Goal: Task Accomplishment & Management: Manage account settings

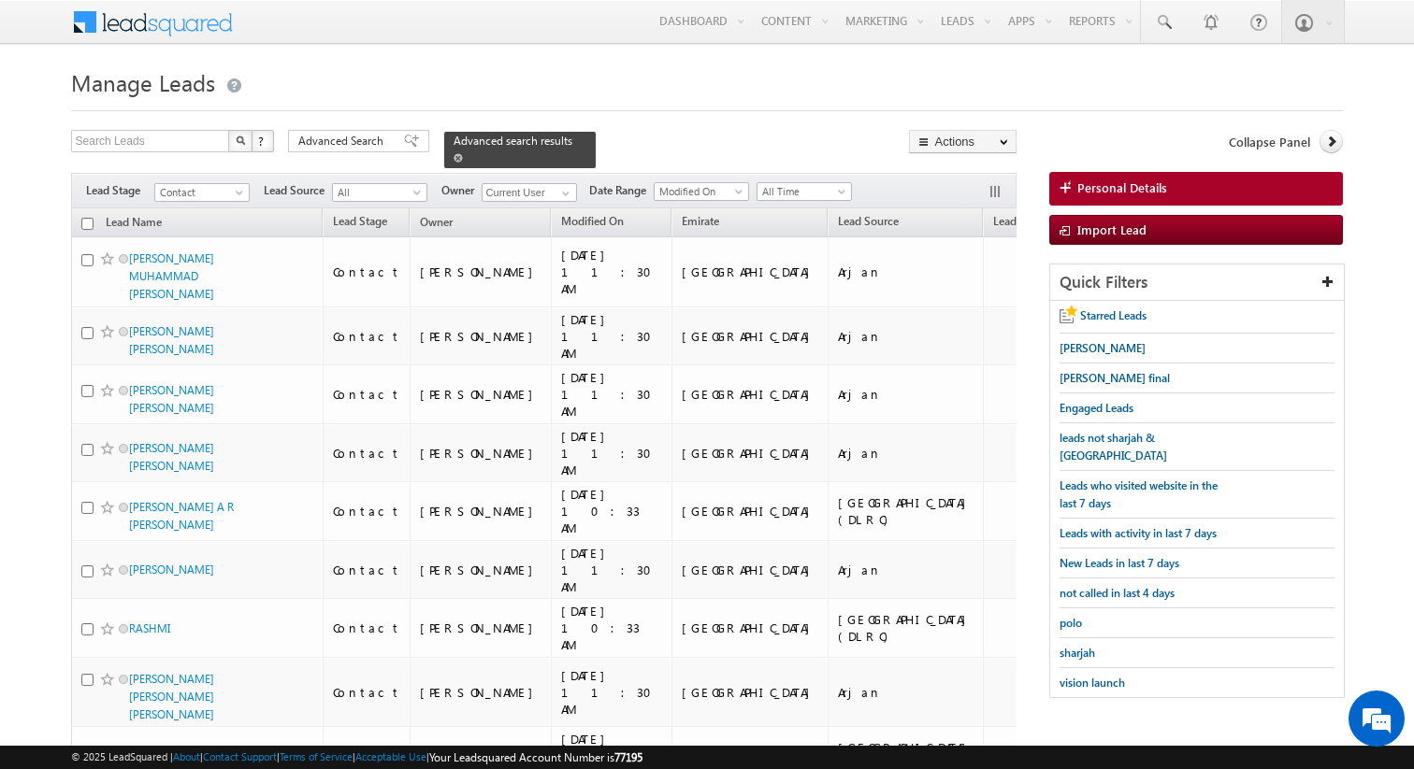
click at [453, 160] on span at bounding box center [457, 157] width 9 height 9
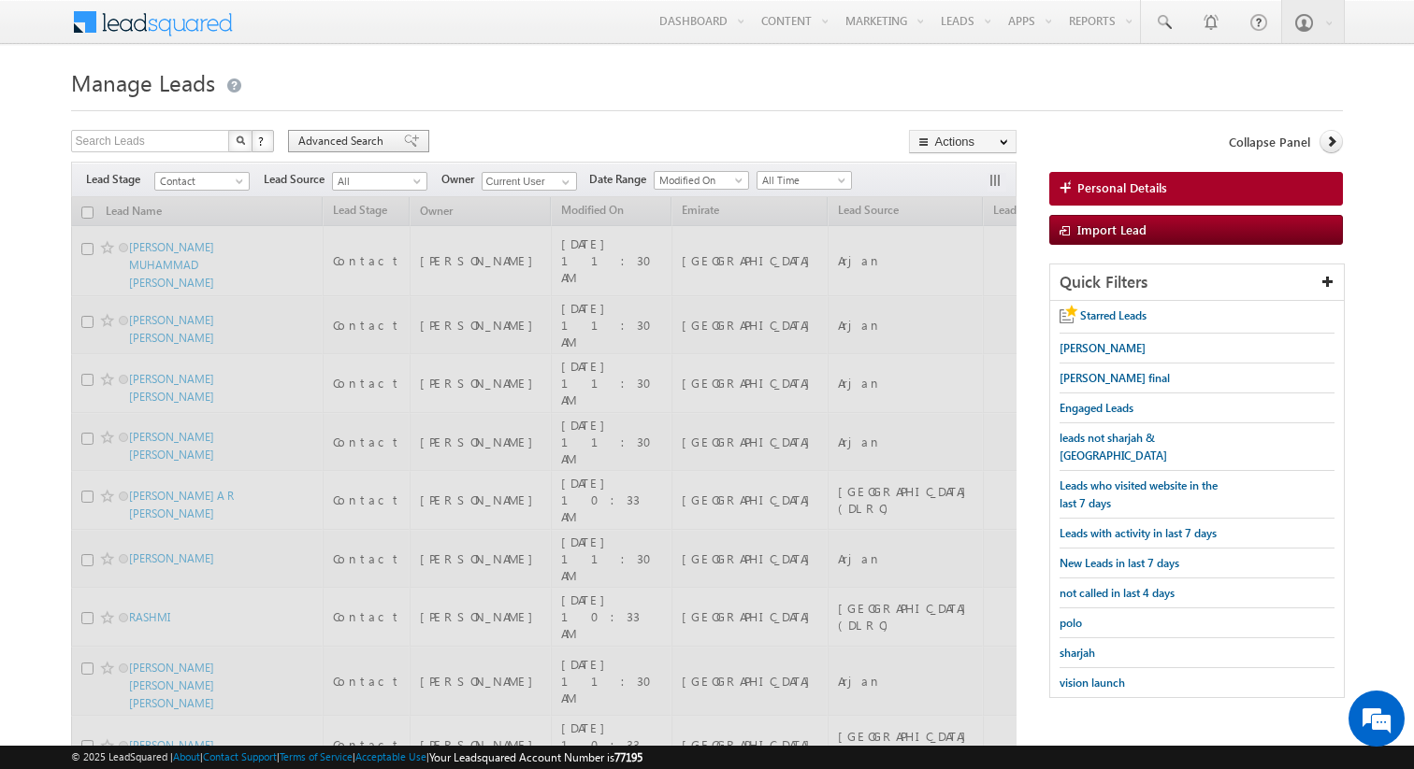
click at [365, 142] on span "Advanced Search" at bounding box center [343, 141] width 91 height 17
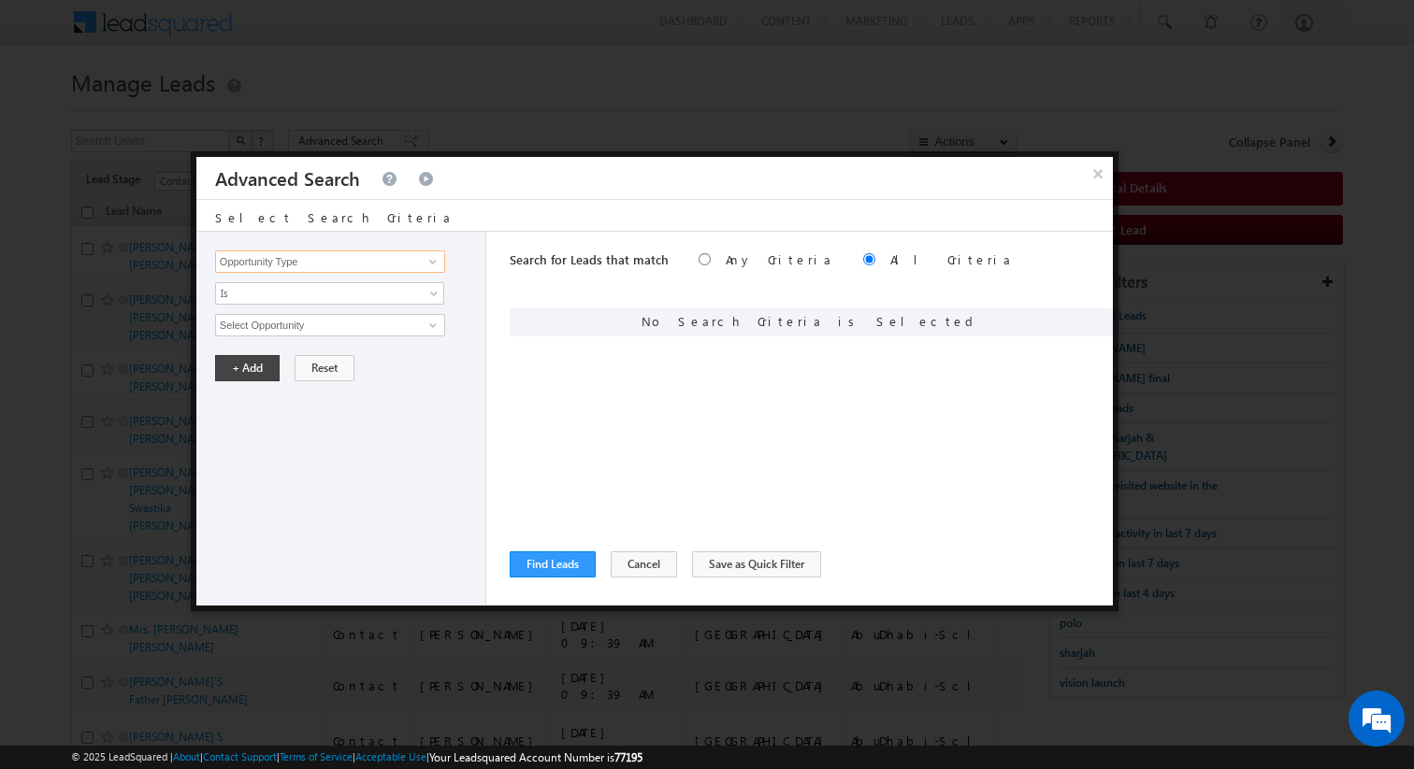
click at [376, 264] on input "Opportunity Type" at bounding box center [330, 262] width 230 height 22
type input "Sales Group"
click at [332, 326] on span "None Selected" at bounding box center [322, 325] width 212 height 21
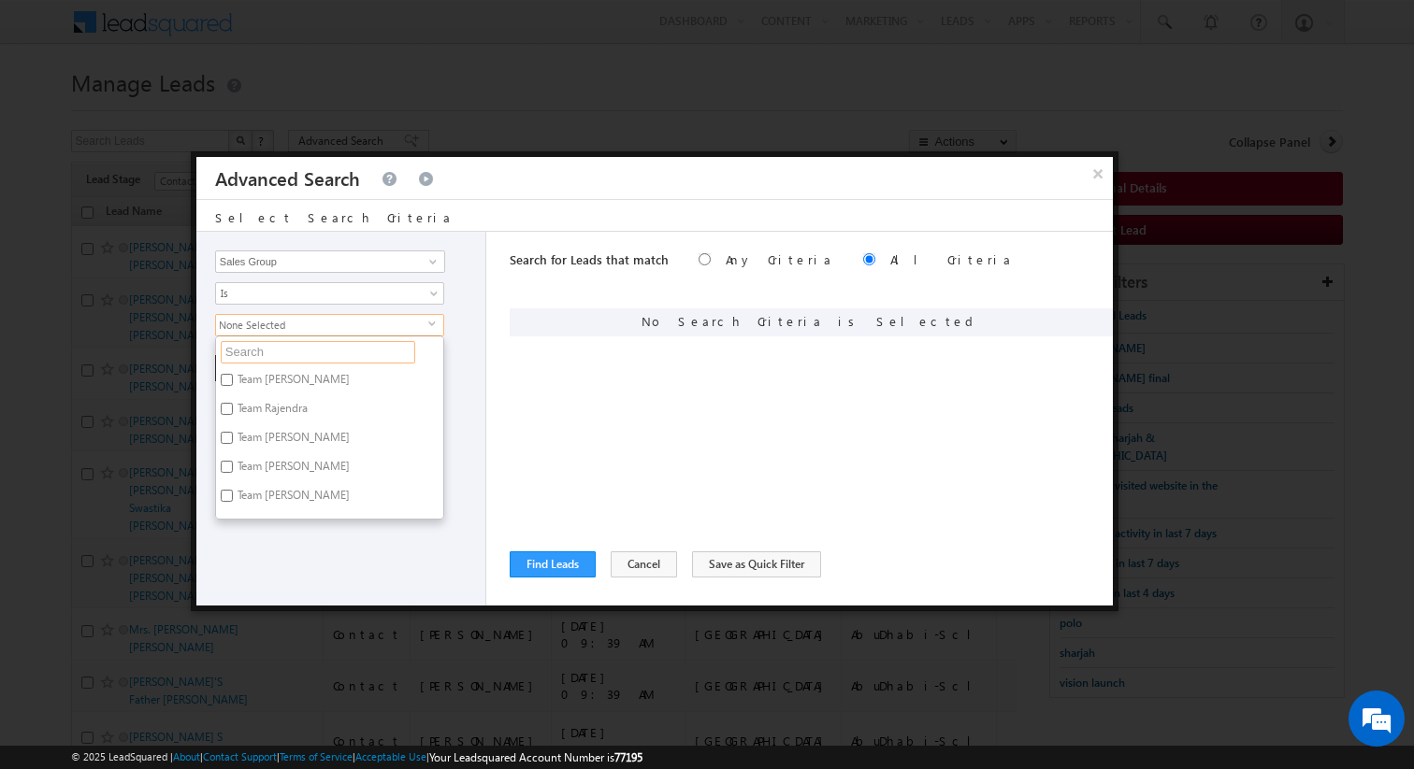
click at [282, 349] on input "text" at bounding box center [318, 352] width 194 height 22
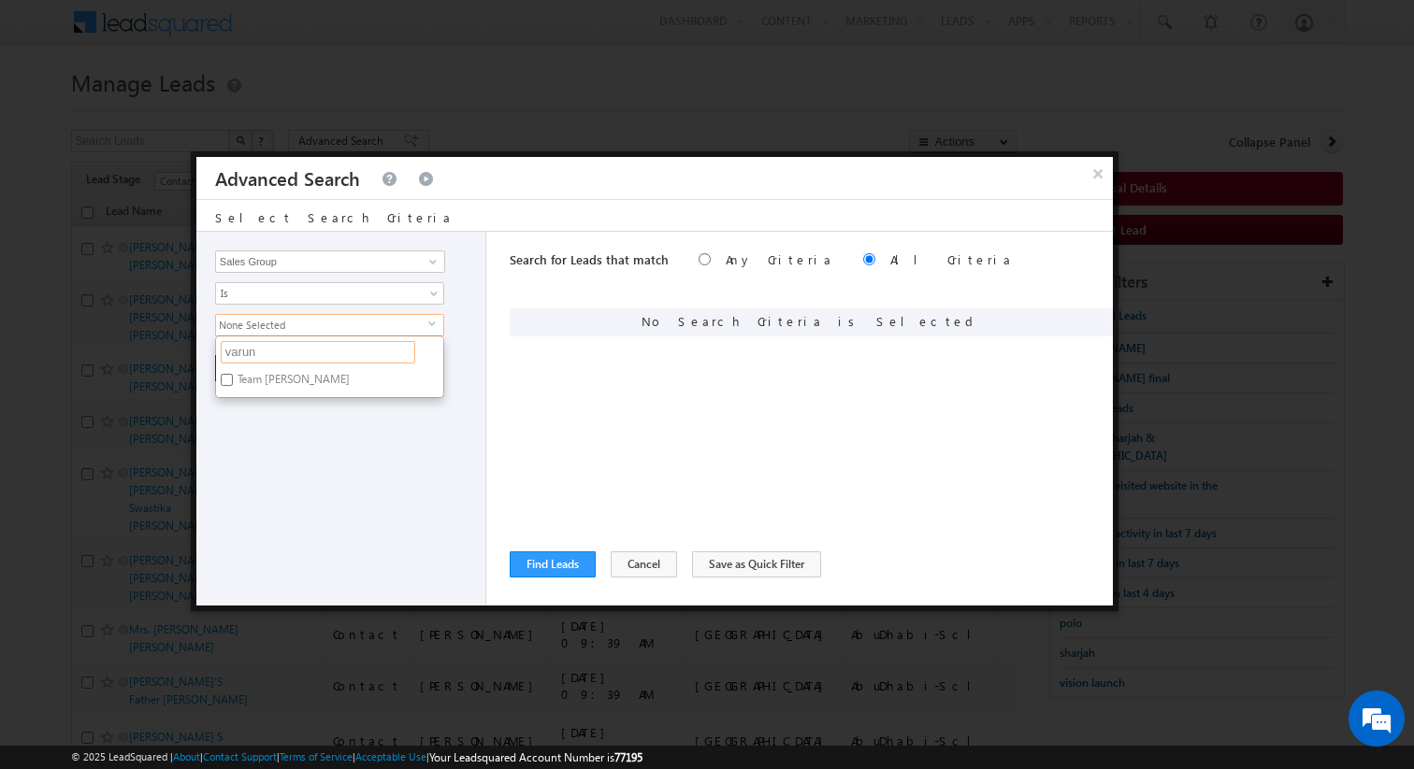
type input "varun"
click at [302, 384] on label "Team [PERSON_NAME]" at bounding box center [292, 382] width 152 height 29
click at [233, 384] on input "Team [PERSON_NAME]" at bounding box center [227, 380] width 12 height 12
checkbox input "true"
click at [294, 354] on input "varun" at bounding box center [318, 352] width 194 height 22
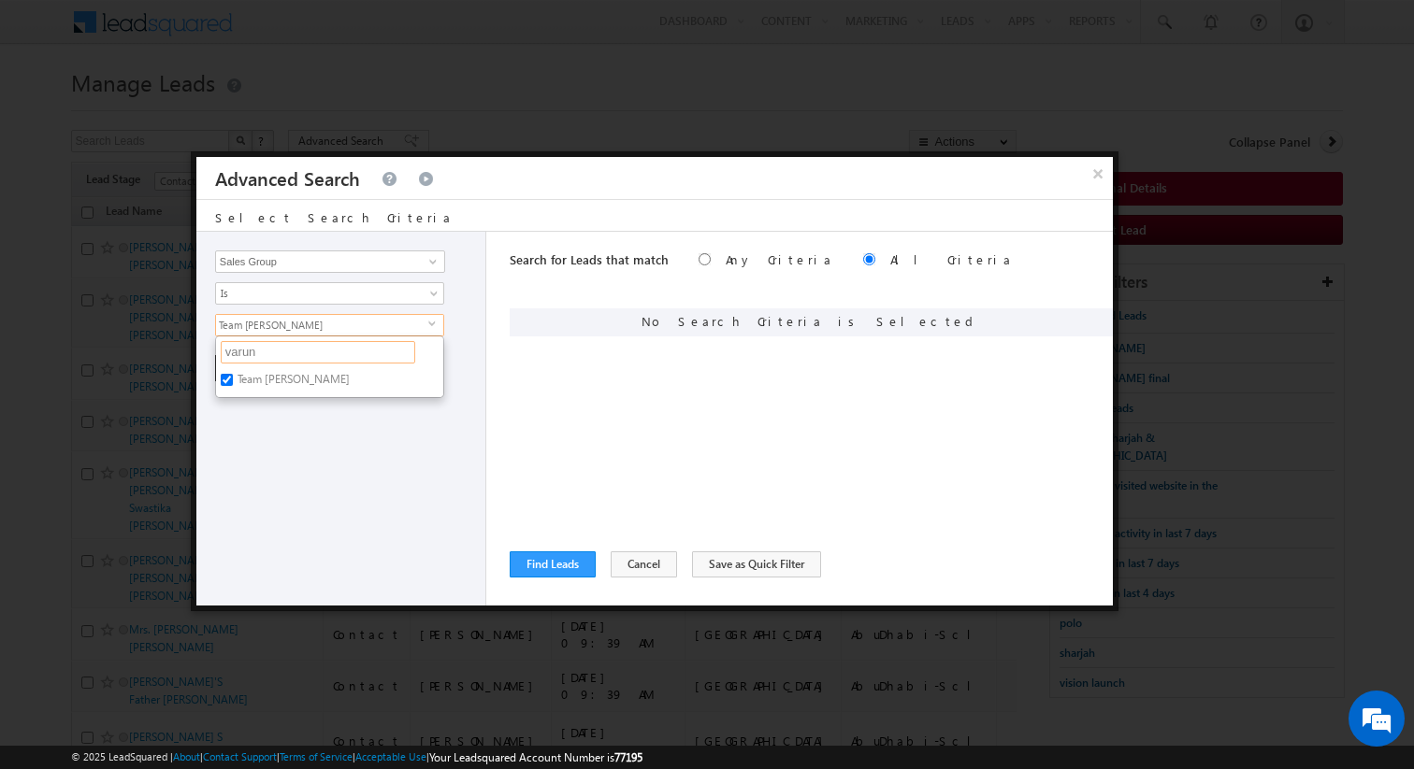
click at [294, 354] on input "varun" at bounding box center [318, 352] width 194 height 22
type input "tay"
click at [305, 383] on label "Team [PERSON_NAME]" at bounding box center [292, 382] width 152 height 29
click at [233, 383] on input "Team [PERSON_NAME]" at bounding box center [227, 380] width 12 height 12
checkbox input "true"
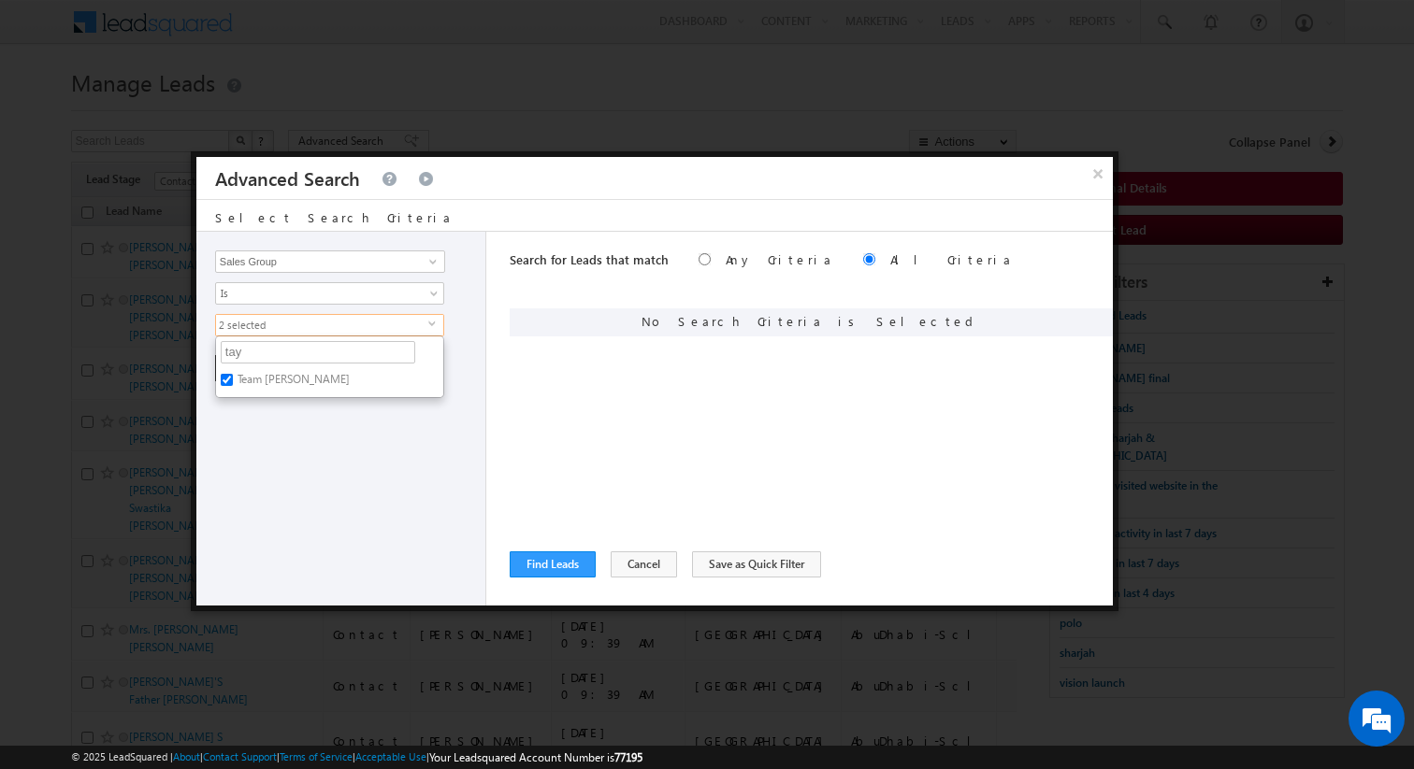
click at [320, 419] on div "Opportunity Type Lead Activity Task Sales Group Prospect Id Address 1 Address 2…" at bounding box center [341, 419] width 290 height 374
click at [256, 373] on button "+ Add" at bounding box center [247, 368] width 65 height 26
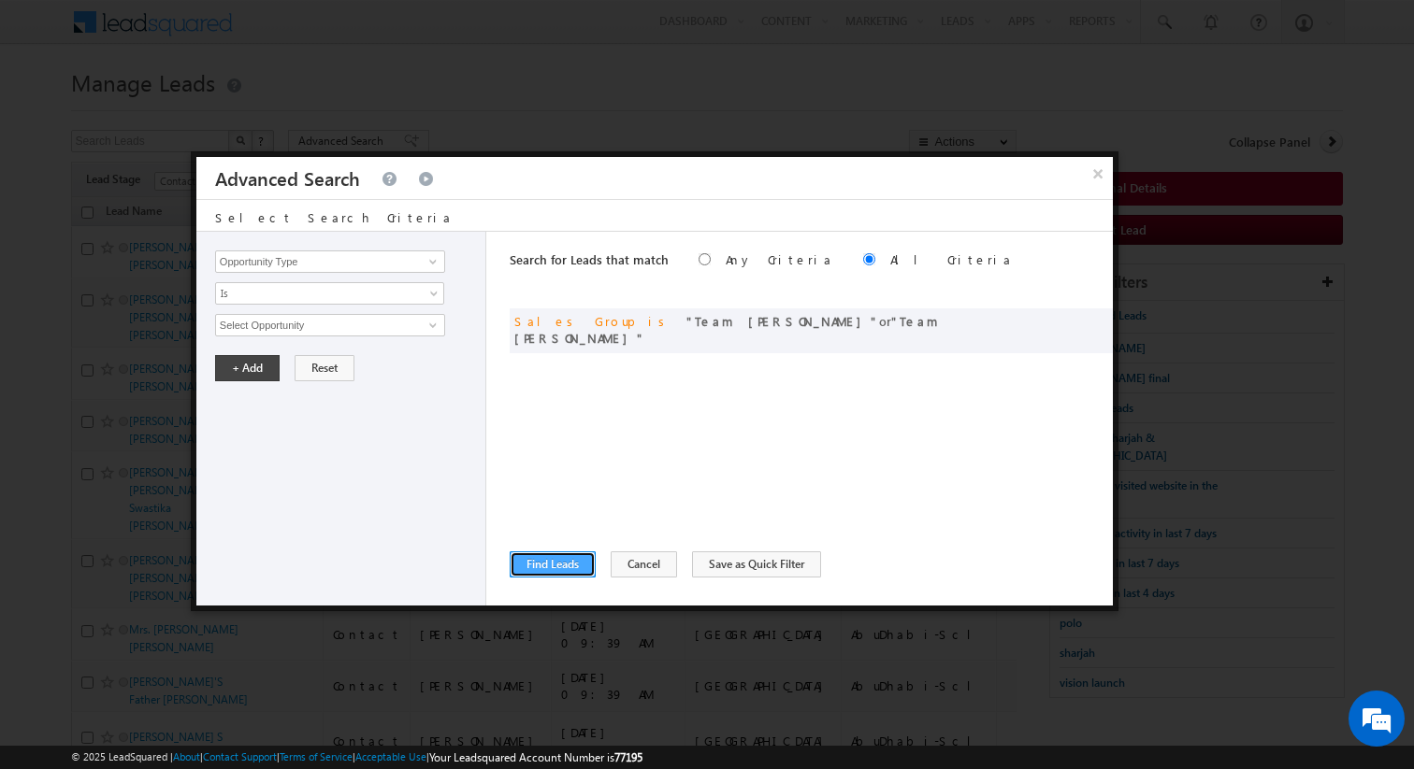
click at [553, 565] on button "Find Leads" at bounding box center [553, 565] width 86 height 26
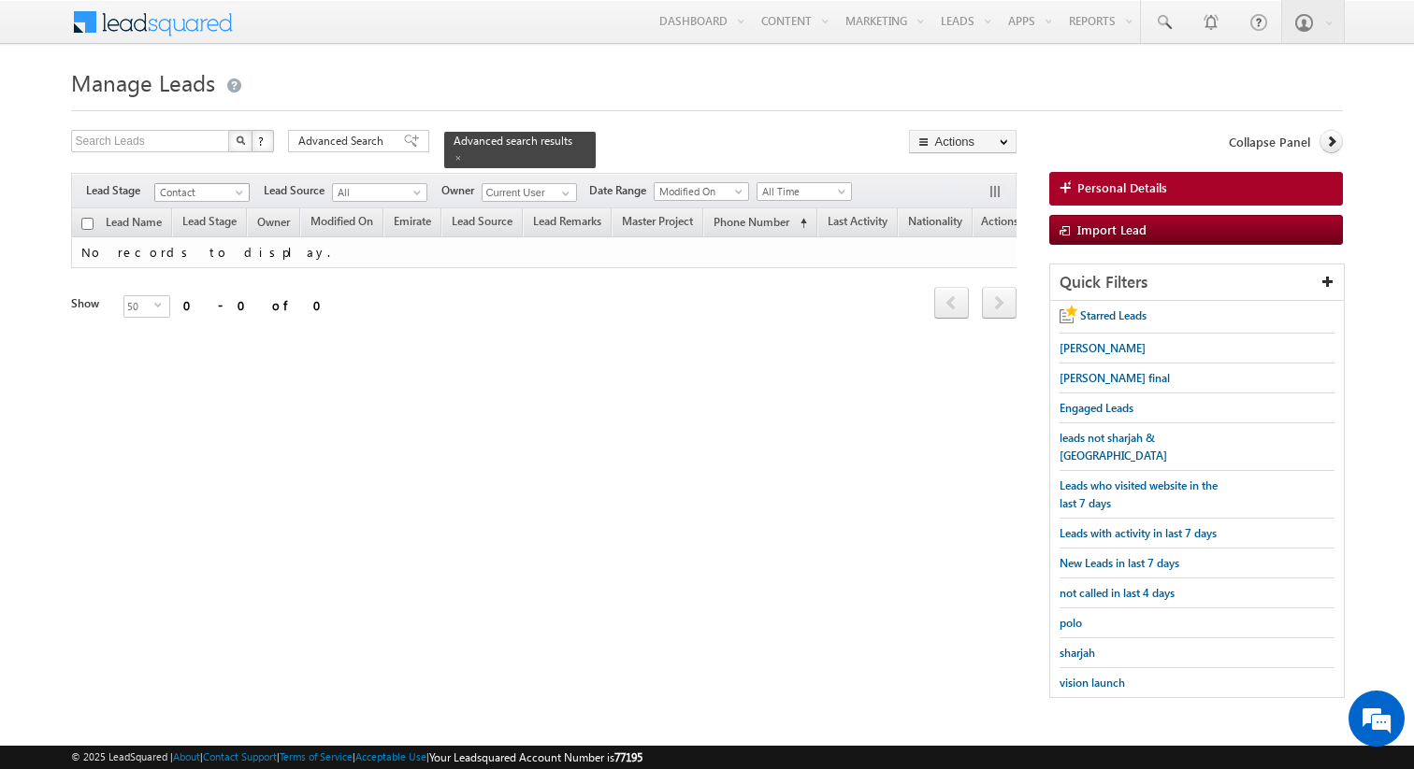
click at [235, 189] on span at bounding box center [241, 196] width 15 height 15
click at [205, 210] on link "All" at bounding box center [202, 211] width 94 height 17
click at [572, 194] on input "Current User" at bounding box center [528, 192] width 95 height 19
click at [567, 191] on span at bounding box center [565, 193] width 15 height 15
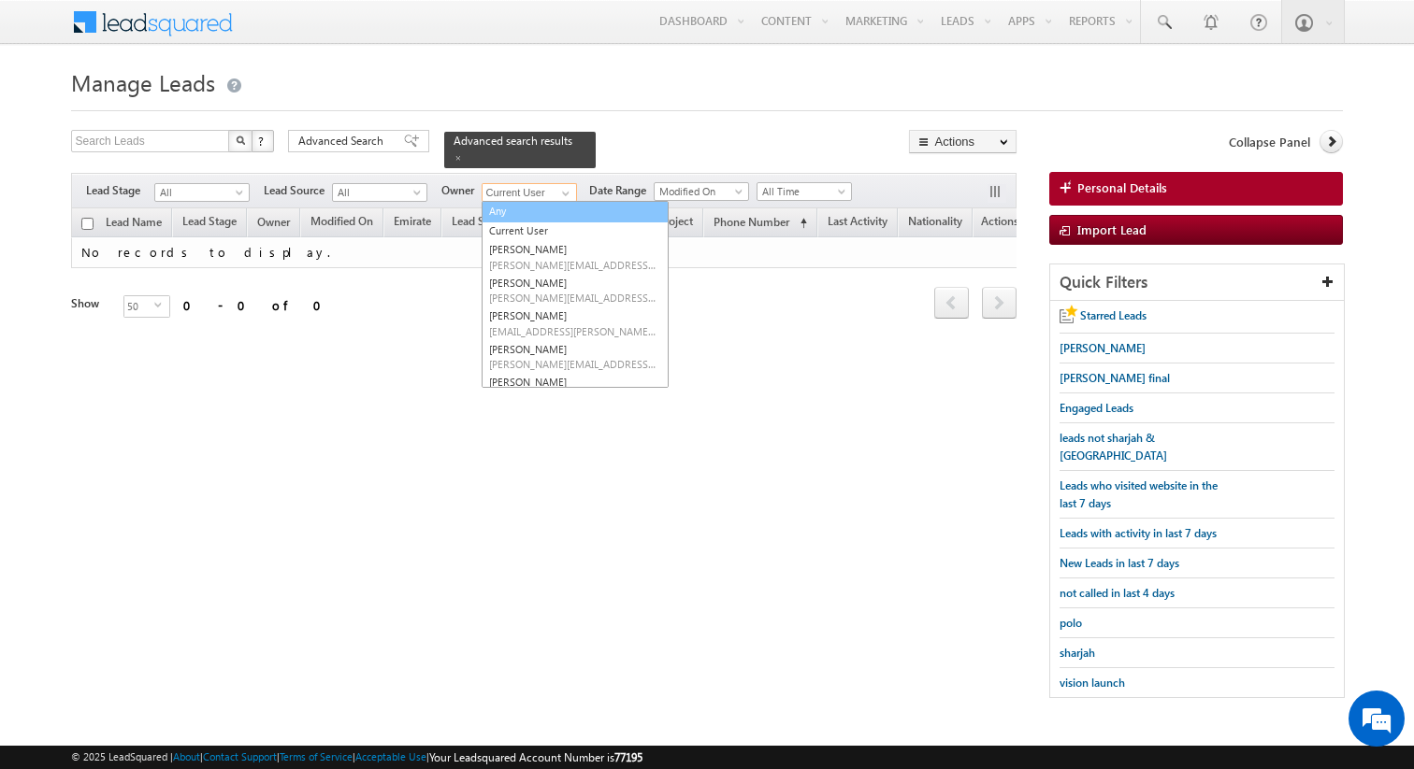
click at [536, 217] on link "Any" at bounding box center [574, 212] width 187 height 22
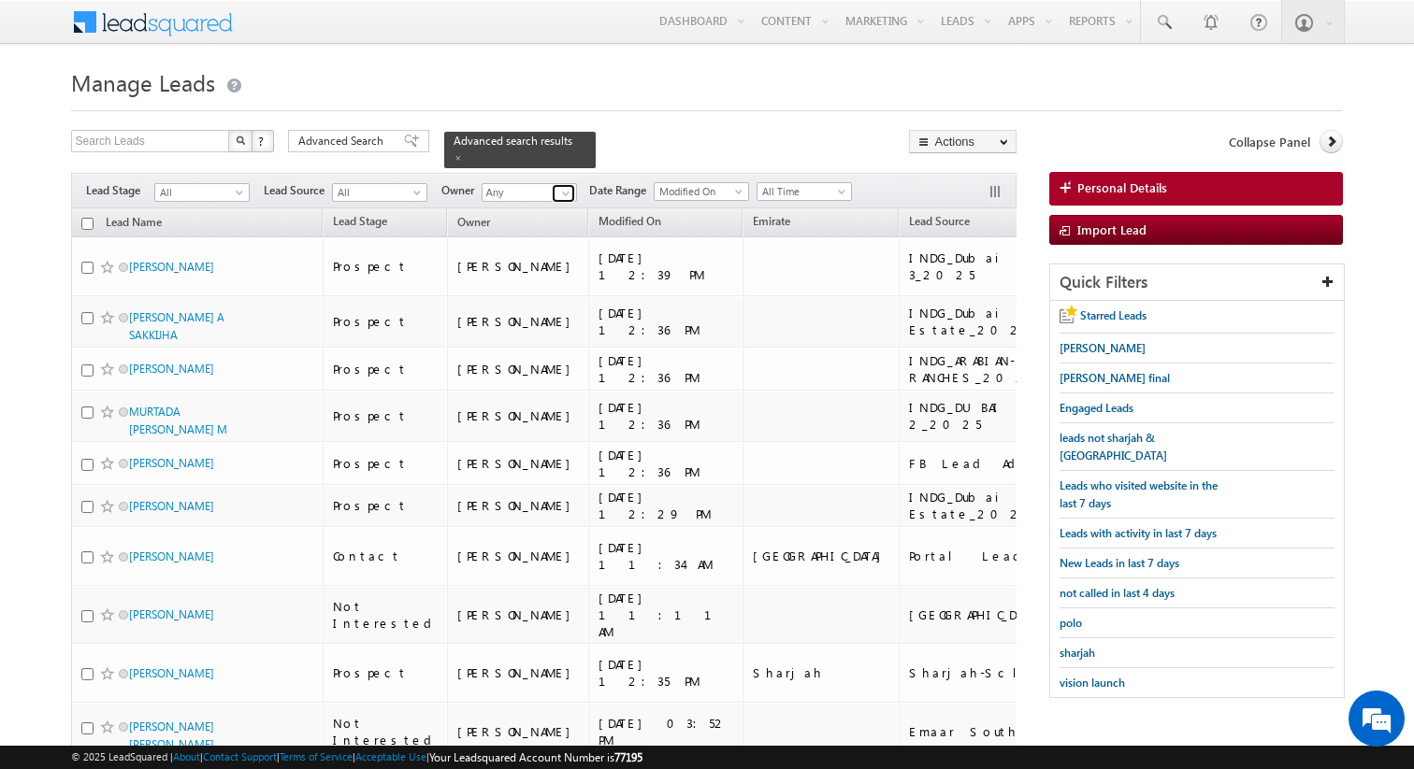
click at [569, 194] on span at bounding box center [565, 193] width 15 height 15
type input "Majhar Khan"
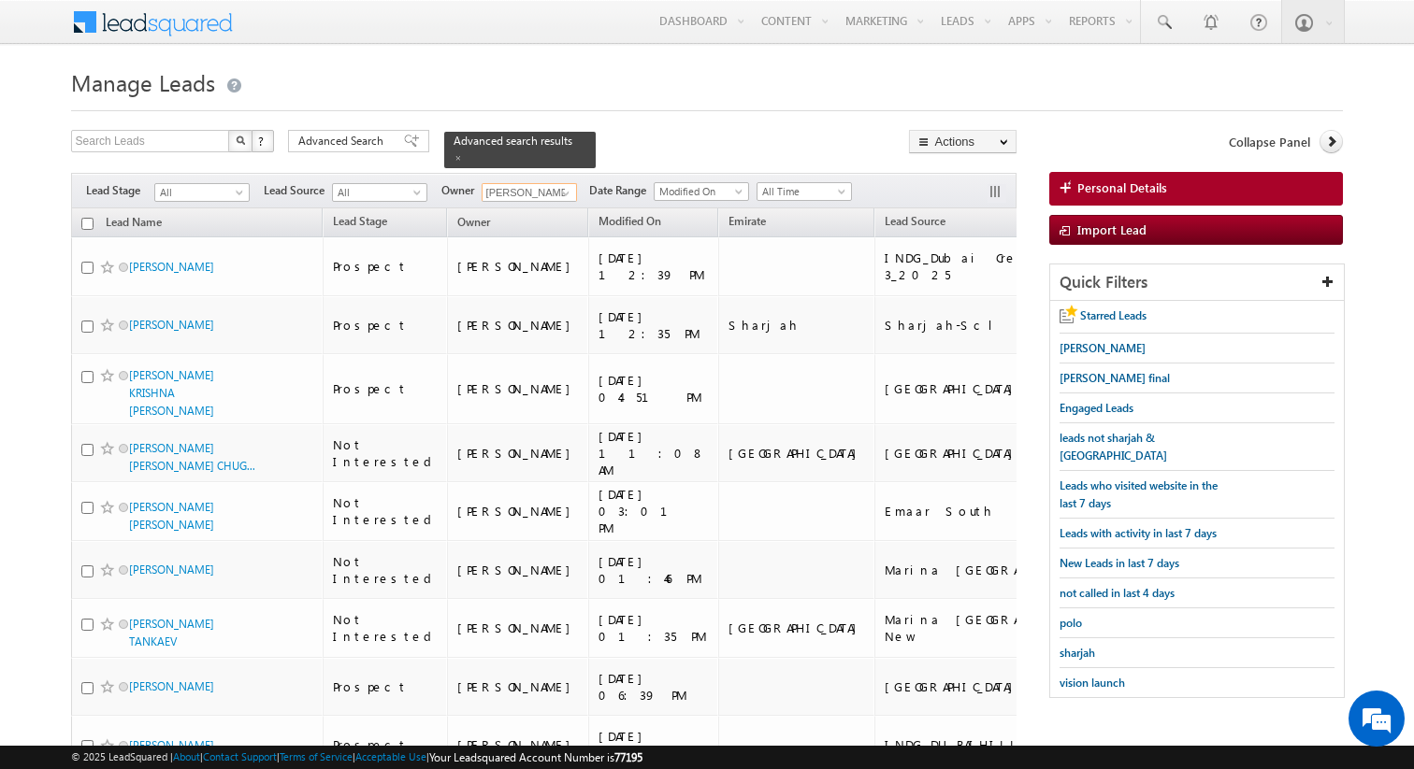
click at [88, 228] on input "checkbox" at bounding box center [87, 224] width 12 height 12
checkbox input "true"
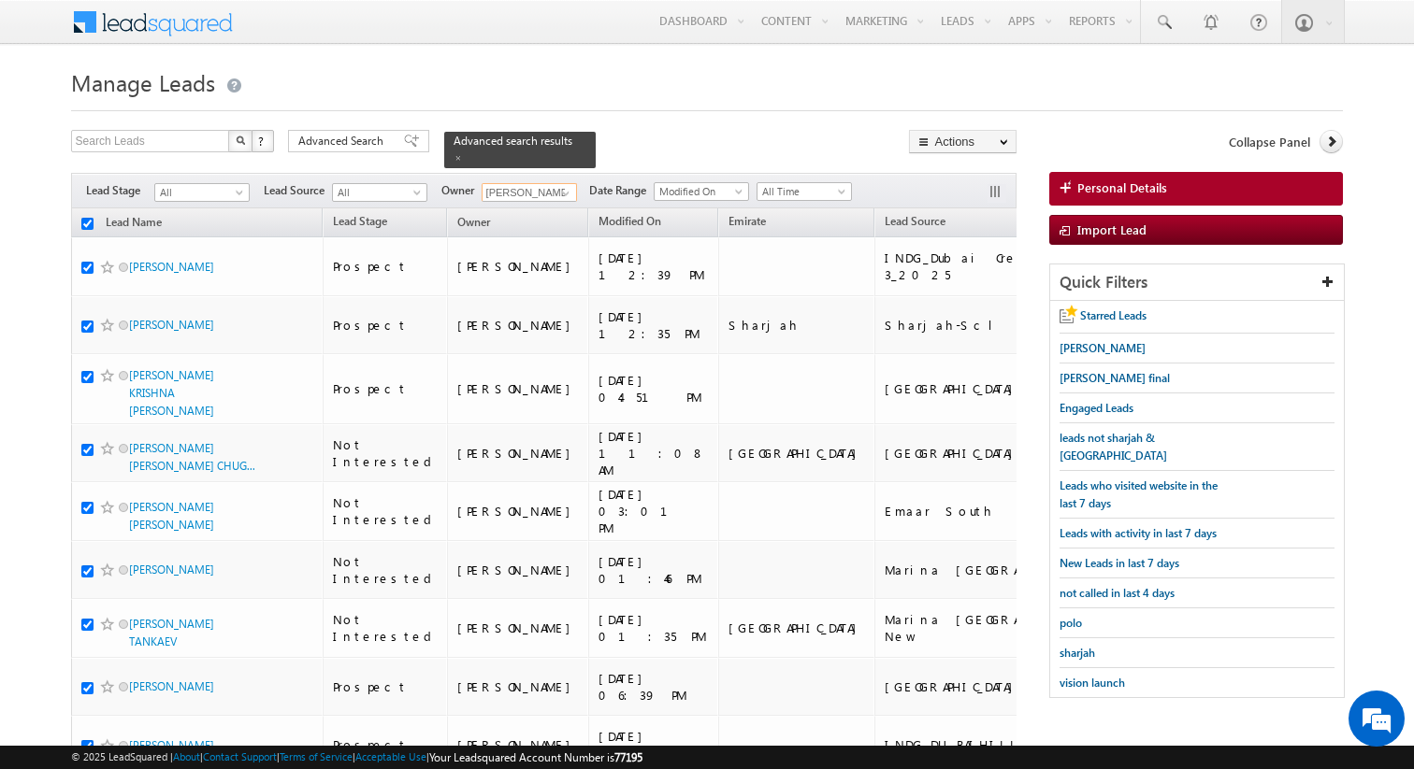
checkbox input "true"
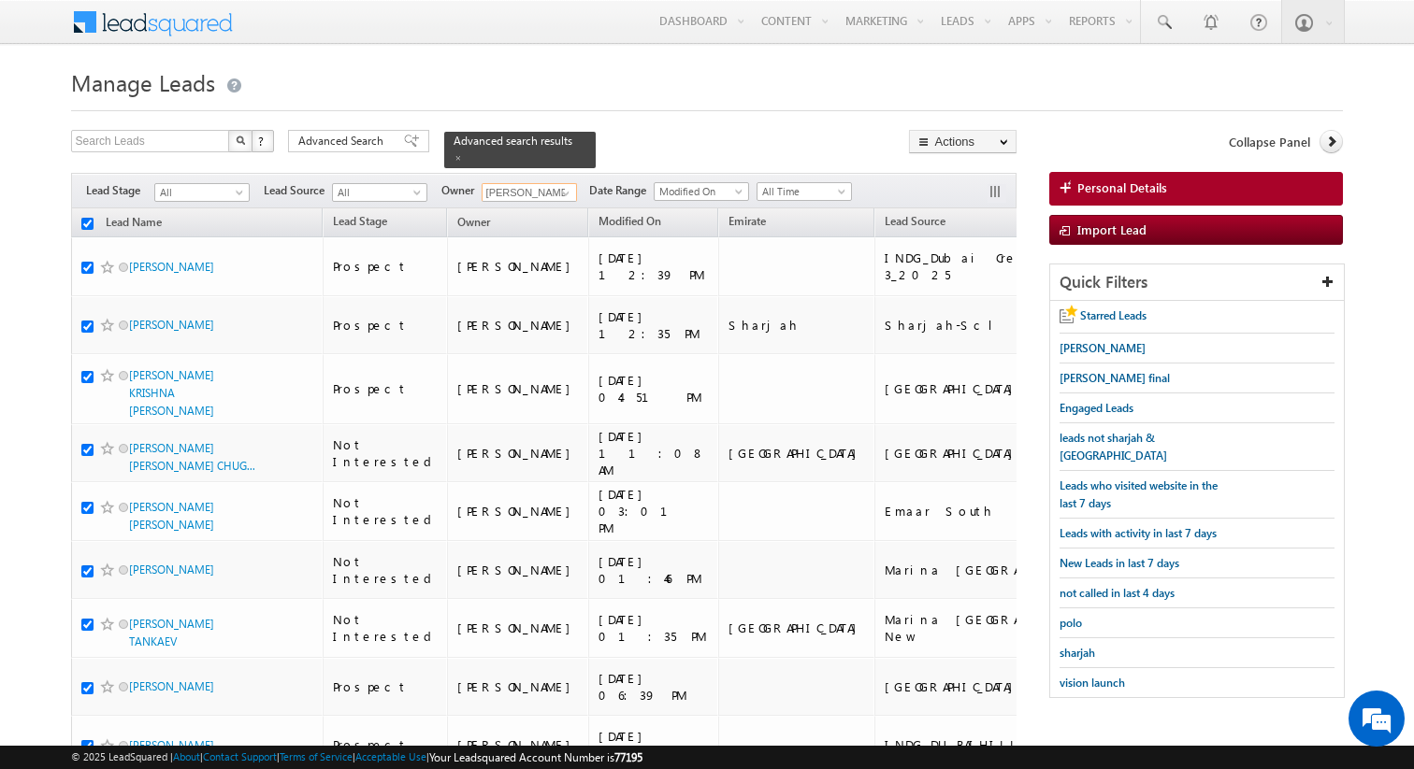
checkbox input "true"
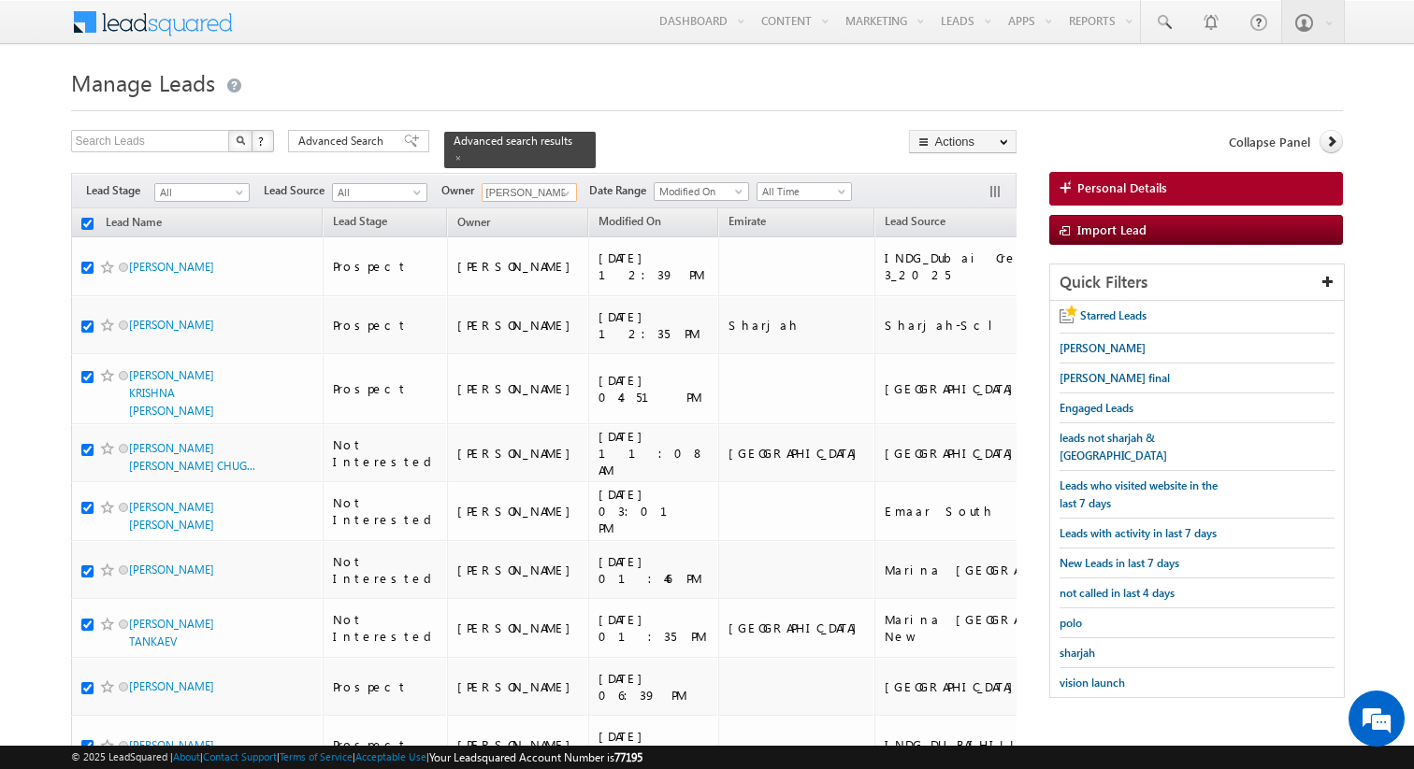
checkbox input "true"
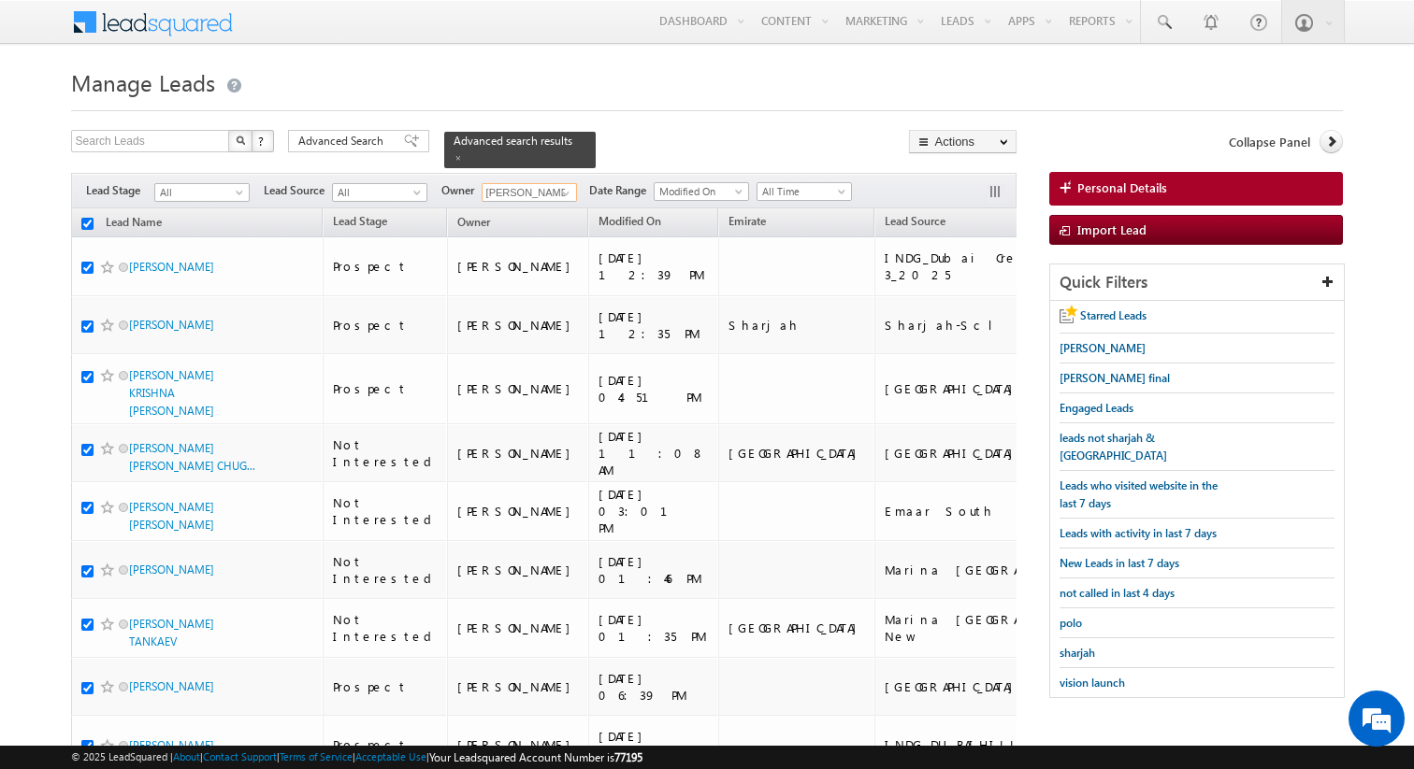
checkbox input "true"
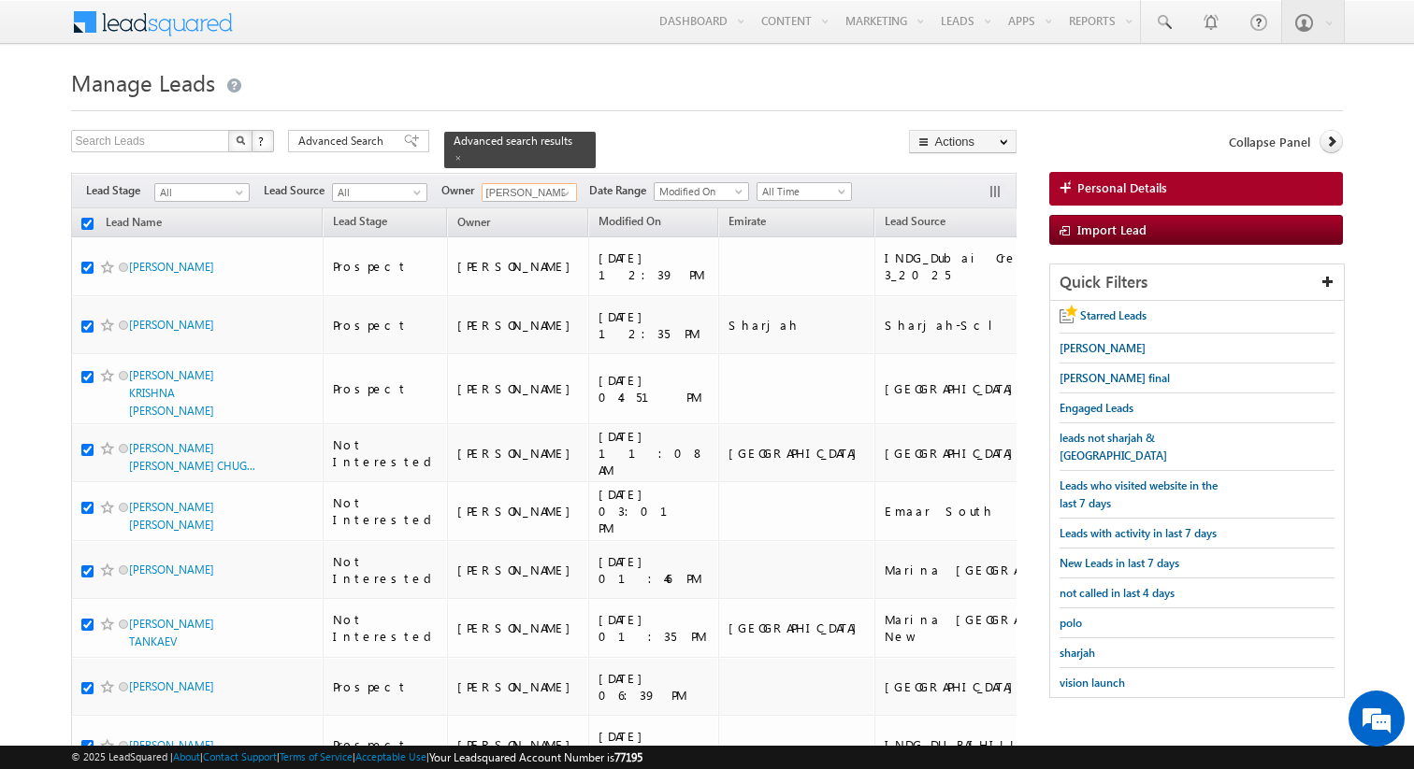
checkbox input "true"
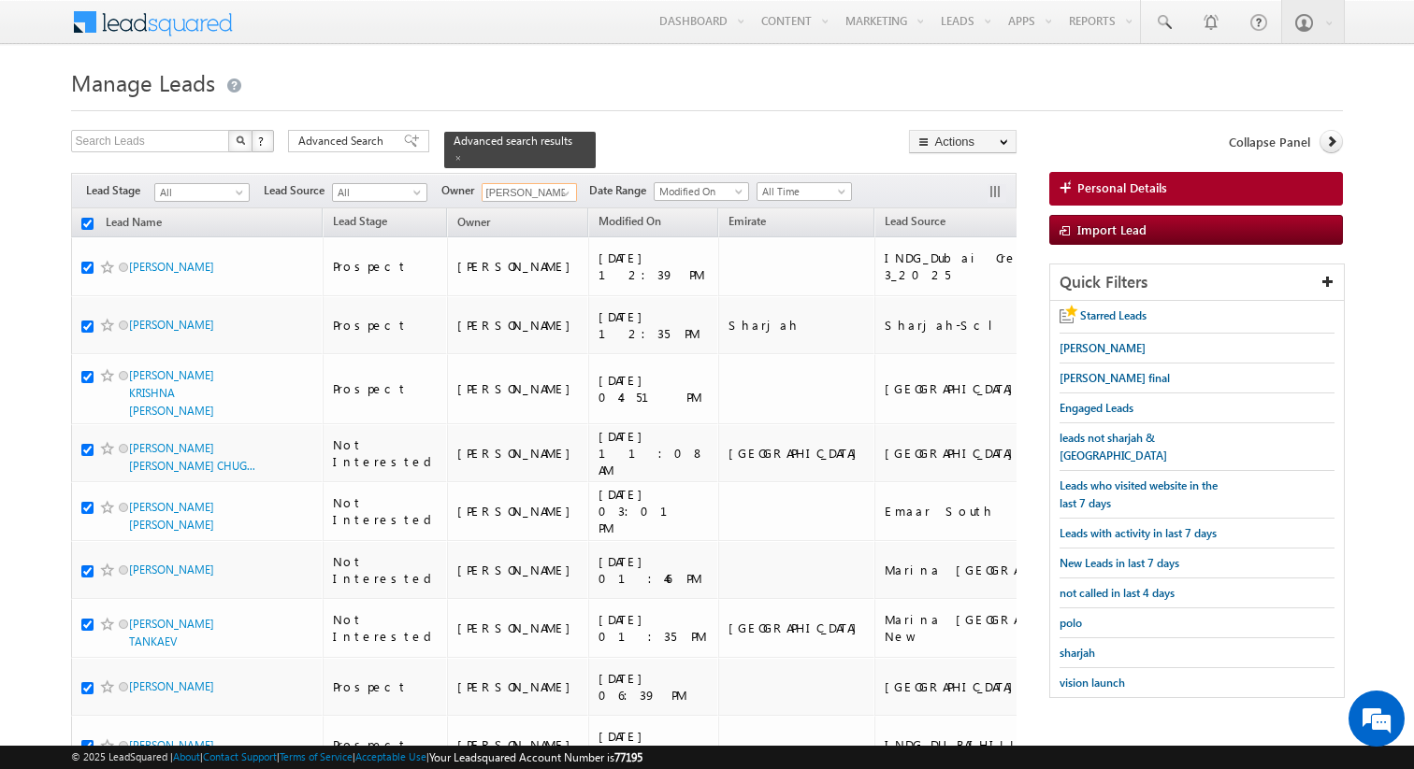
checkbox input "true"
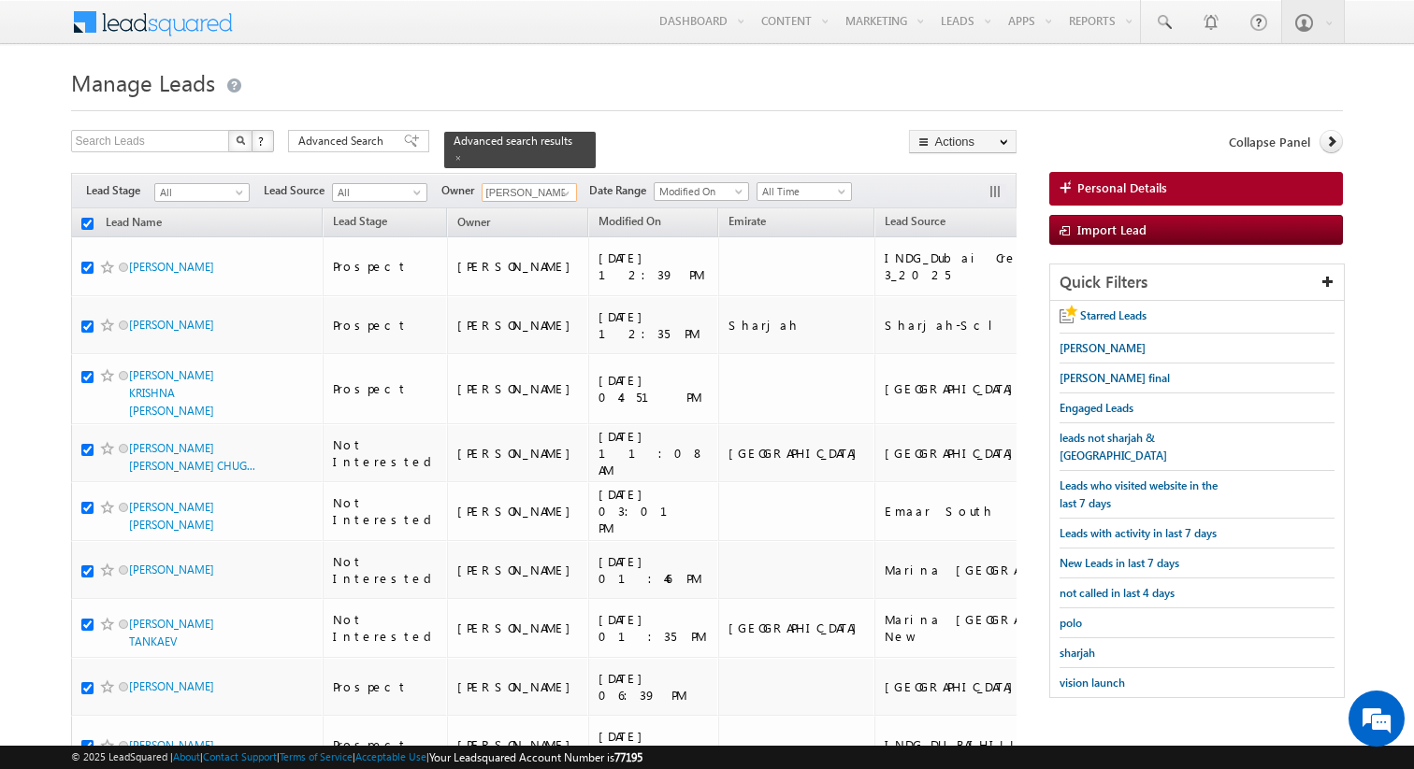
checkbox input "true"
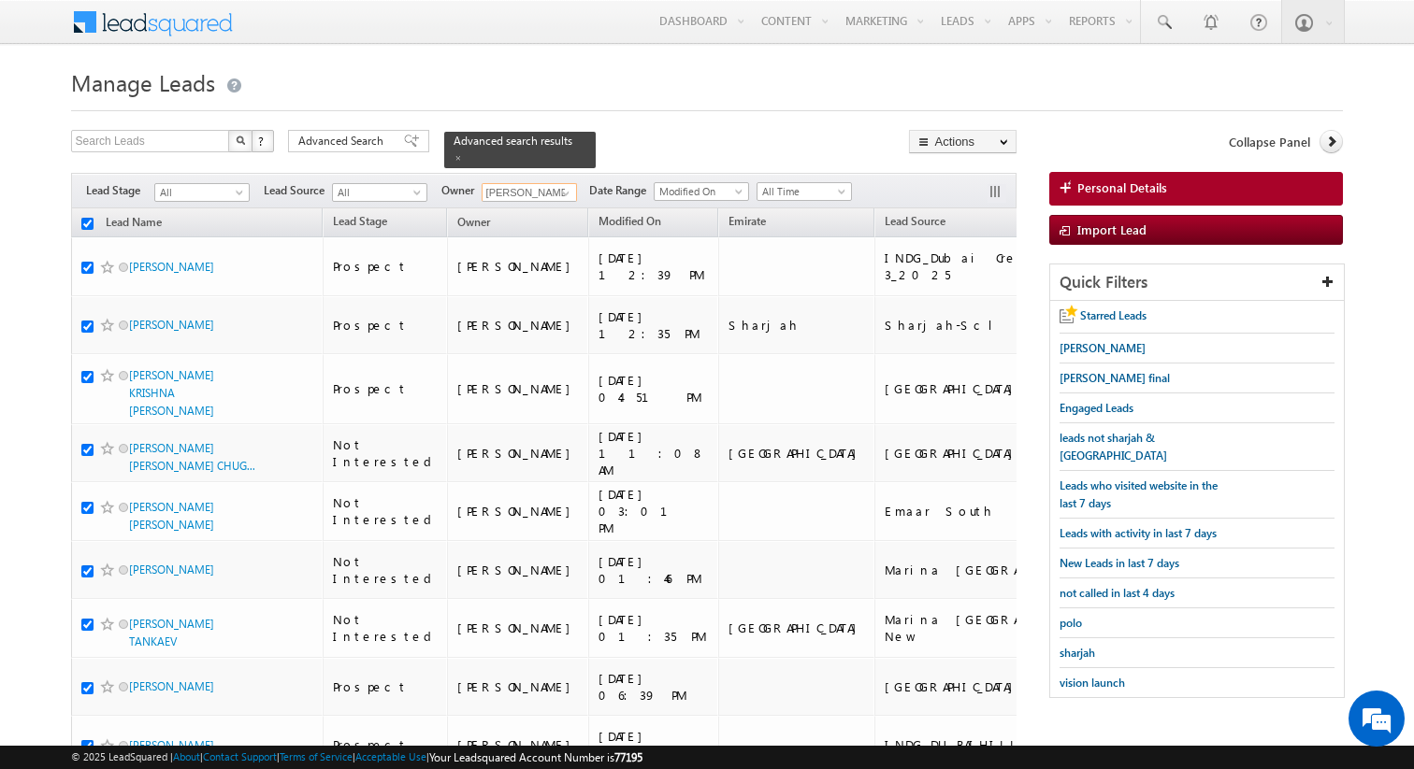
checkbox input "true"
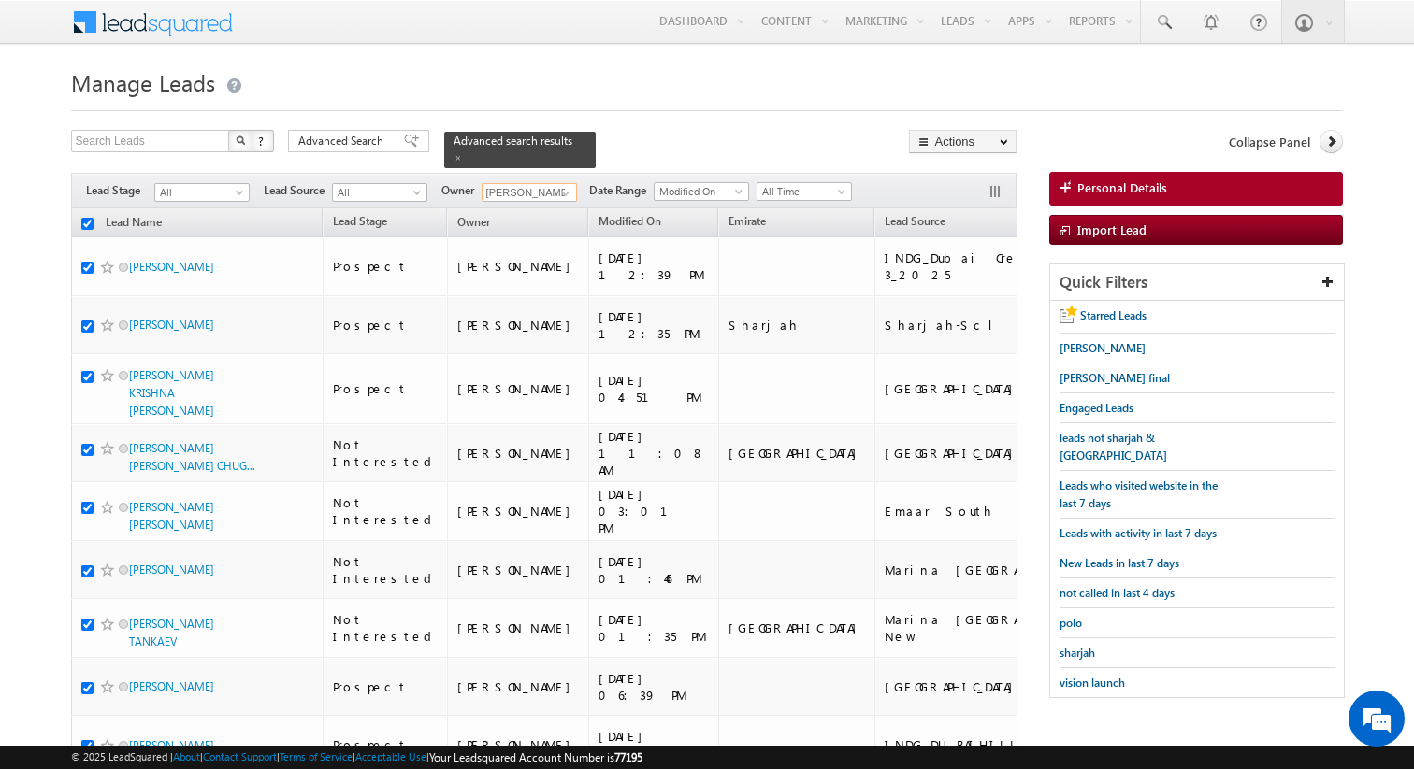
checkbox input "true"
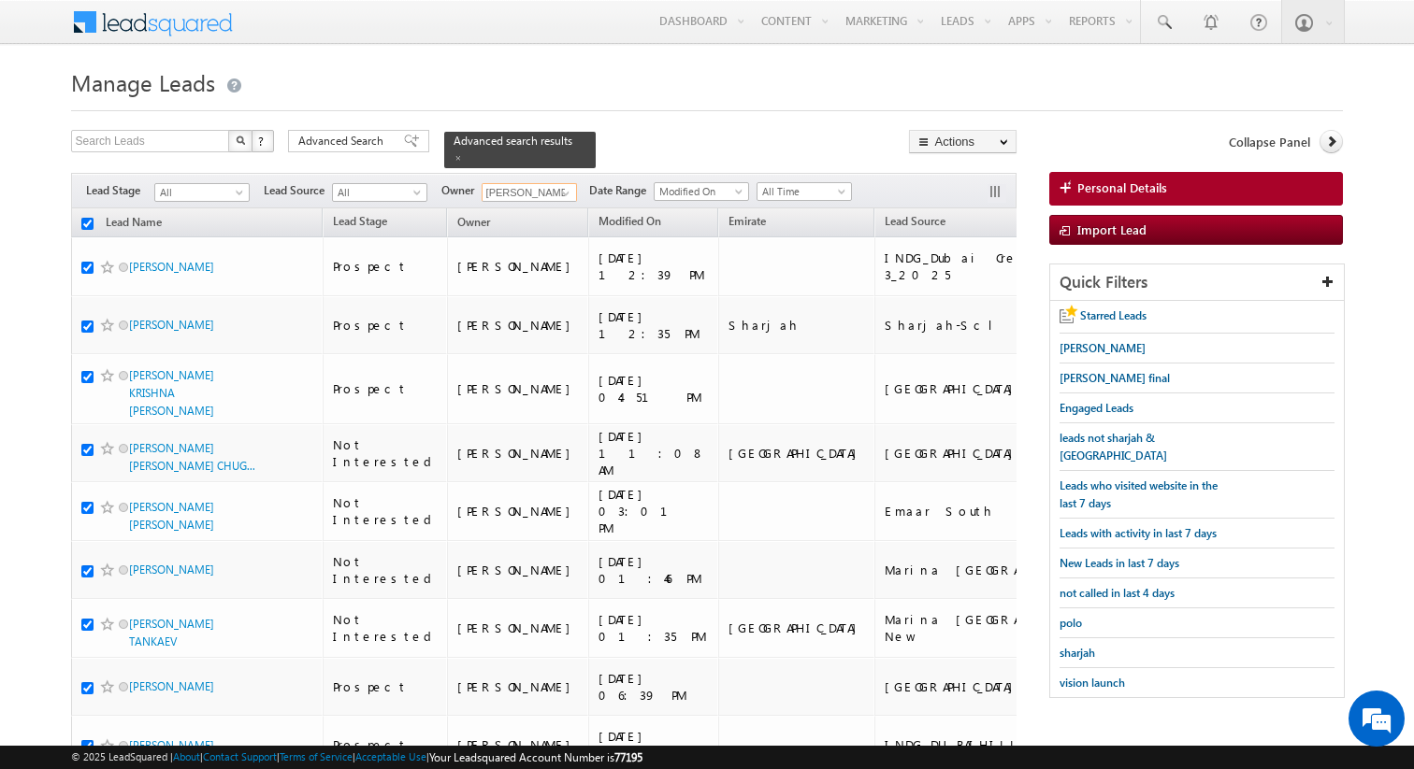
checkbox input "true"
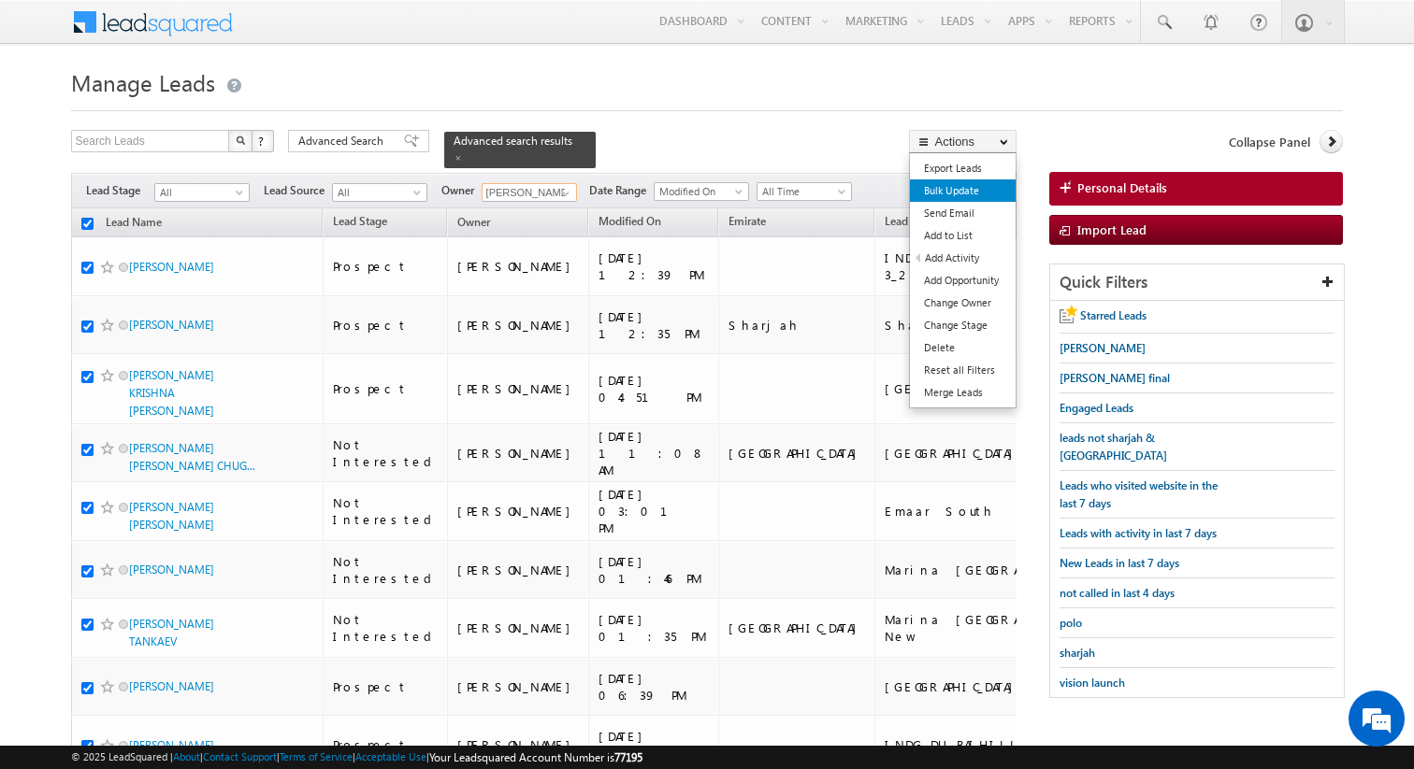
type input "Majhar Khan"
click at [970, 190] on link "Bulk Update" at bounding box center [963, 191] width 106 height 22
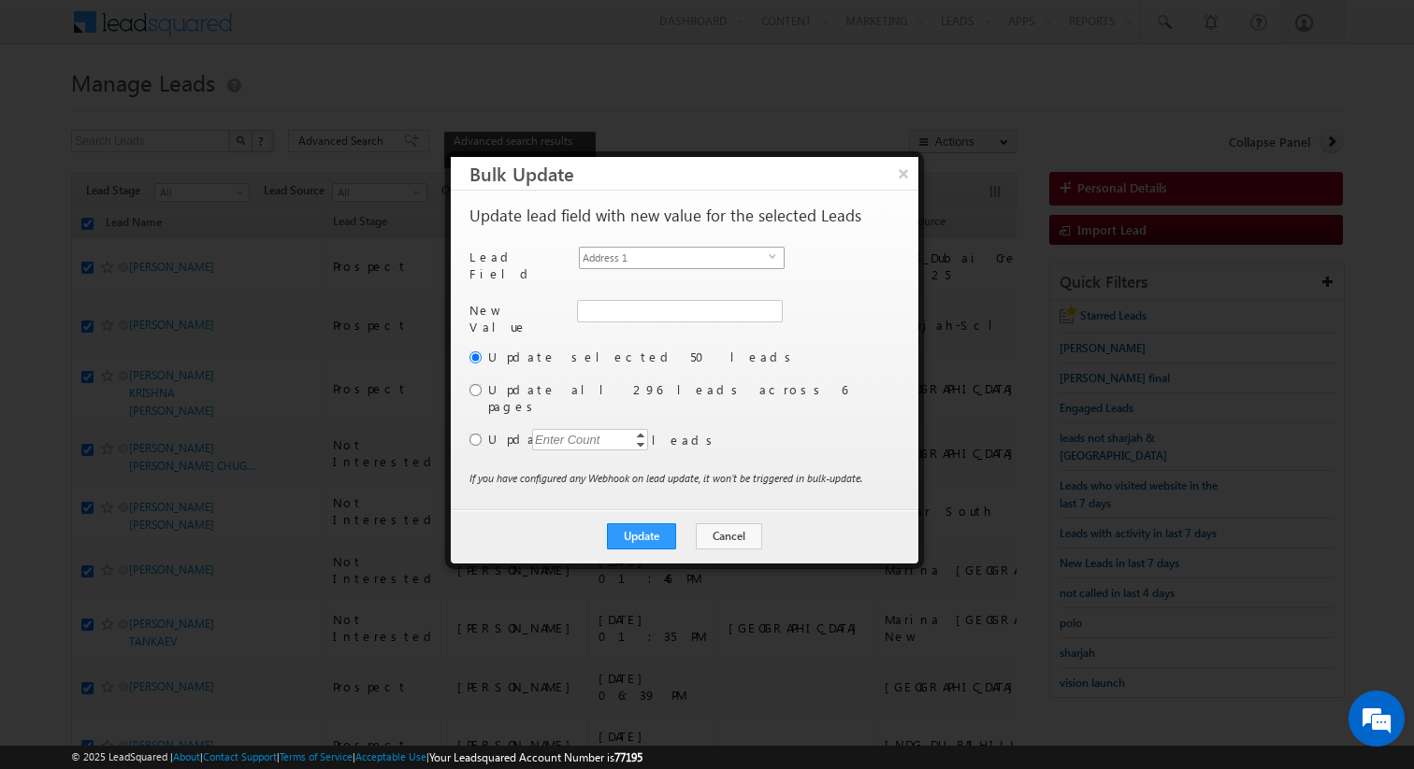
click at [711, 251] on span "Address 1" at bounding box center [674, 258] width 189 height 21
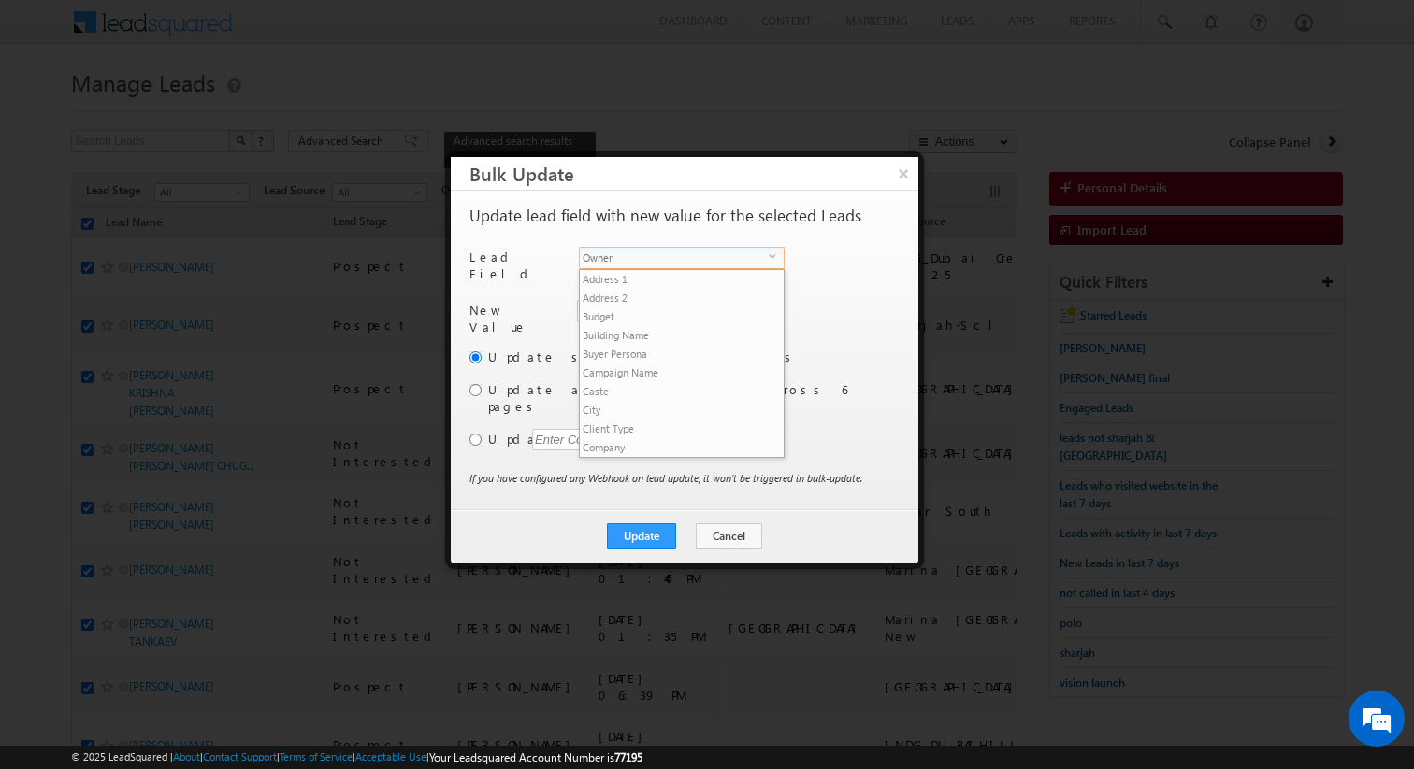
scroll to position [711, 0]
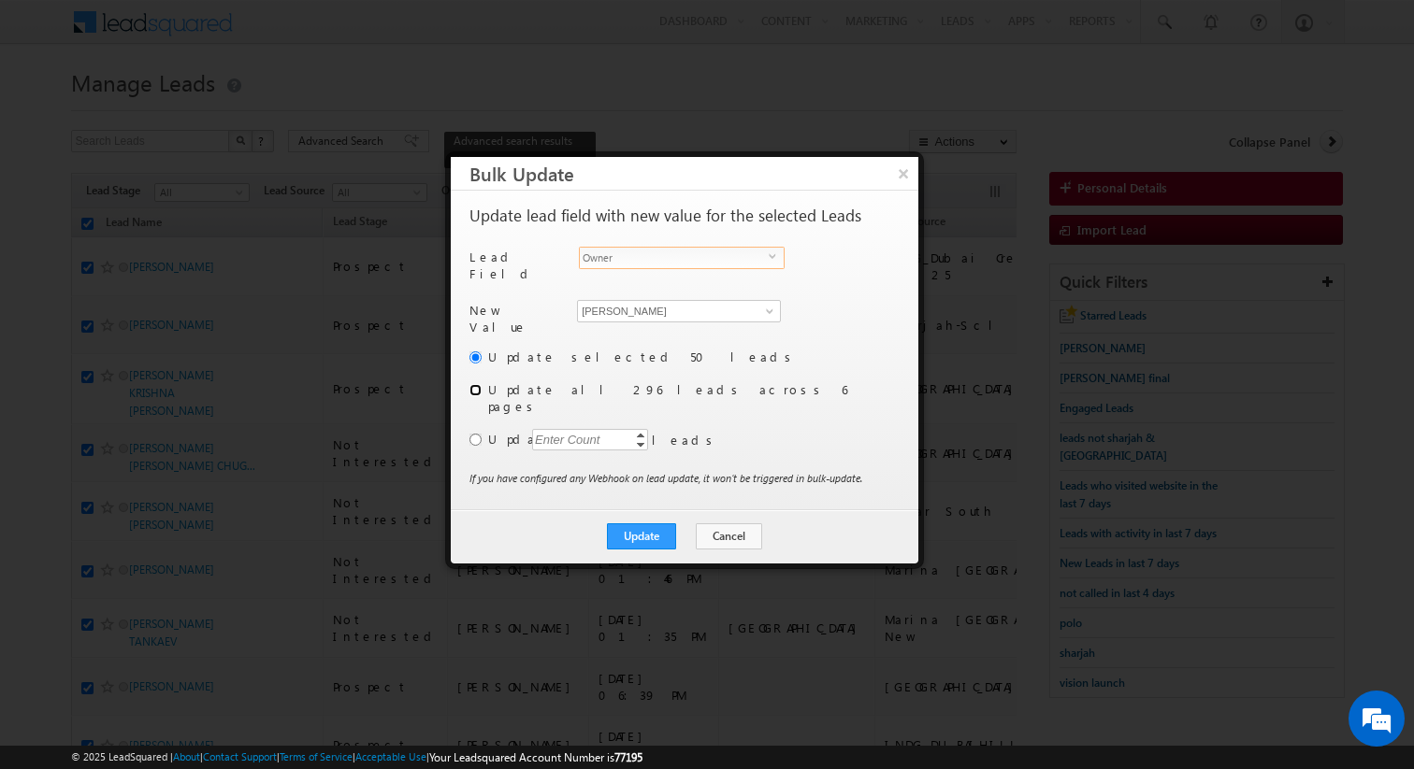
click at [475, 384] on input "radio" at bounding box center [475, 390] width 12 height 12
radio input "true"
click at [644, 524] on button "Update" at bounding box center [641, 537] width 69 height 26
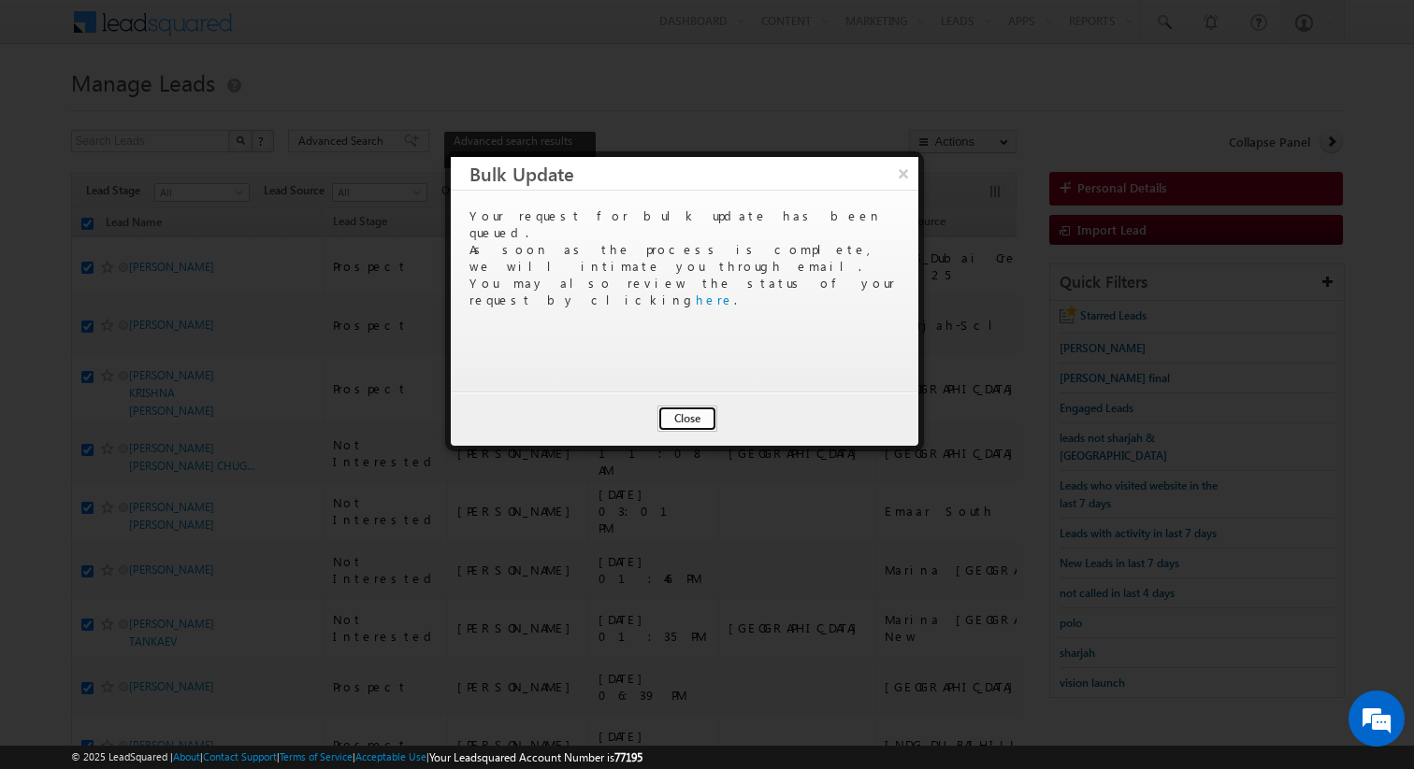
click at [700, 422] on button "Close" at bounding box center [687, 419] width 60 height 26
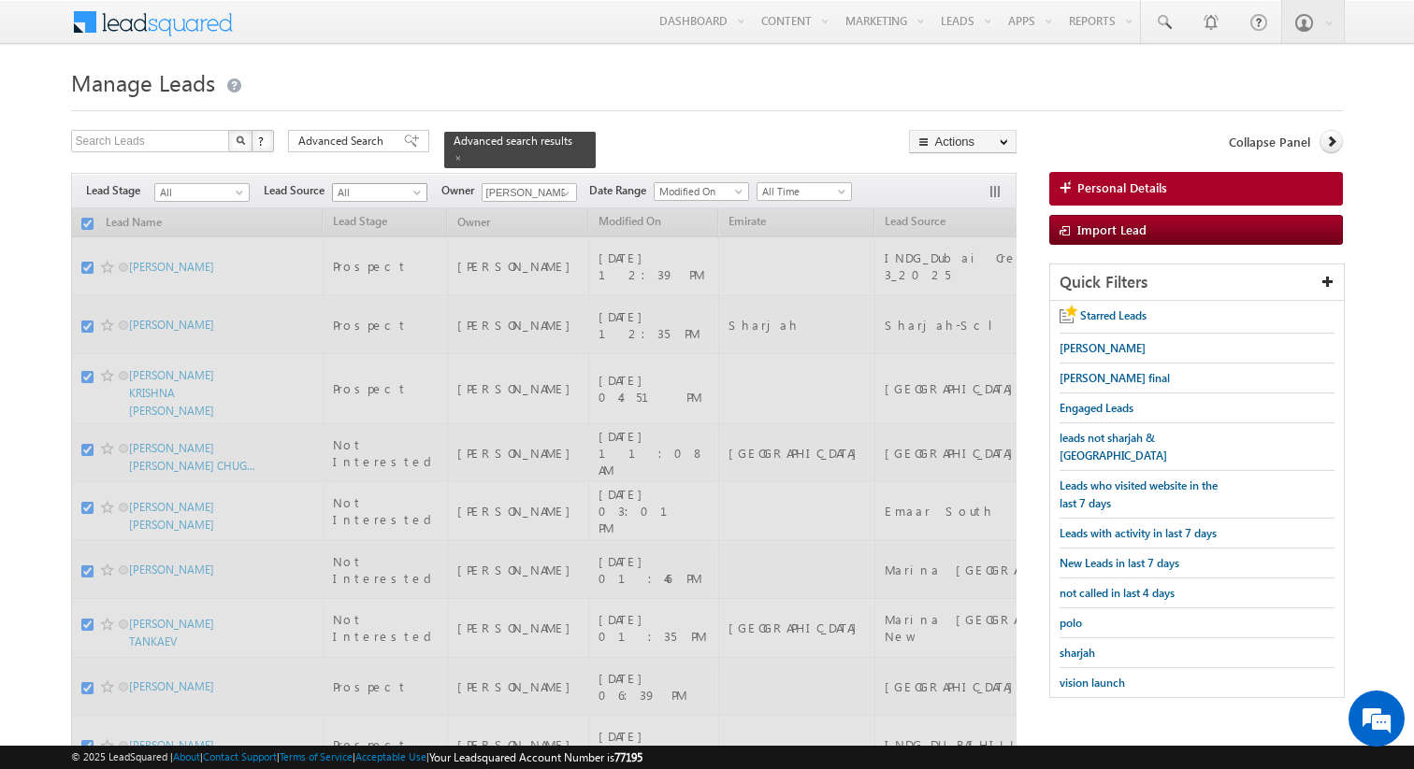
checkbox input "false"
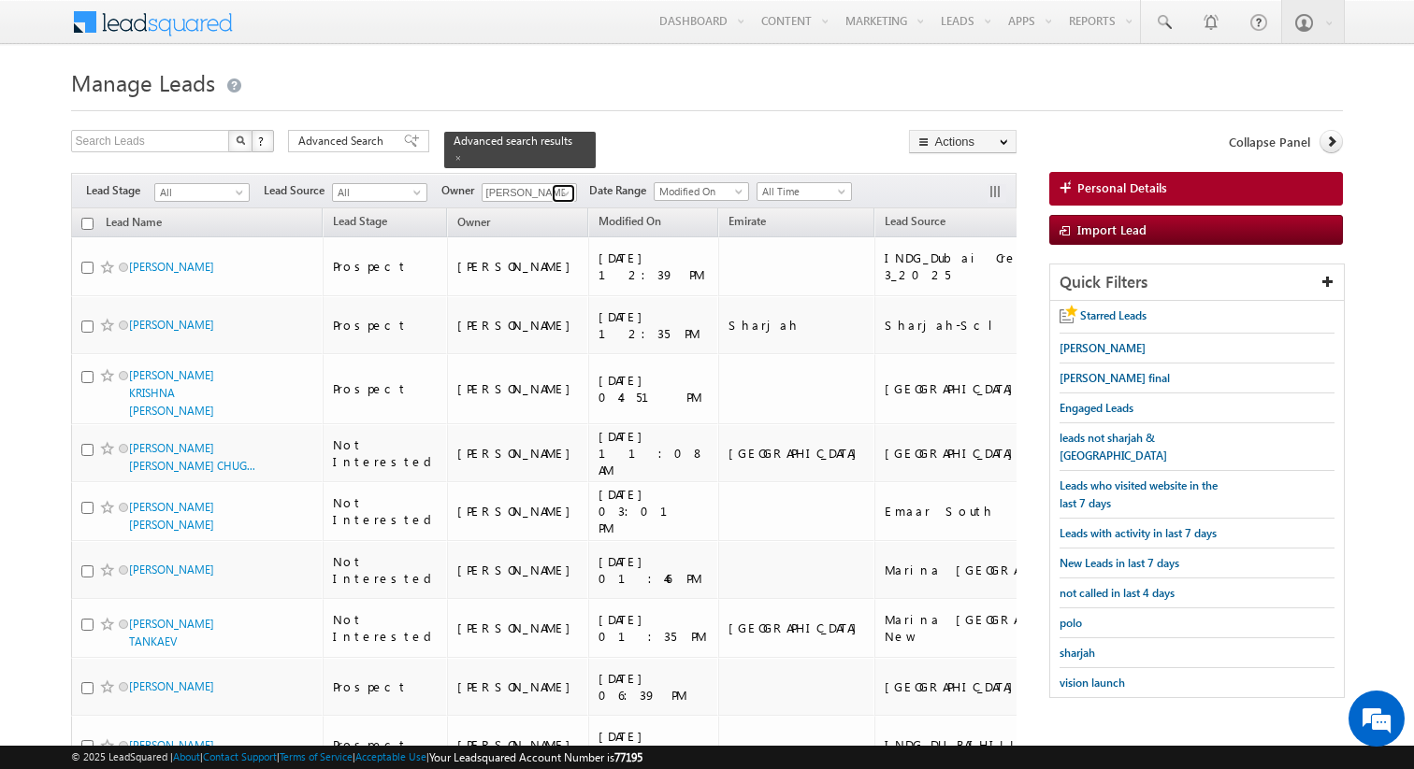
click at [562, 193] on span at bounding box center [565, 193] width 15 height 15
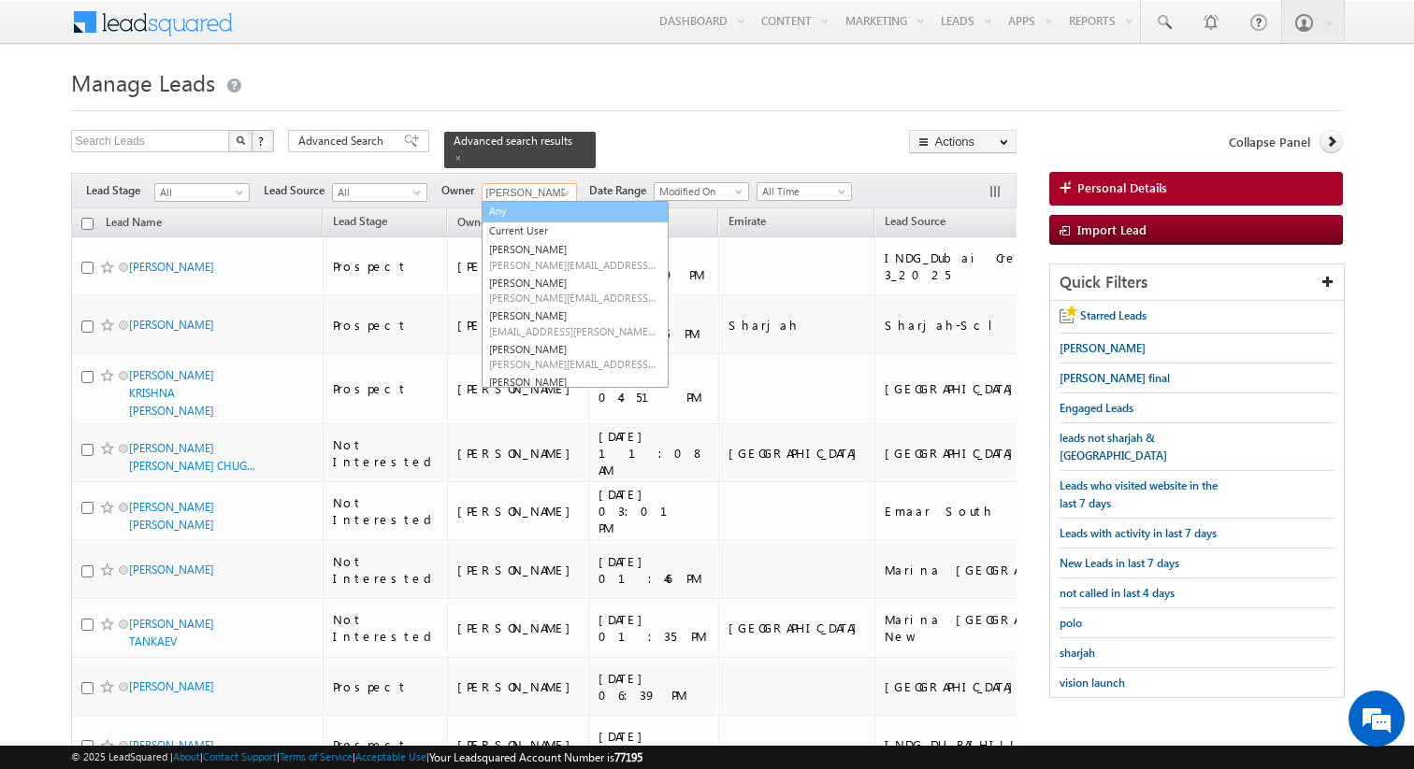
click at [531, 212] on link "Any" at bounding box center [574, 212] width 187 height 22
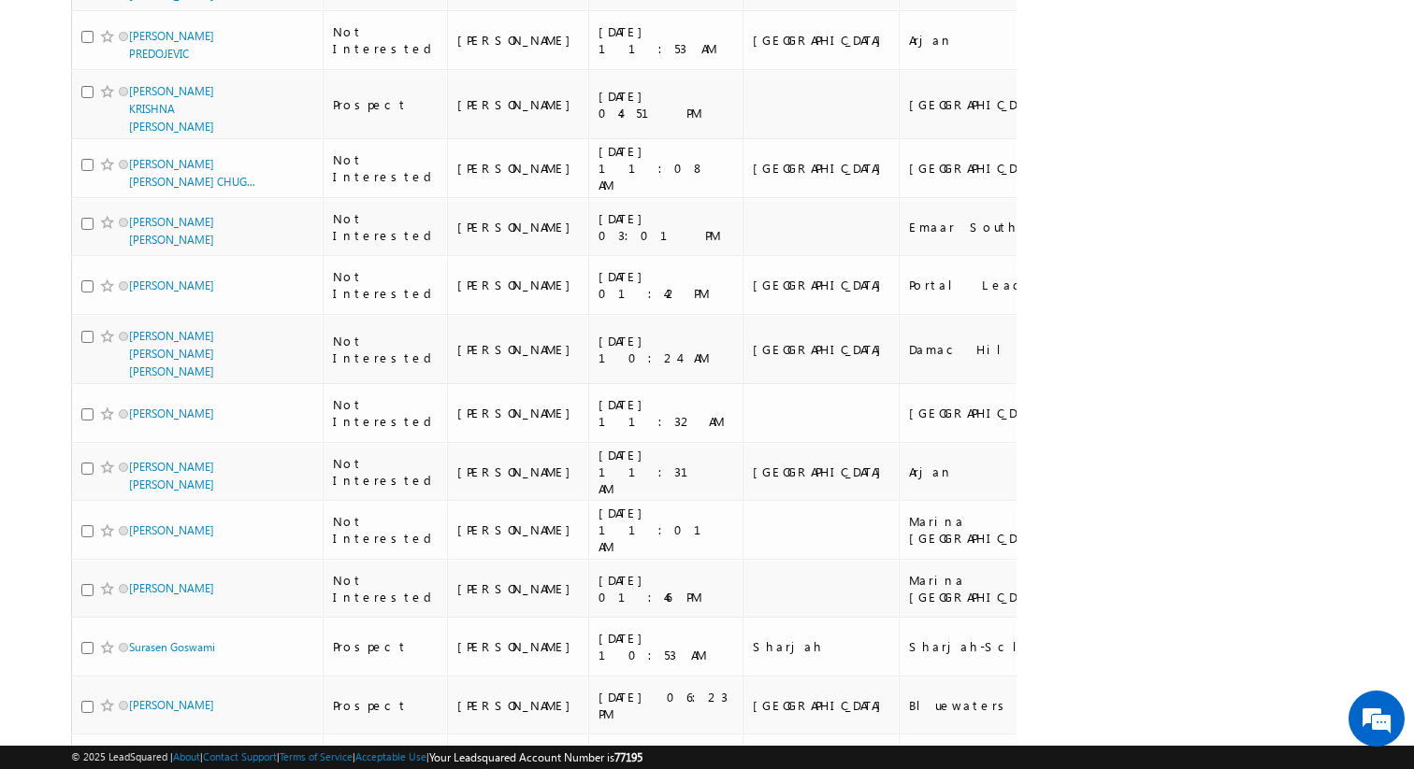
scroll to position [0, 0]
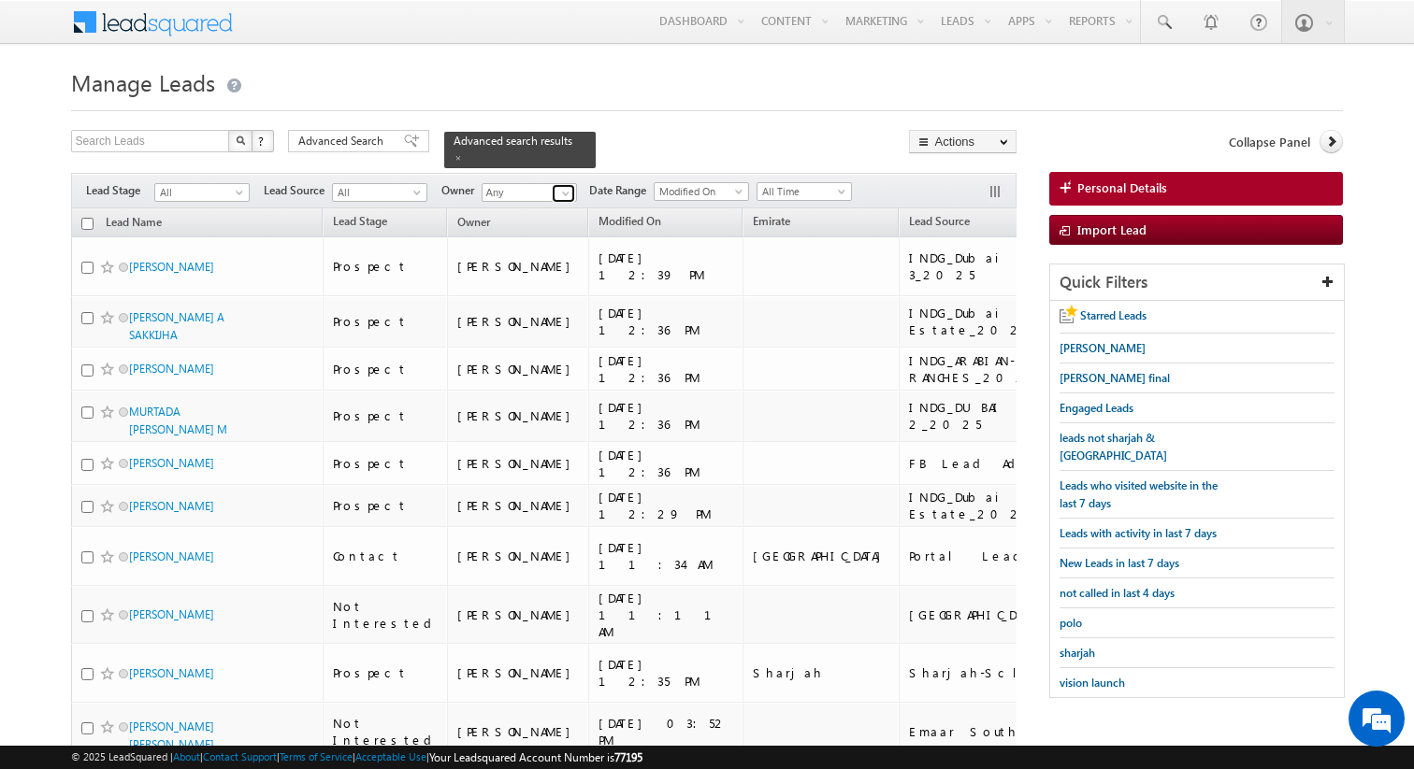
click at [558, 188] on span at bounding box center [565, 193] width 15 height 15
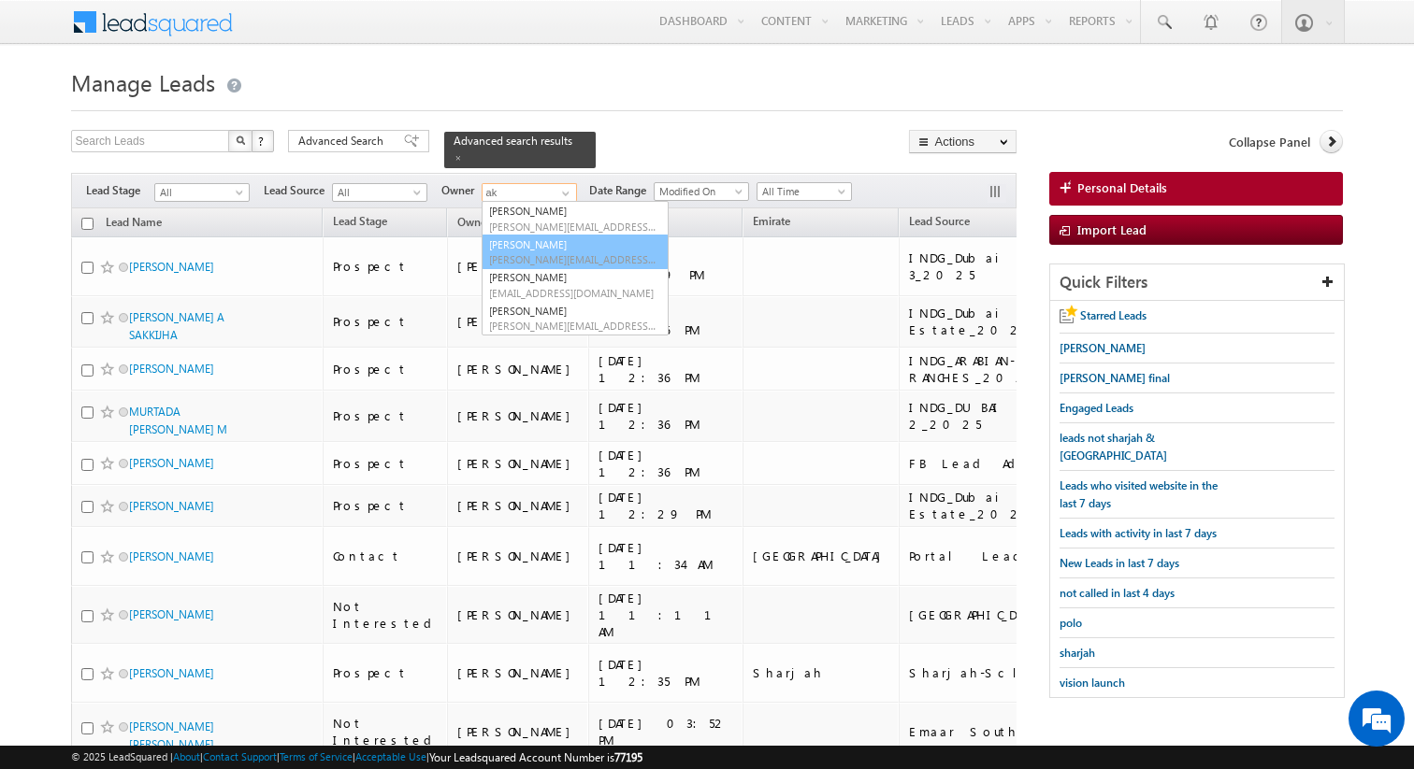
type input "Akashdeep Singh"
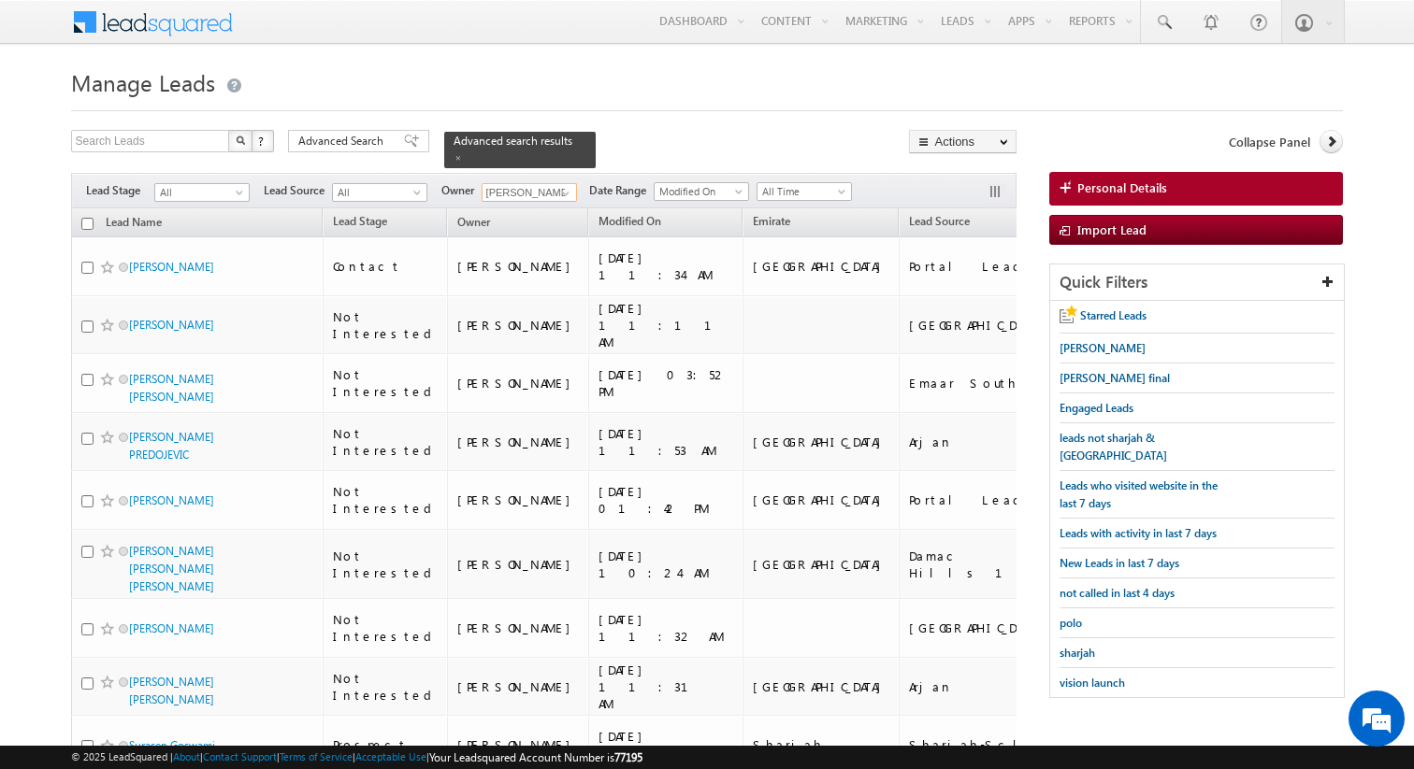
click at [91, 221] on input "checkbox" at bounding box center [87, 224] width 12 height 12
checkbox input "true"
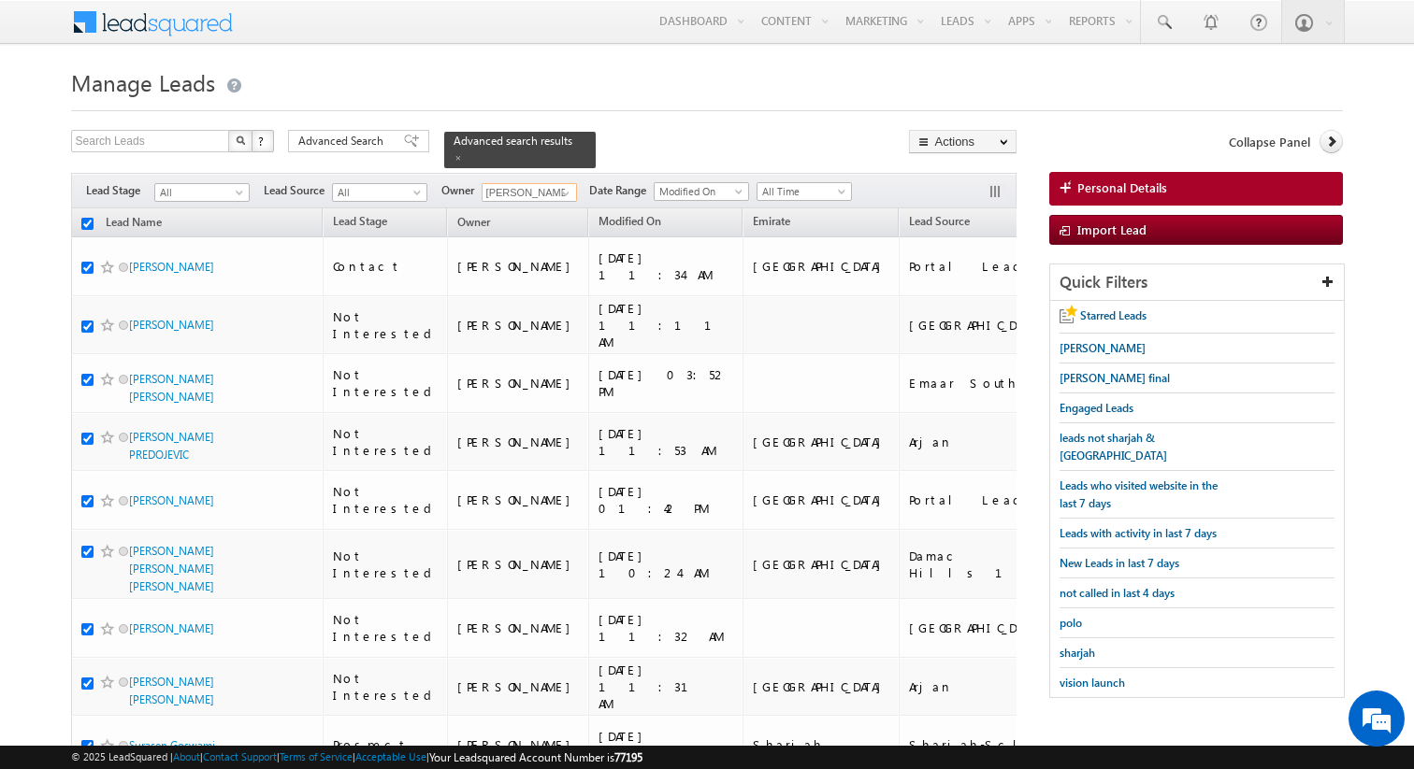
checkbox input "true"
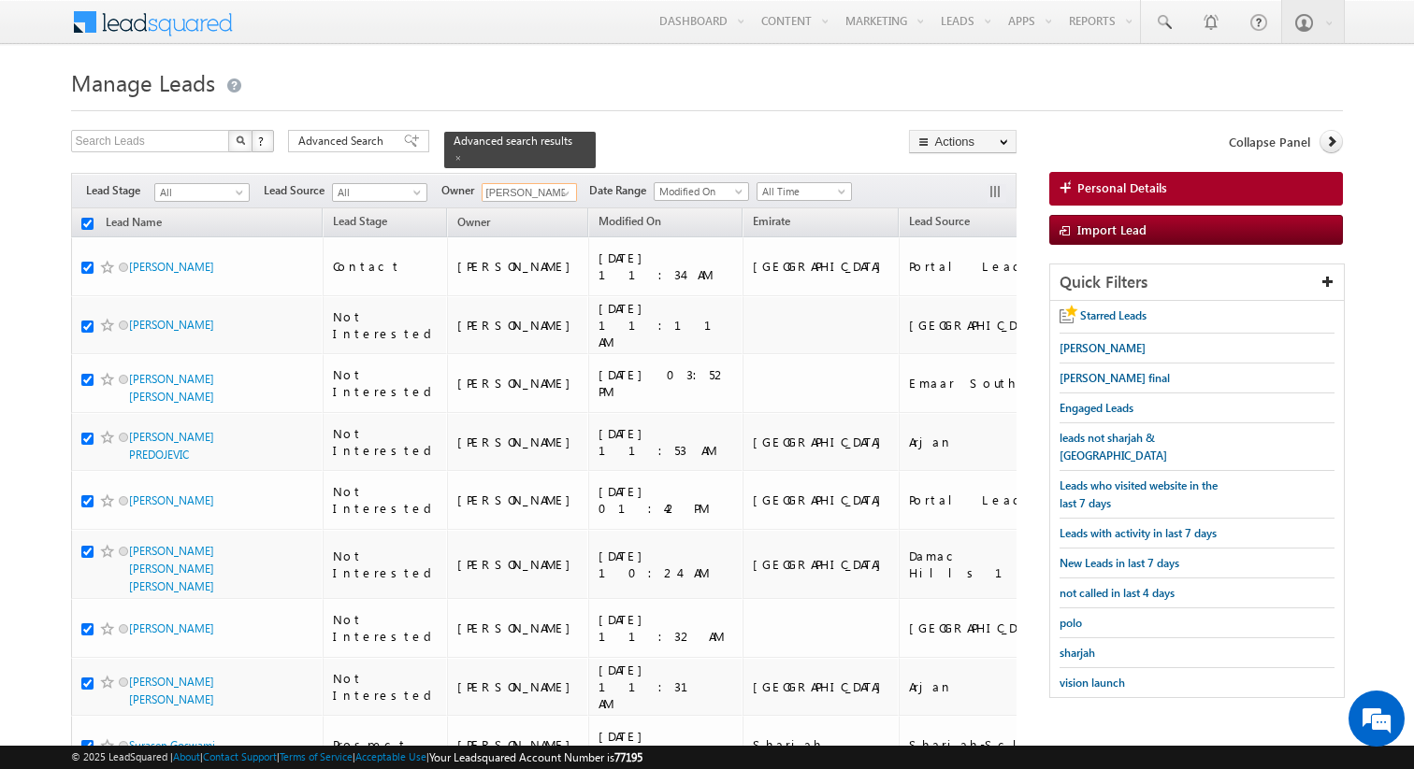
checkbox input "true"
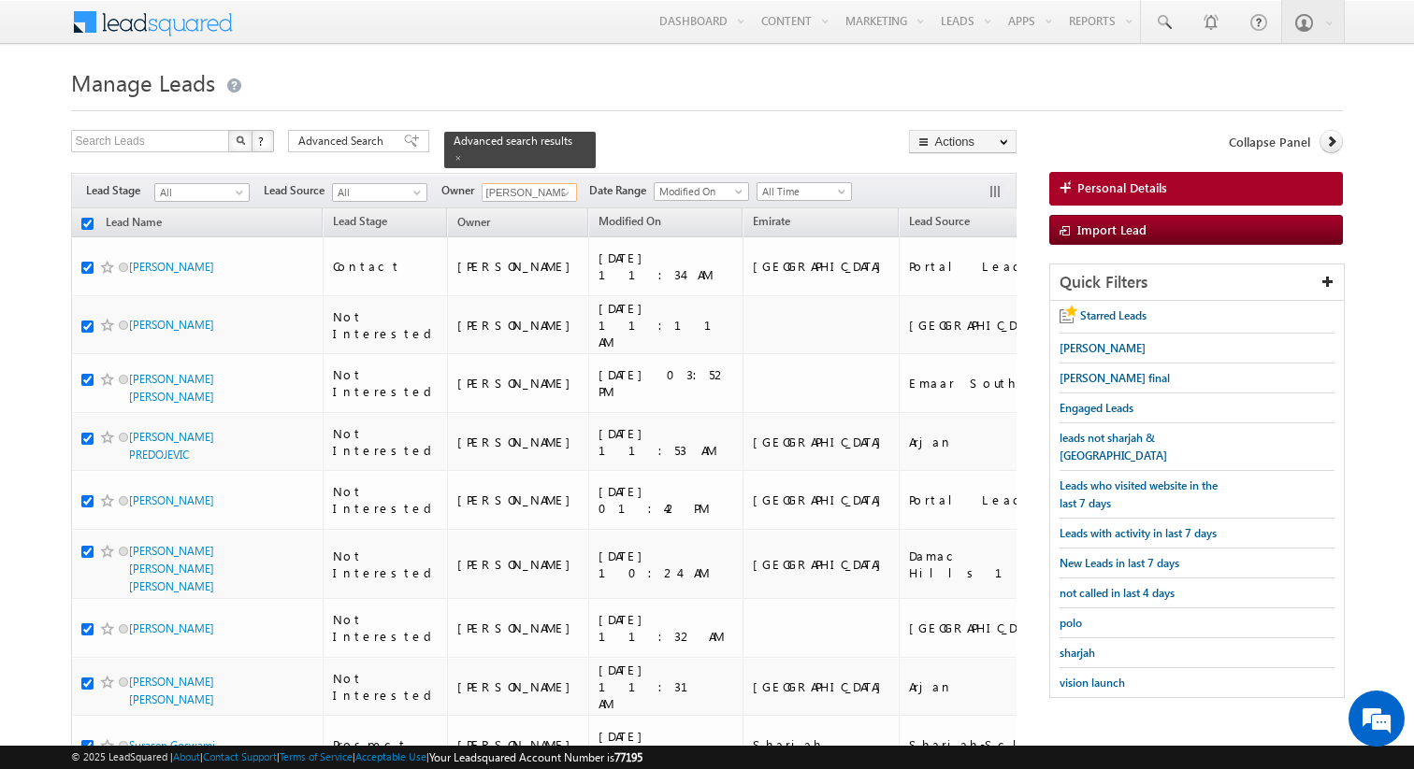
checkbox input "true"
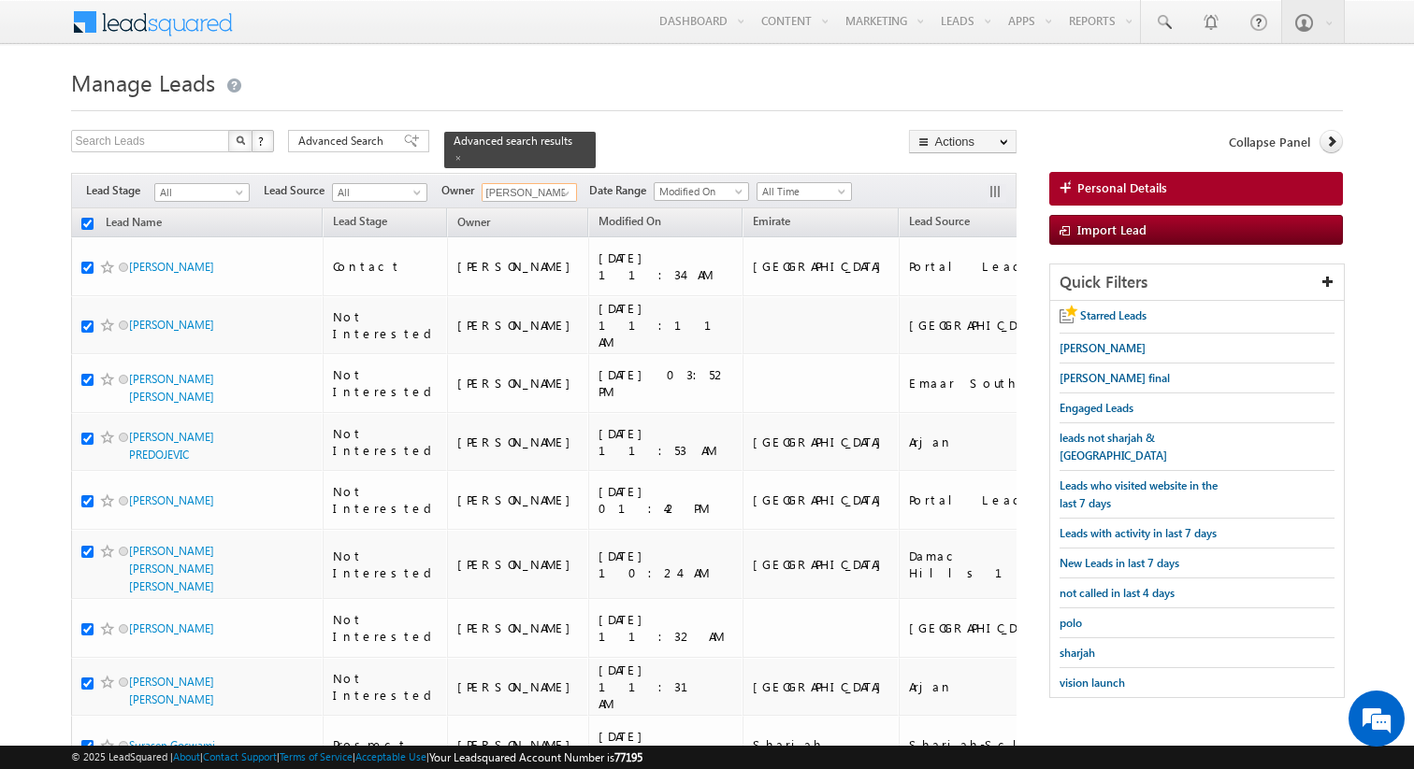
checkbox input "true"
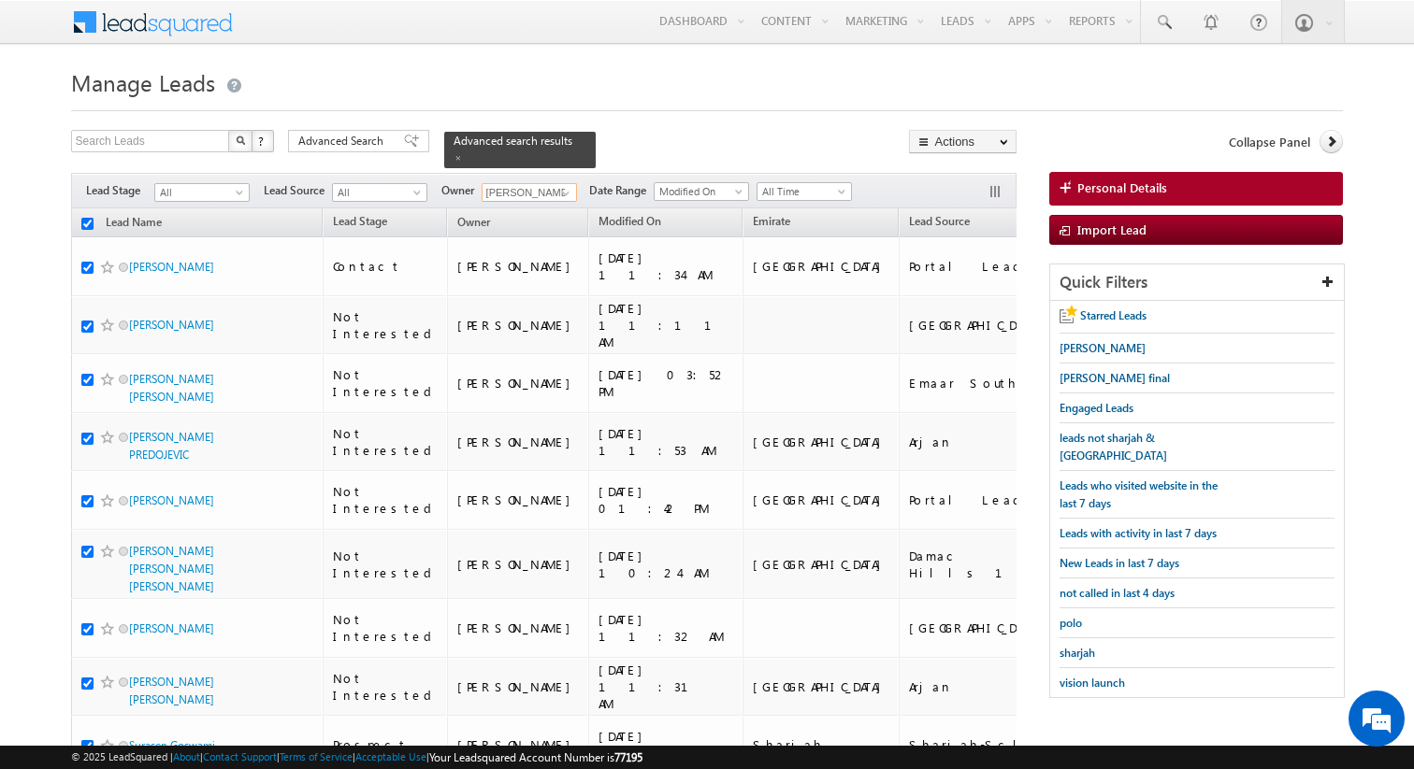
checkbox input "true"
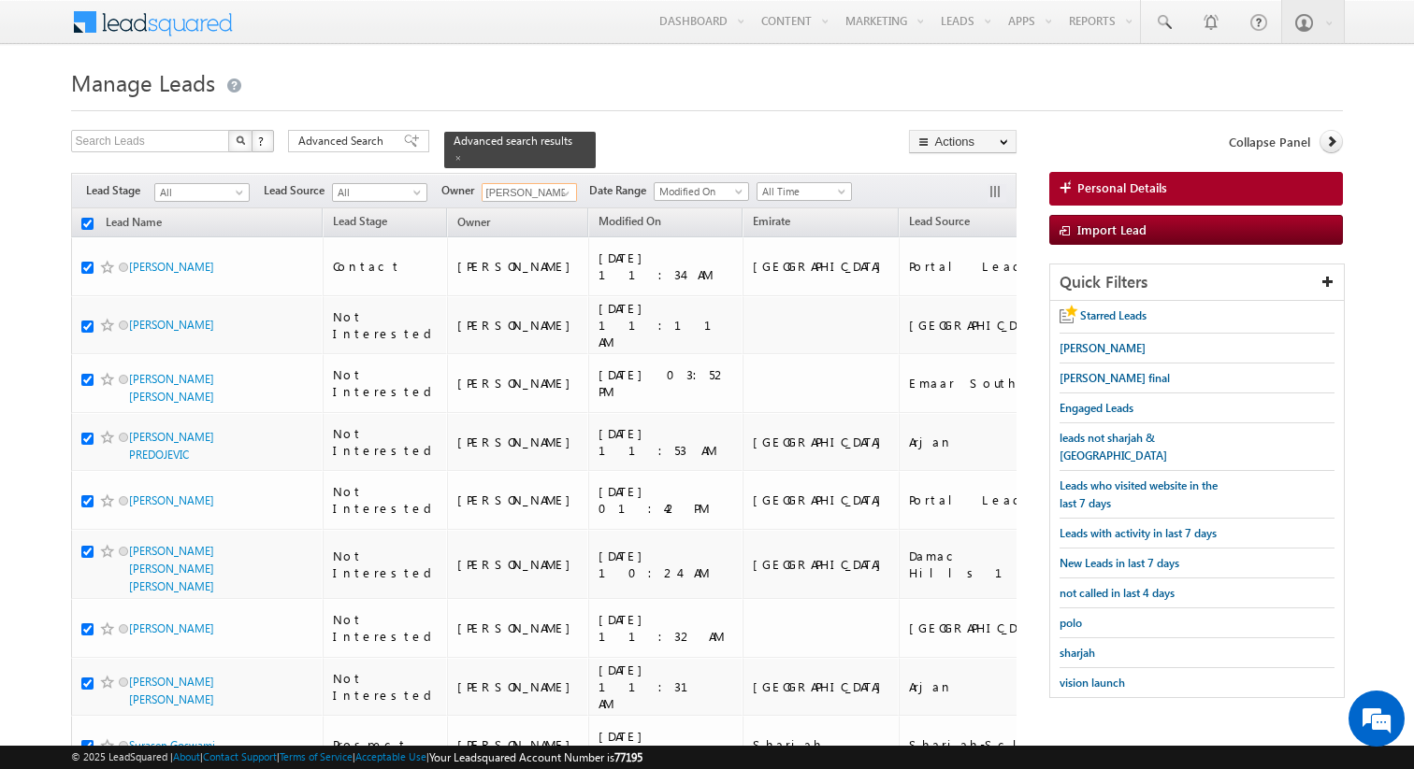
checkbox input "true"
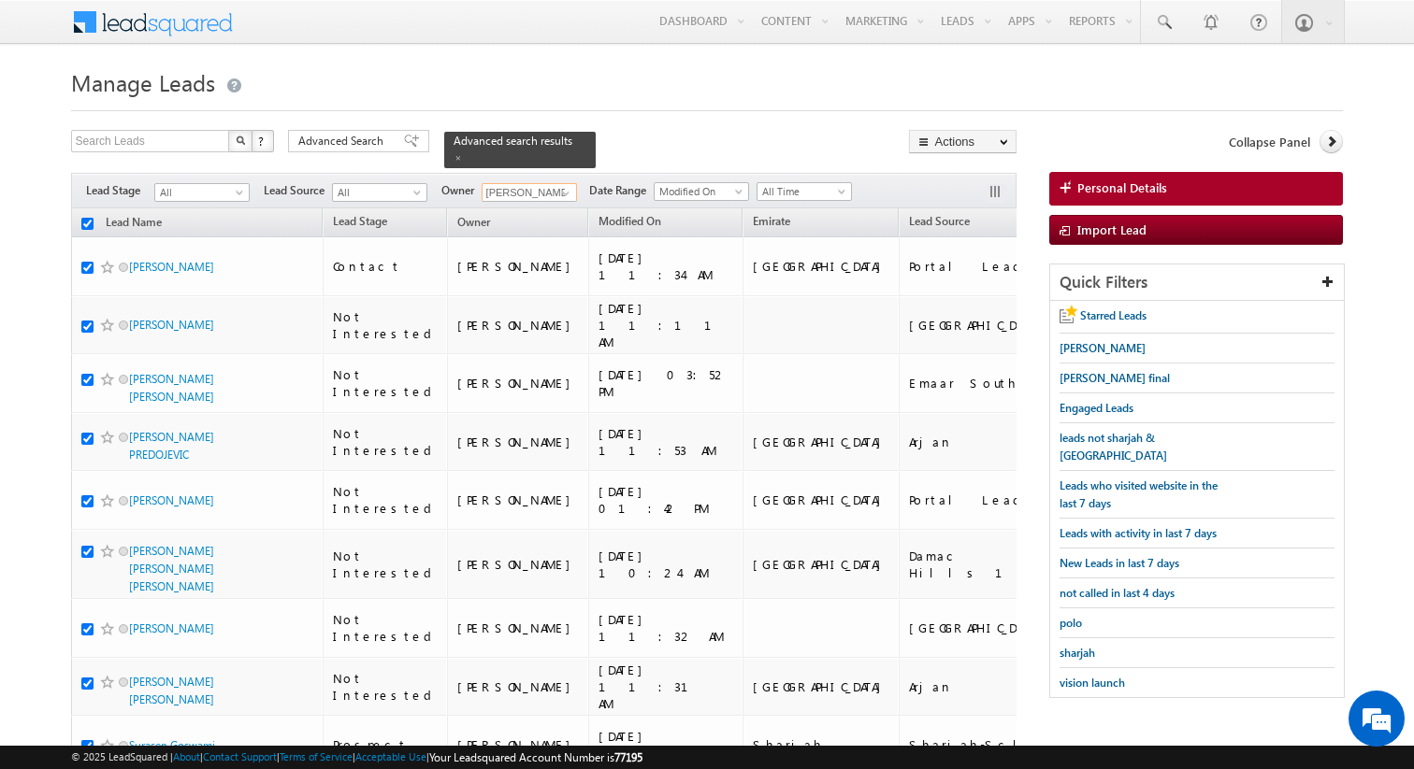
checkbox input "true"
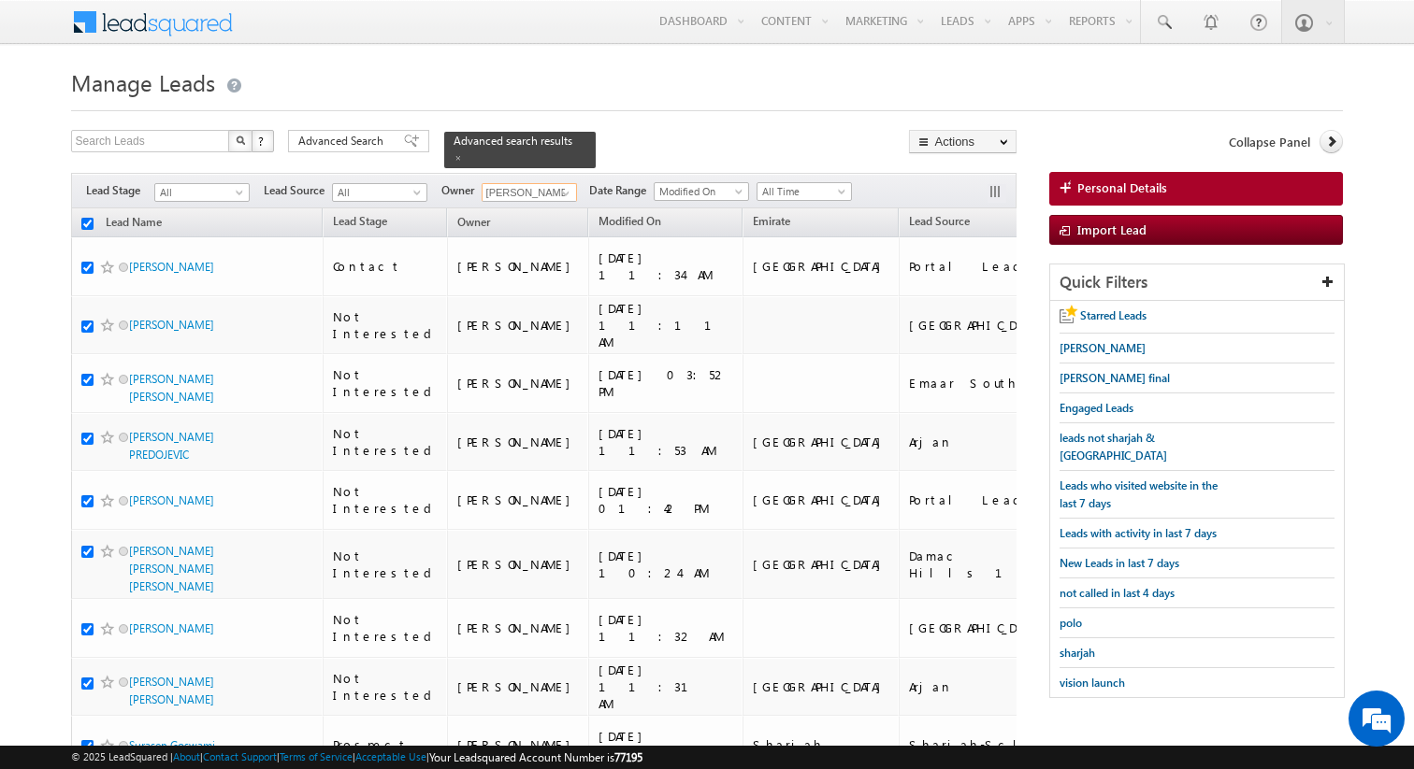
checkbox input "true"
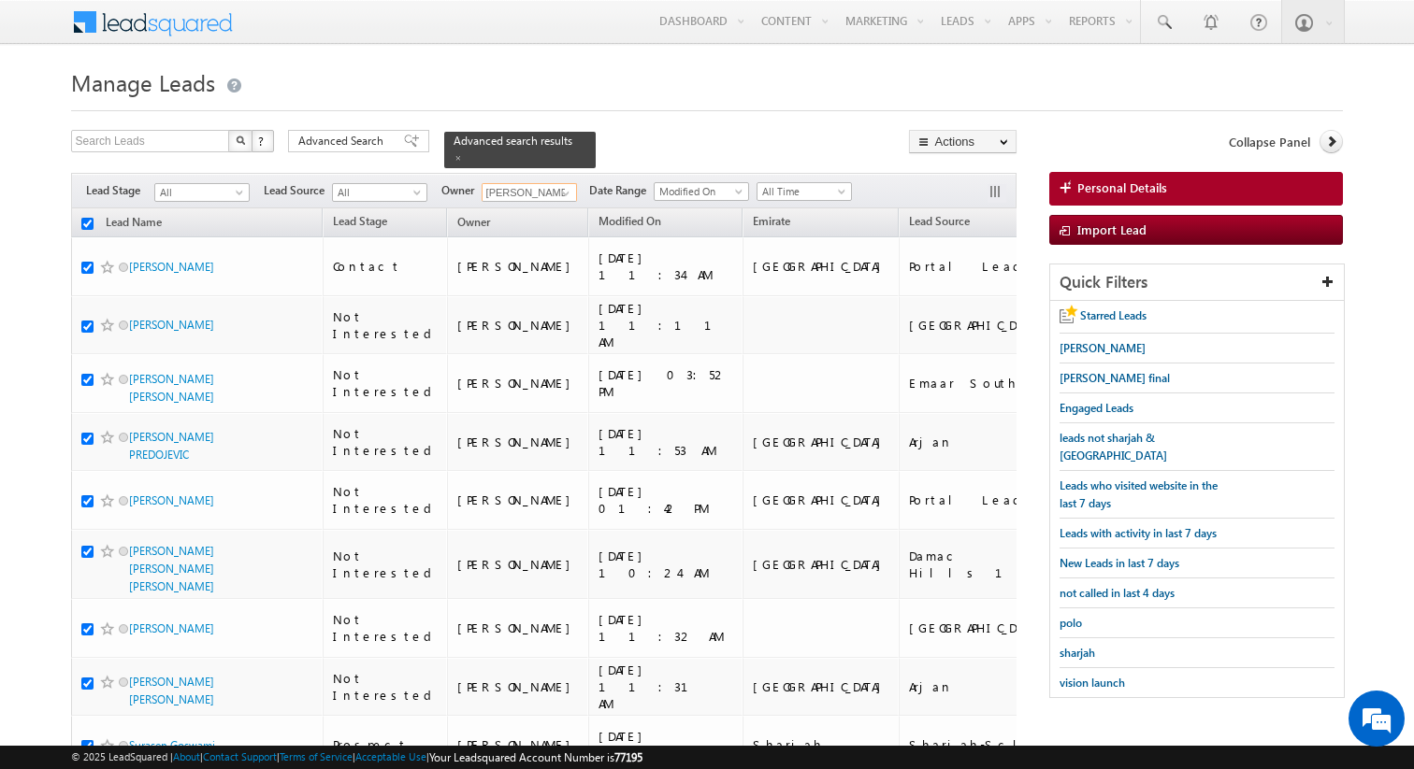
checkbox input "true"
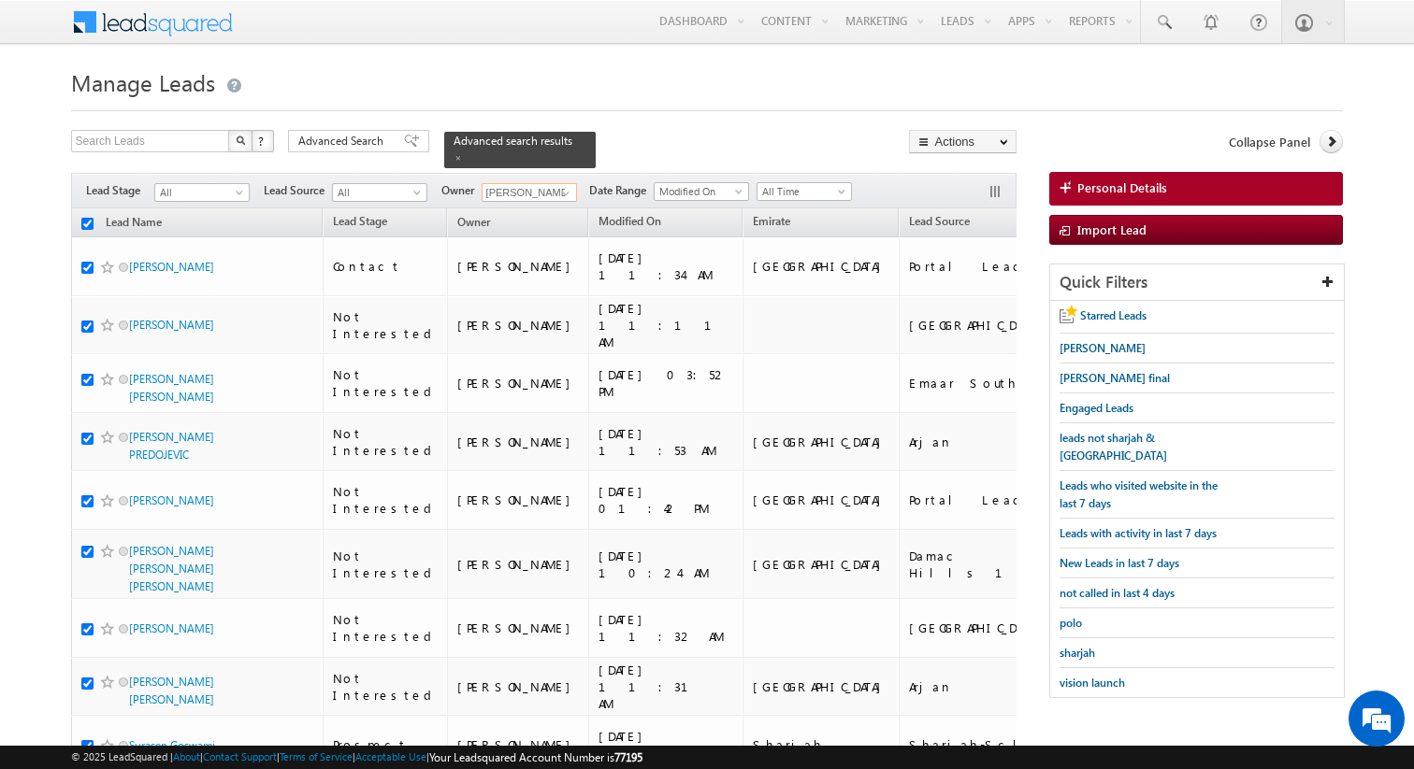
checkbox input "true"
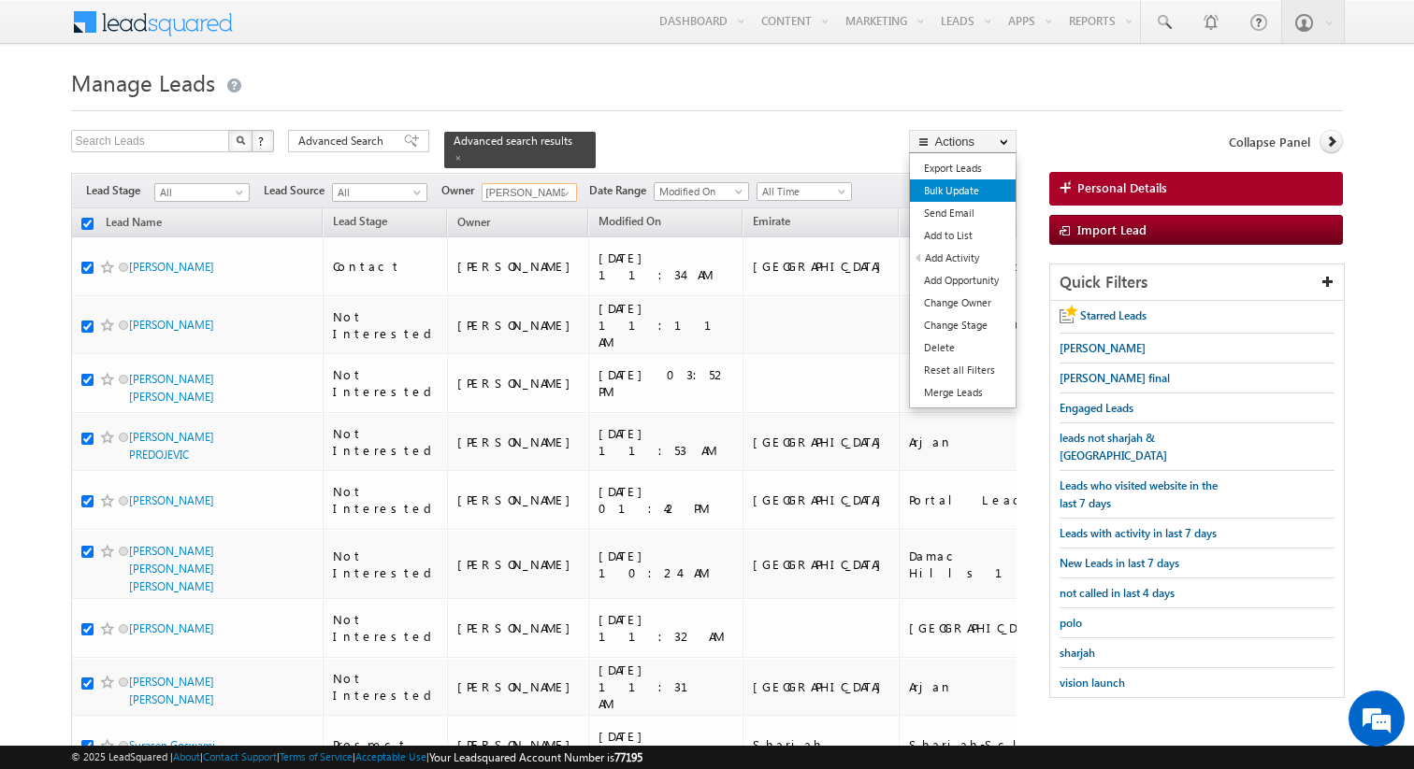
type input "Akashdeep Singh"
click at [966, 195] on link "Bulk Update" at bounding box center [963, 191] width 106 height 22
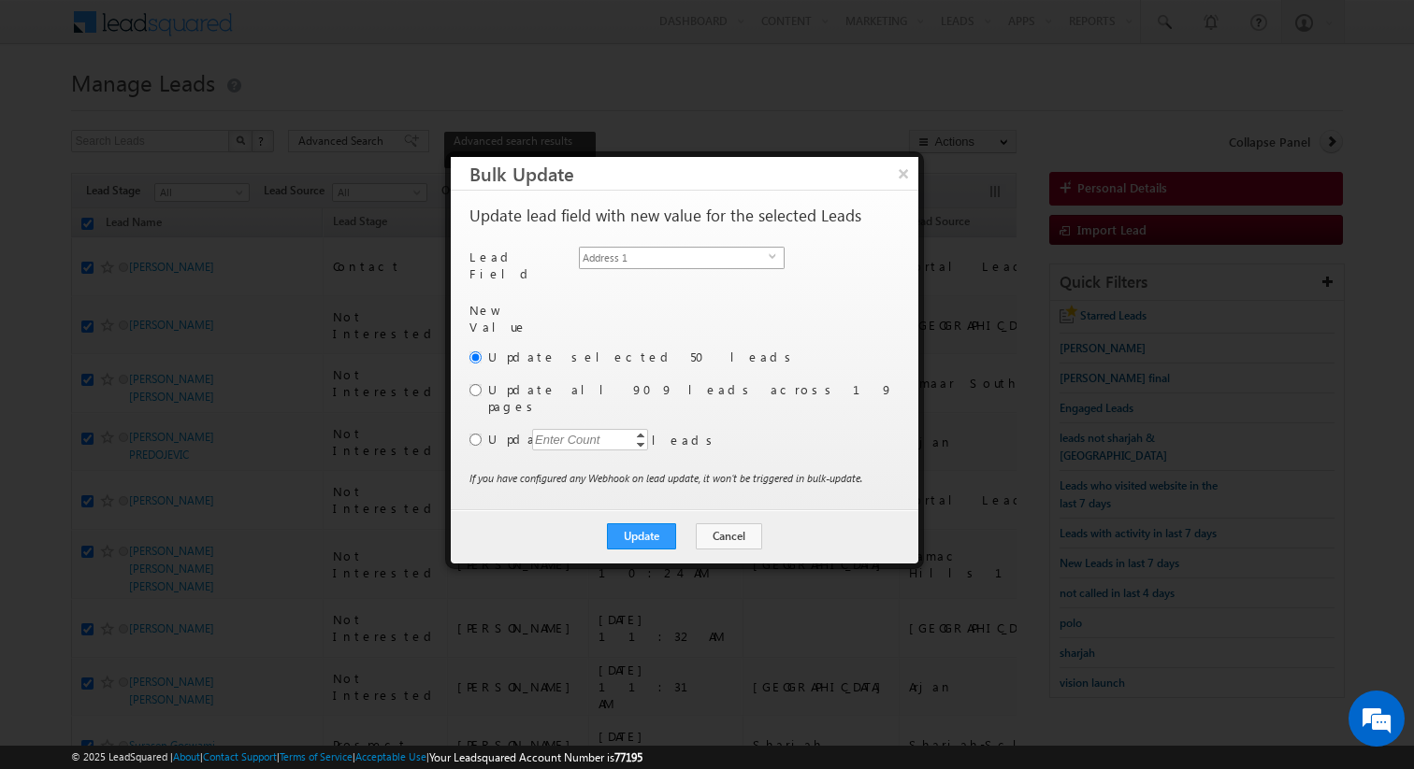
click at [740, 252] on span "Address 1" at bounding box center [674, 258] width 189 height 21
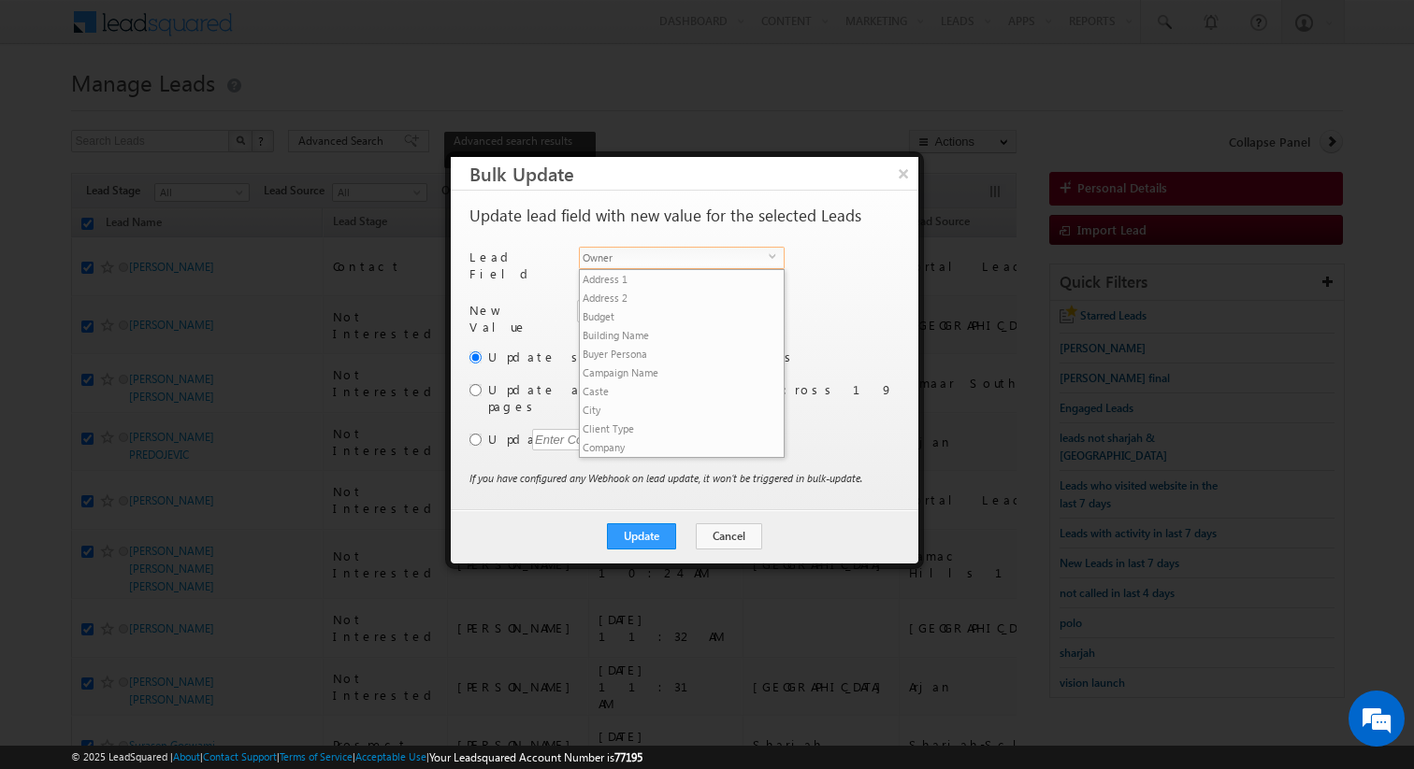
scroll to position [711, 0]
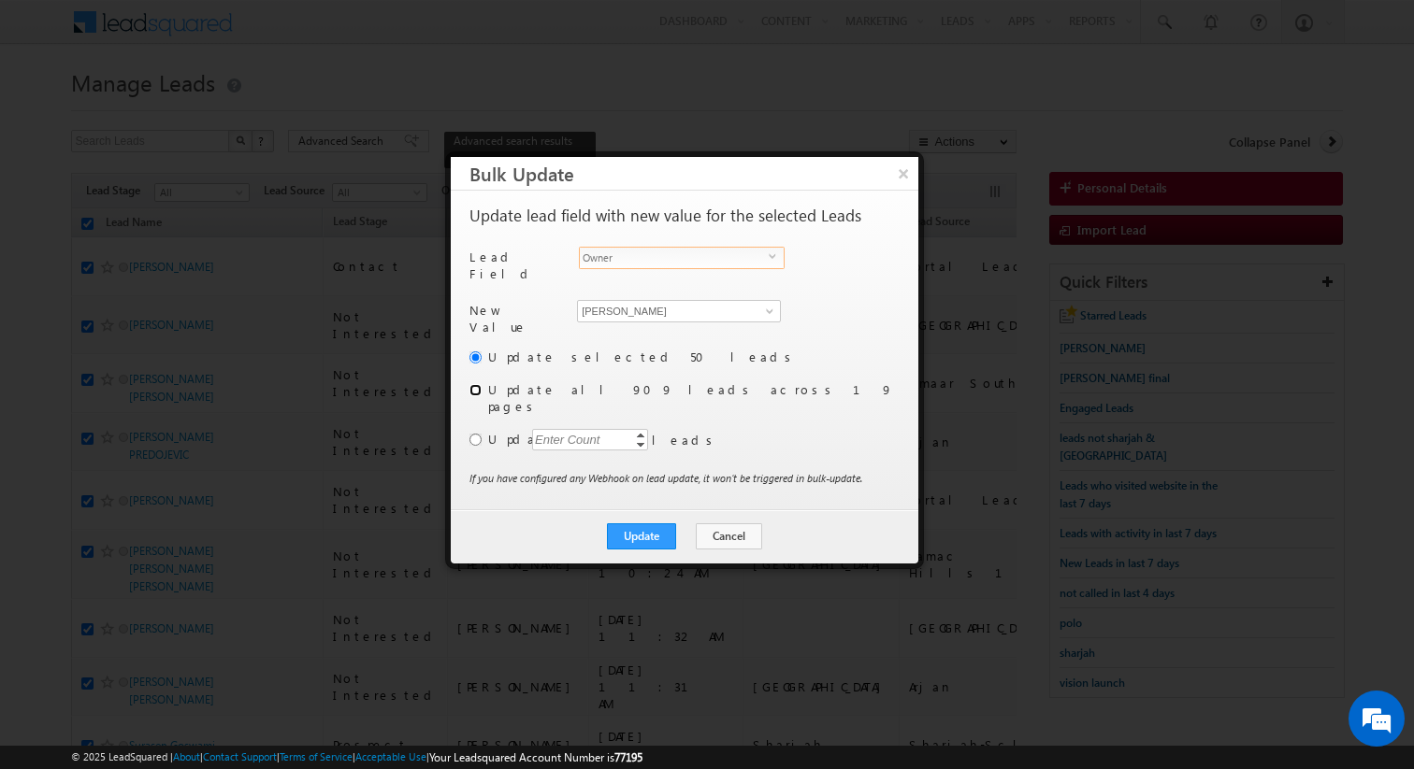
click at [473, 384] on input "radio" at bounding box center [475, 390] width 12 height 12
radio input "true"
click at [661, 524] on button "Update" at bounding box center [641, 537] width 69 height 26
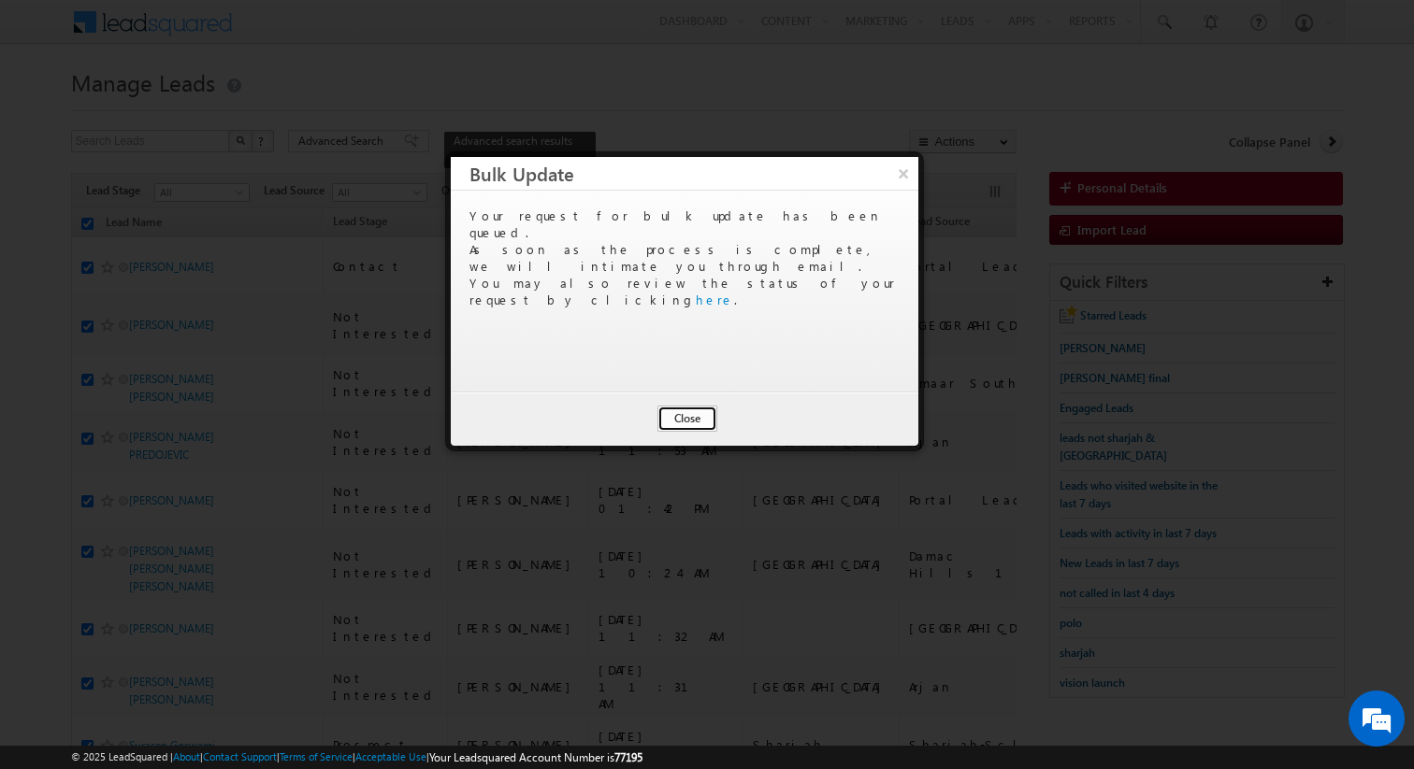
click at [698, 426] on button "Close" at bounding box center [687, 419] width 60 height 26
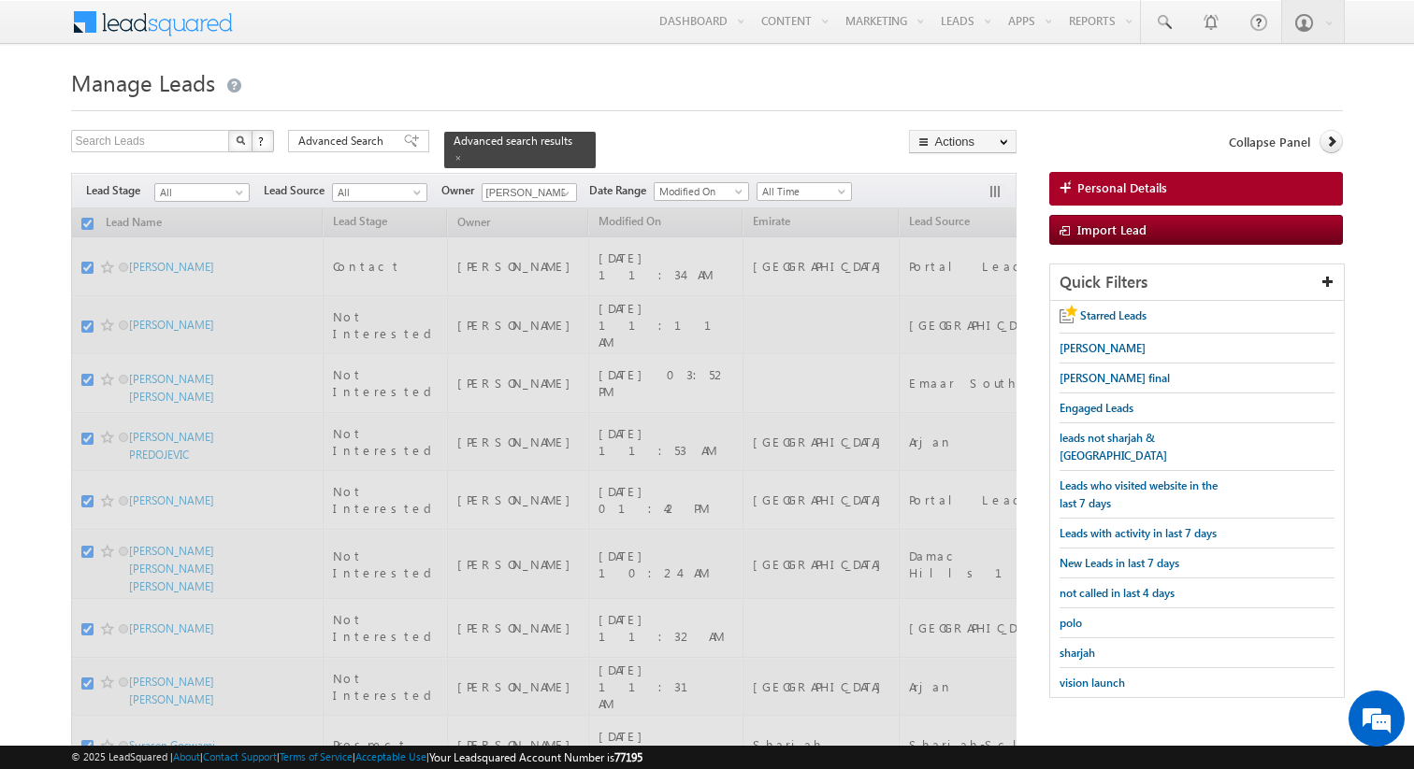
checkbox input "false"
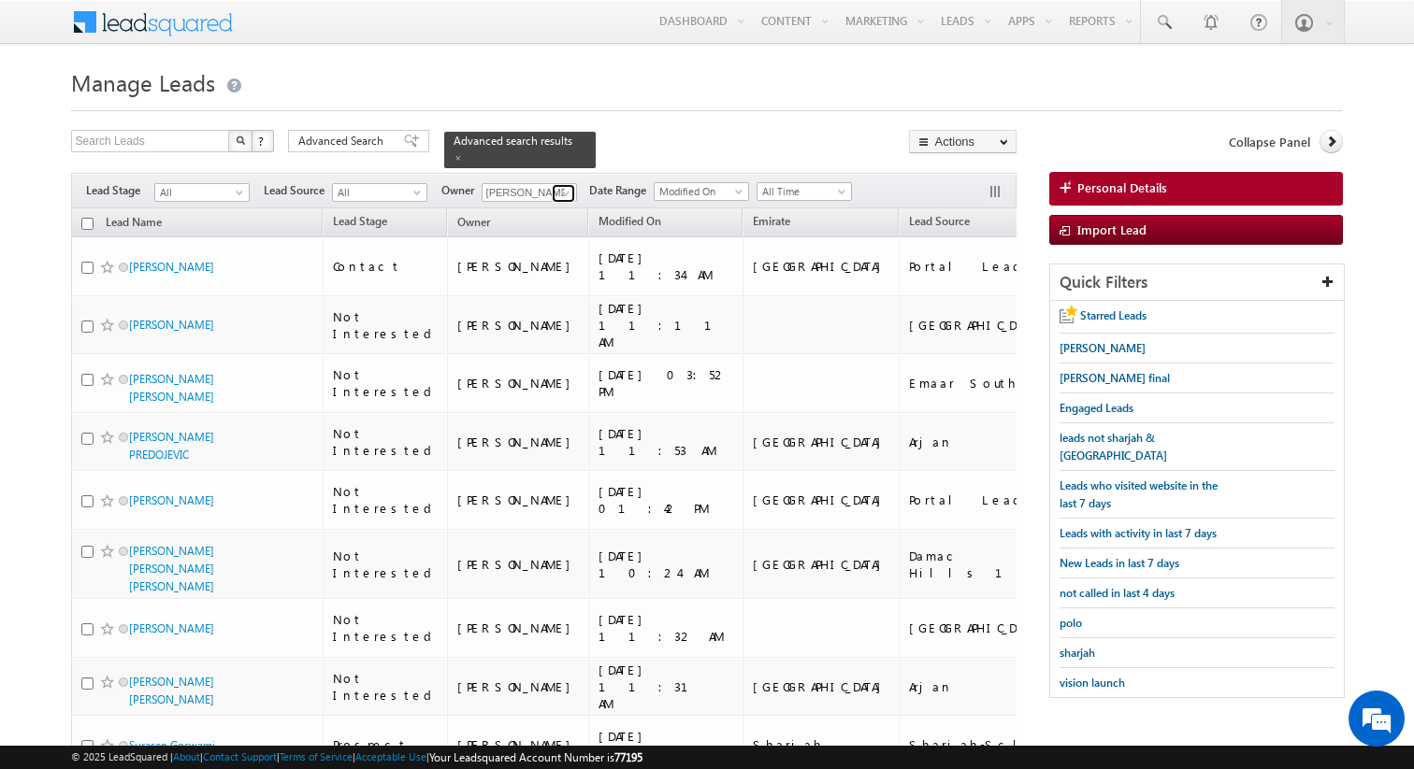
click at [564, 194] on span at bounding box center [565, 193] width 15 height 15
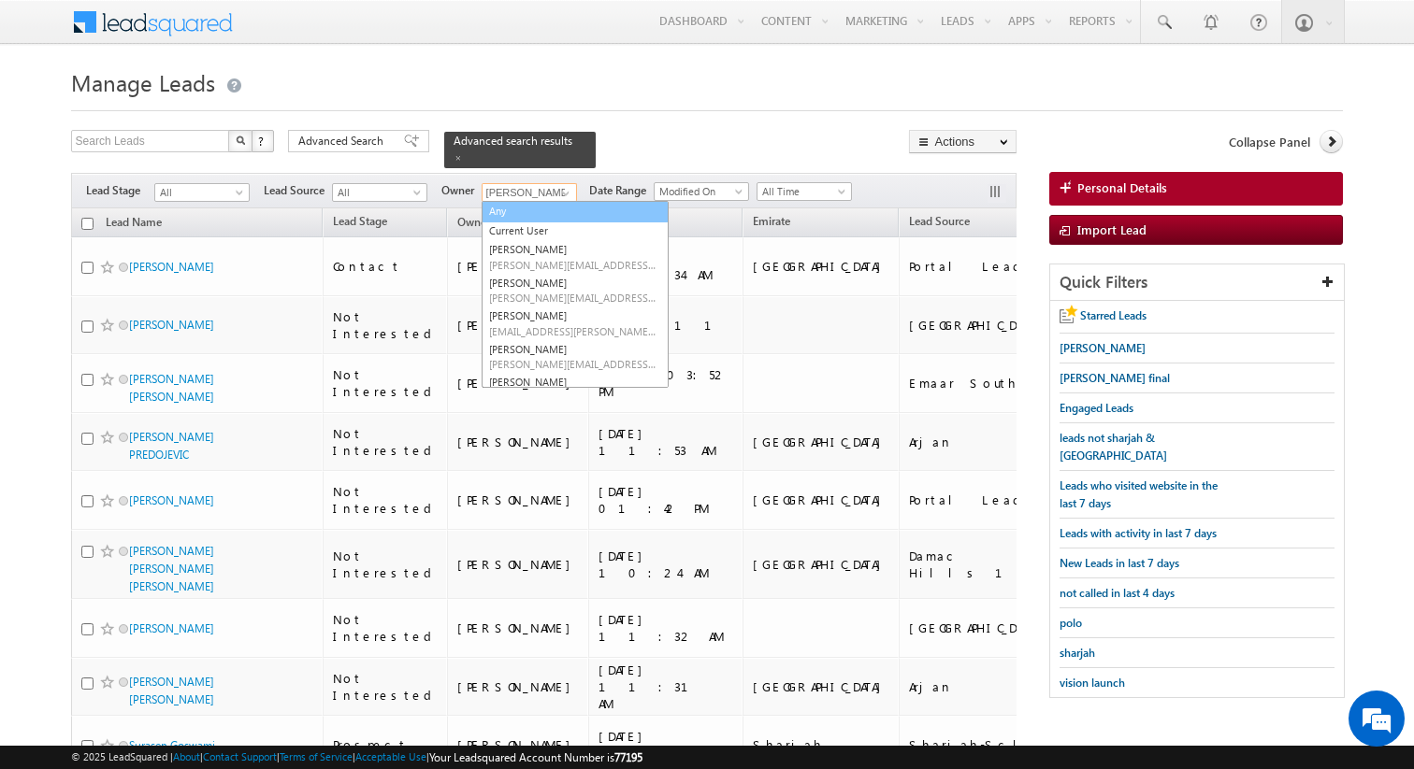
click at [545, 206] on link "Any" at bounding box center [574, 212] width 187 height 22
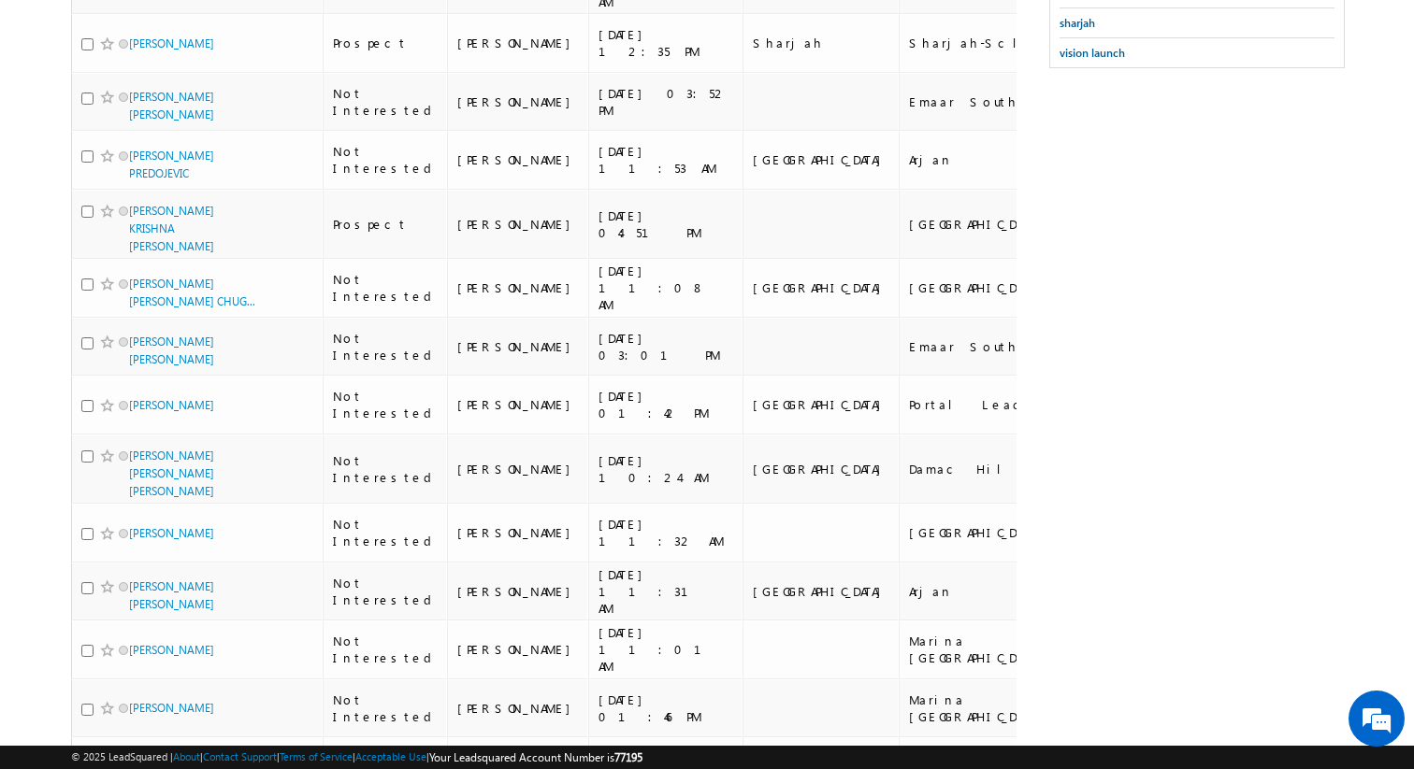
scroll to position [0, 0]
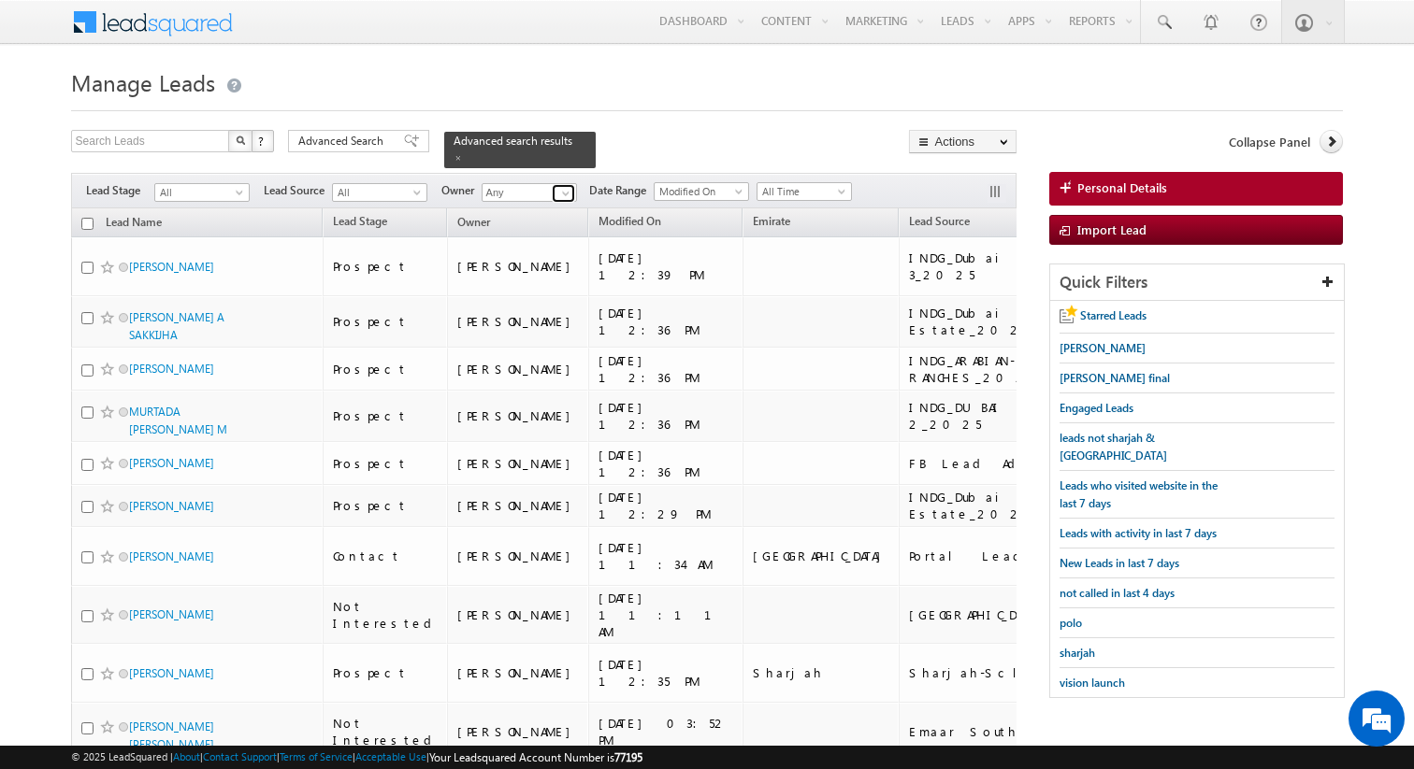
click at [566, 193] on span at bounding box center [565, 193] width 15 height 15
type input "Syed Hussain"
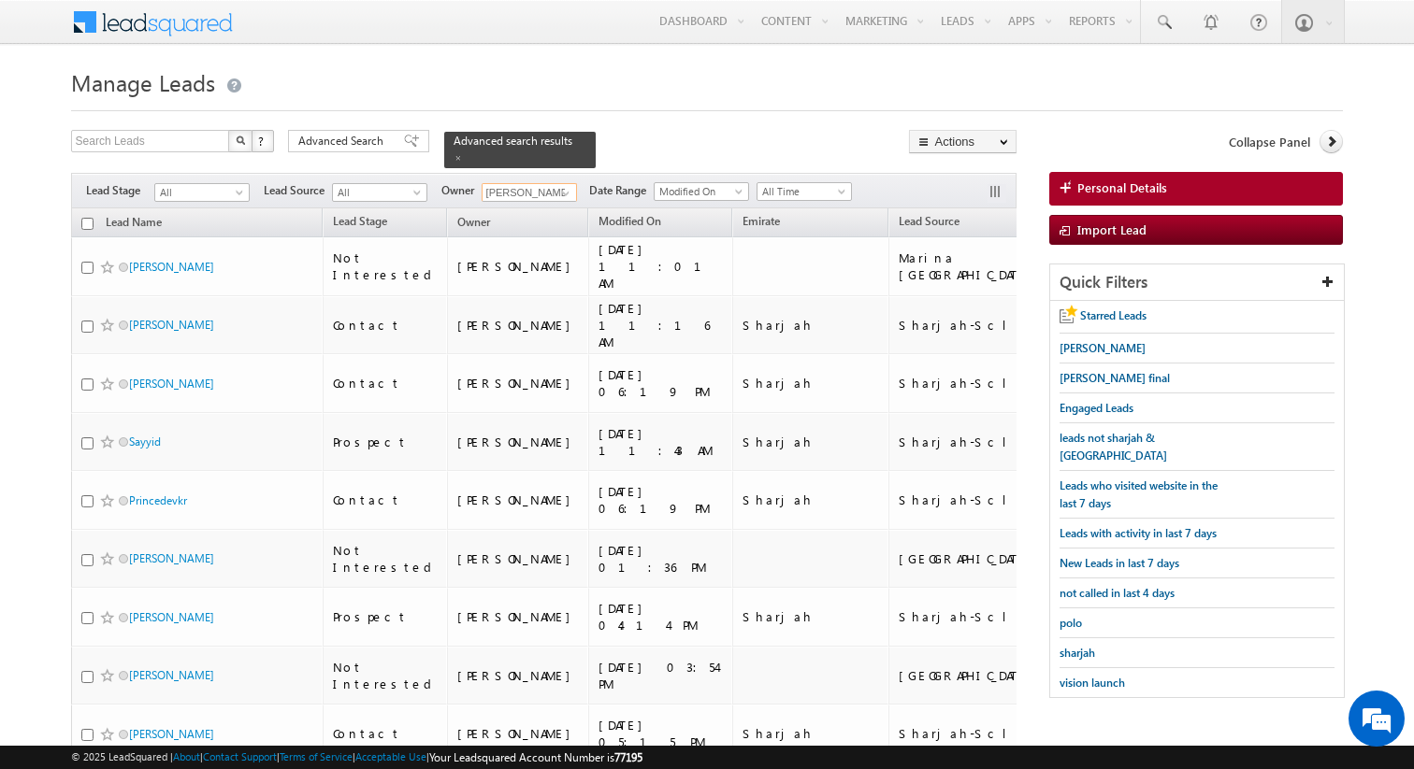
click at [86, 222] on input "checkbox" at bounding box center [87, 224] width 12 height 12
checkbox input "true"
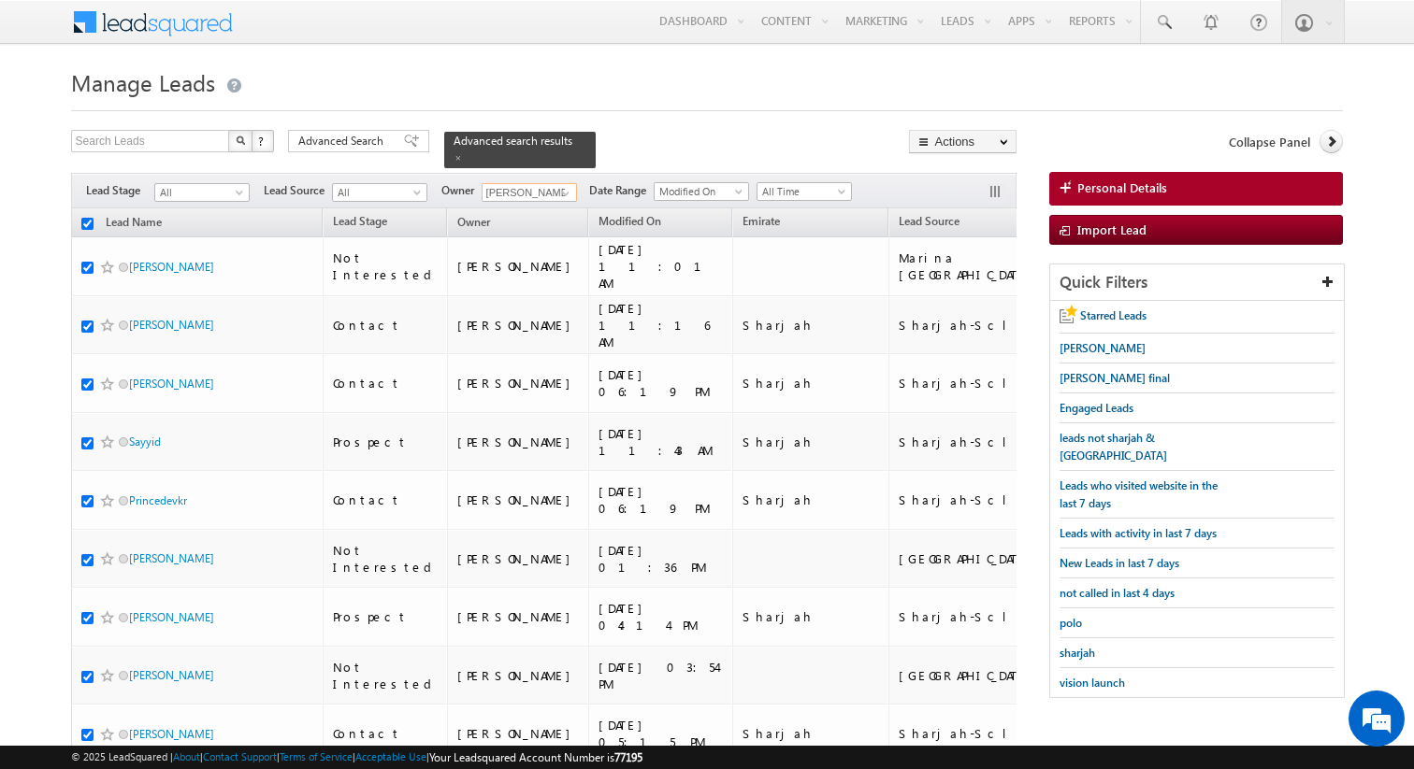
checkbox input "true"
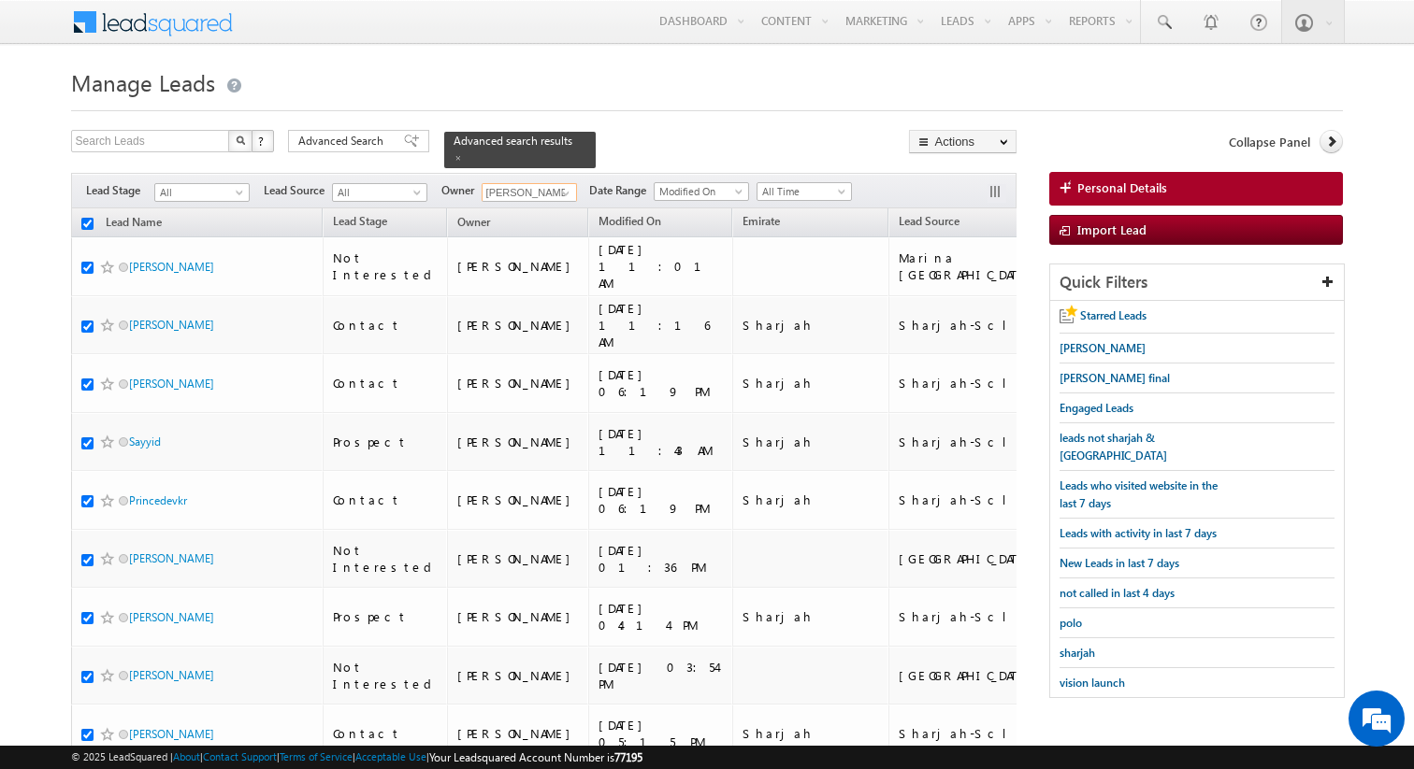
checkbox input "true"
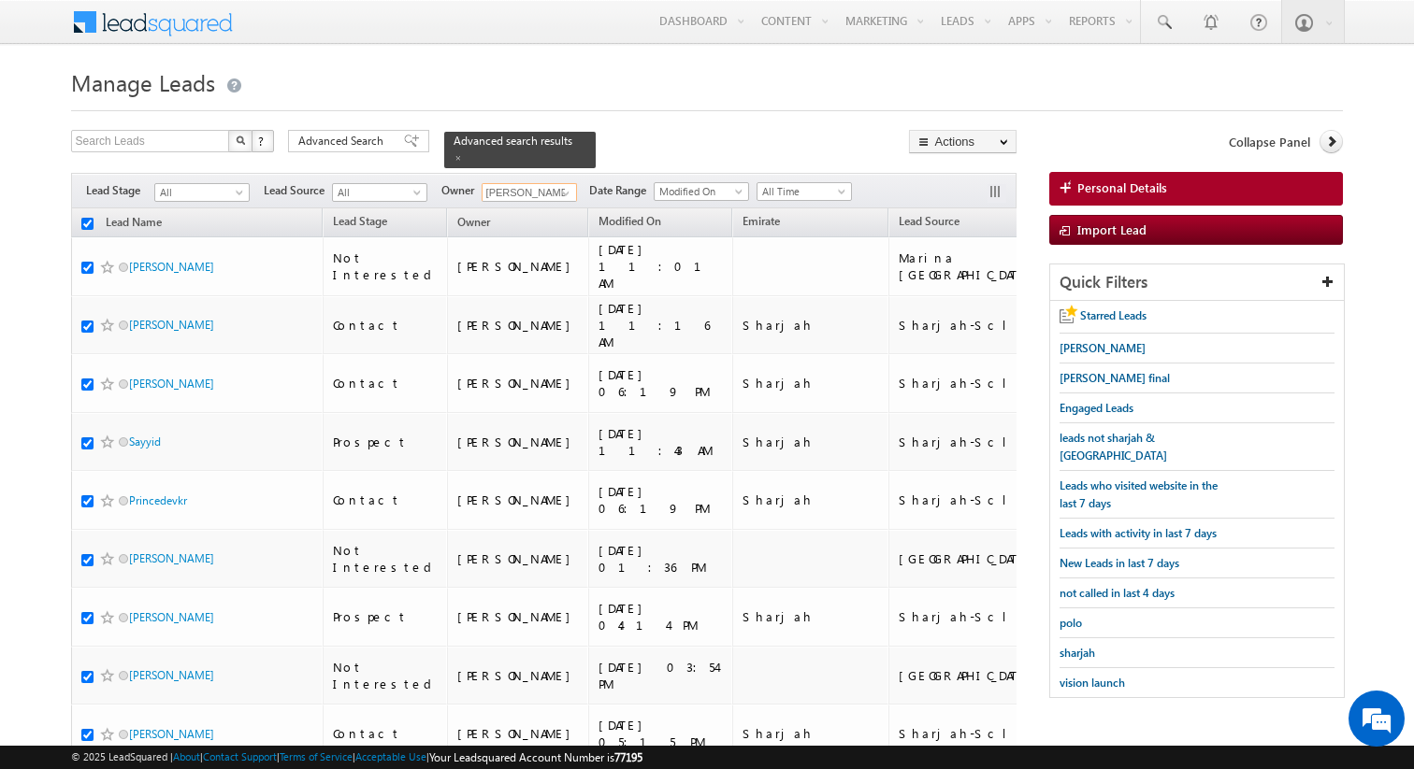
checkbox input "true"
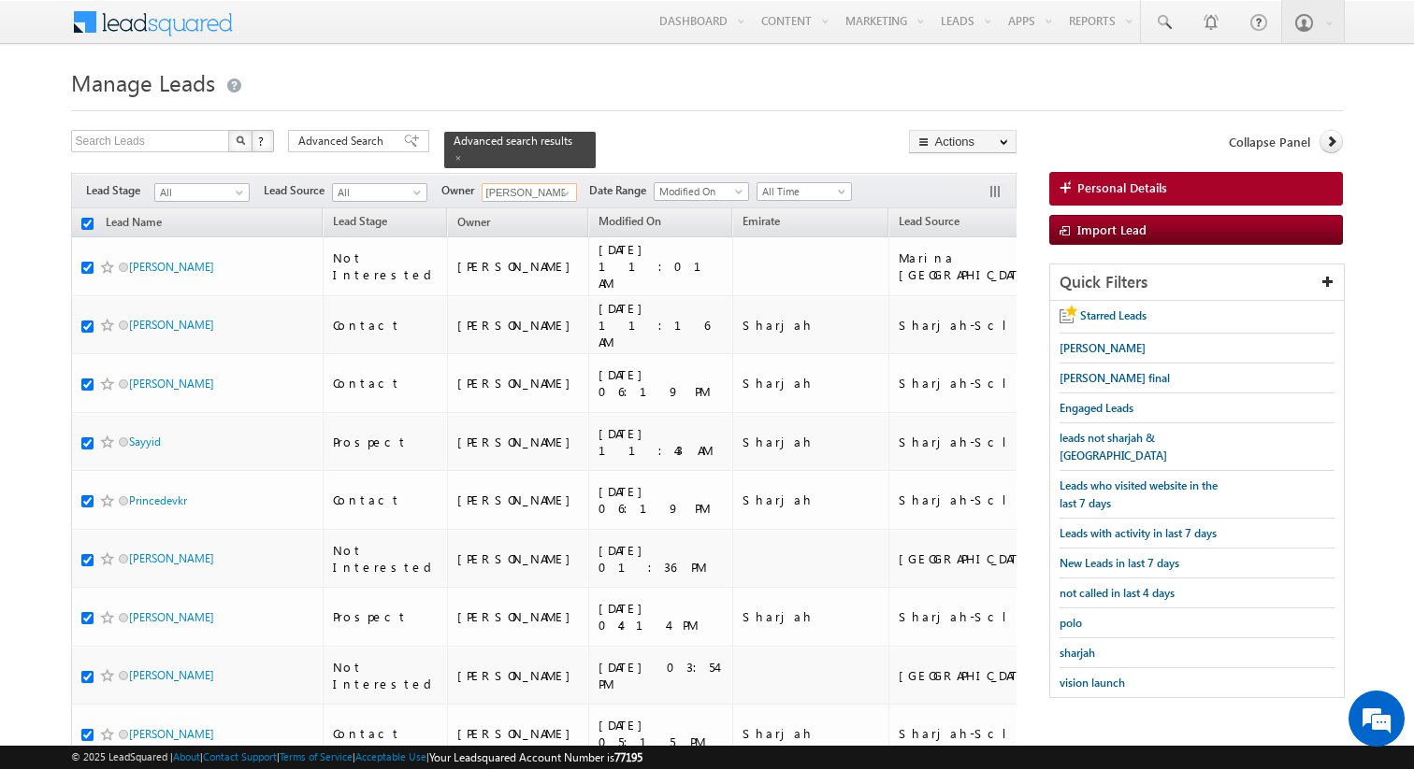
checkbox input "true"
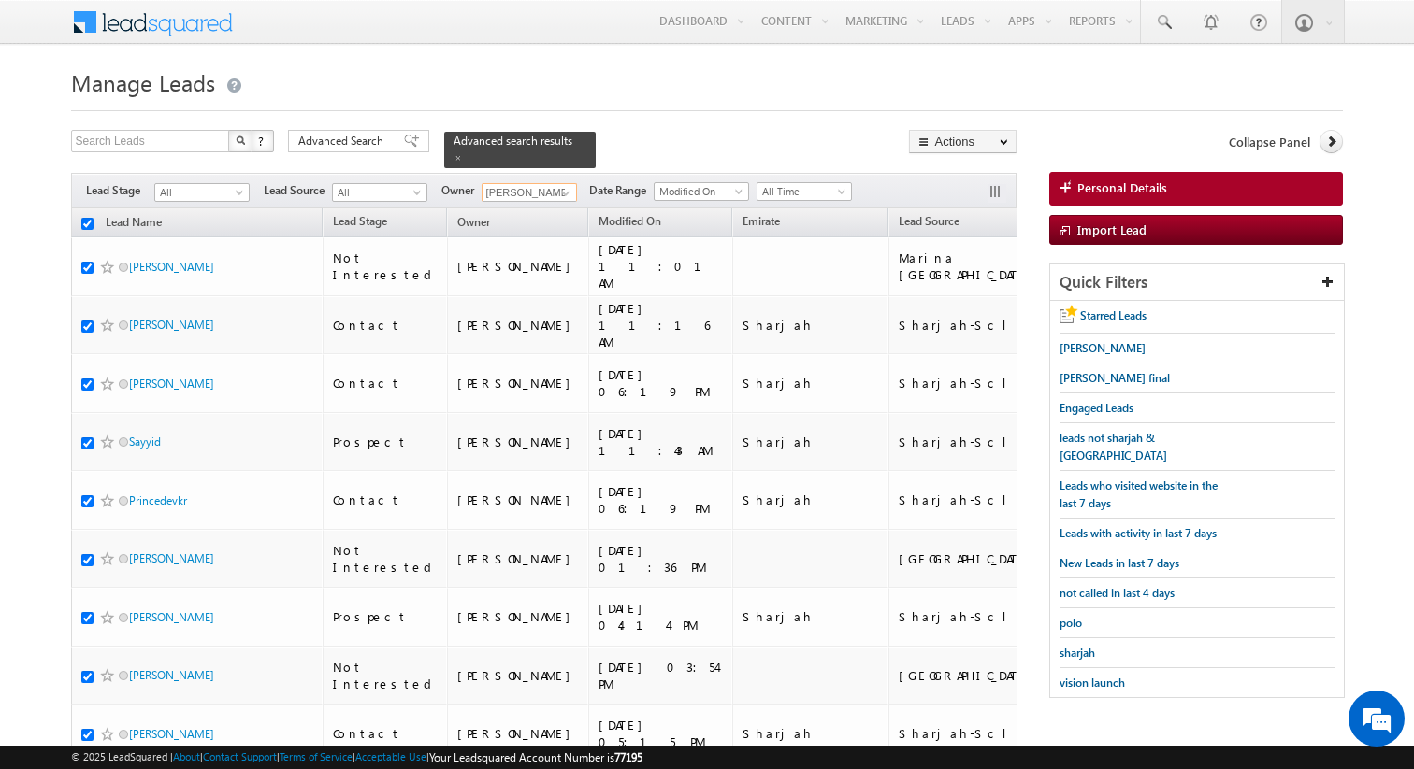
checkbox input "true"
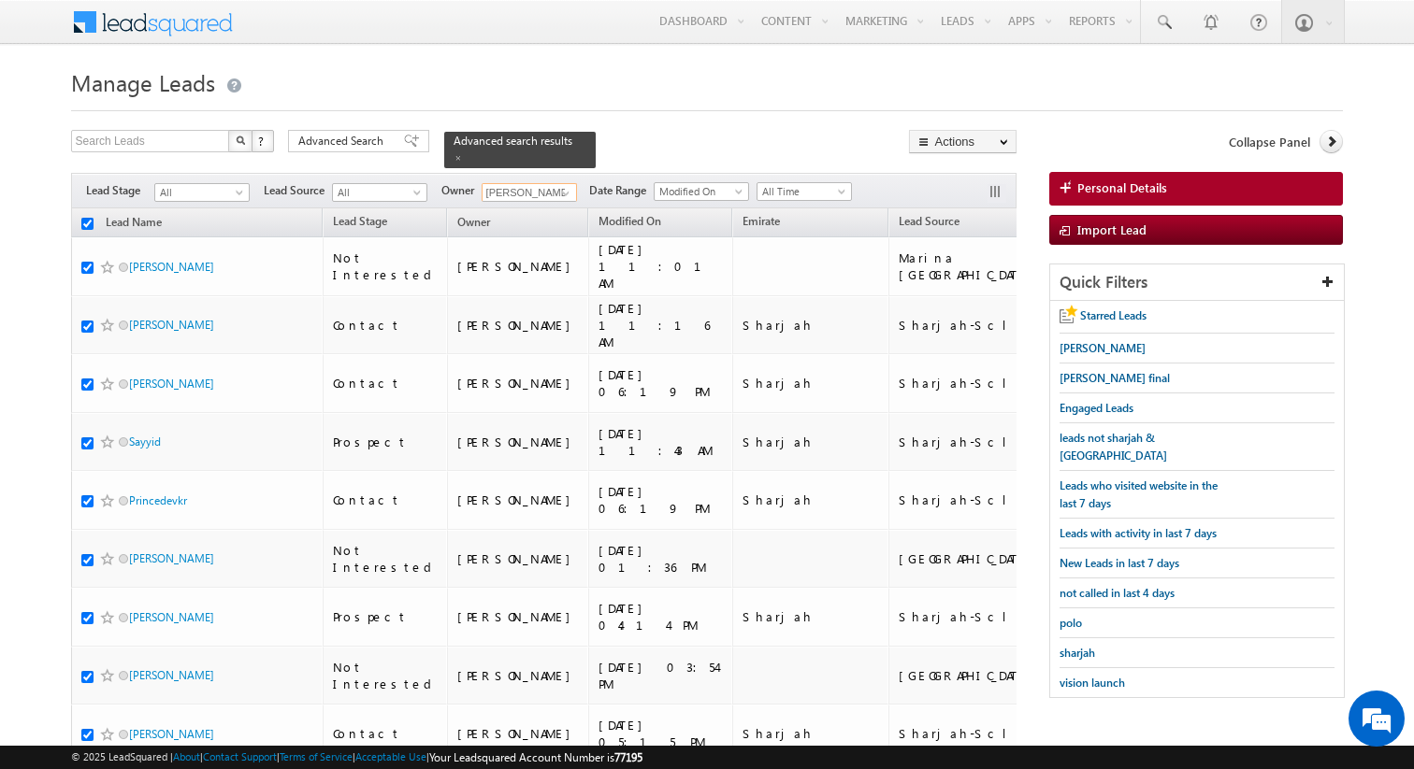
checkbox input "true"
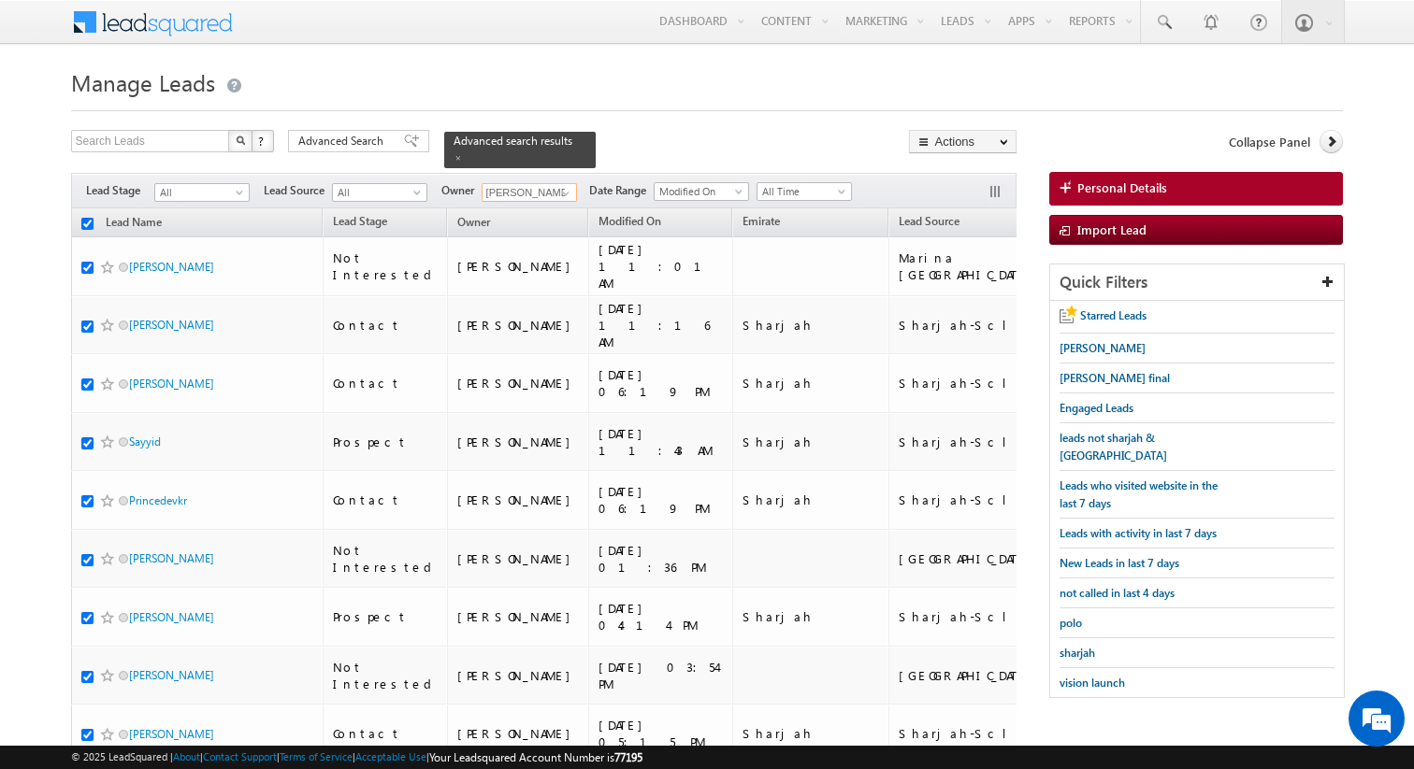
checkbox input "true"
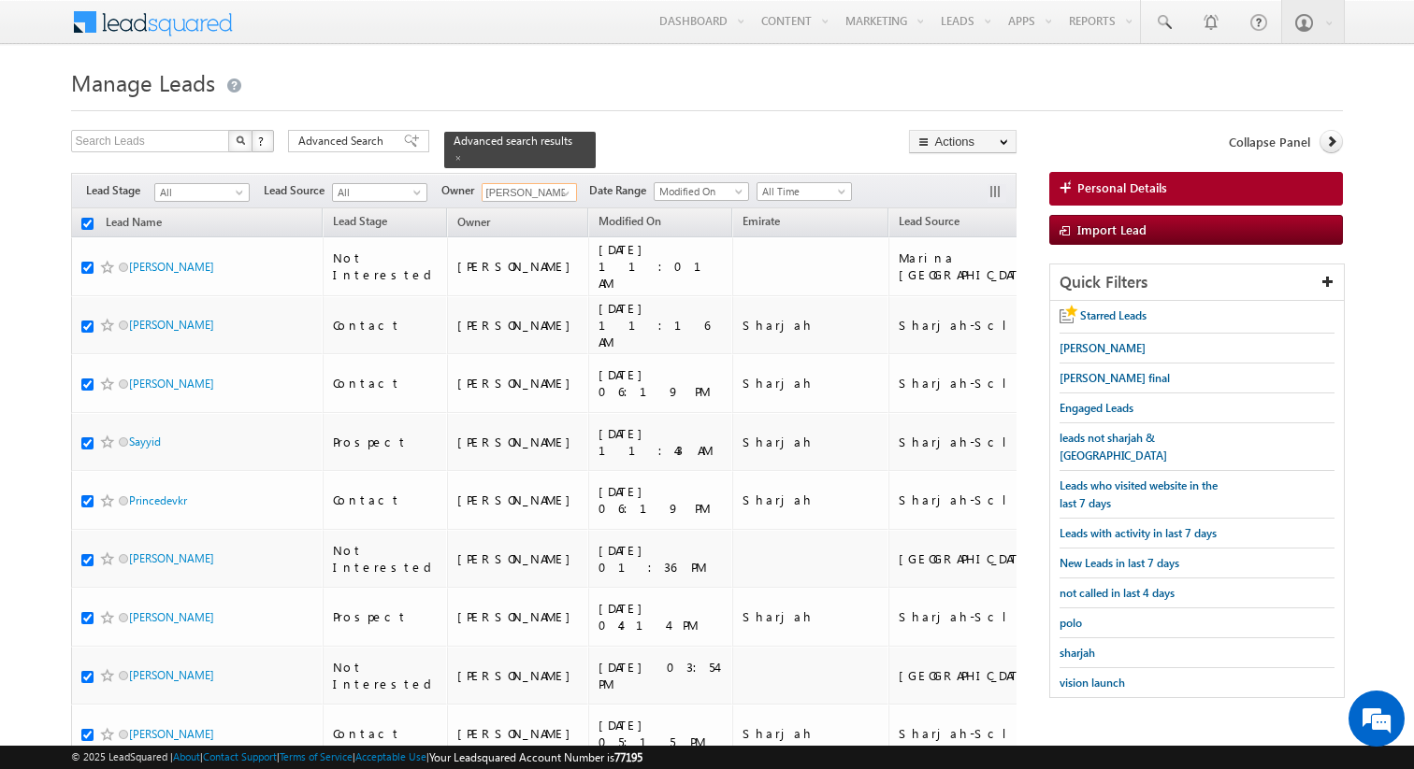
checkbox input "true"
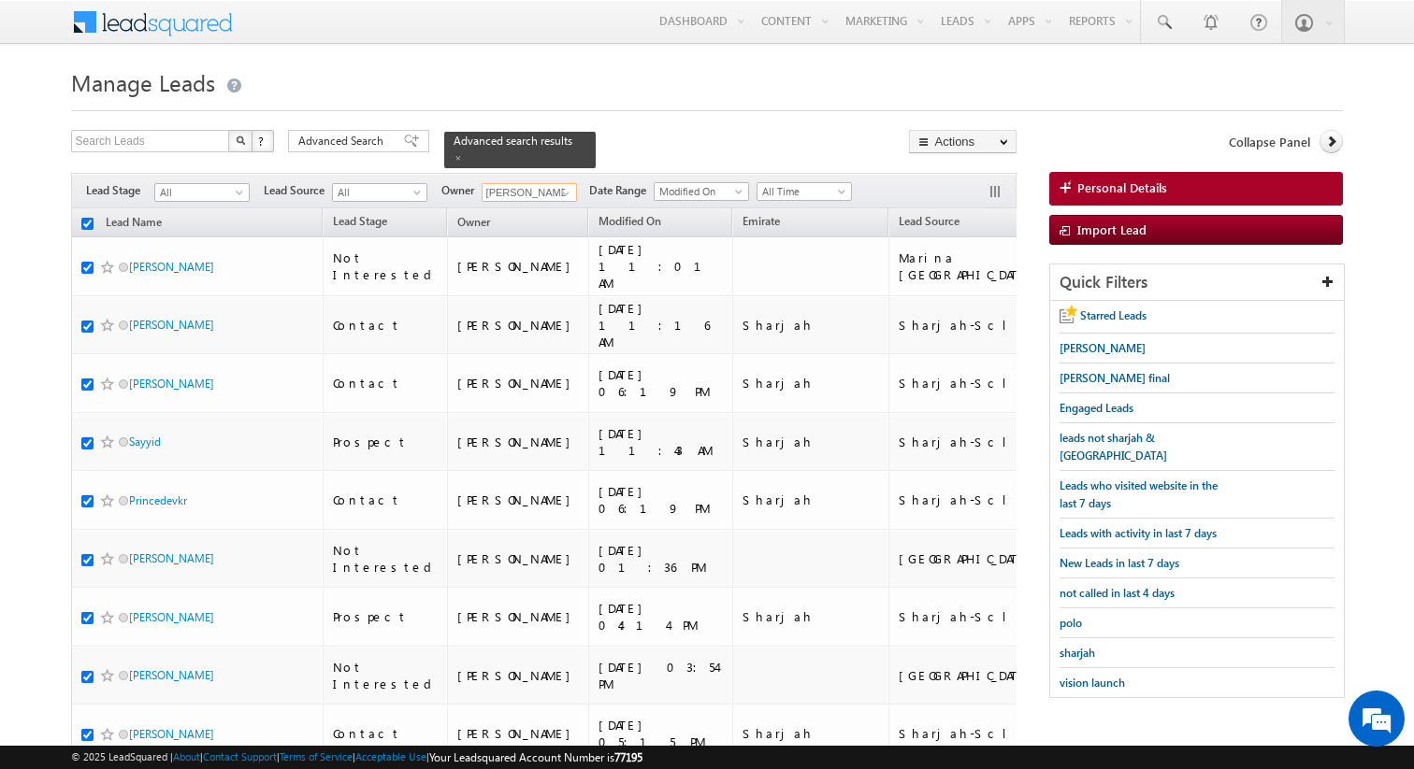
checkbox input "true"
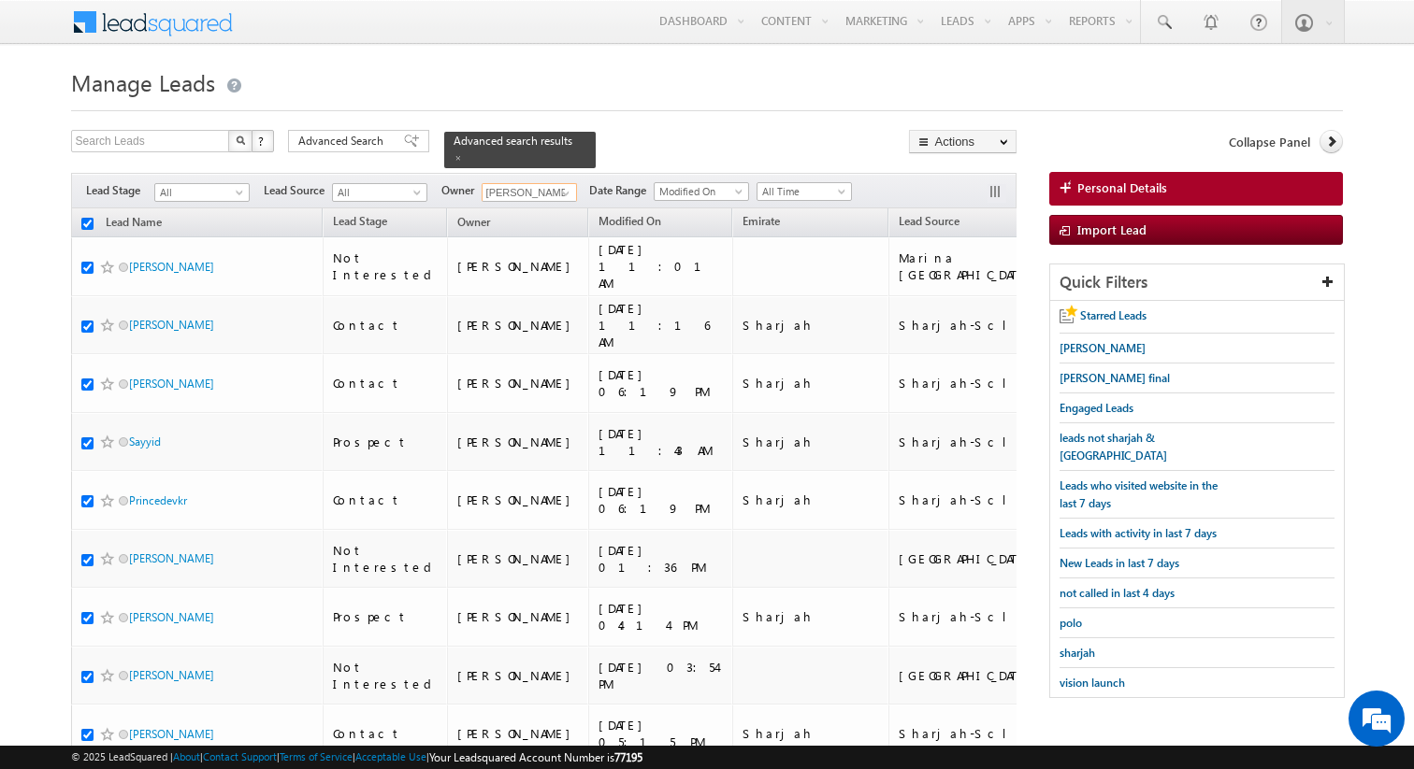
checkbox input "true"
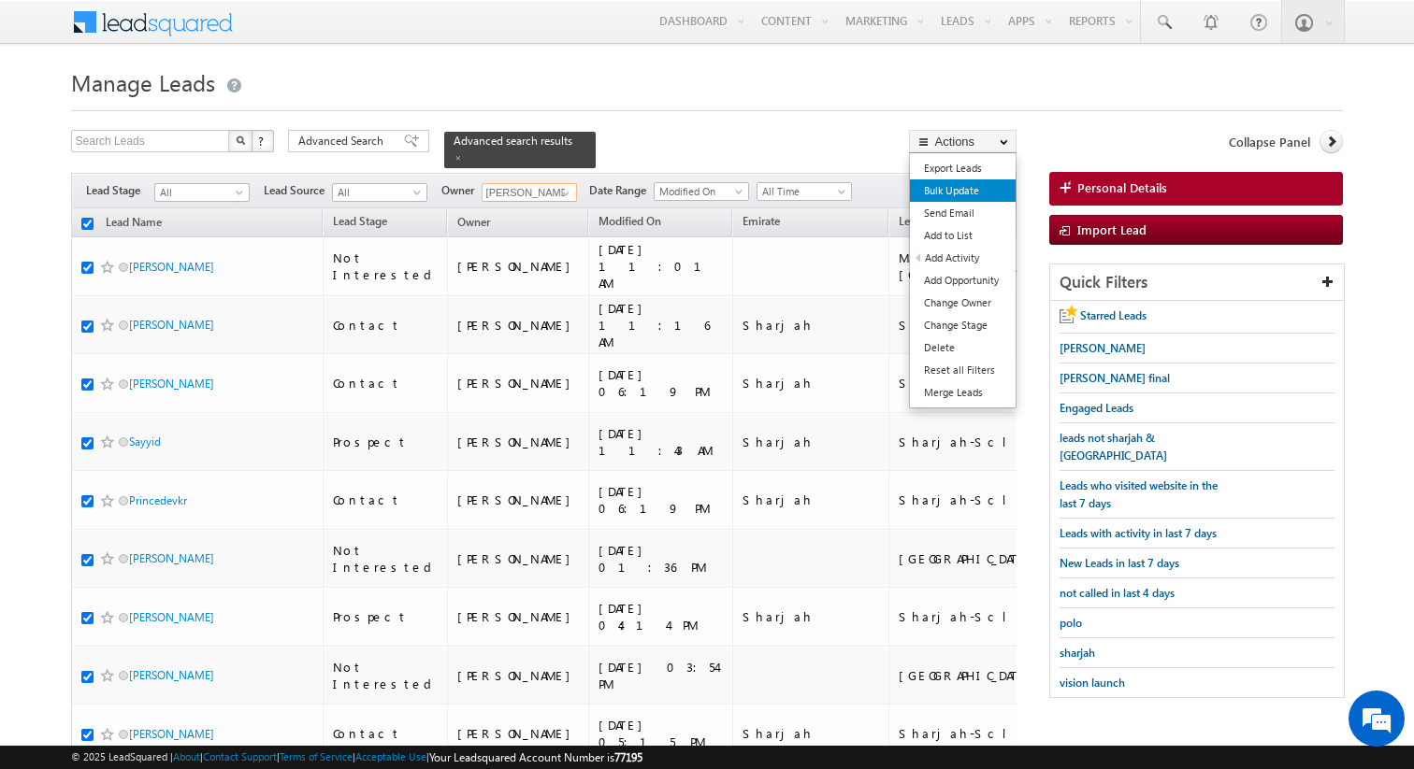
type input "Syed Hussain"
click at [955, 193] on link "Bulk Update" at bounding box center [963, 191] width 106 height 22
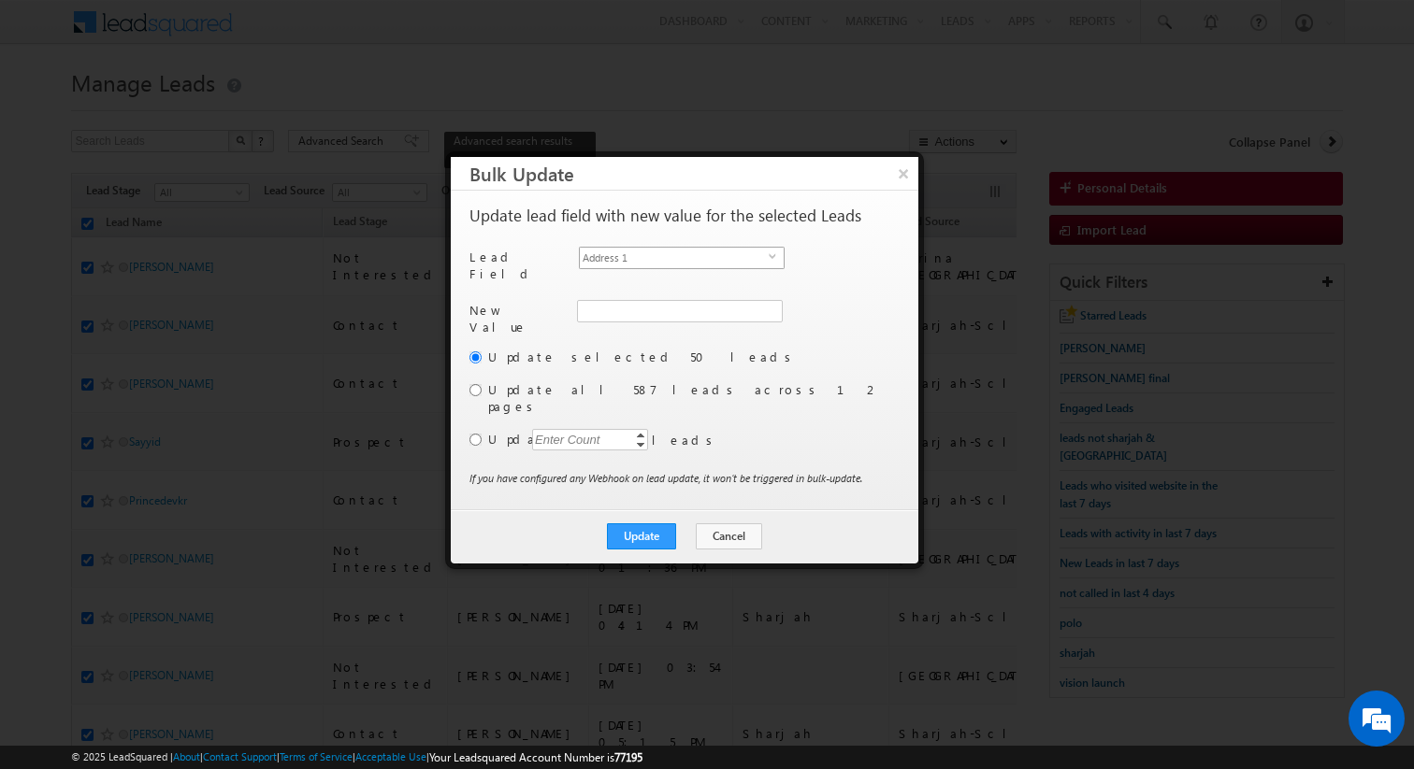
click at [717, 259] on span "Address 1" at bounding box center [674, 258] width 189 height 21
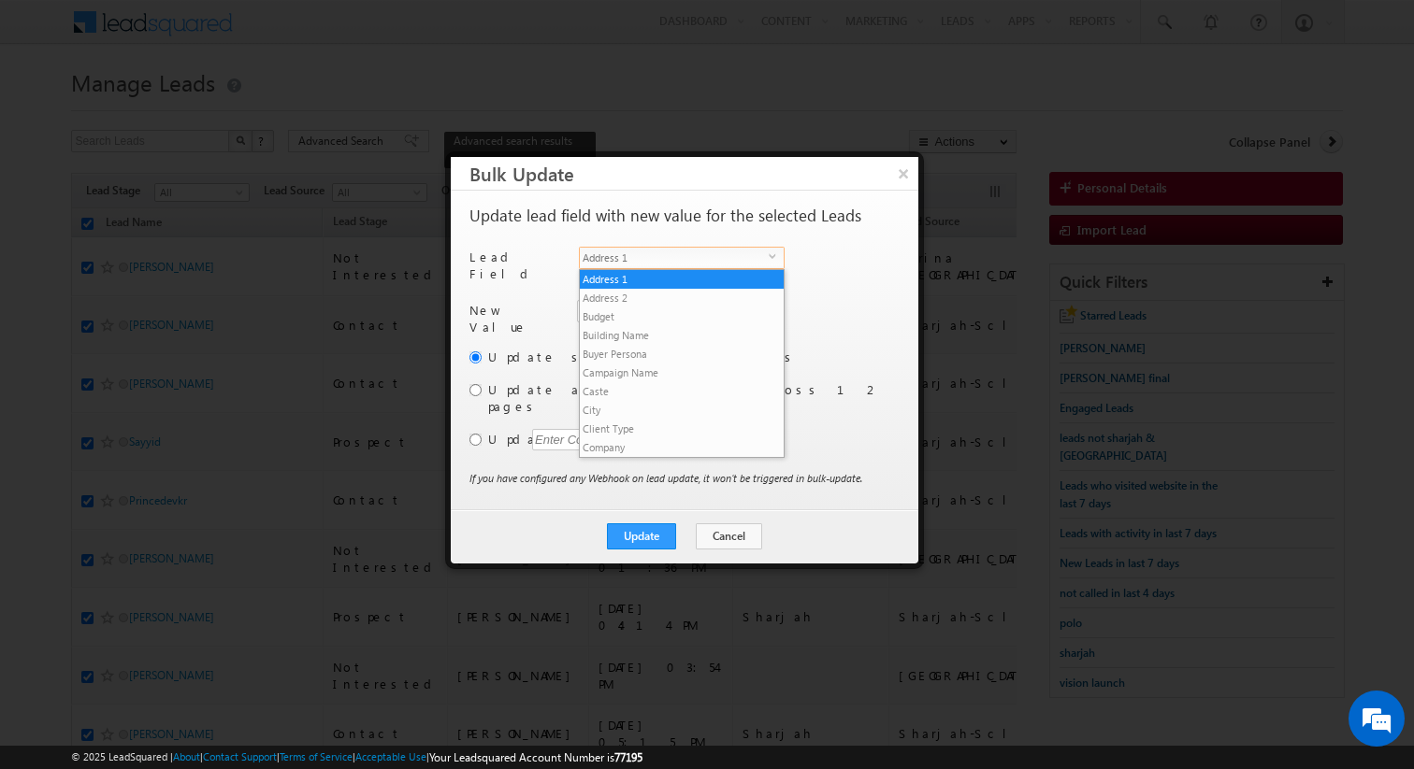
scroll to position [711, 0]
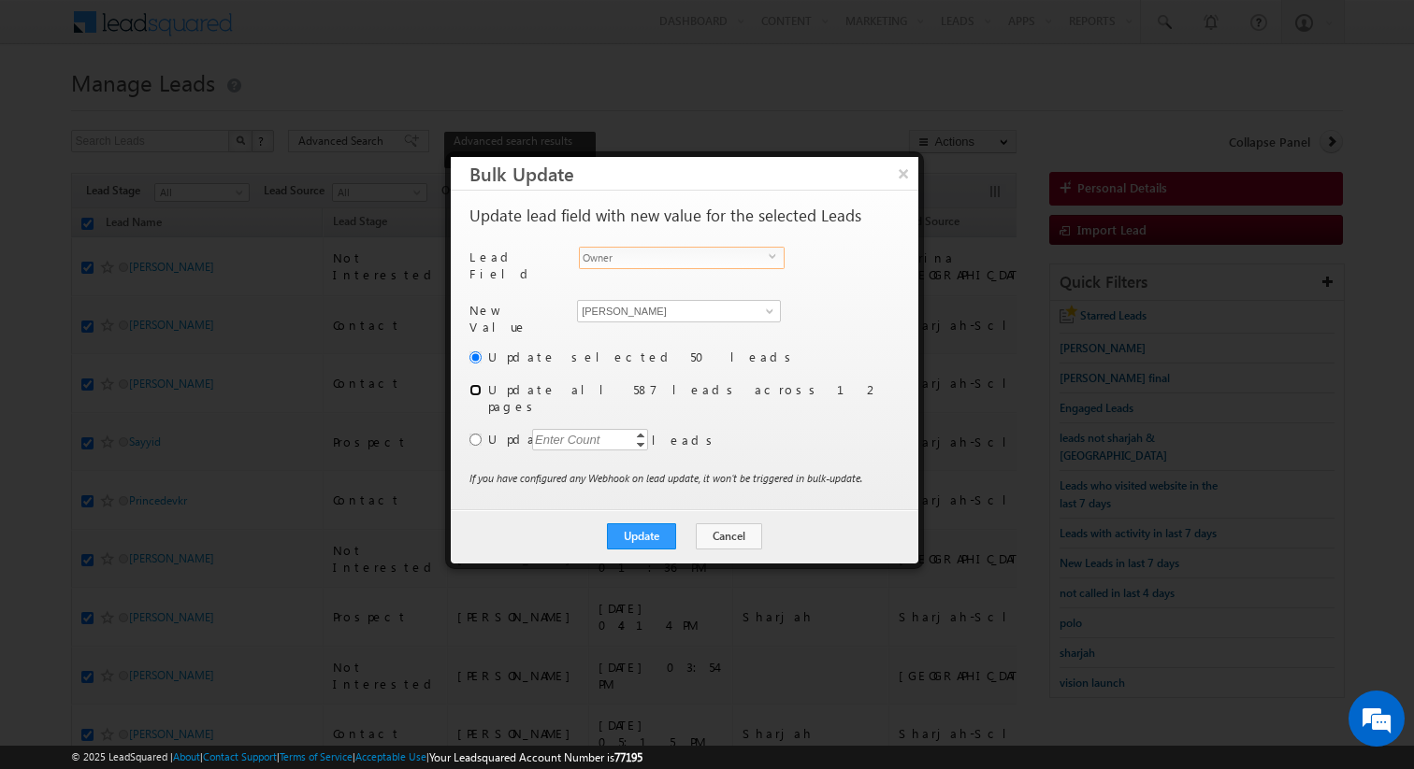
click at [480, 384] on input "radio" at bounding box center [475, 390] width 12 height 12
radio input "true"
click at [639, 524] on button "Update" at bounding box center [641, 537] width 69 height 26
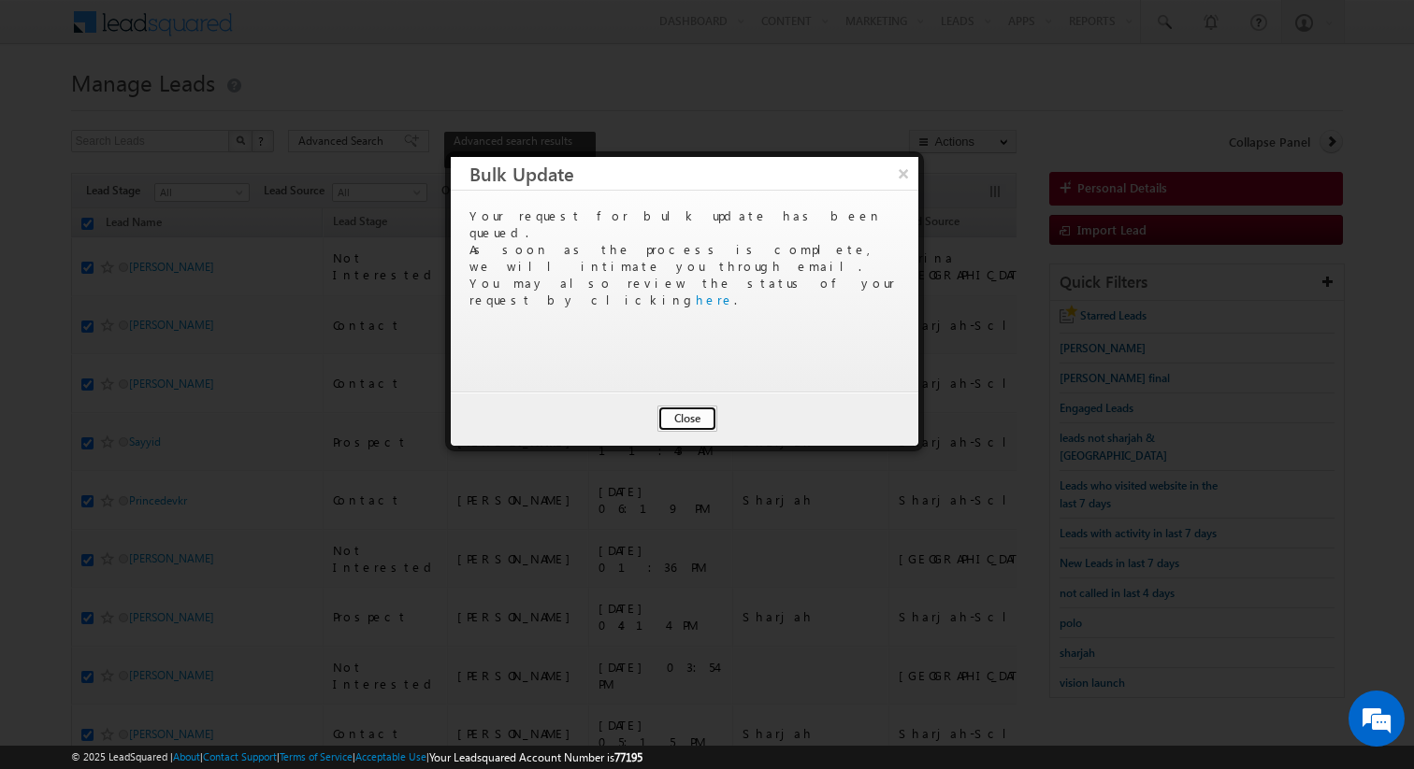
click at [689, 422] on button "Close" at bounding box center [687, 419] width 60 height 26
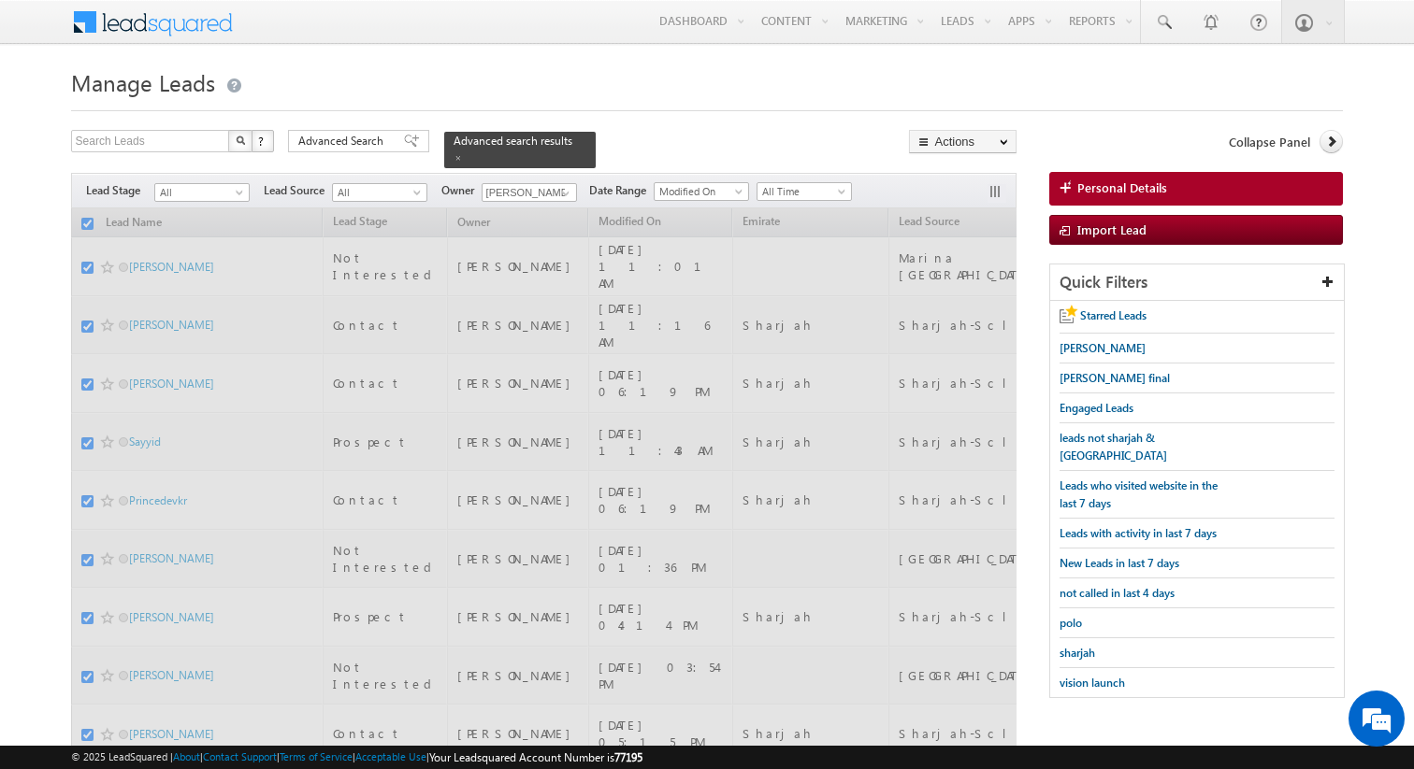
checkbox input "false"
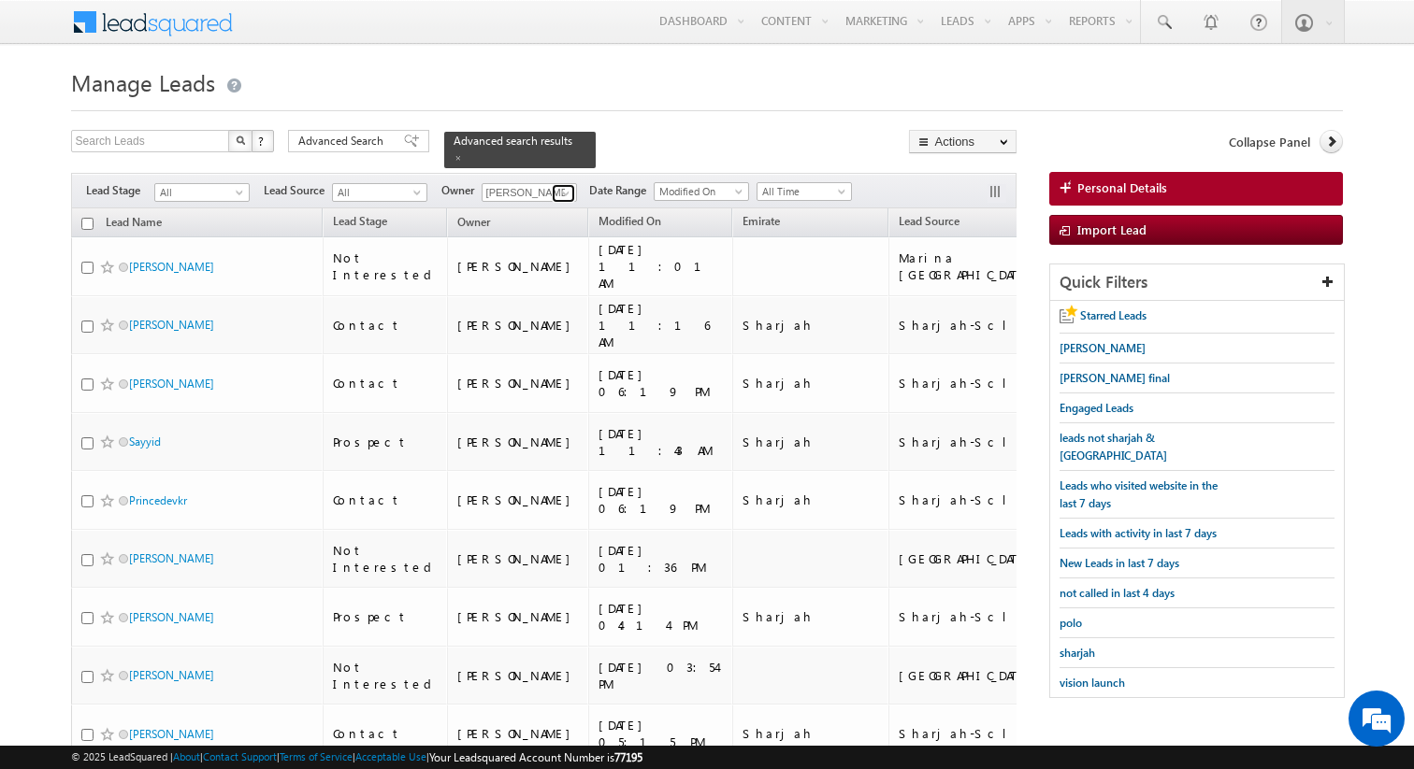
click at [564, 194] on span at bounding box center [565, 193] width 15 height 15
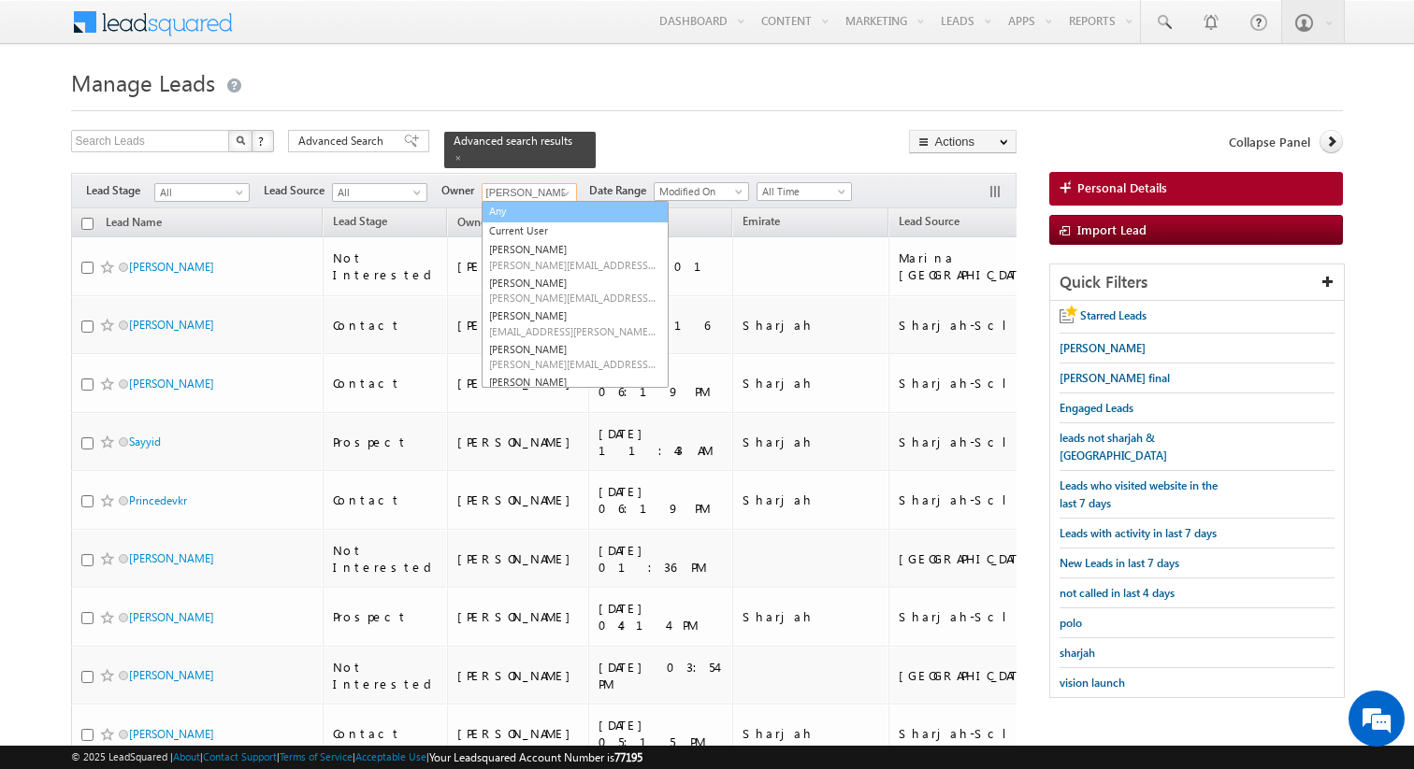
click at [536, 213] on link "Any" at bounding box center [574, 212] width 187 height 22
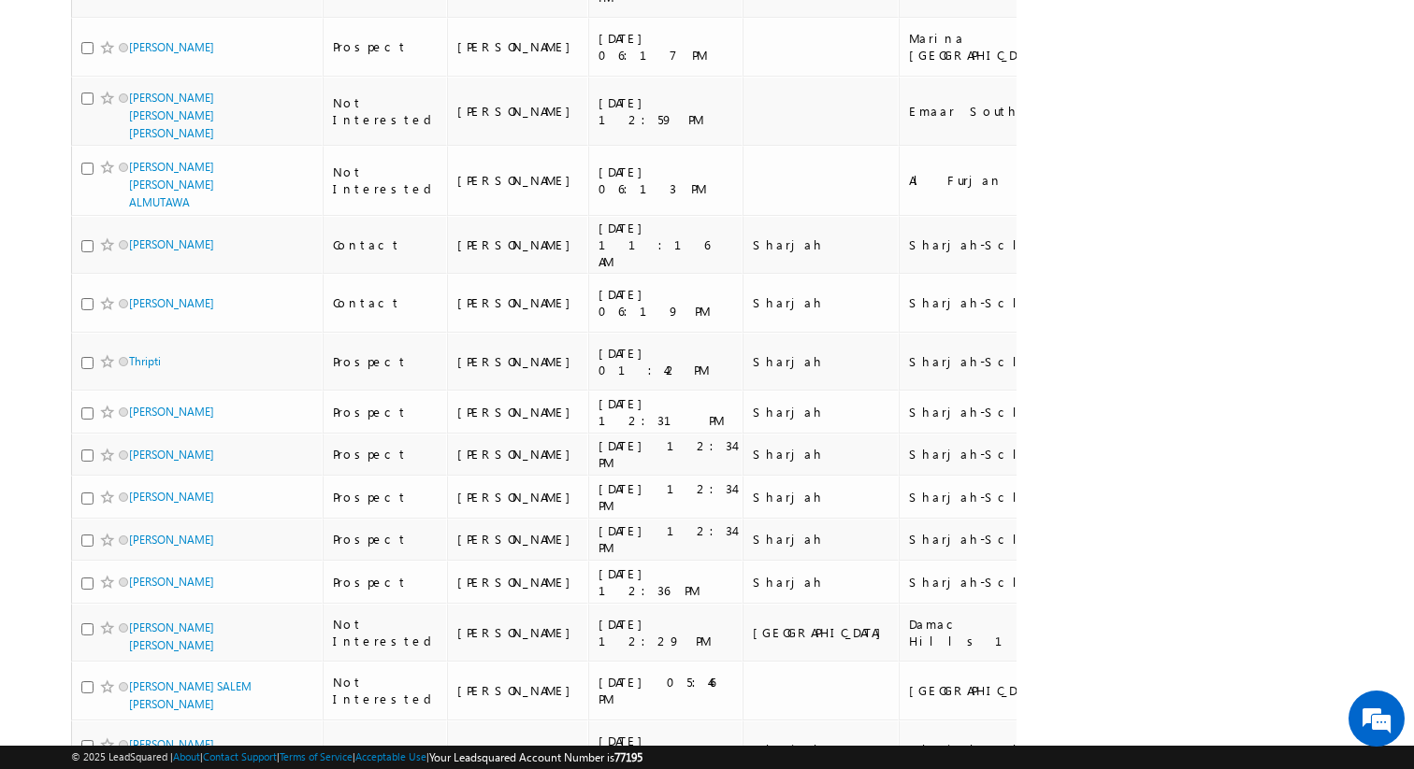
scroll to position [0, 0]
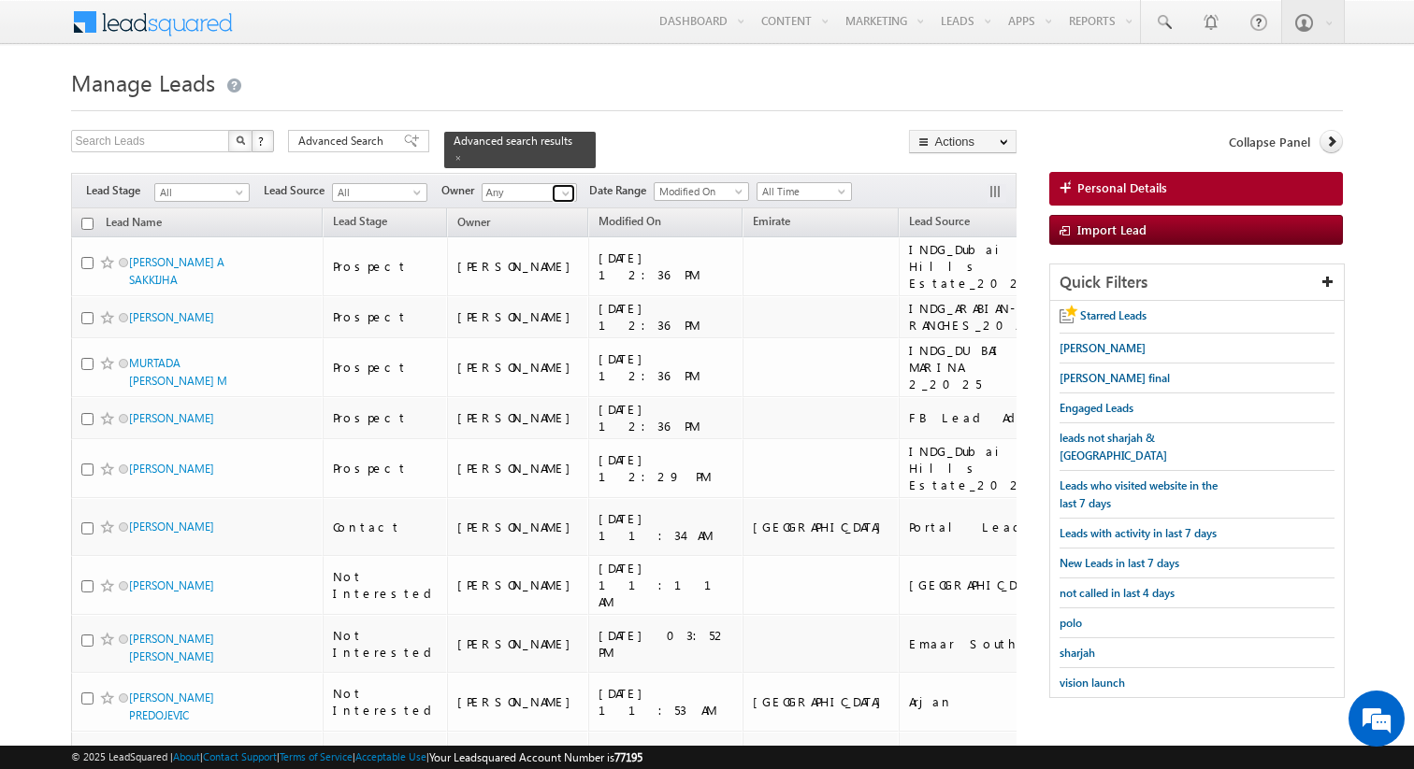
click at [563, 192] on span at bounding box center [565, 193] width 15 height 15
type input "Dinesh Sharma"
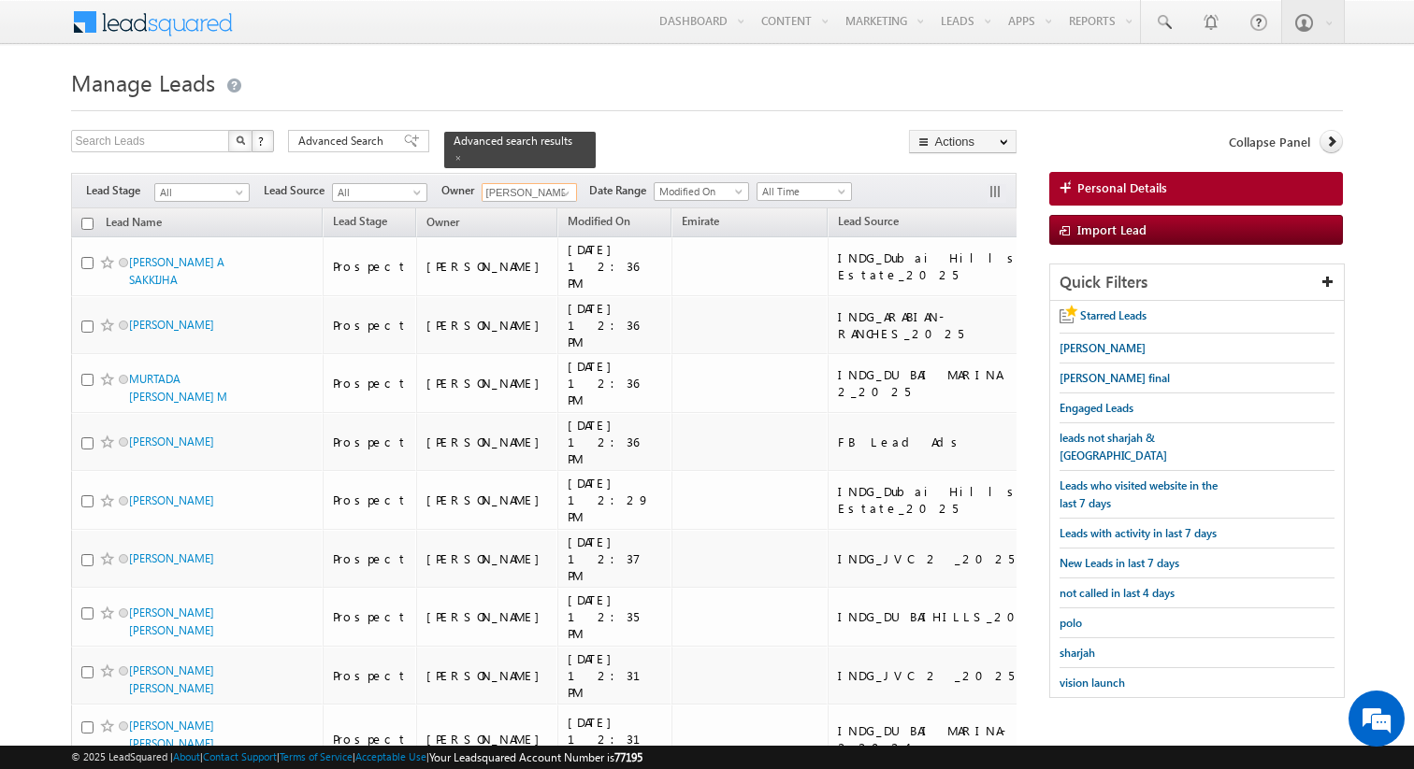
click at [89, 225] on input "checkbox" at bounding box center [87, 224] width 12 height 12
checkbox input "true"
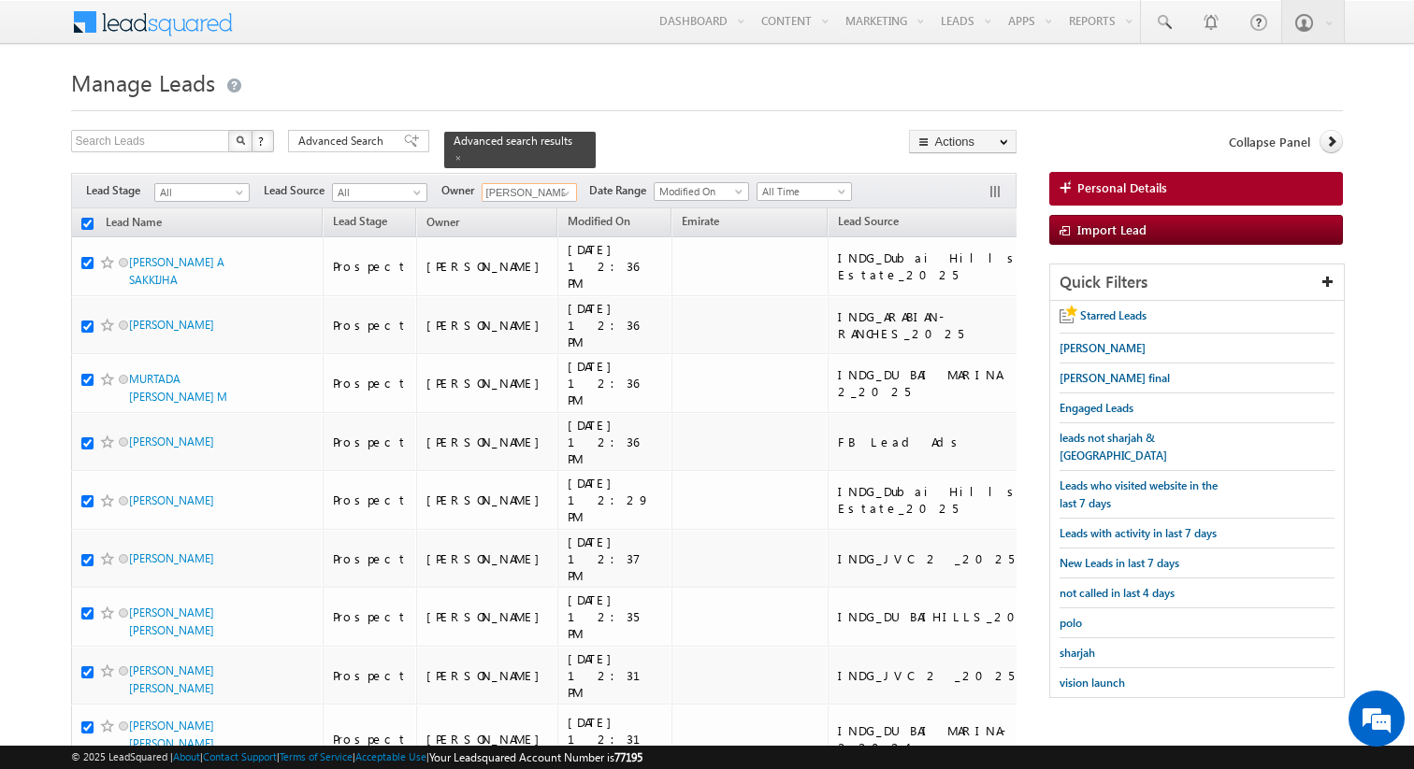
checkbox input "true"
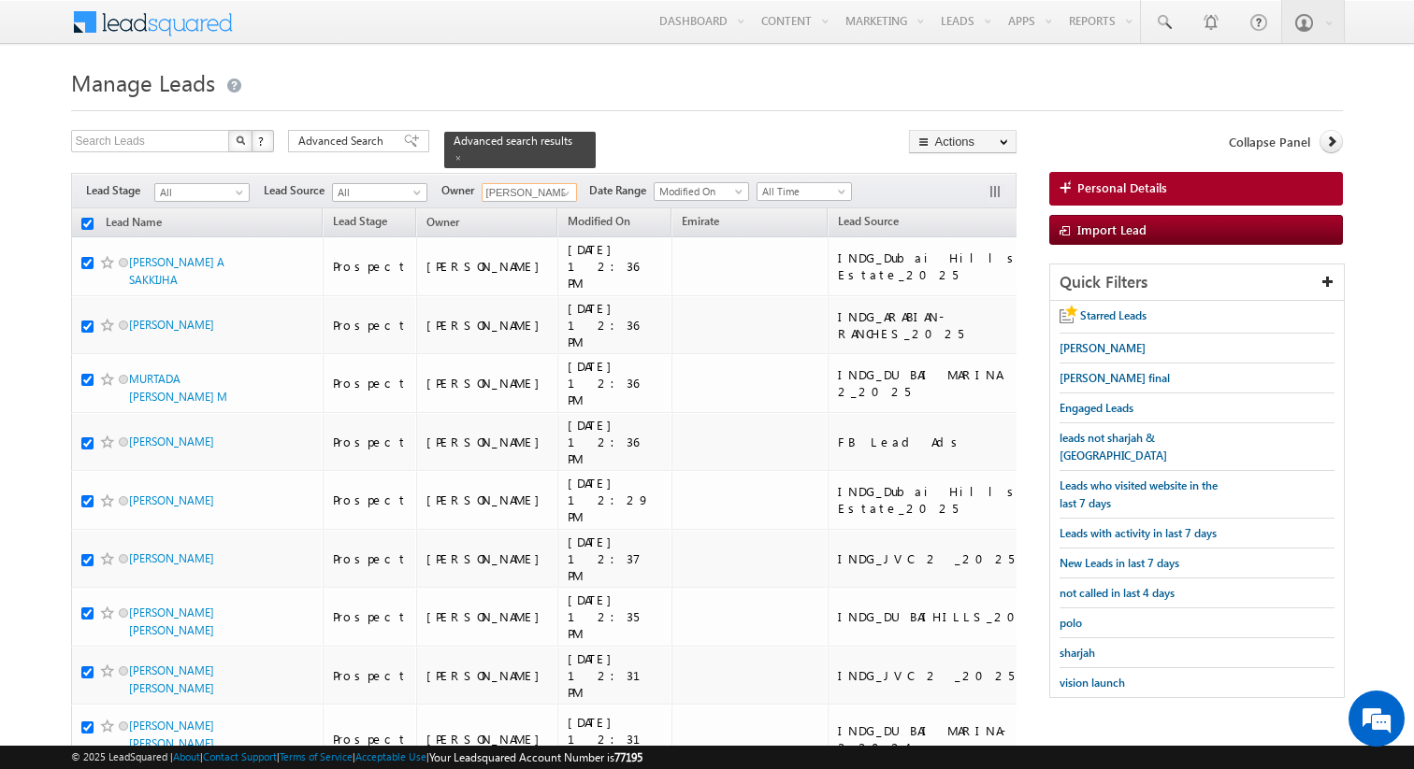
checkbox input "true"
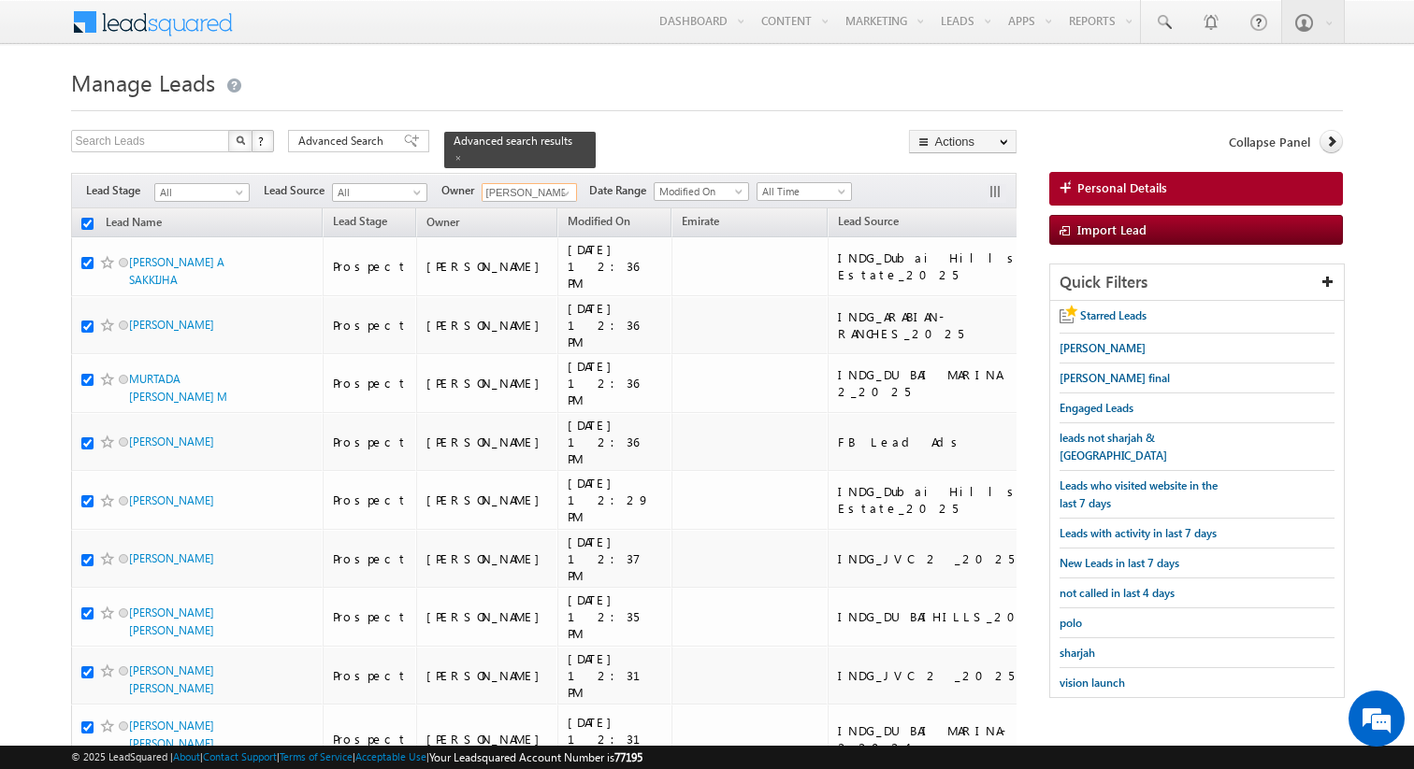
checkbox input "true"
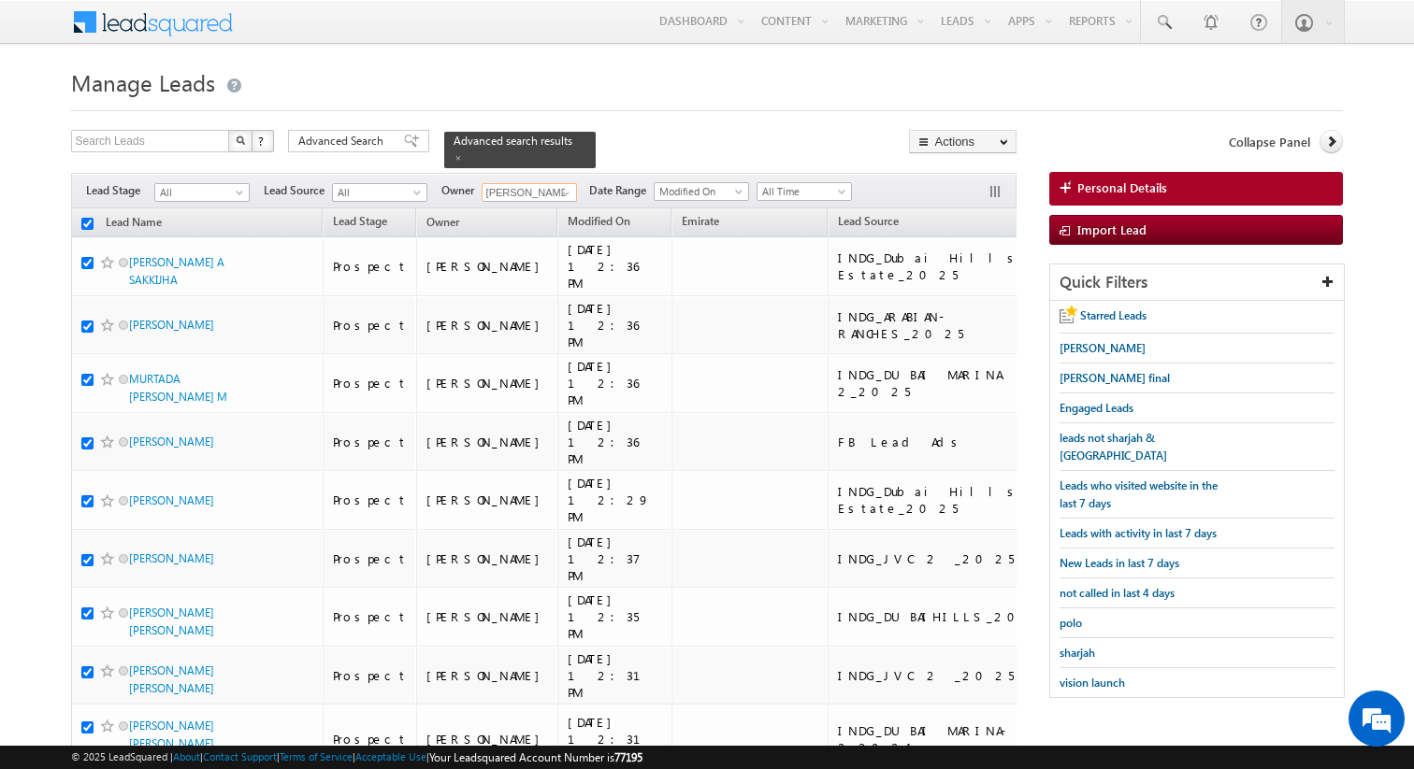
checkbox input "true"
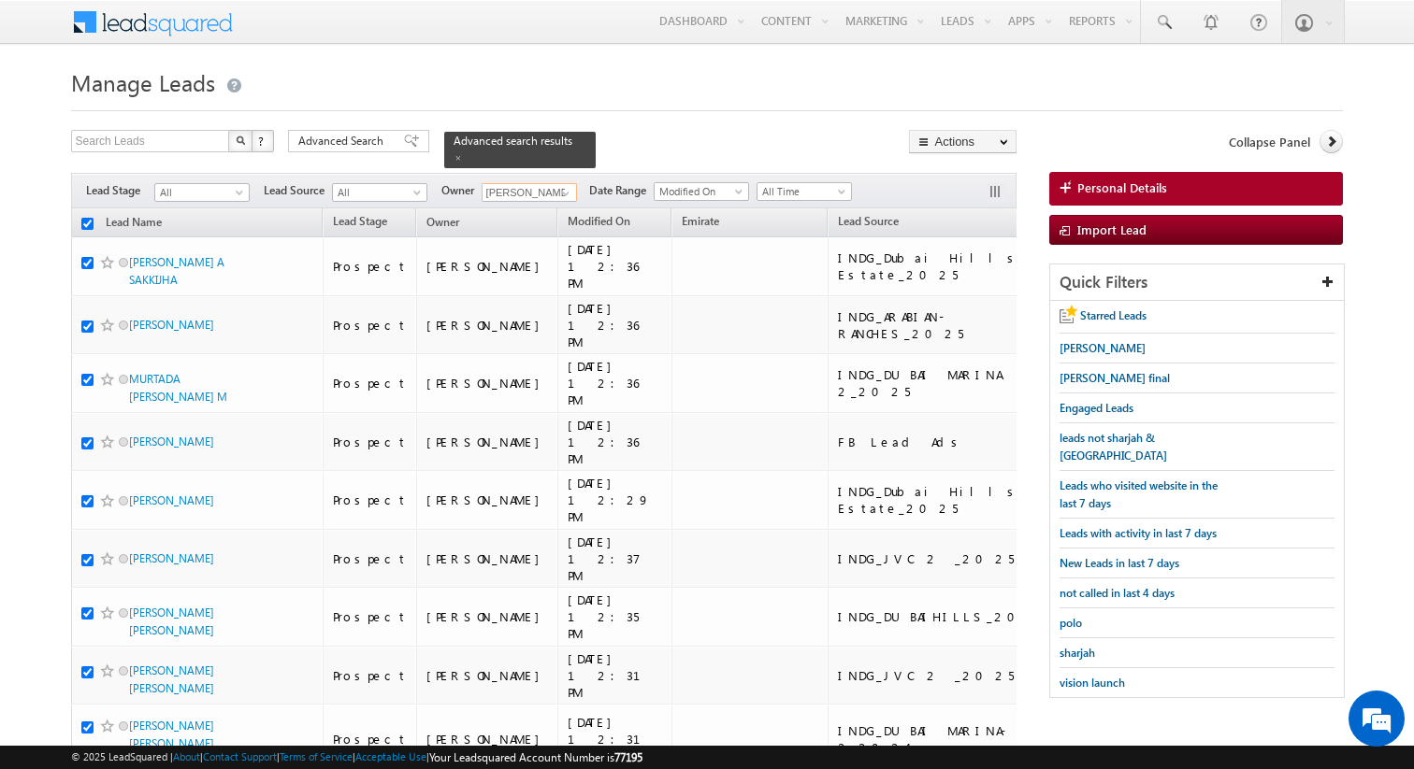
checkbox input "true"
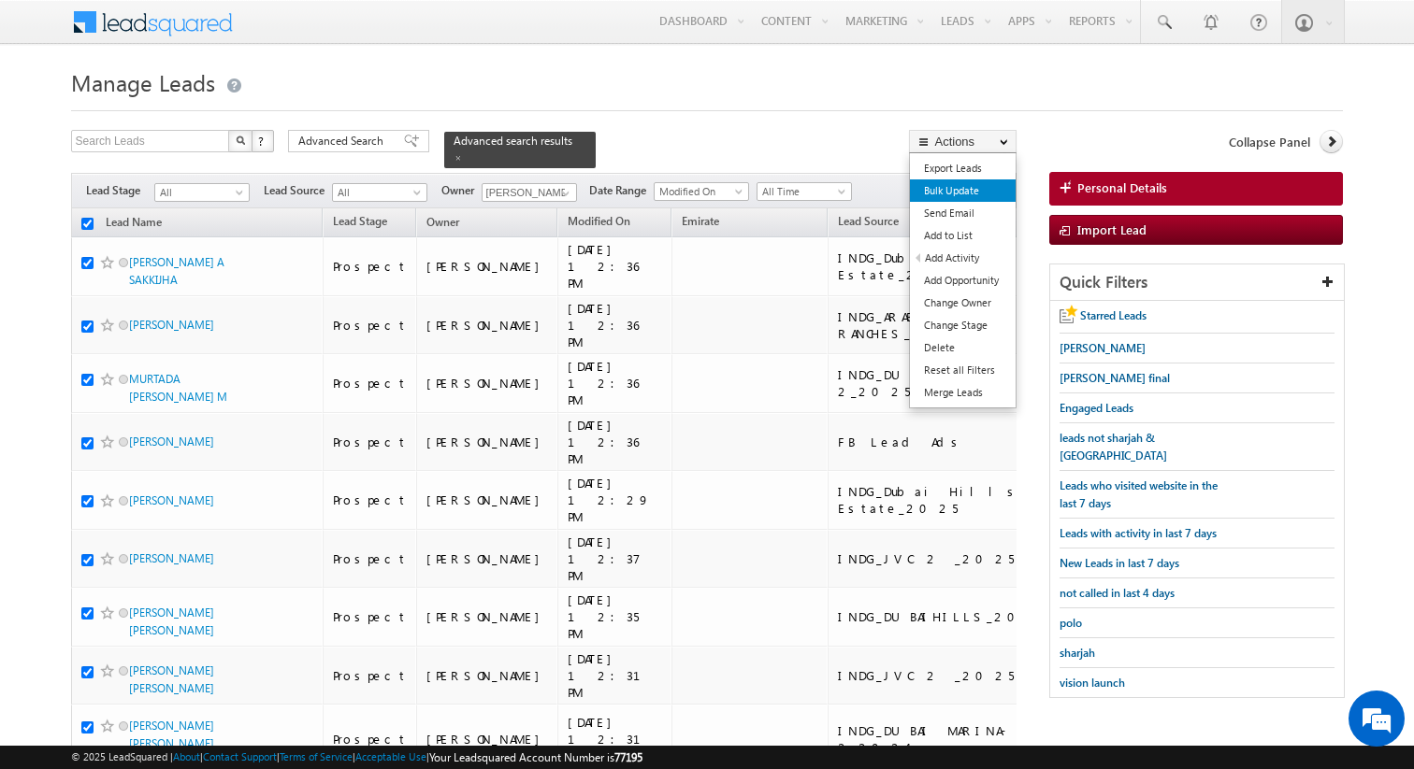
click at [971, 194] on link "Bulk Update" at bounding box center [963, 191] width 106 height 22
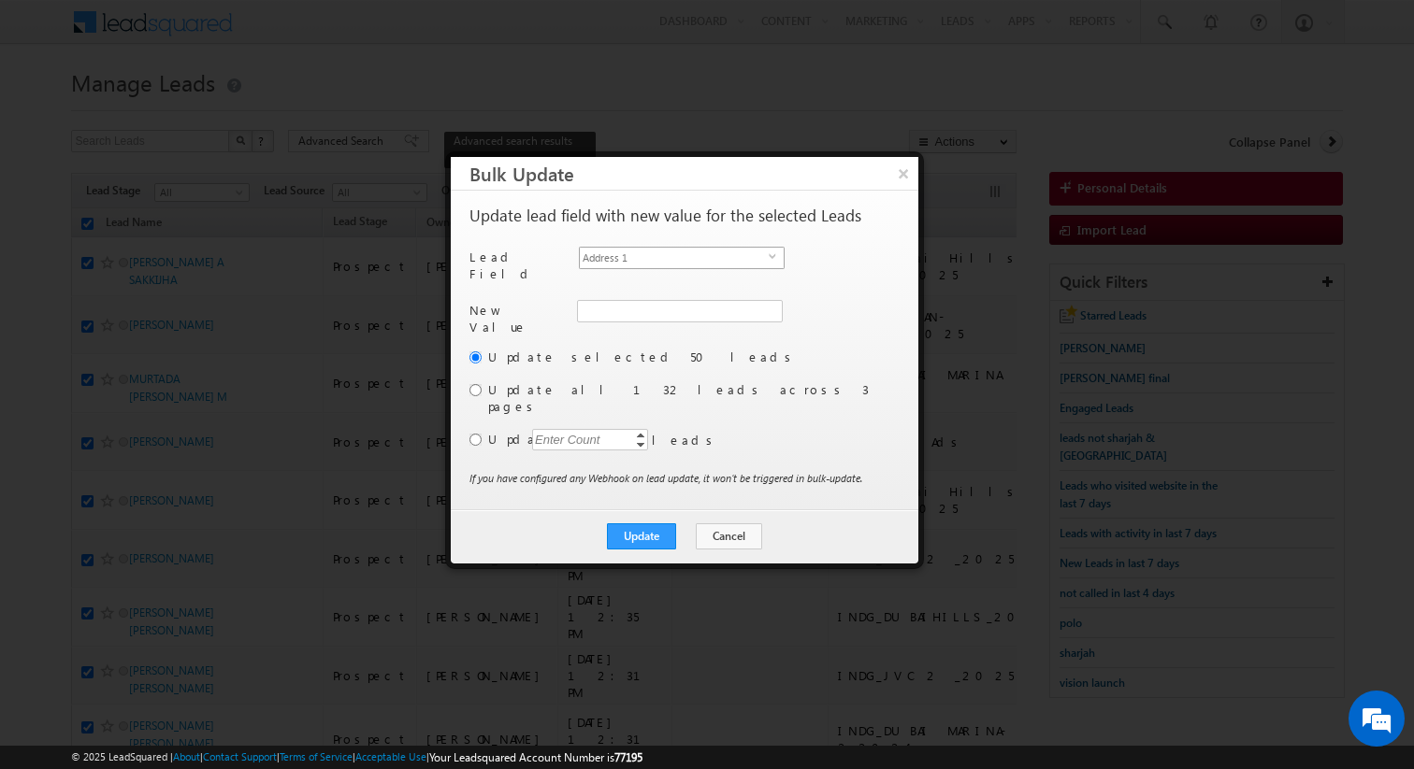
click at [724, 258] on span "Address 1" at bounding box center [674, 258] width 189 height 21
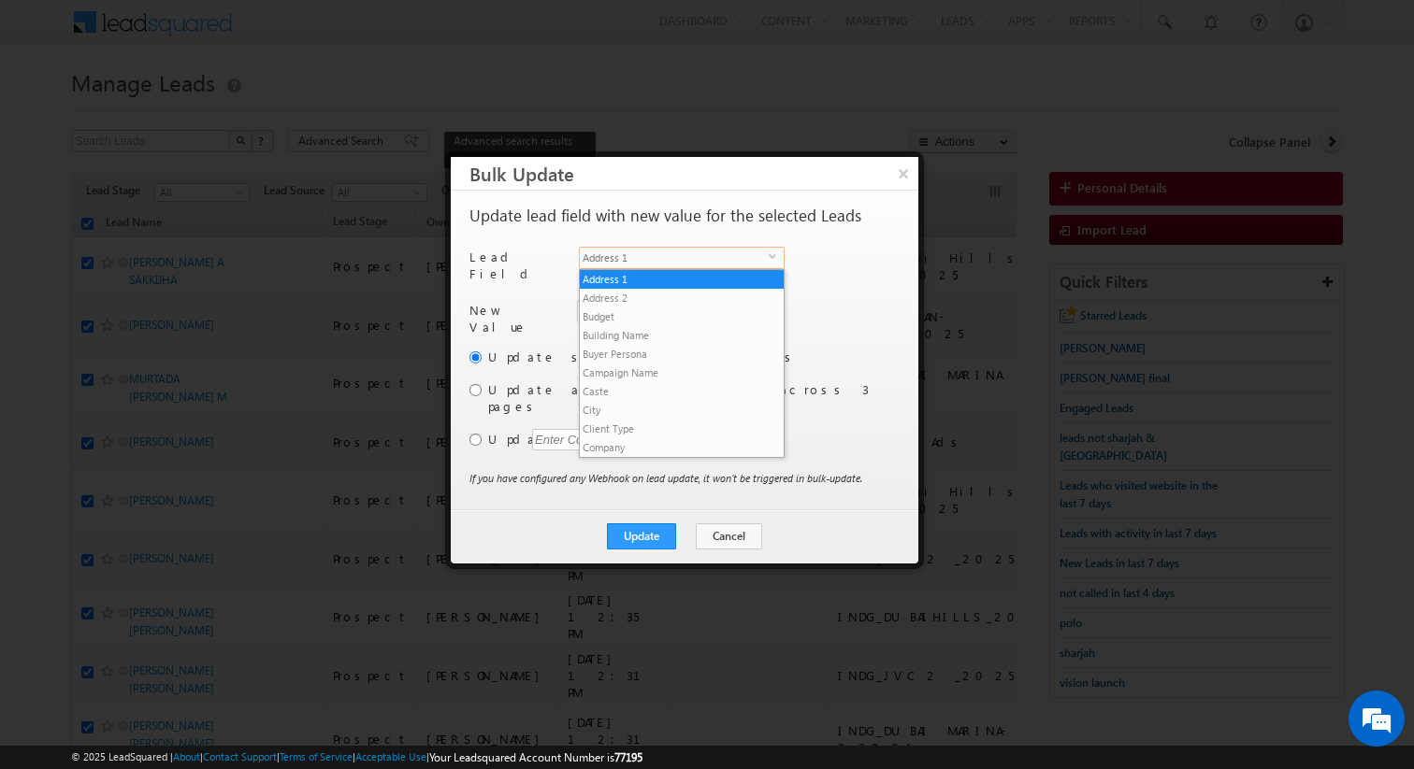
scroll to position [711, 0]
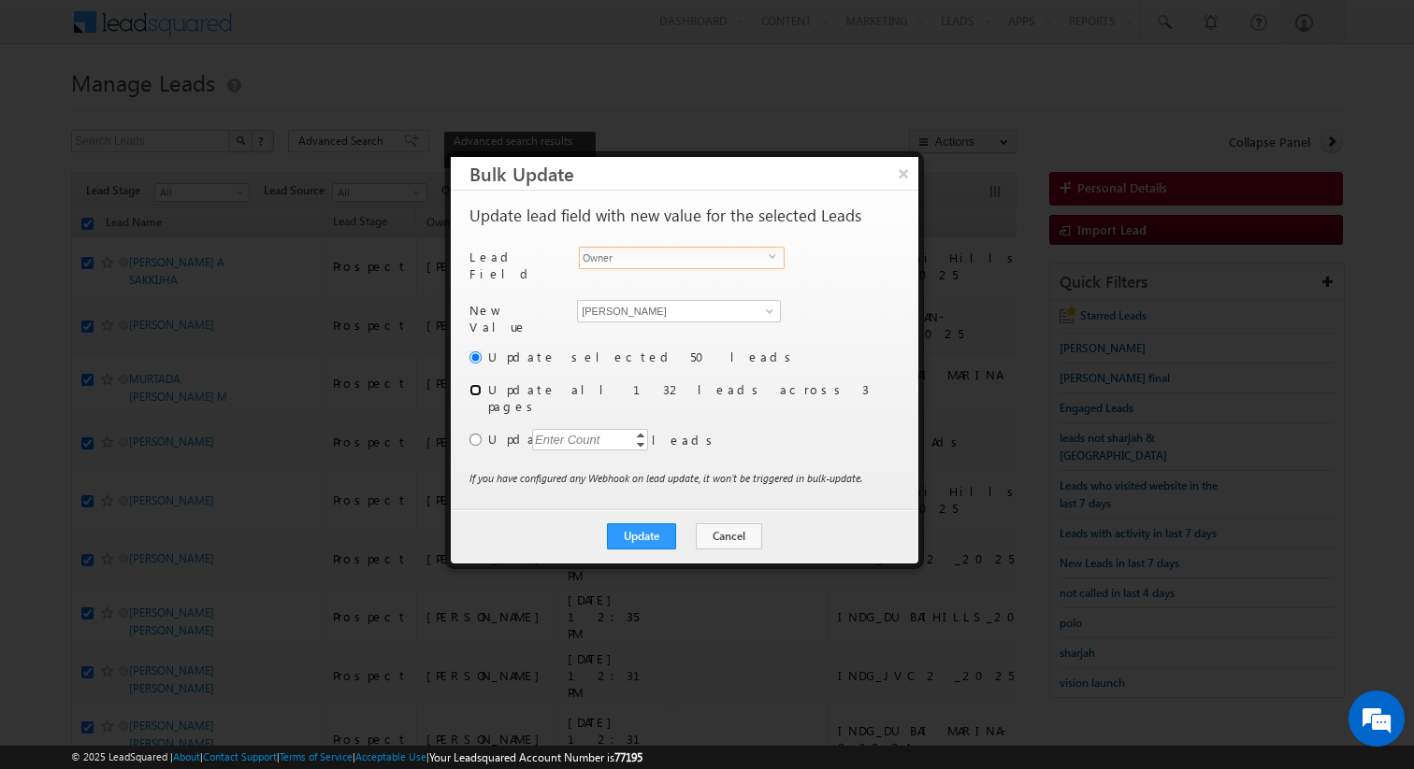
click at [480, 386] on input "radio" at bounding box center [475, 390] width 12 height 12
click at [645, 524] on button "Update" at bounding box center [641, 537] width 69 height 26
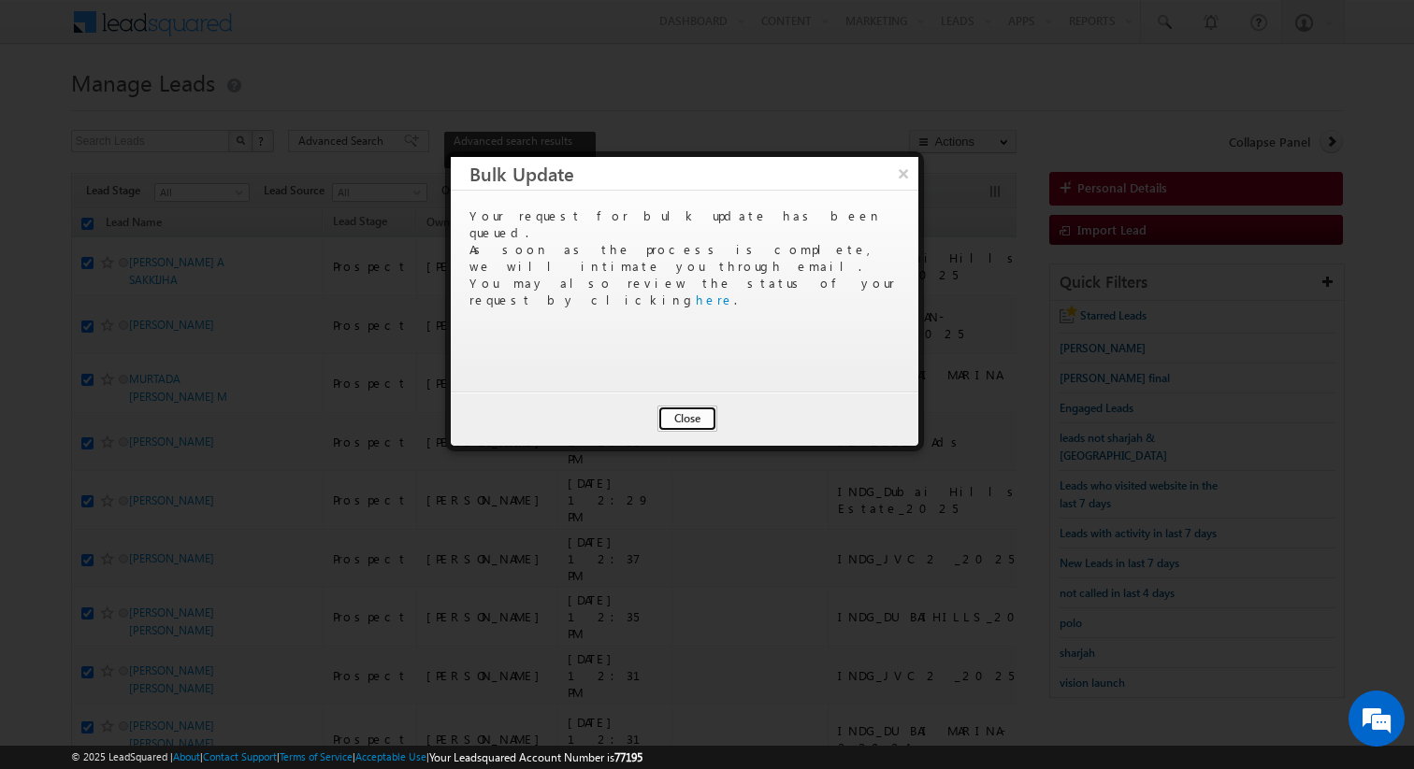
click at [699, 420] on button "Close" at bounding box center [687, 419] width 60 height 26
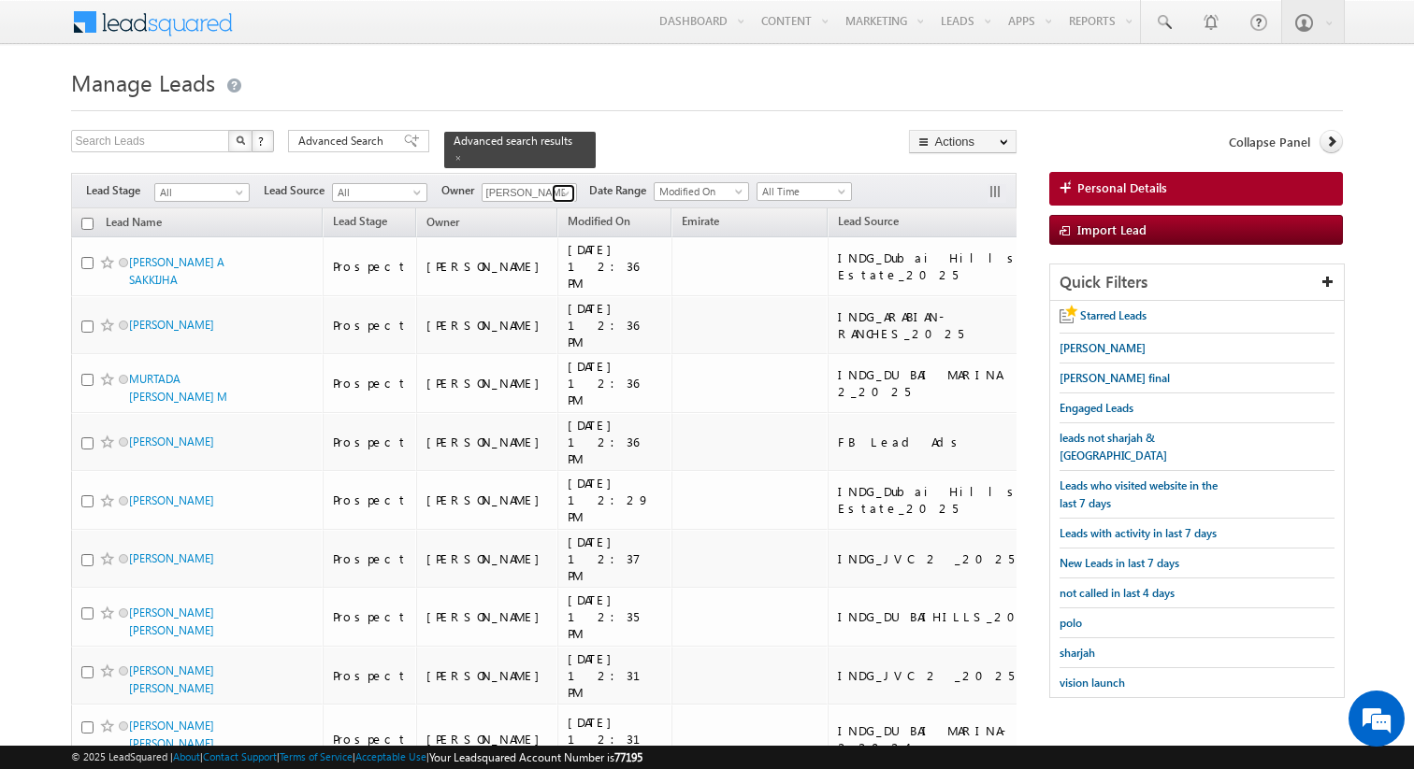
click at [566, 197] on span at bounding box center [565, 193] width 15 height 15
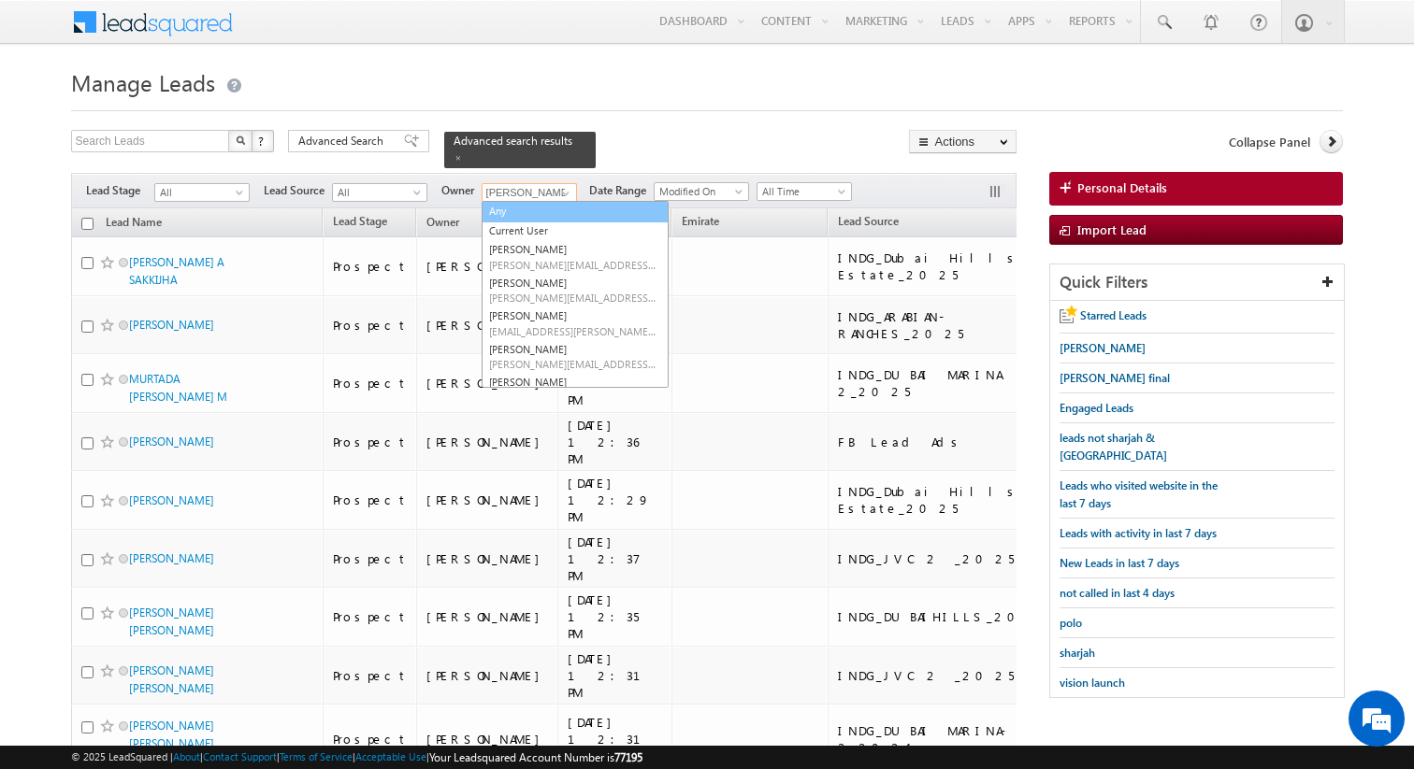
click at [528, 214] on link "Any" at bounding box center [574, 212] width 187 height 22
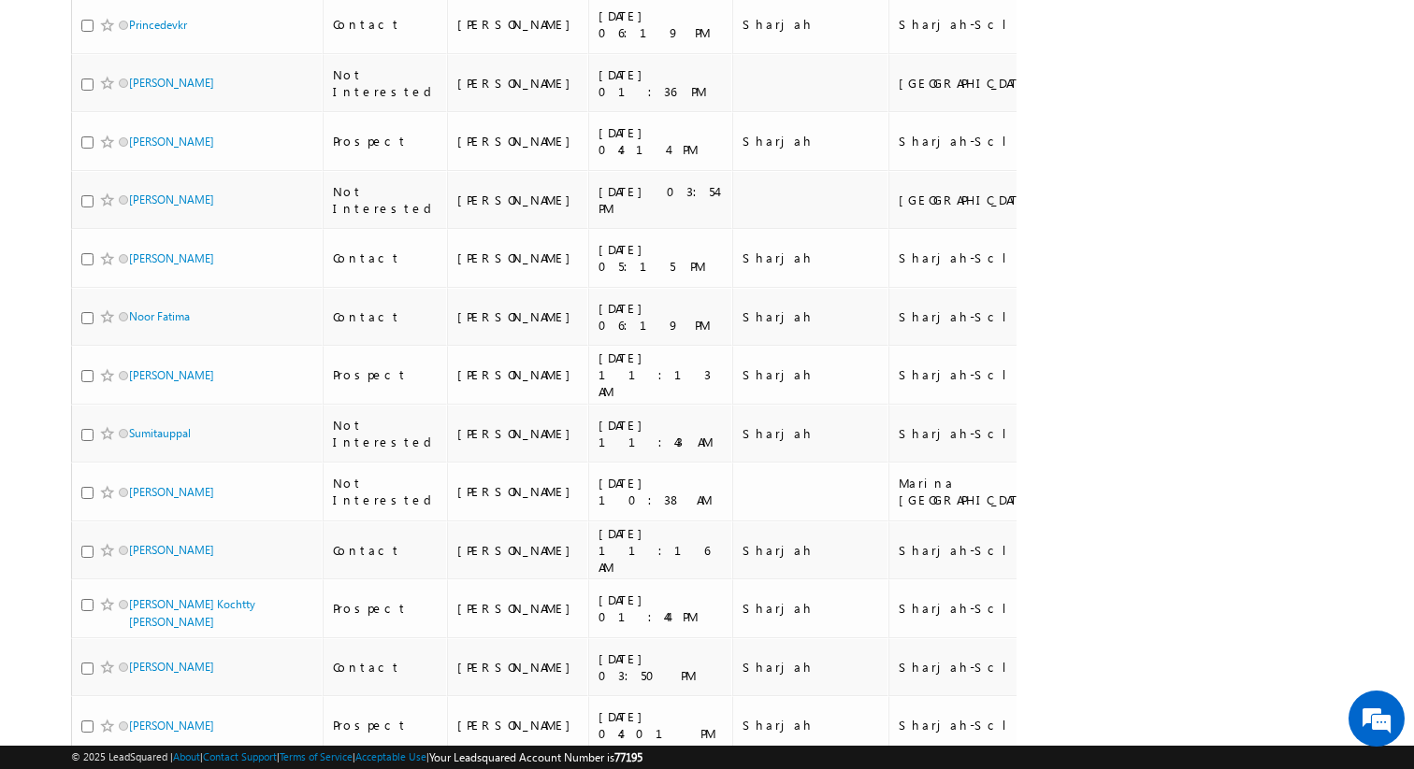
scroll to position [2443, 0]
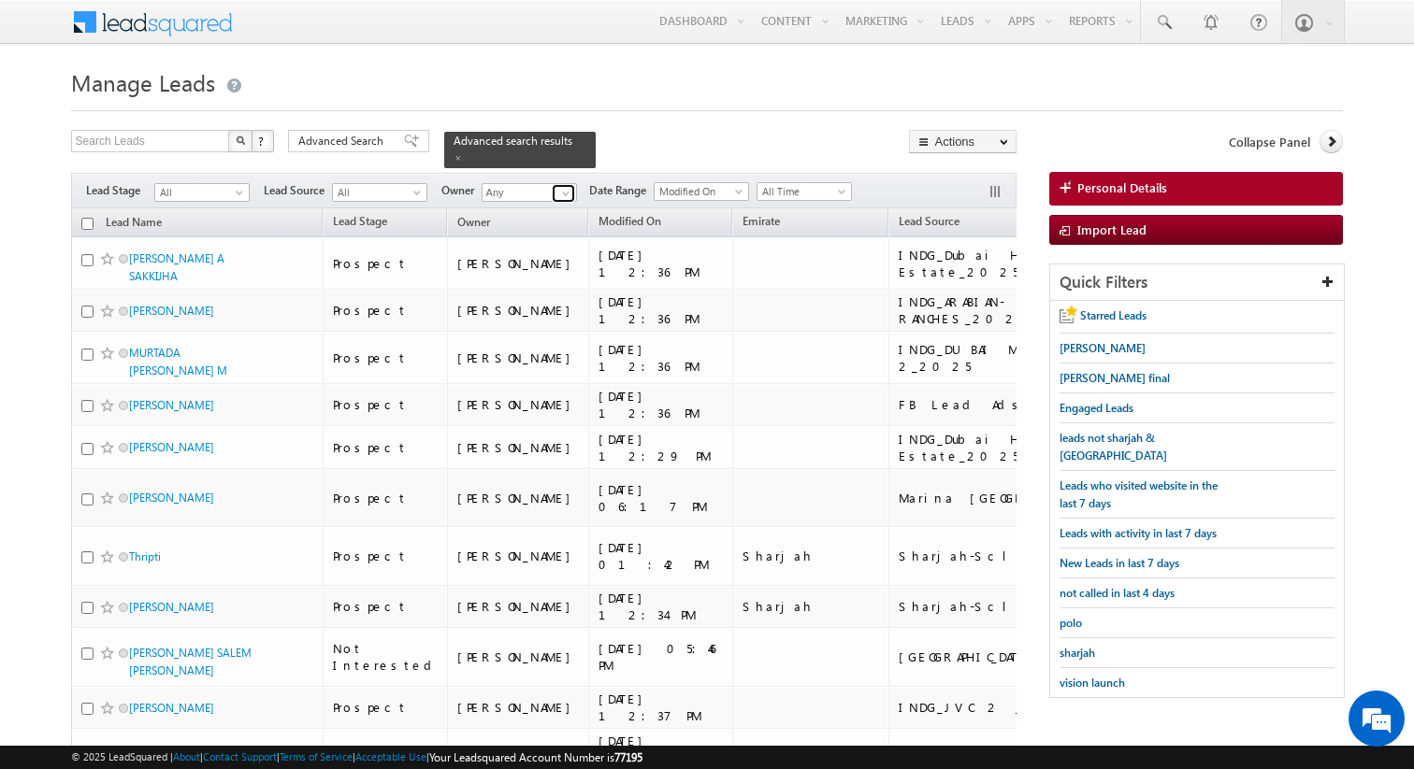
click at [566, 188] on span at bounding box center [565, 193] width 15 height 15
type input "Mangal Mewada"
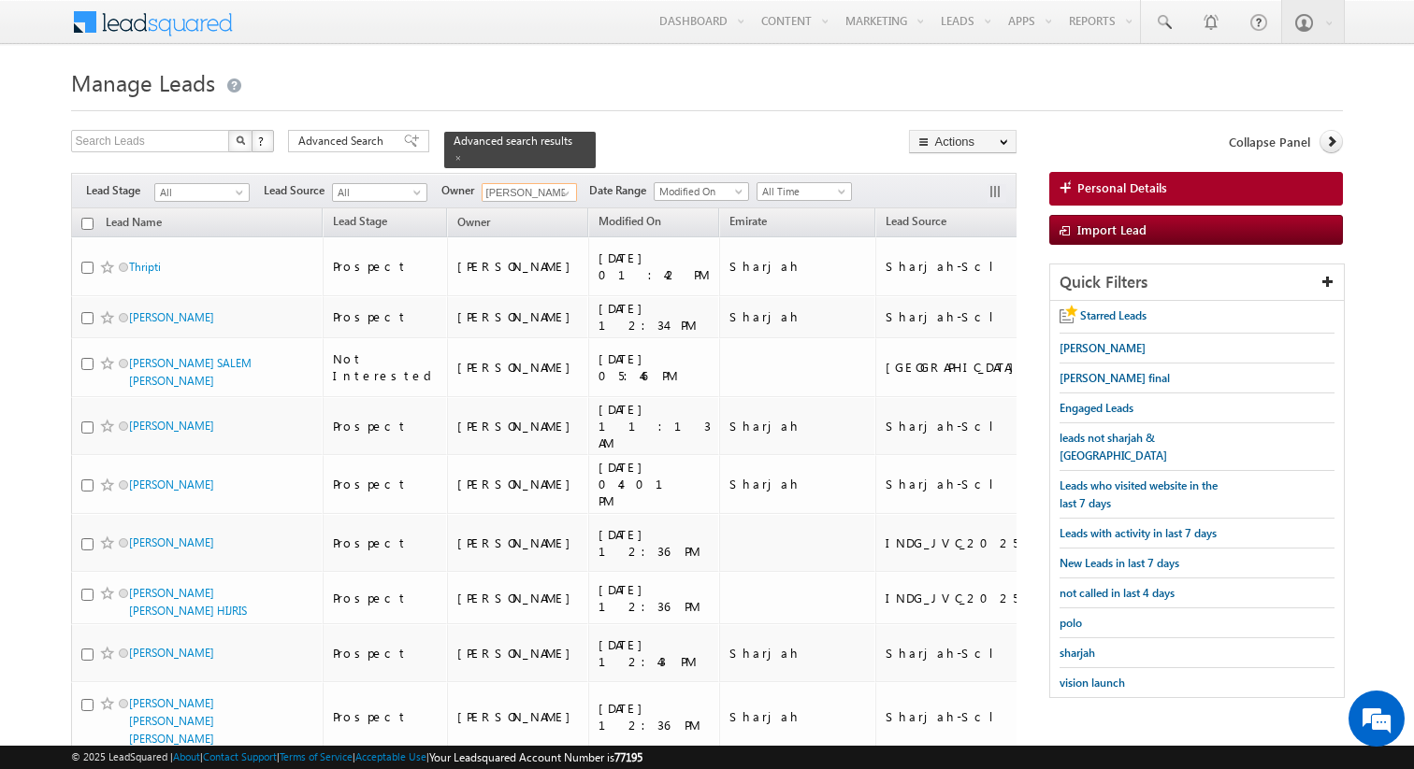
click at [88, 224] on input "checkbox" at bounding box center [87, 224] width 12 height 12
checkbox input "true"
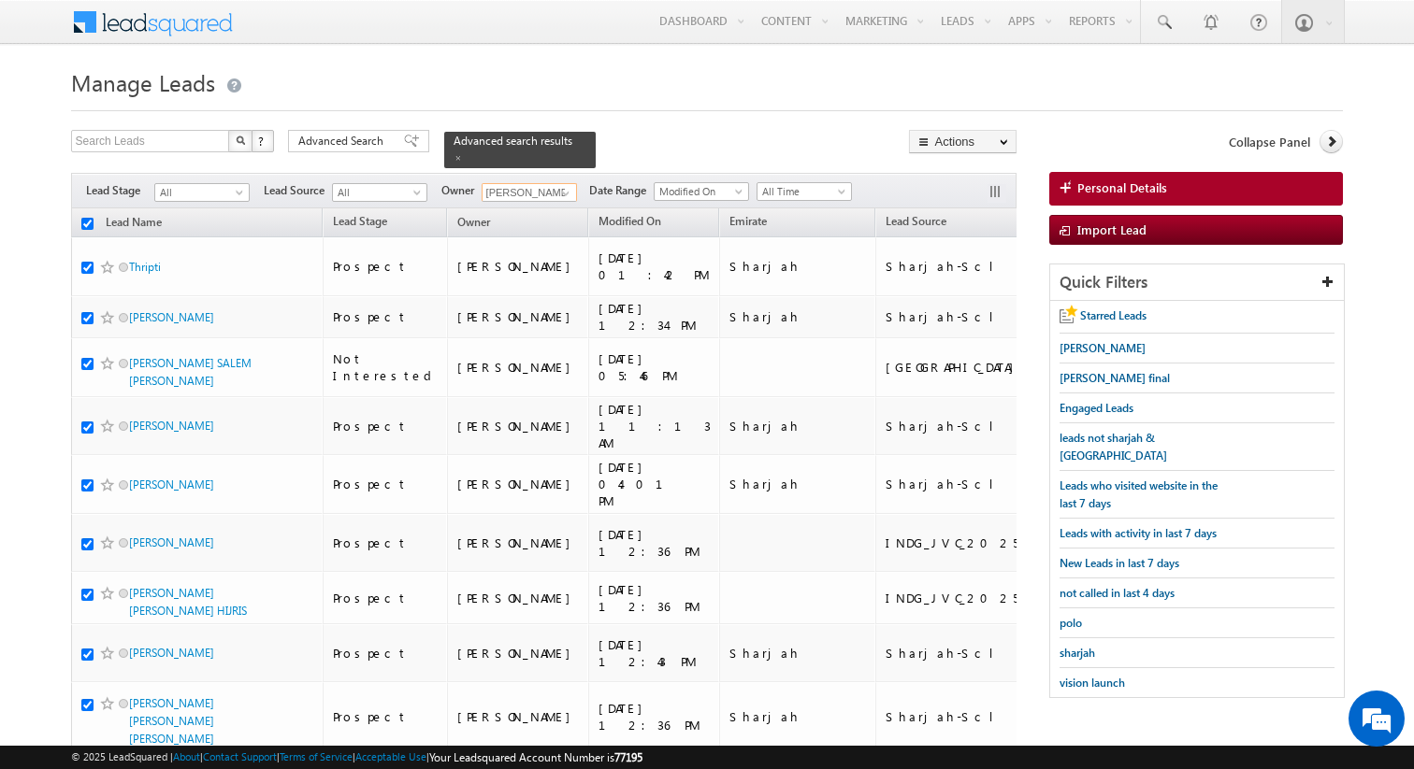
checkbox input "true"
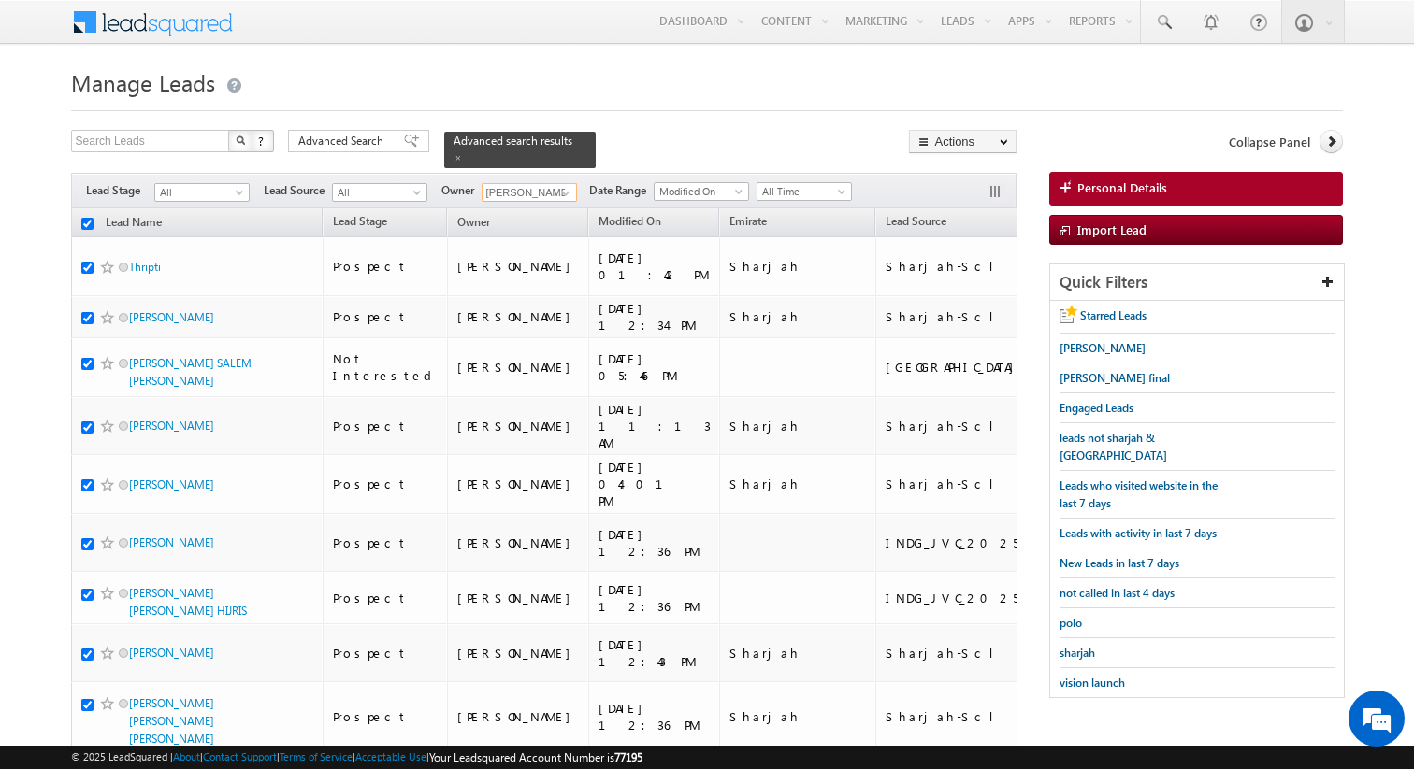
checkbox input "true"
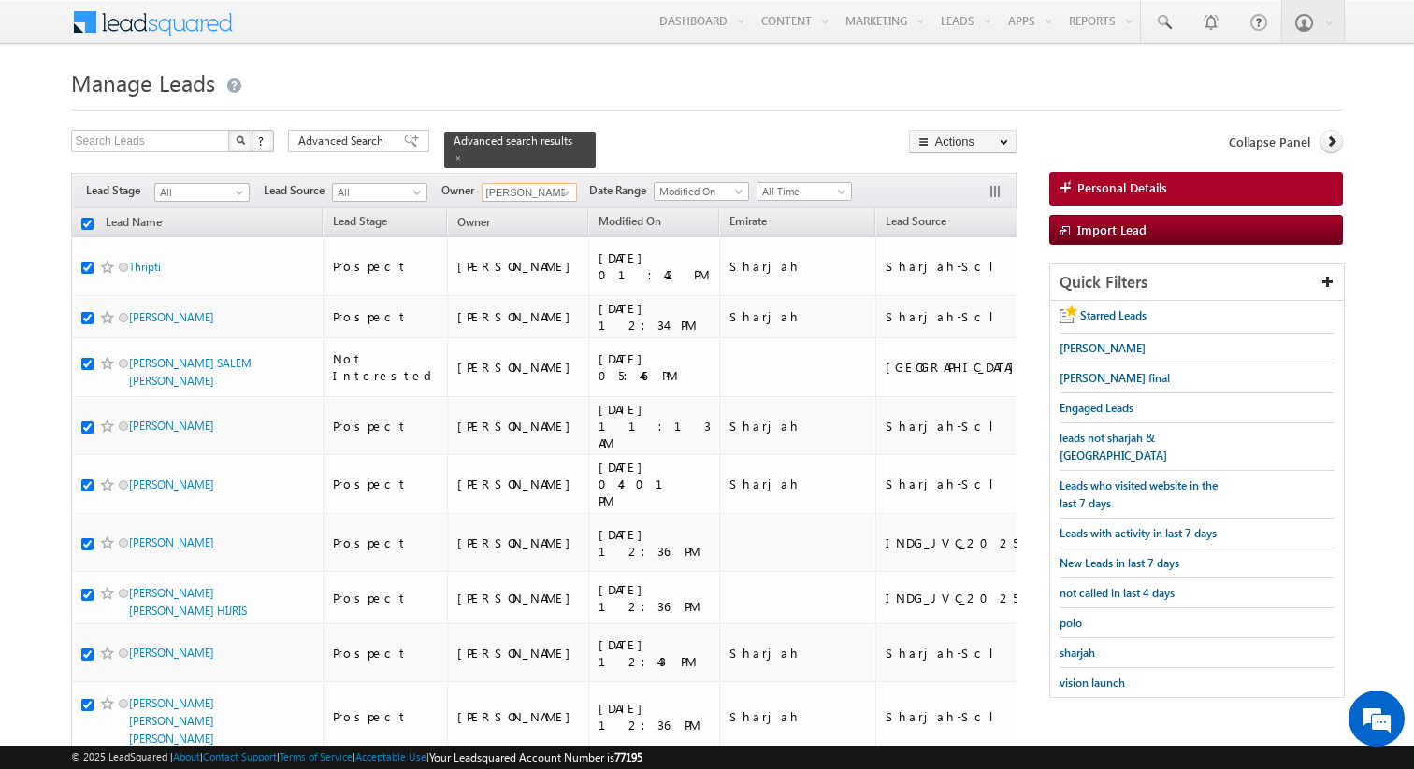
checkbox input "true"
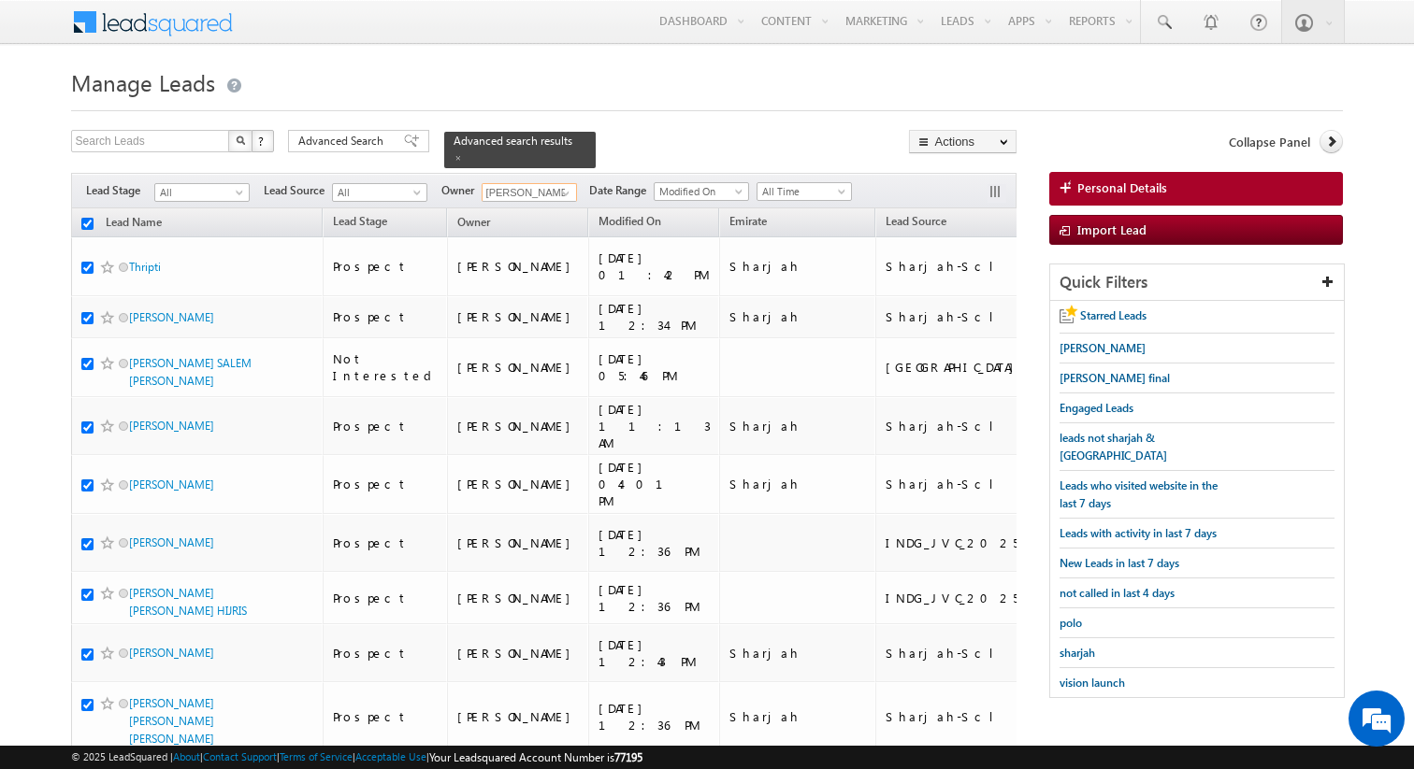
checkbox input "true"
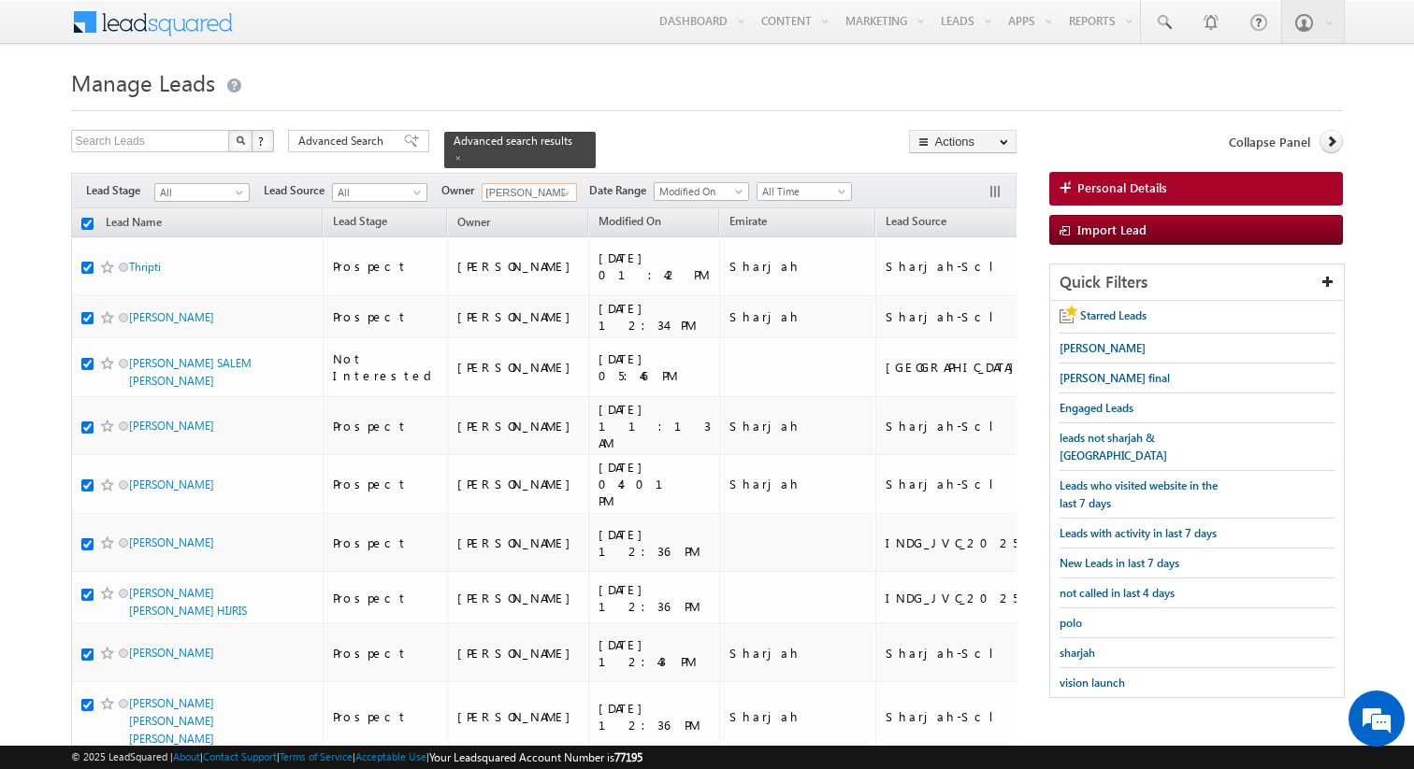
checkbox input "true"
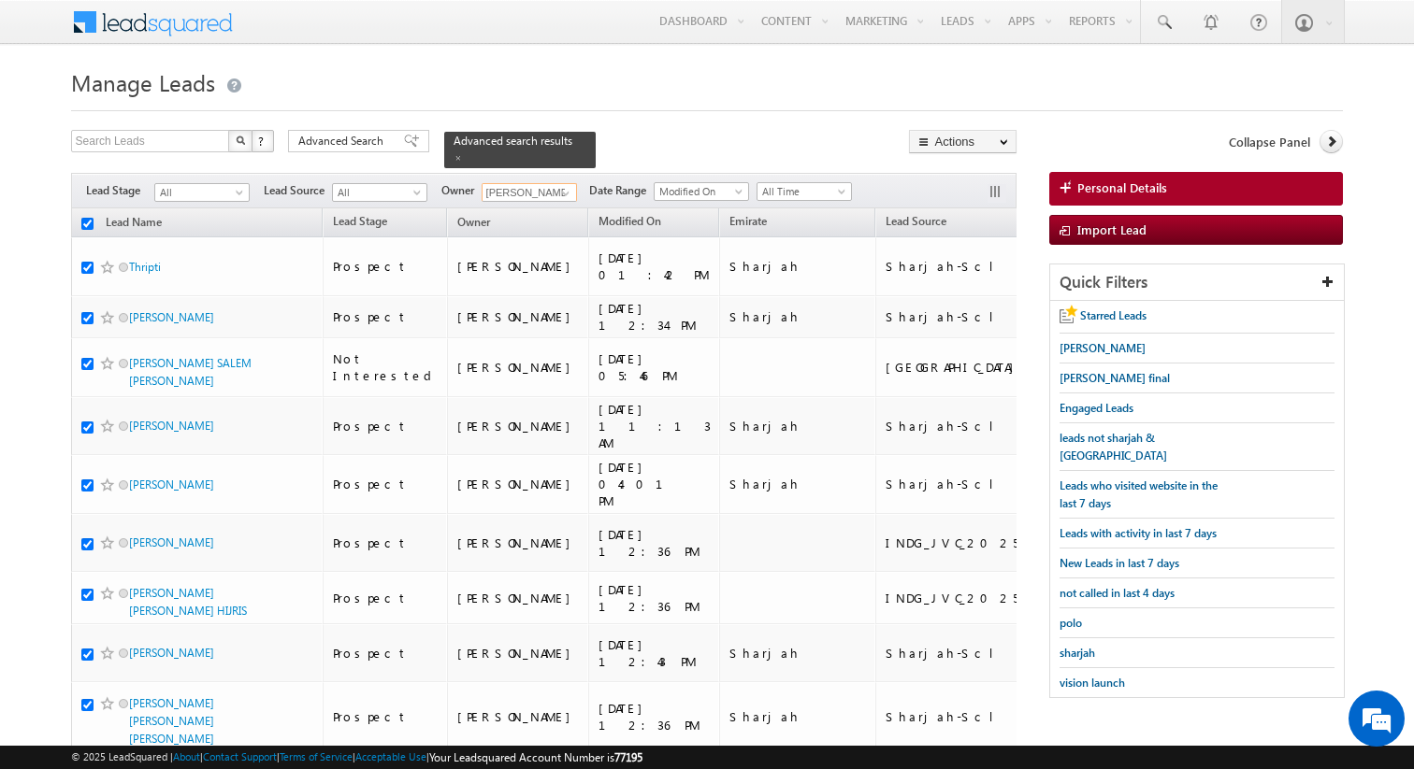
checkbox input "true"
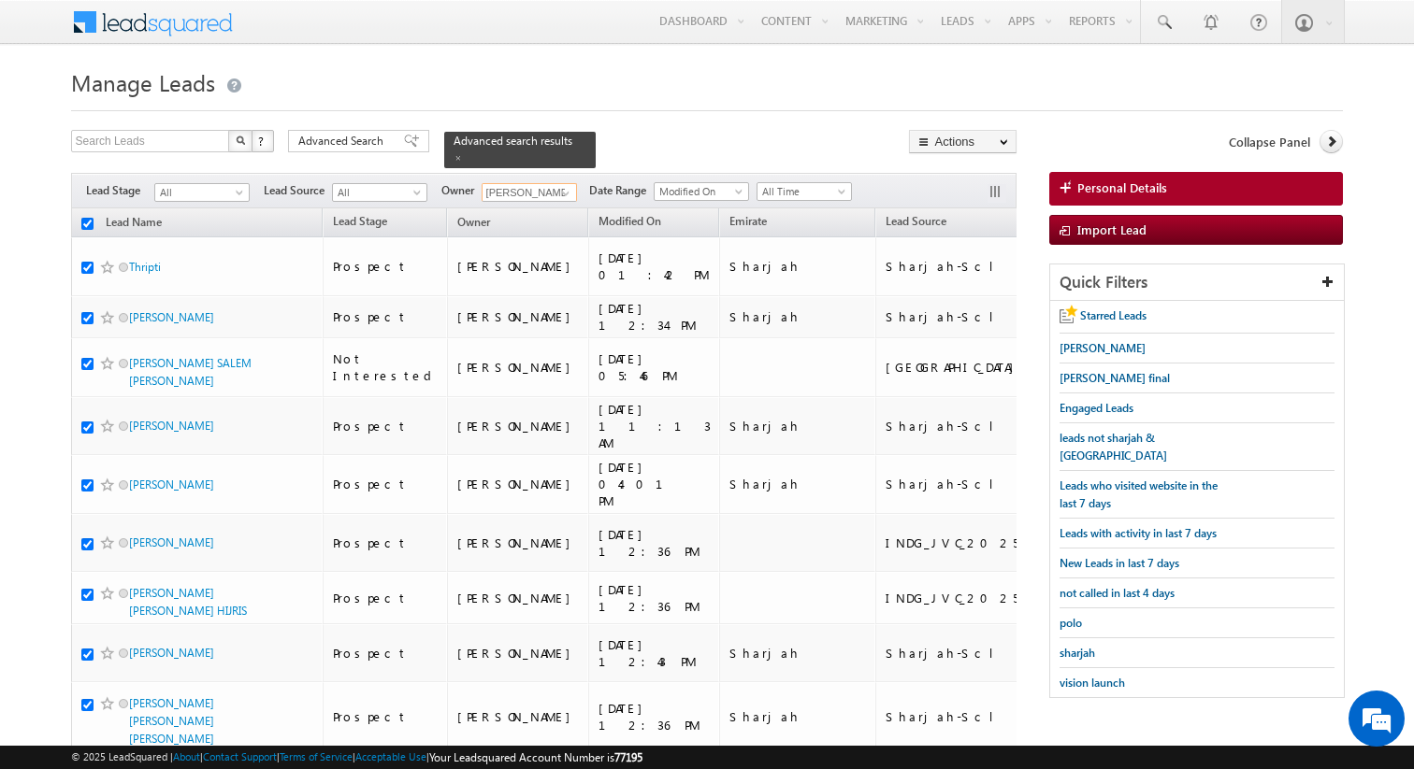
checkbox input "true"
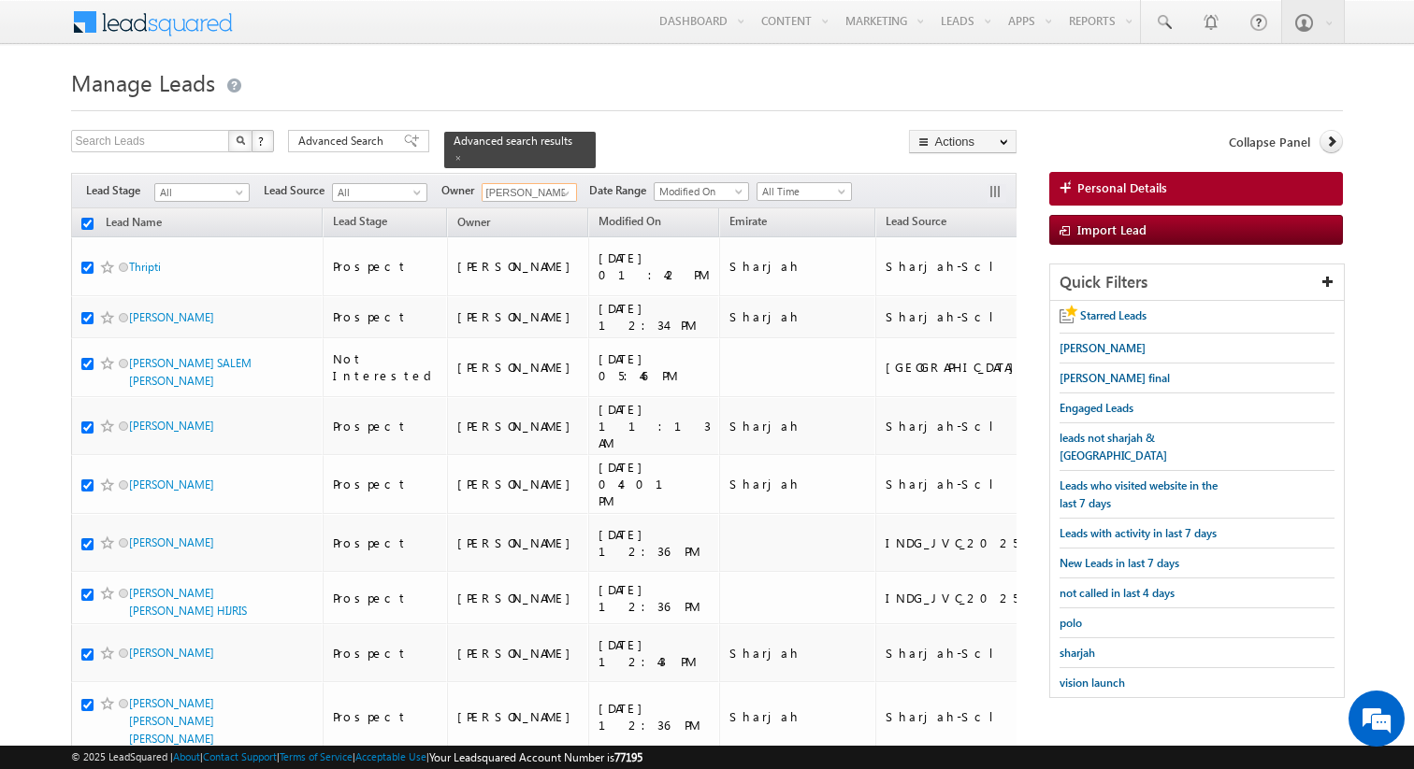
checkbox input "true"
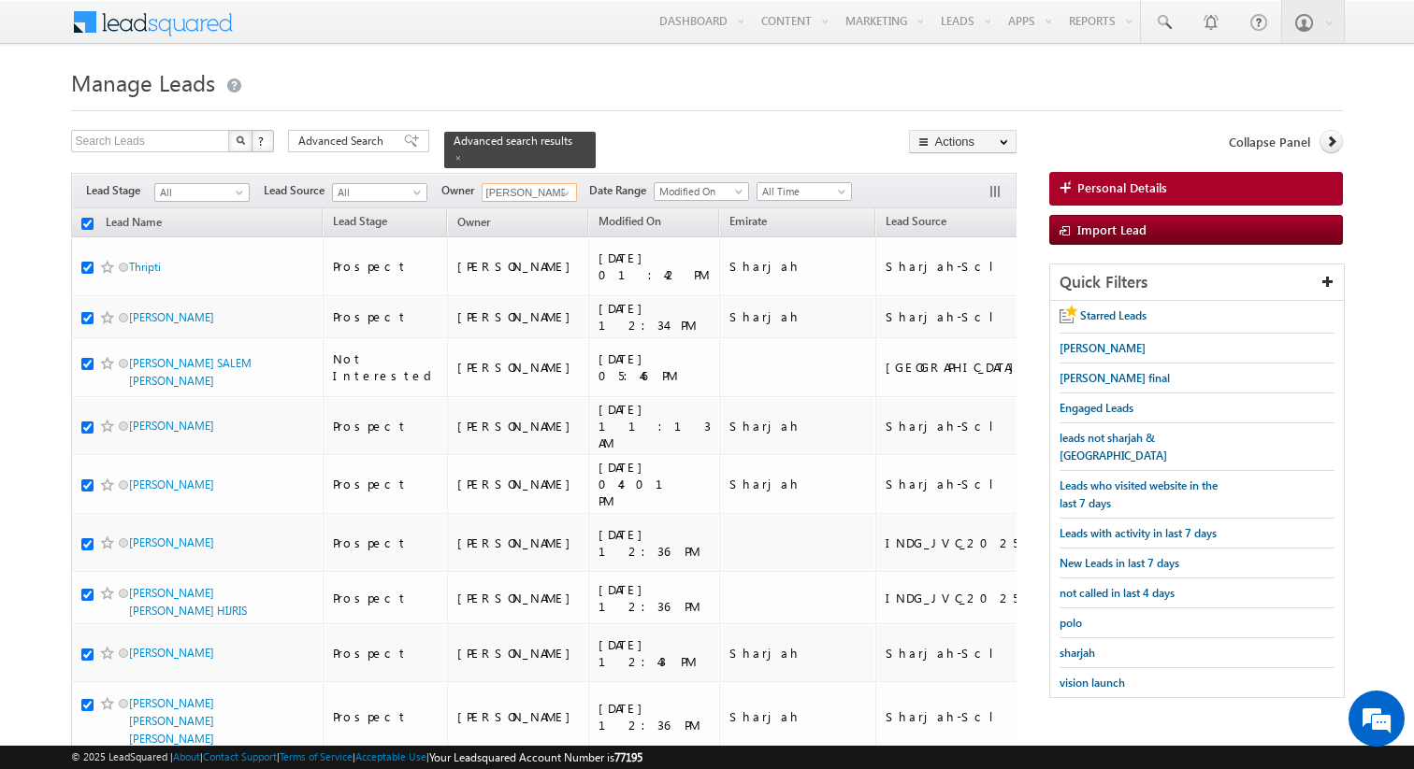
checkbox input "true"
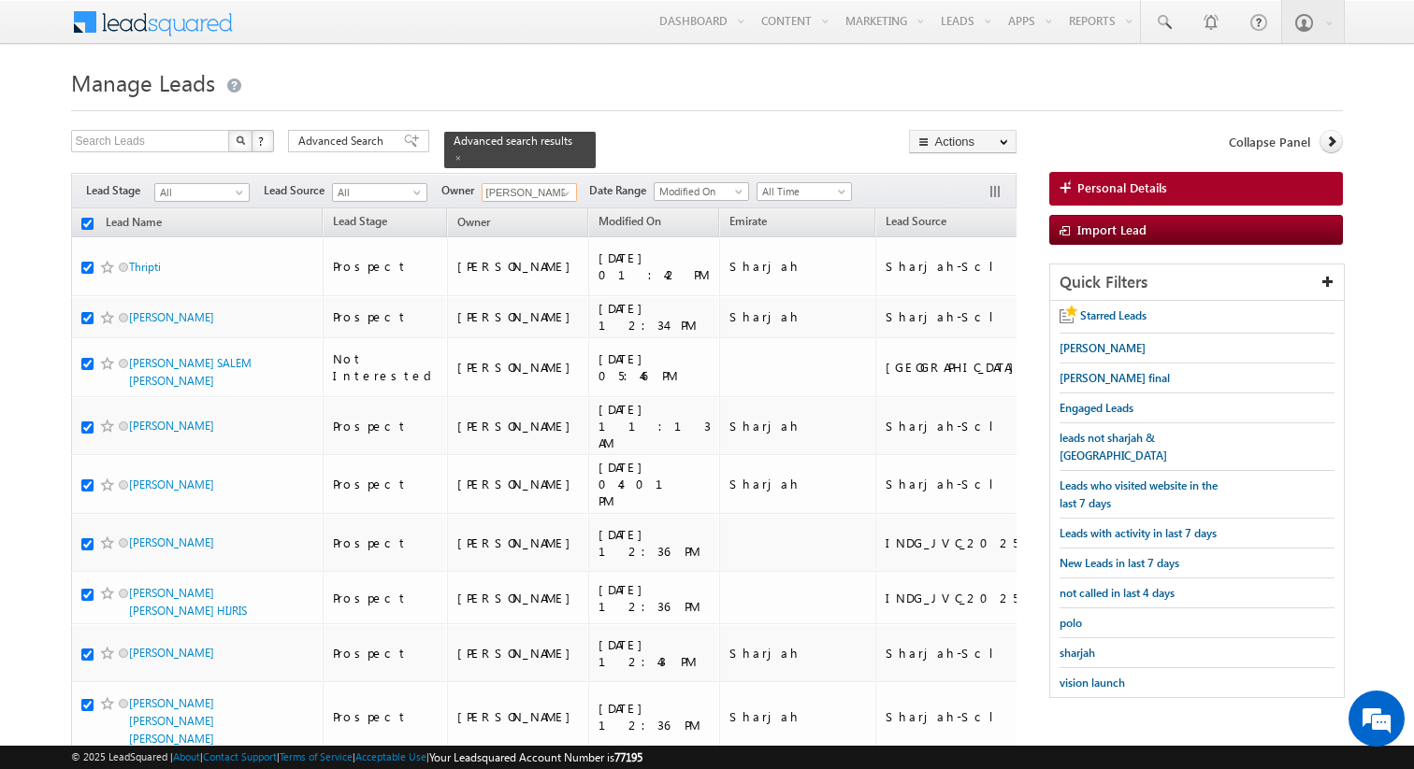
checkbox input "true"
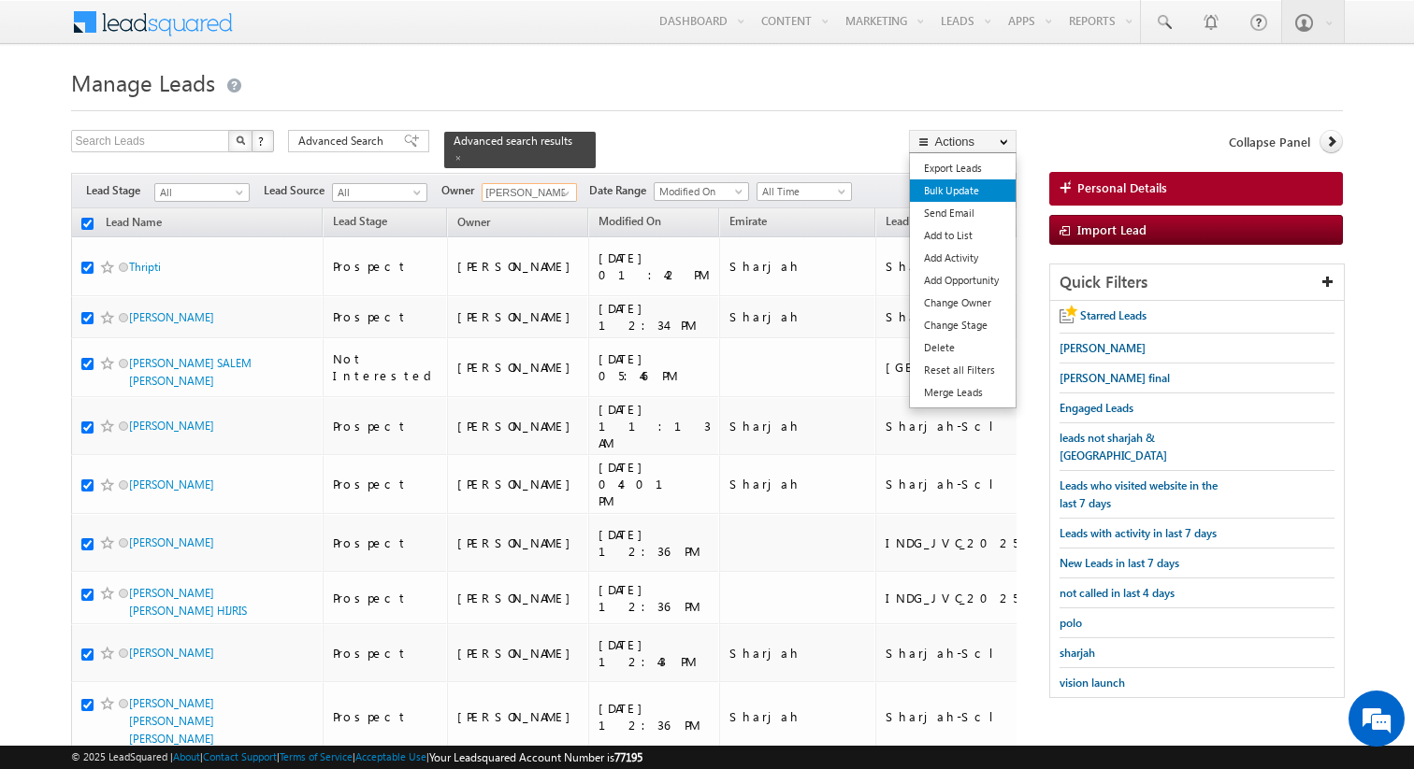
type input "Mangal Mewada"
click at [957, 194] on link "Bulk Update" at bounding box center [963, 191] width 106 height 22
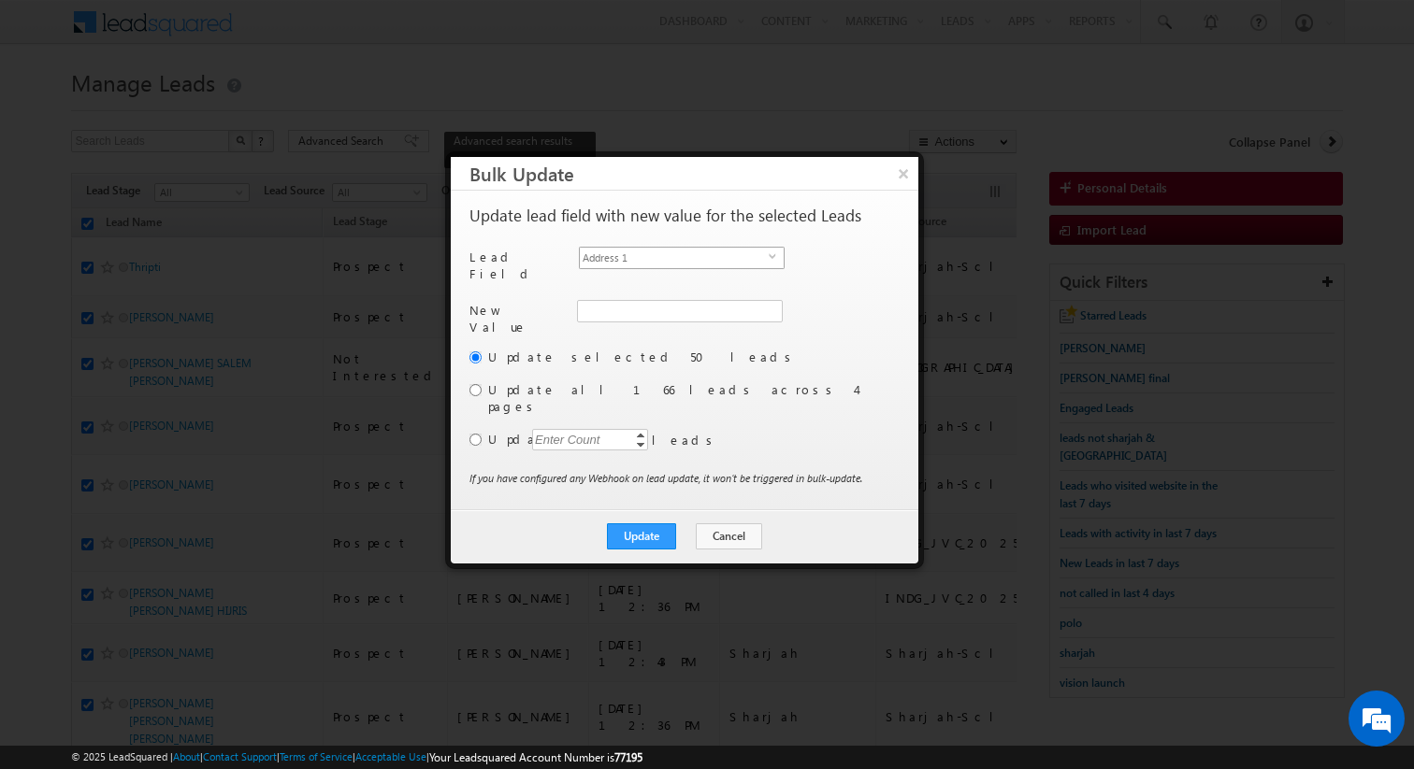
click at [728, 256] on span "Address 1" at bounding box center [674, 258] width 189 height 21
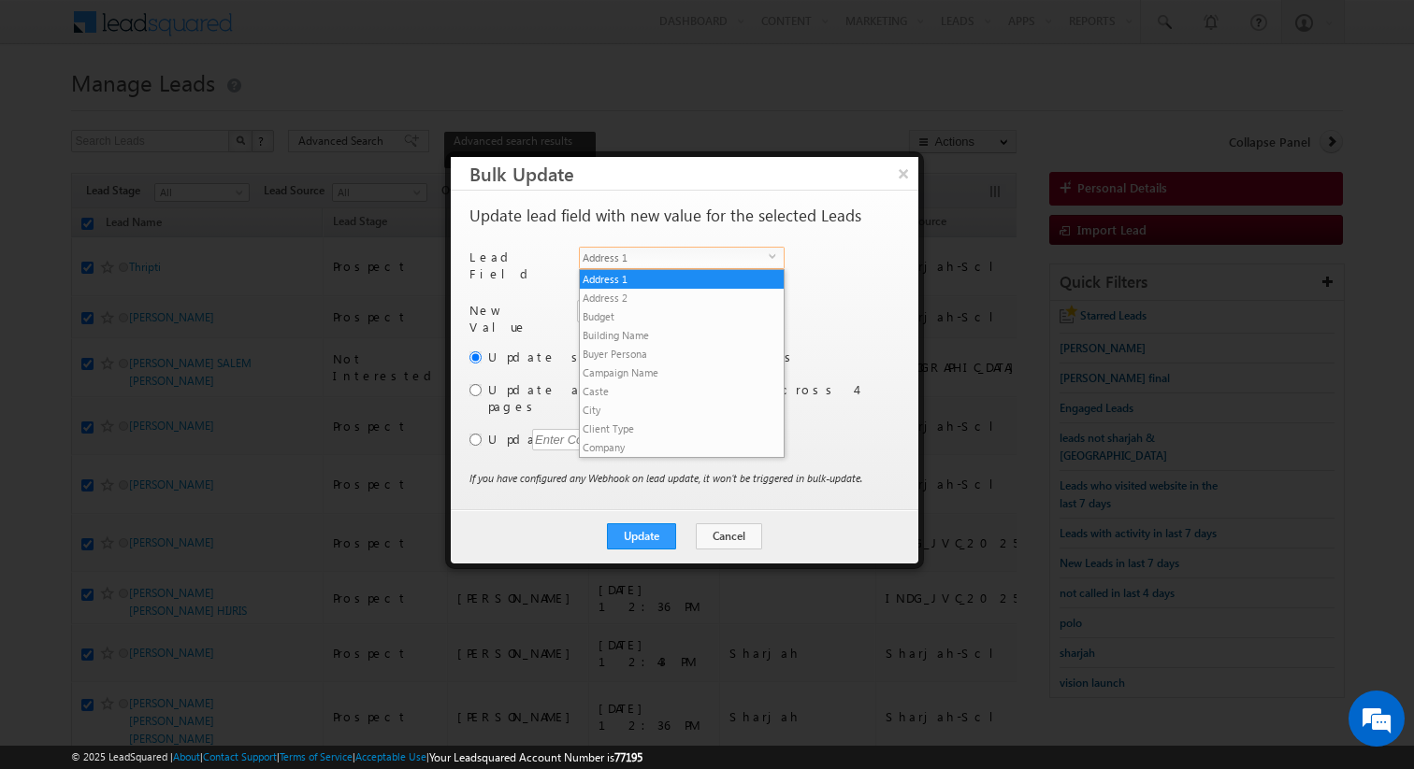
scroll to position [711, 0]
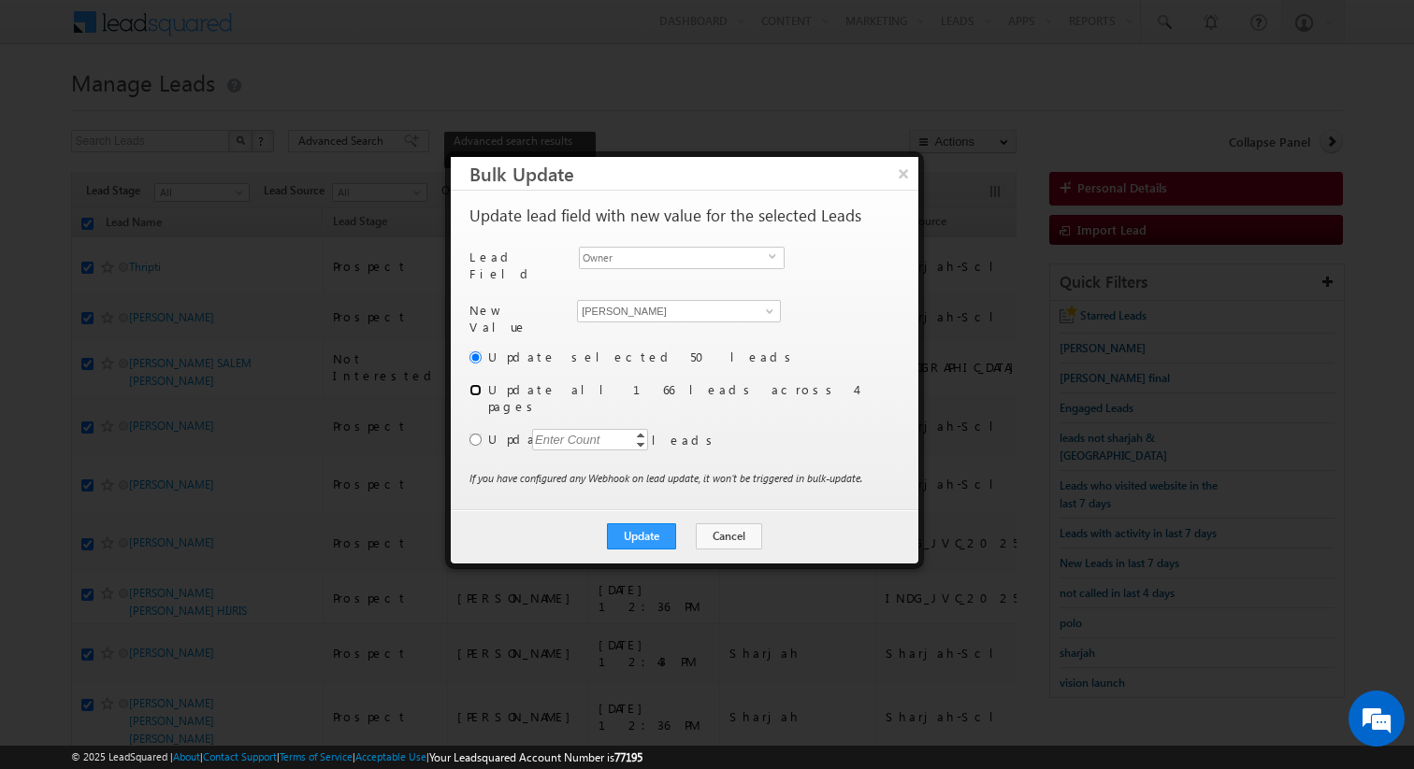
click at [480, 384] on input "radio" at bounding box center [475, 390] width 12 height 12
radio input "true"
click at [637, 524] on button "Update" at bounding box center [641, 537] width 69 height 26
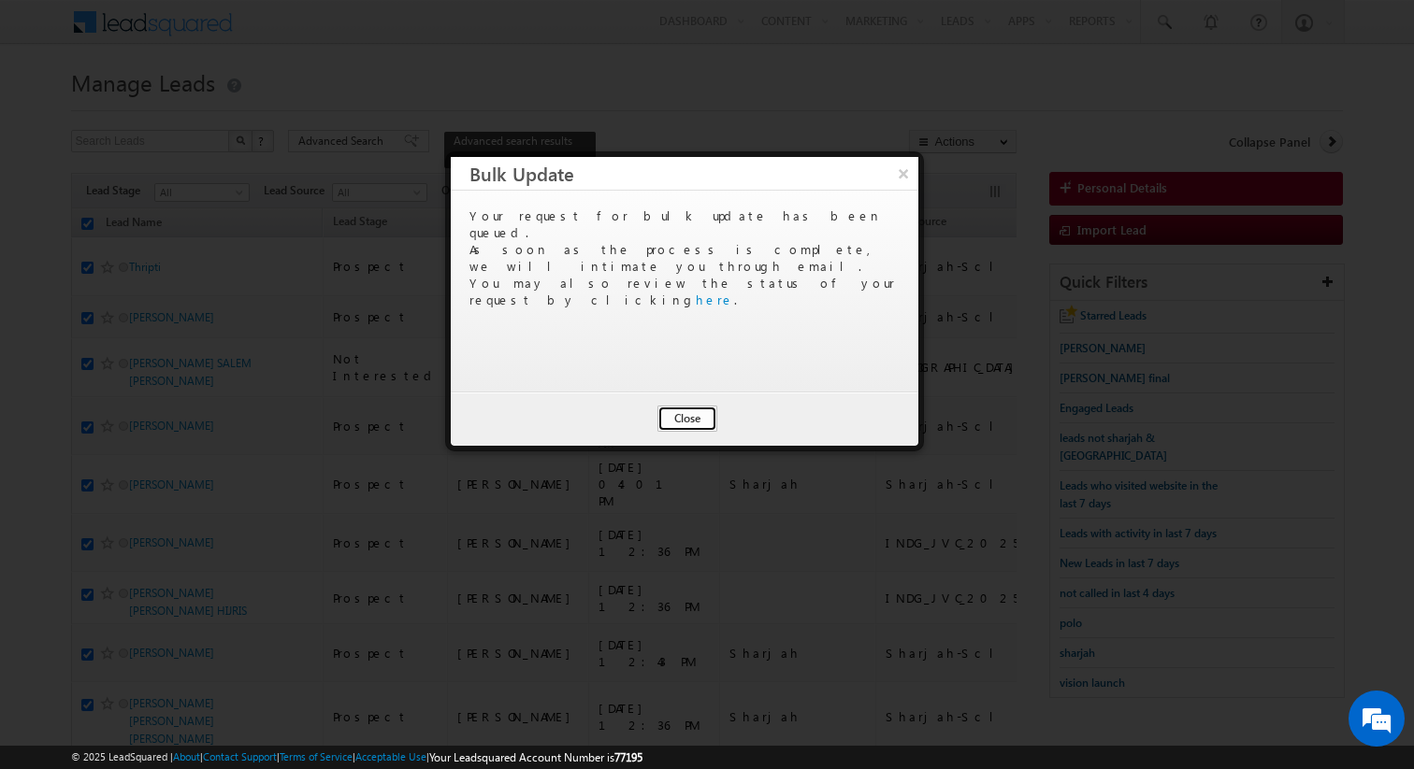
click at [697, 414] on button "Close" at bounding box center [687, 419] width 60 height 26
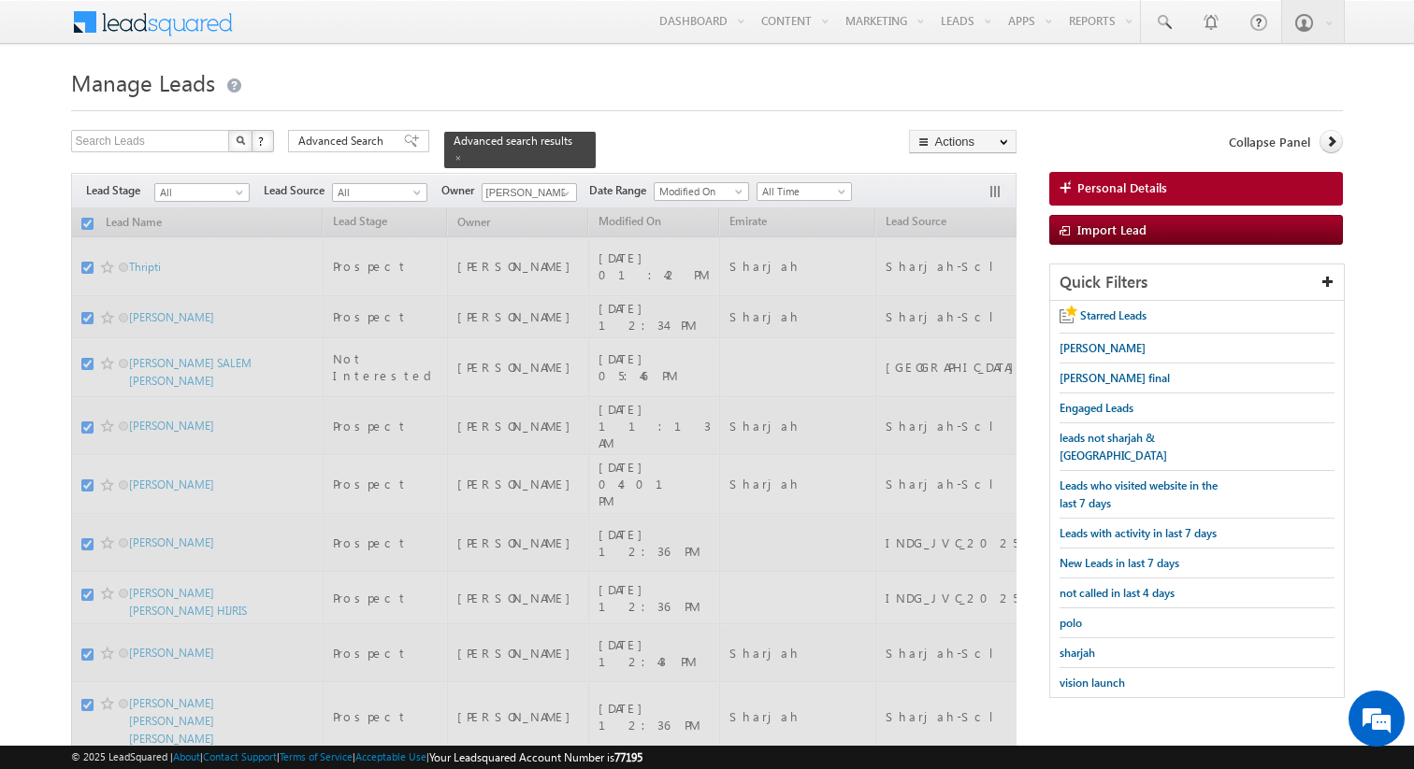
checkbox input "false"
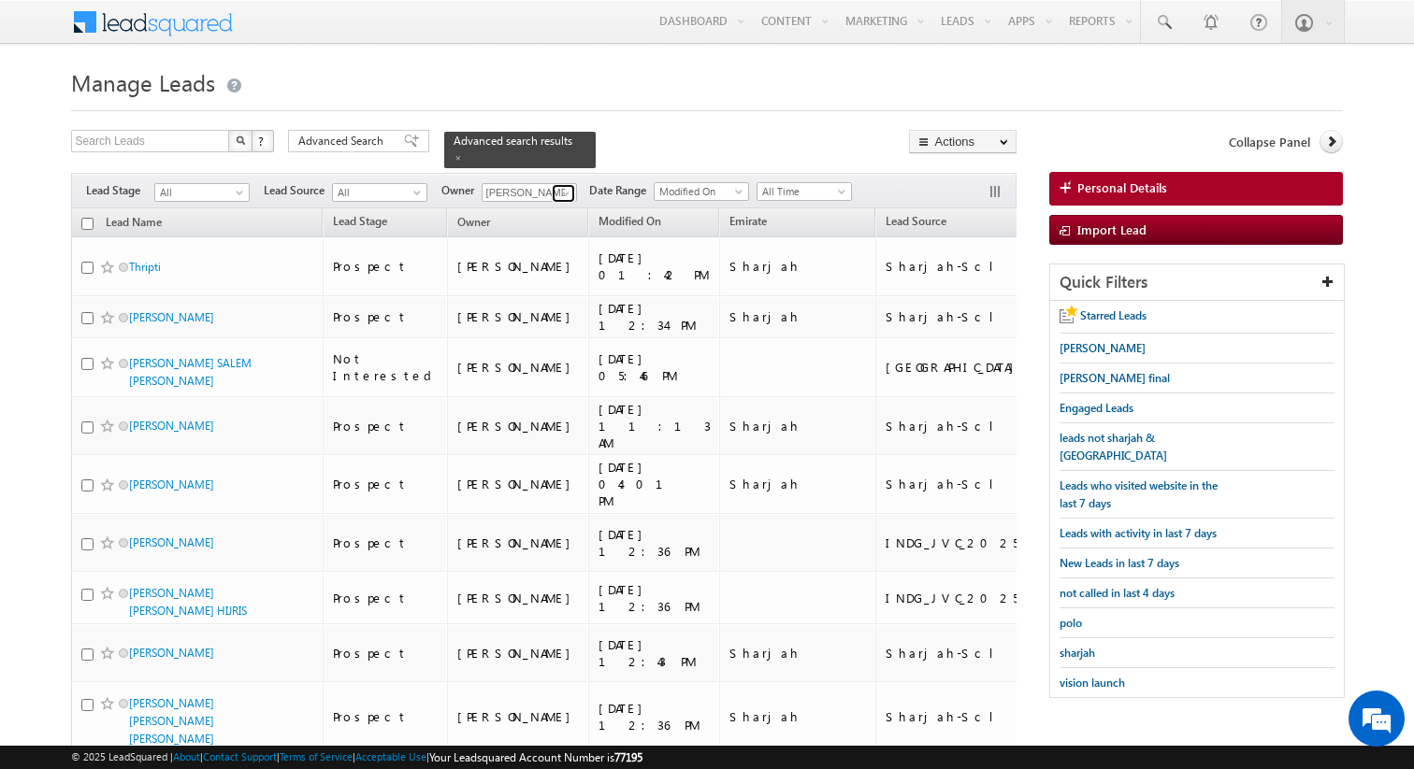
click at [563, 189] on span at bounding box center [565, 193] width 15 height 15
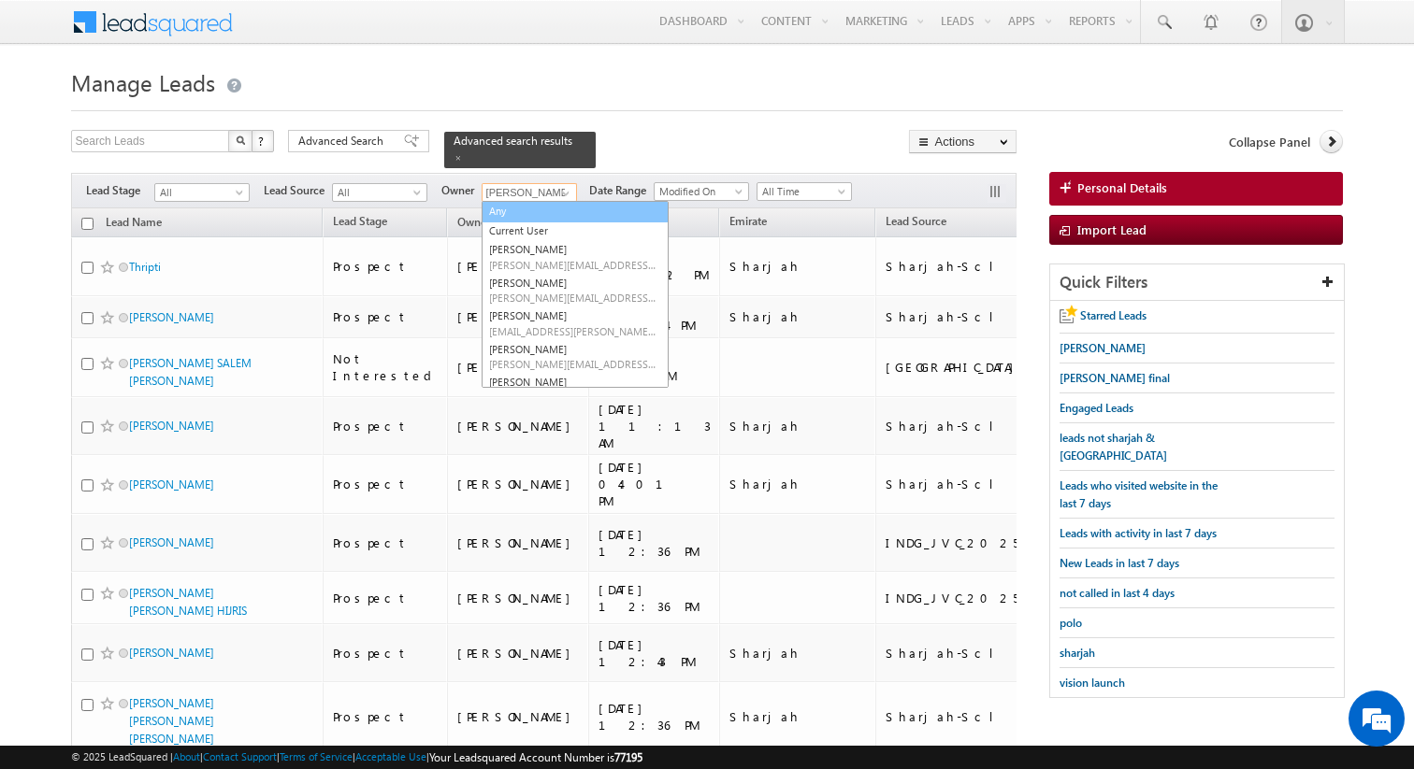
click at [526, 208] on link "Any" at bounding box center [574, 212] width 187 height 22
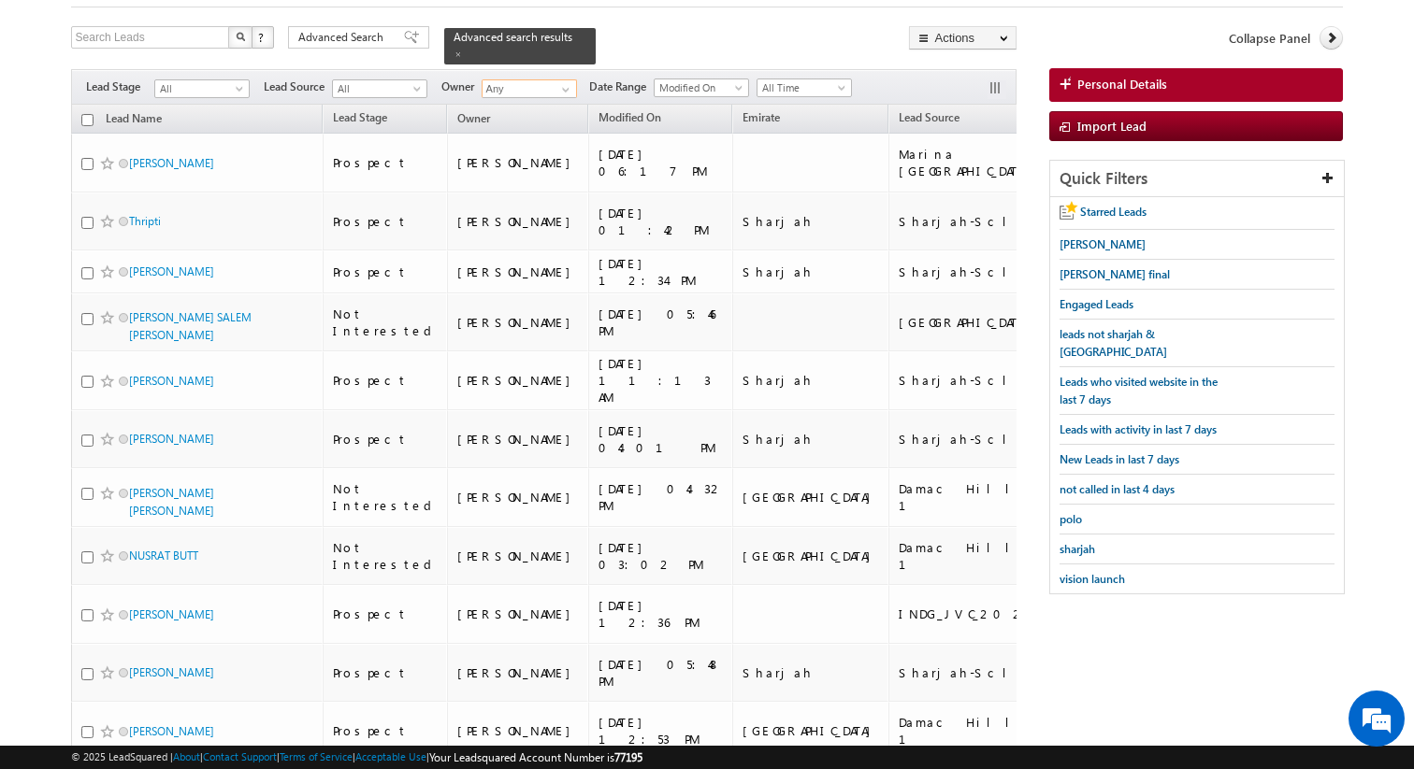
scroll to position [0, 0]
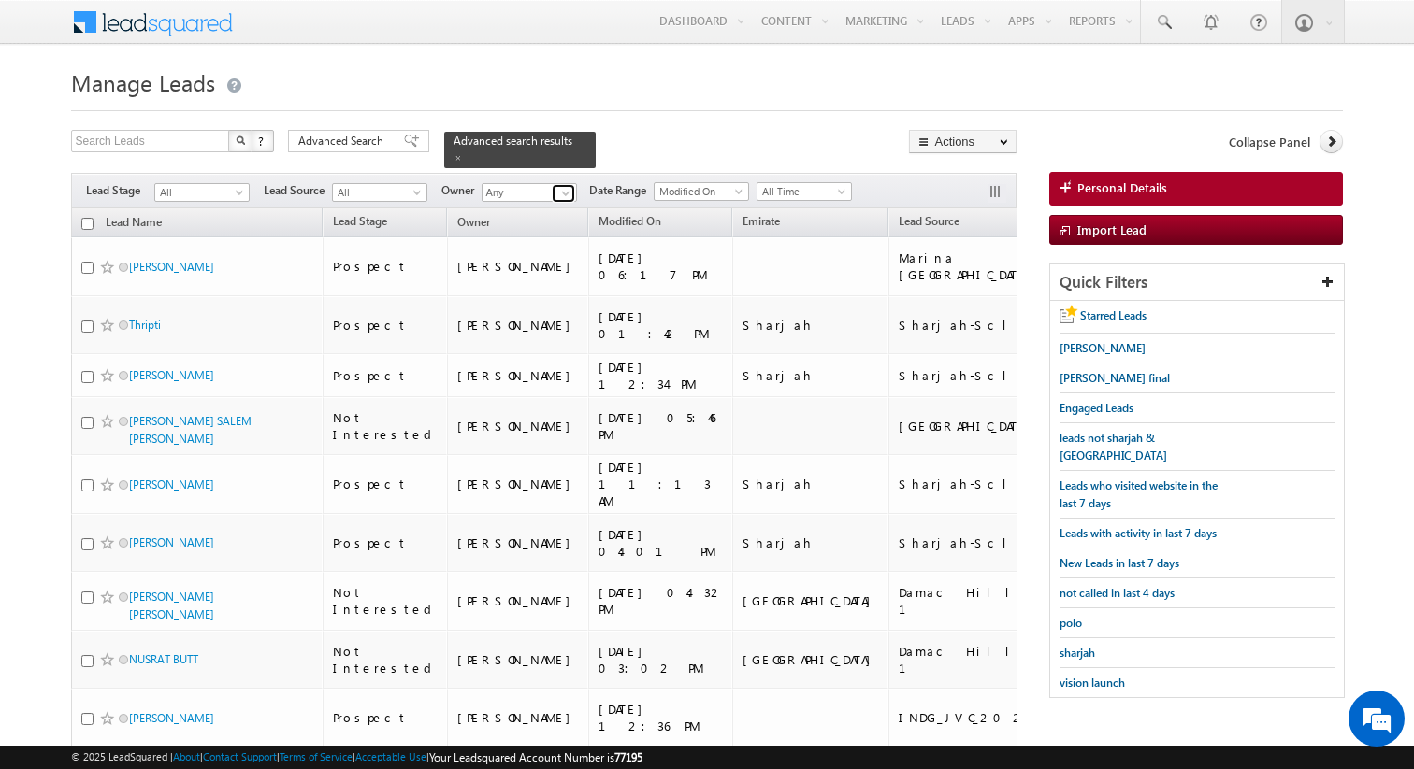
click at [558, 192] on span at bounding box center [565, 193] width 15 height 15
type input "Inderjeet Jaggi"
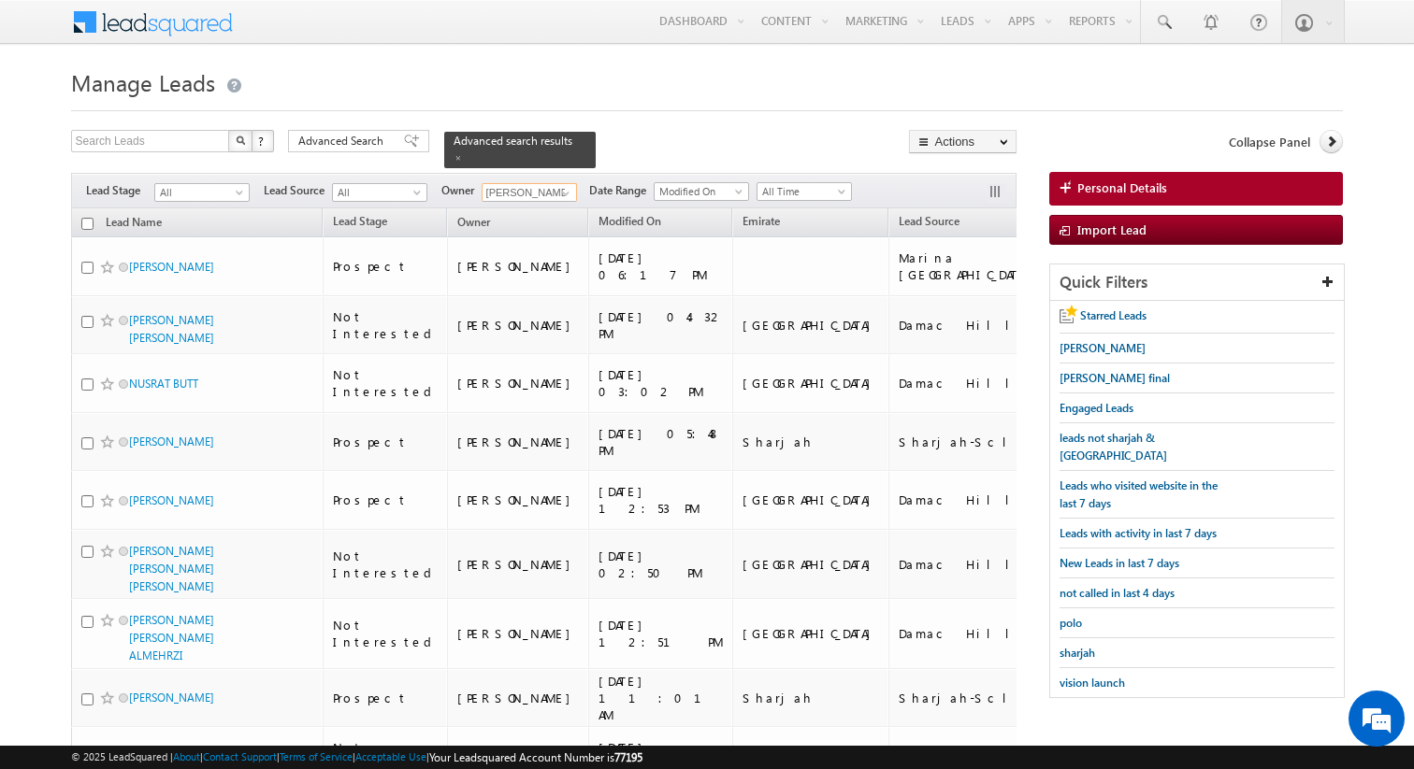
click at [83, 223] on input "checkbox" at bounding box center [87, 224] width 12 height 12
checkbox input "true"
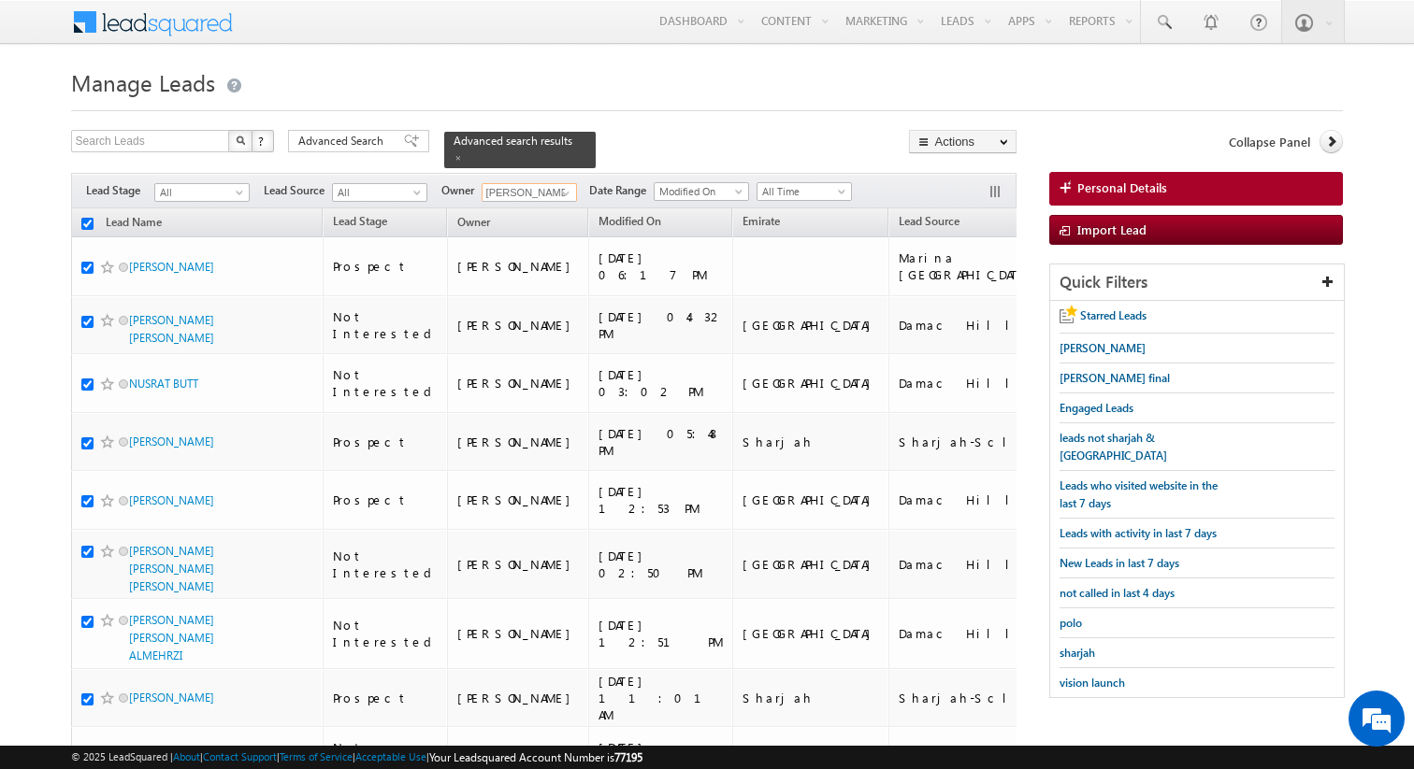
checkbox input "true"
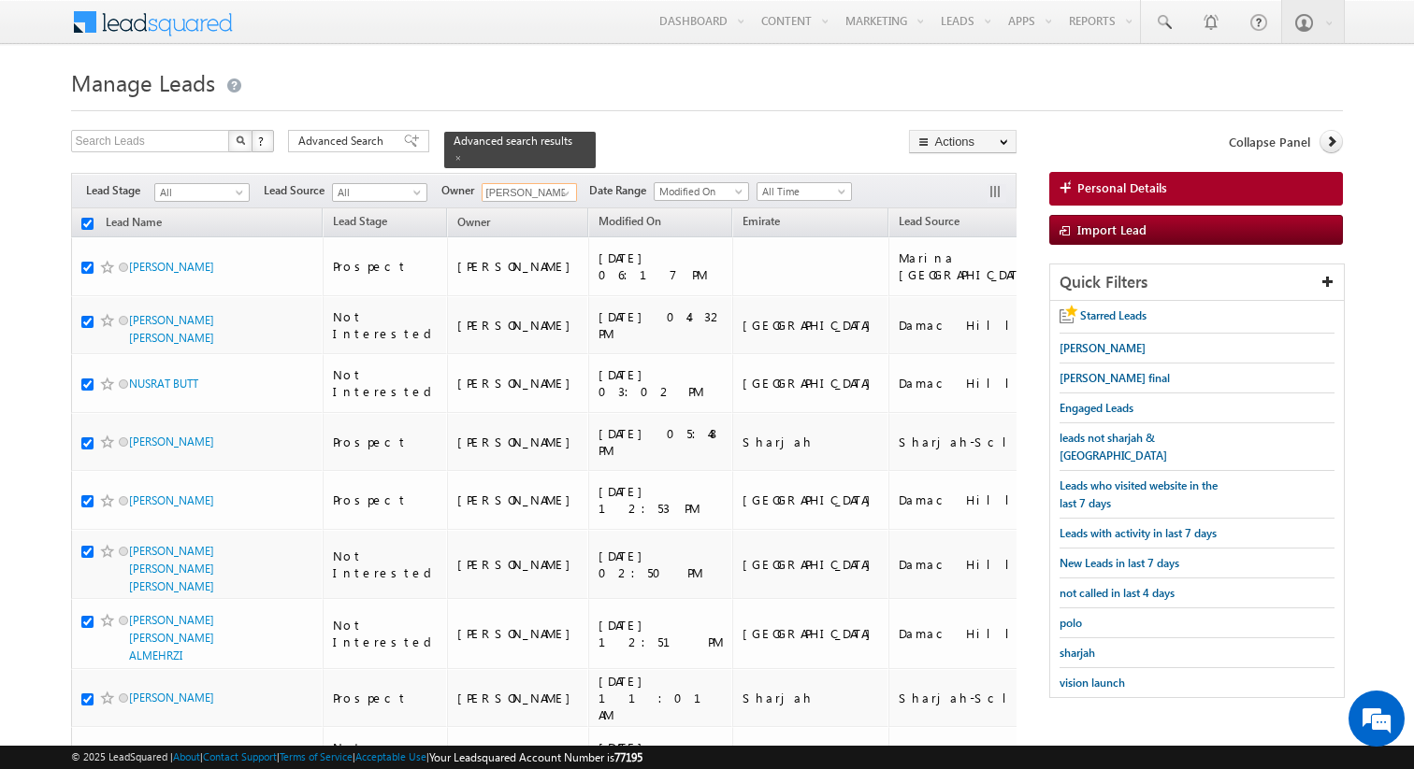
checkbox input "true"
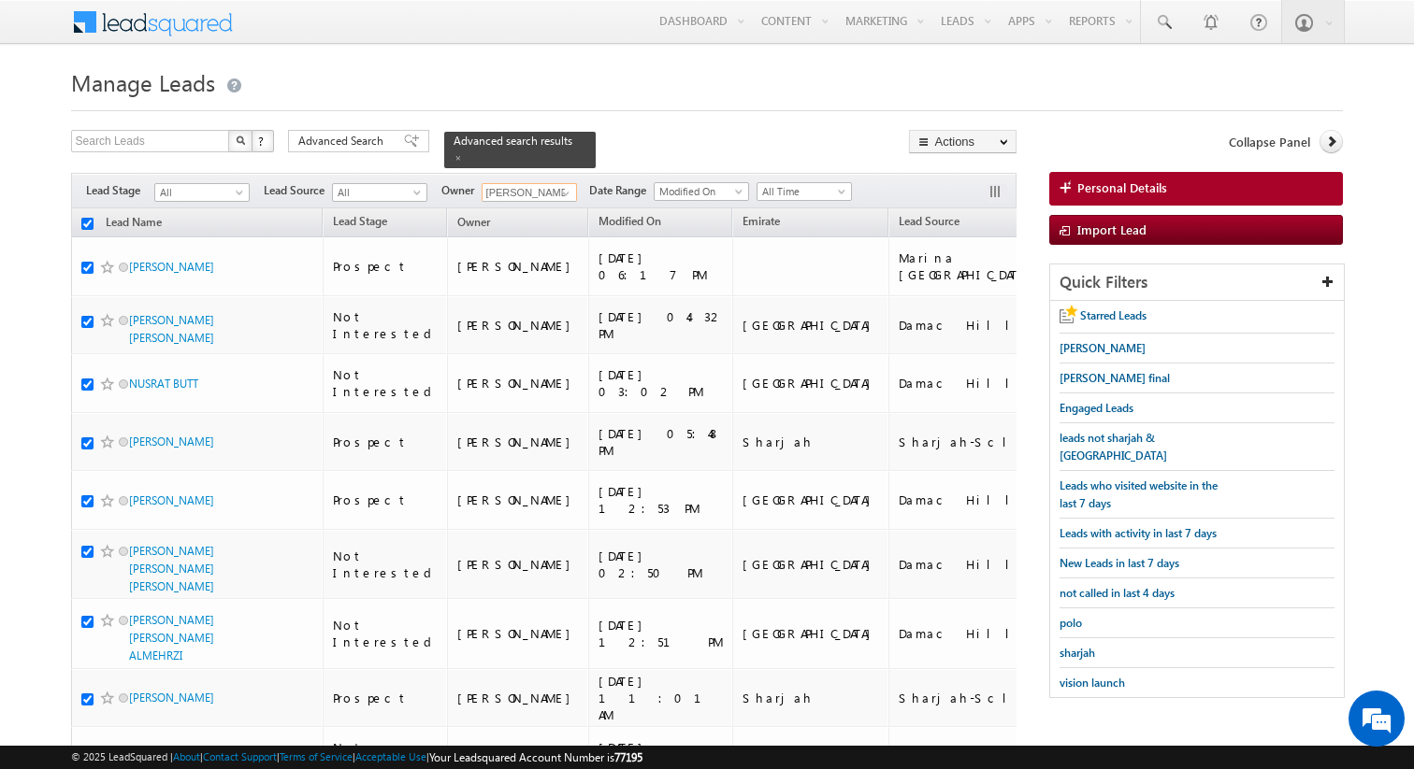
checkbox input "true"
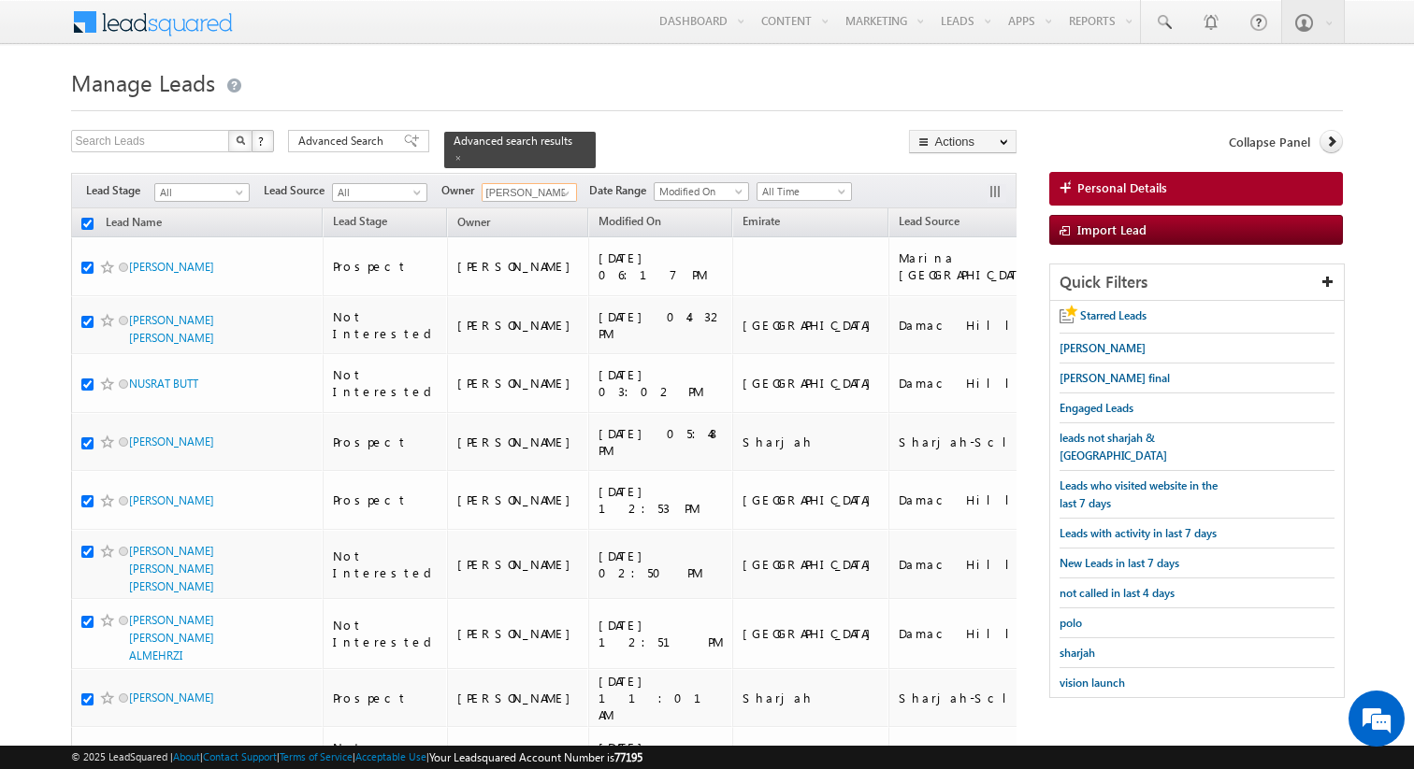
checkbox input "true"
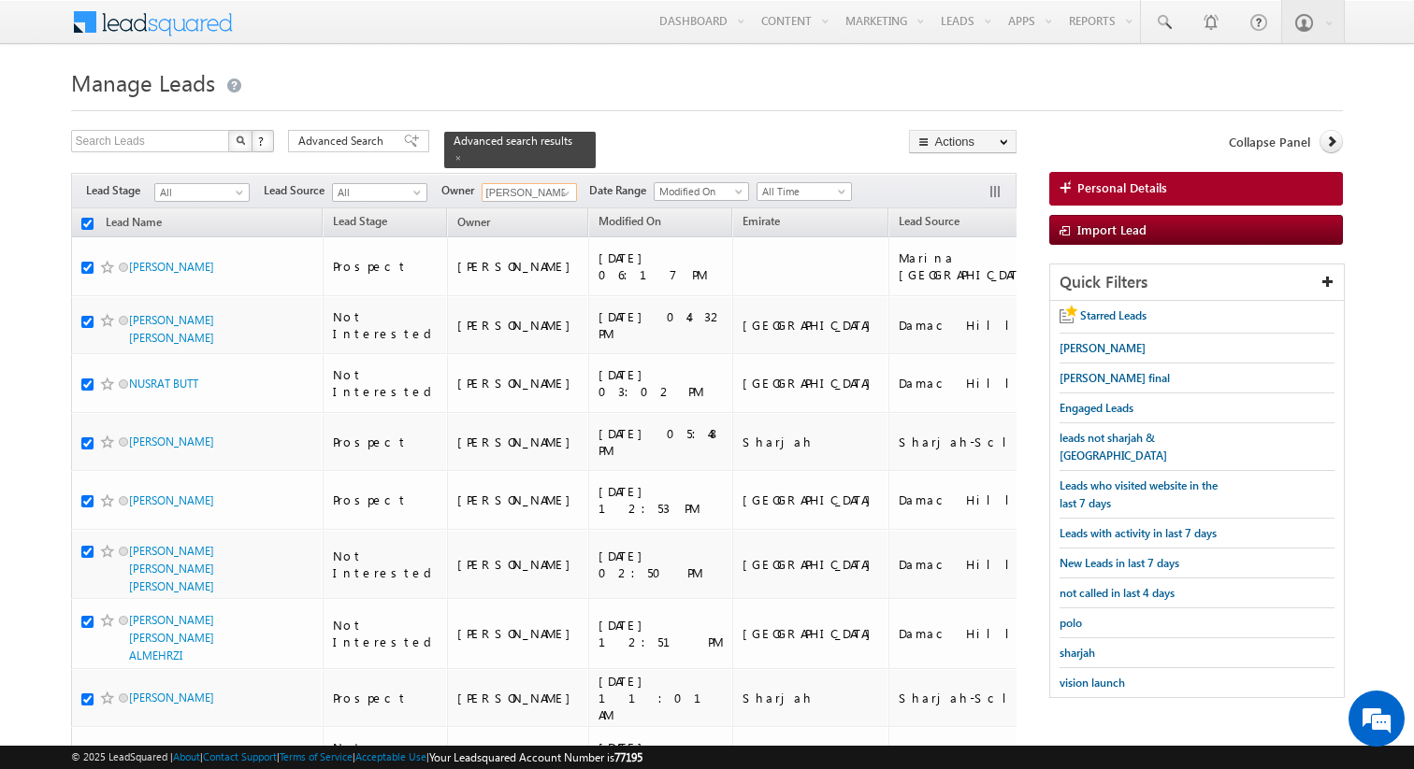
checkbox input "true"
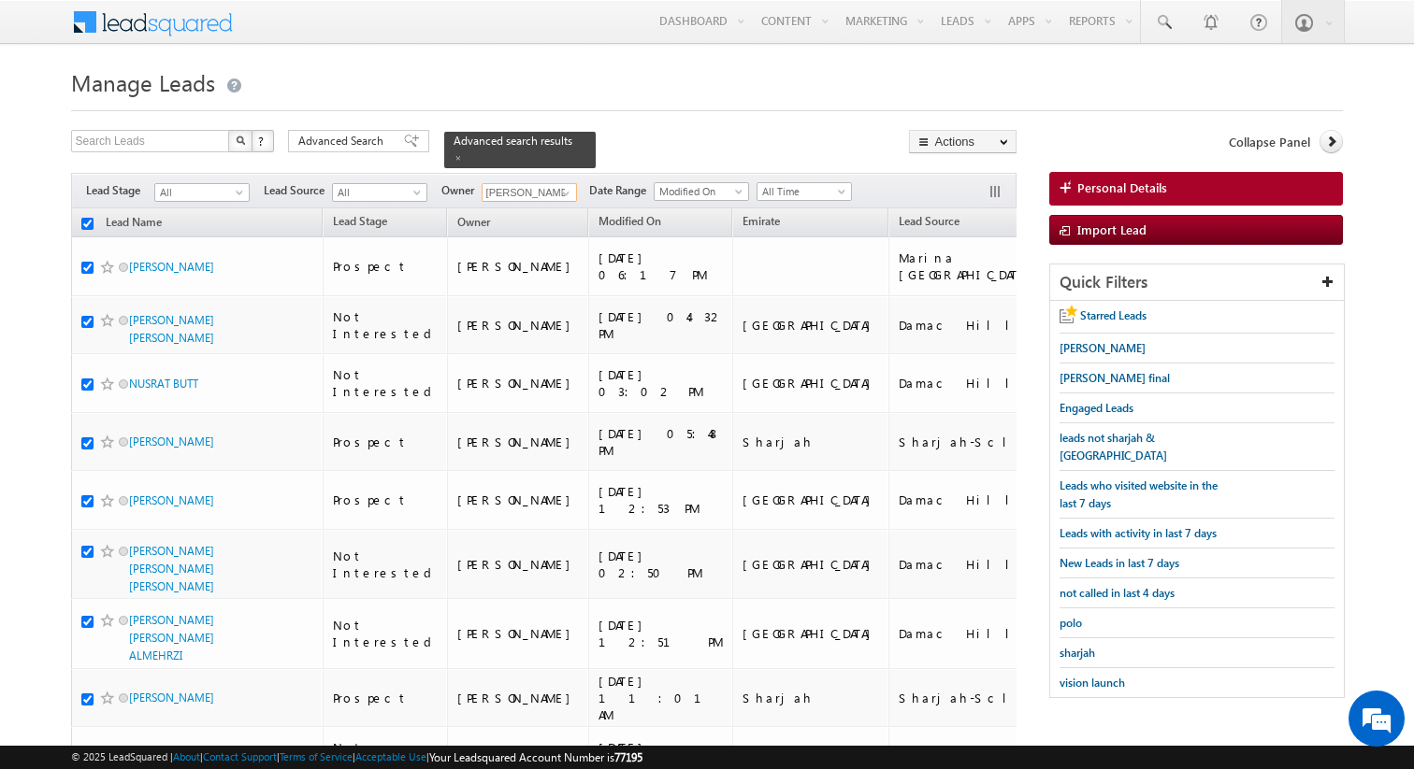
checkbox input "true"
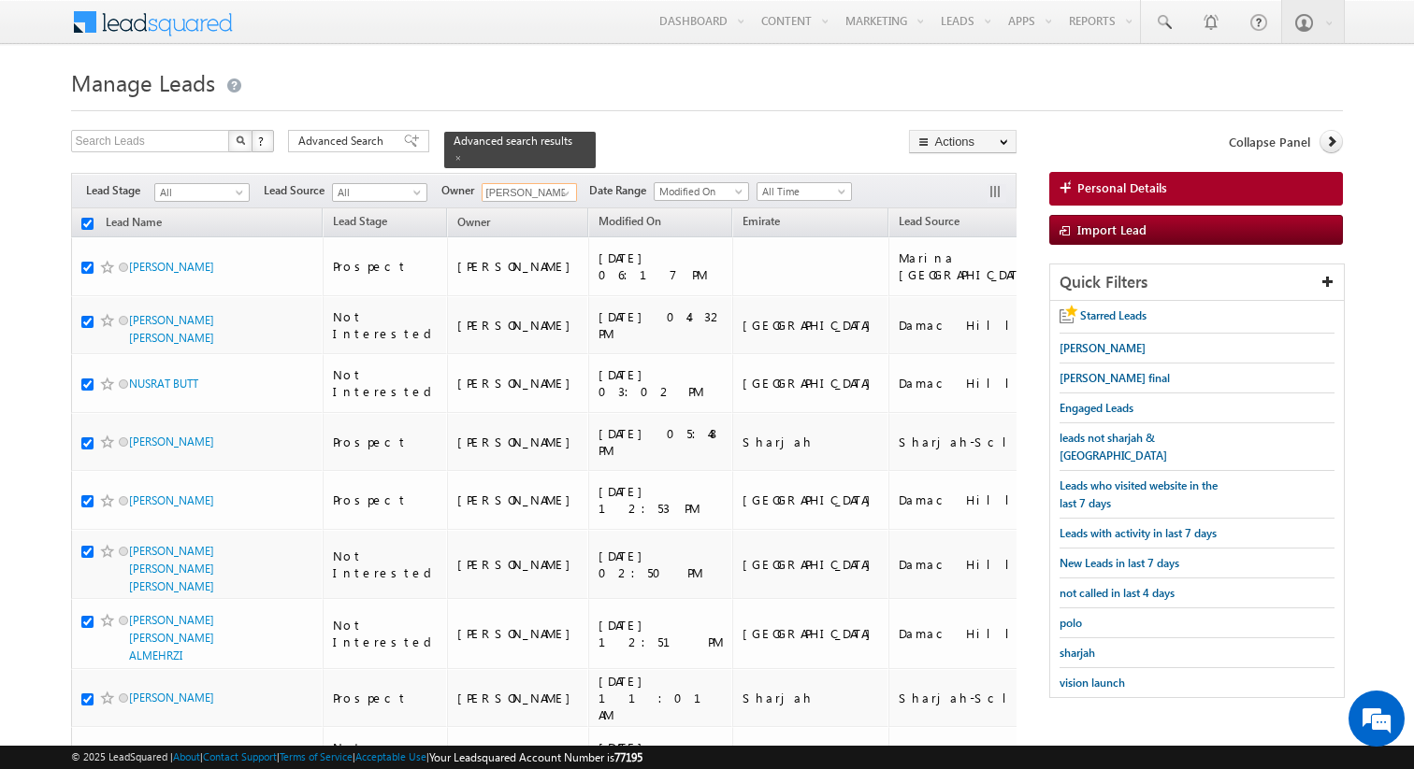
checkbox input "true"
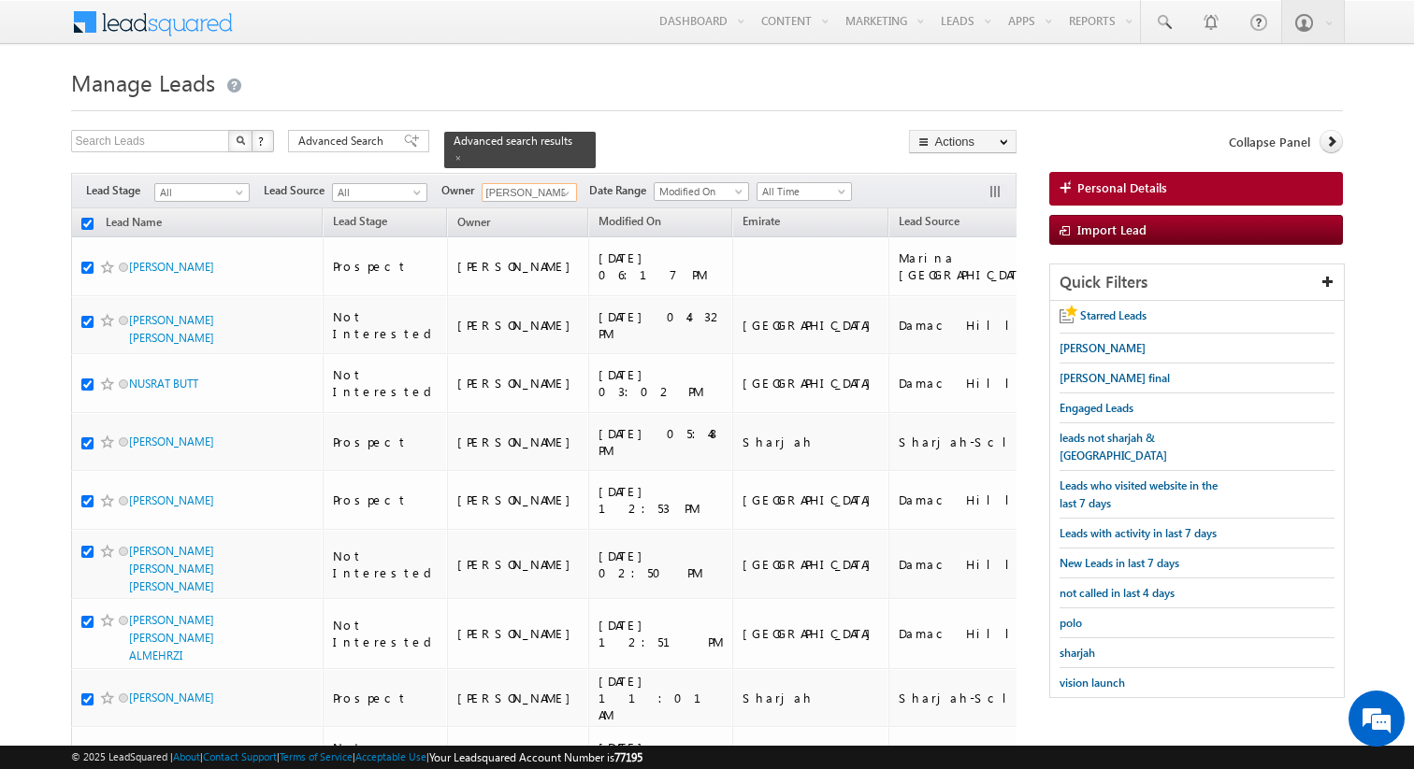
checkbox input "true"
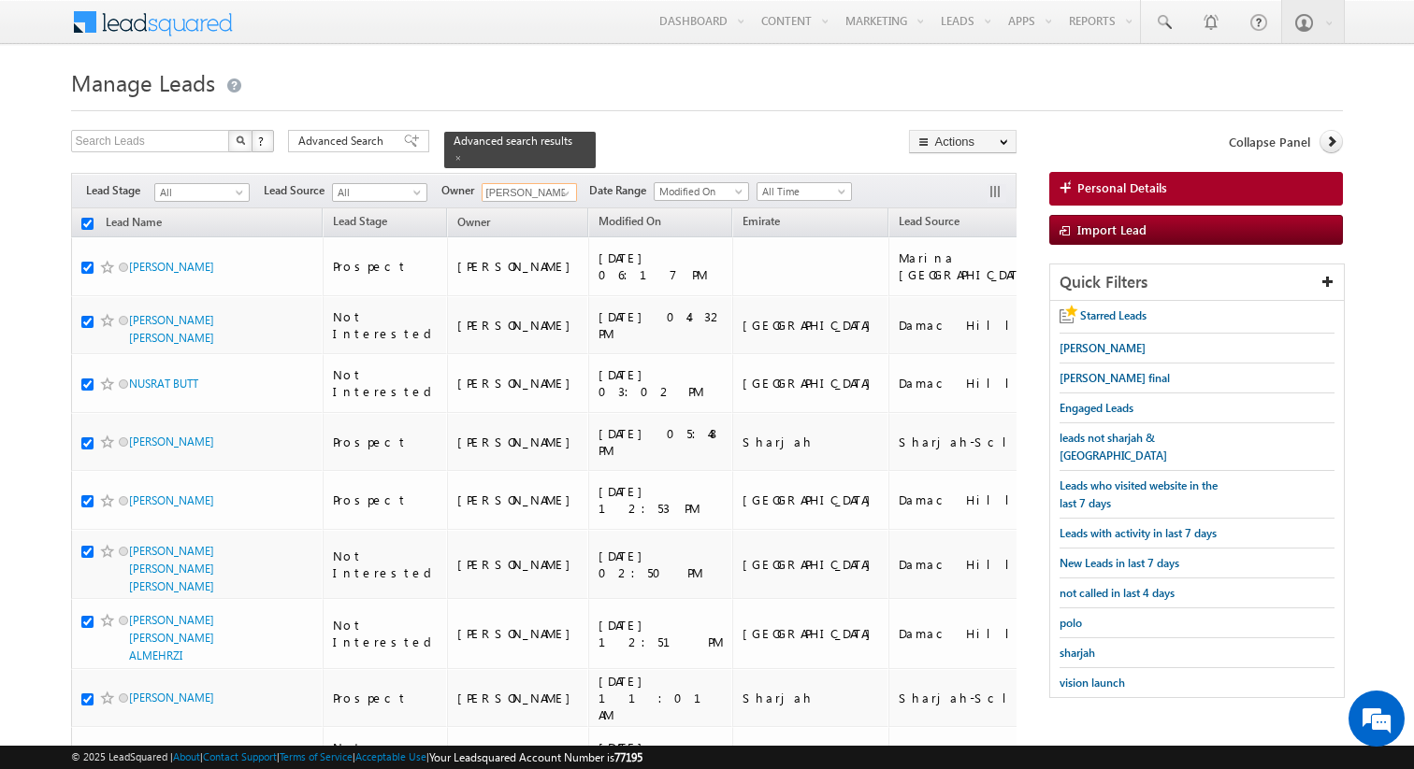
checkbox input "true"
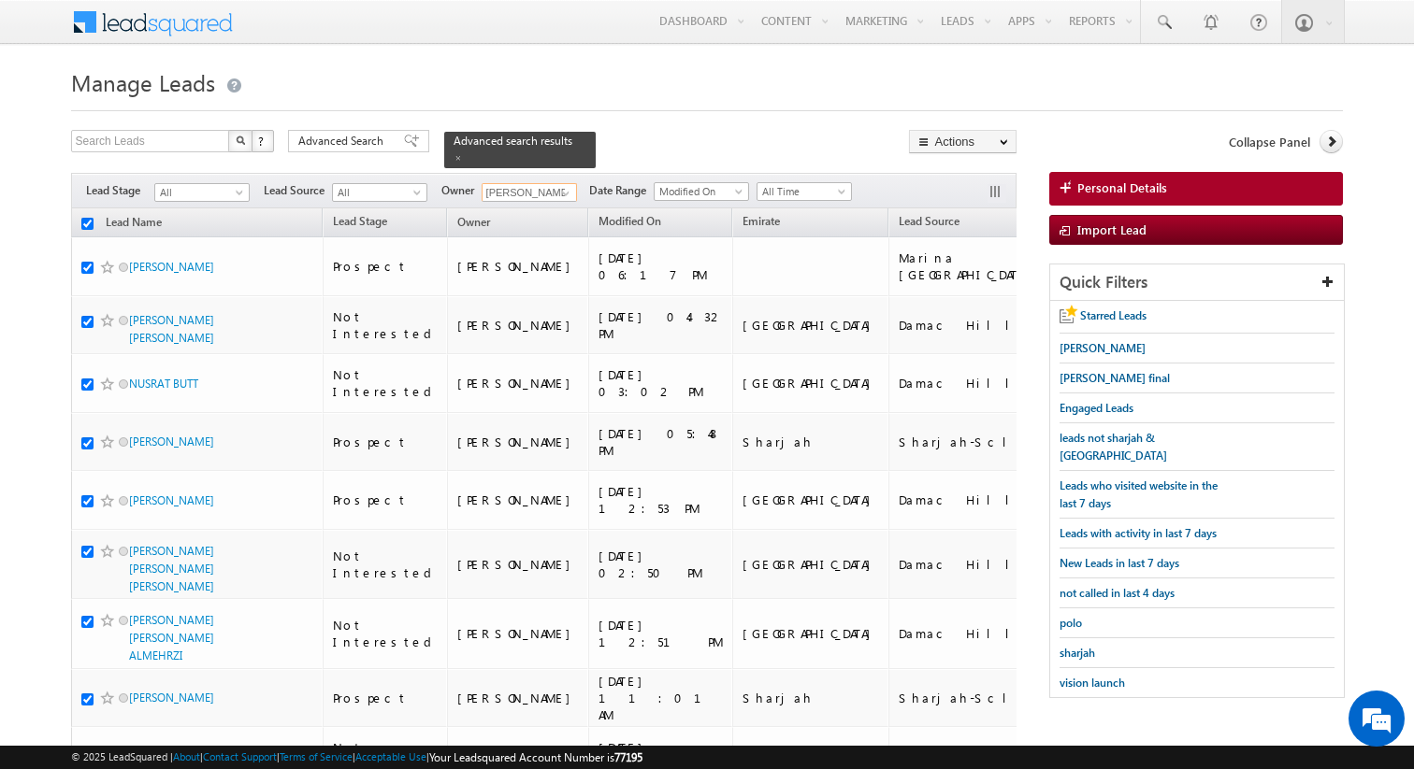
checkbox input "true"
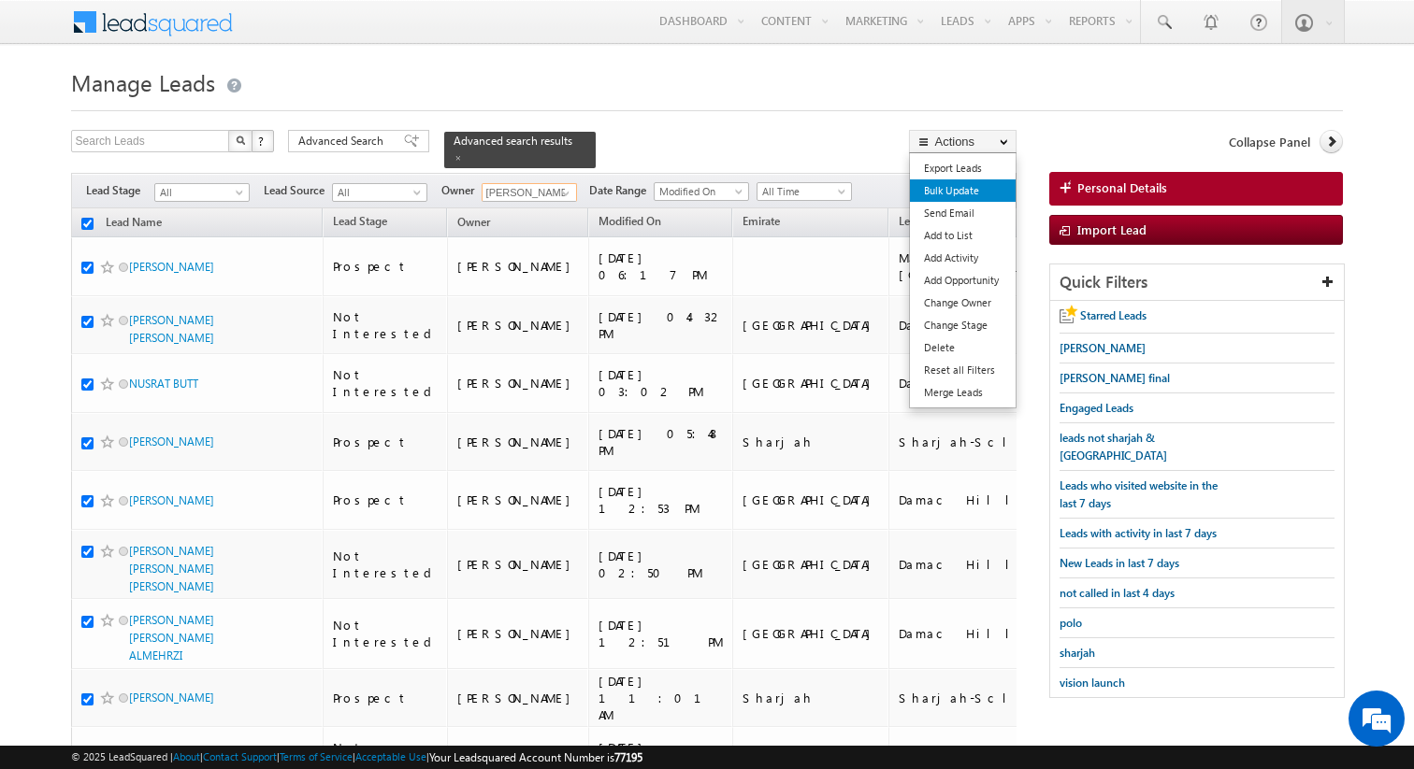
type input "Inderjeet Jaggi"
click at [955, 192] on link "Bulk Update" at bounding box center [963, 191] width 106 height 22
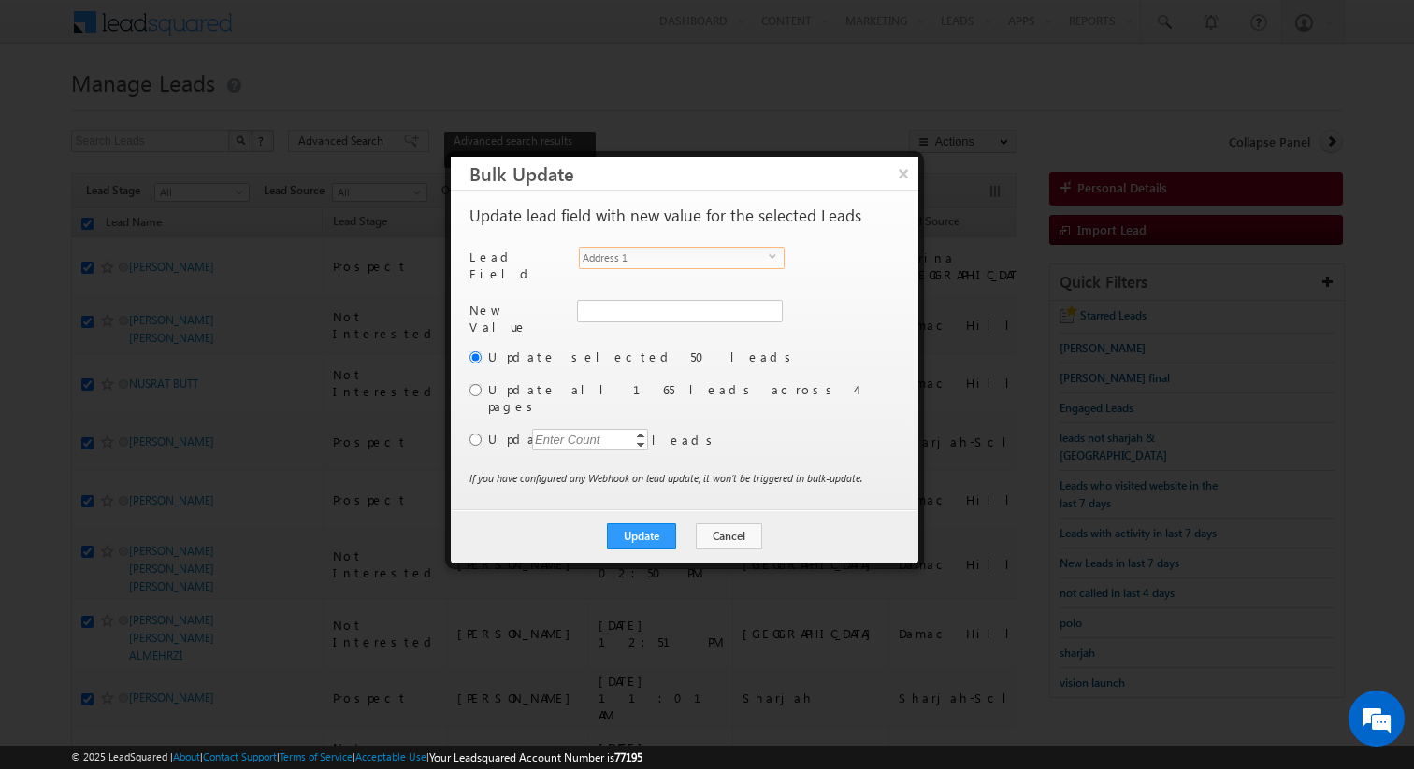
click at [711, 254] on span "Address 1" at bounding box center [674, 258] width 189 height 21
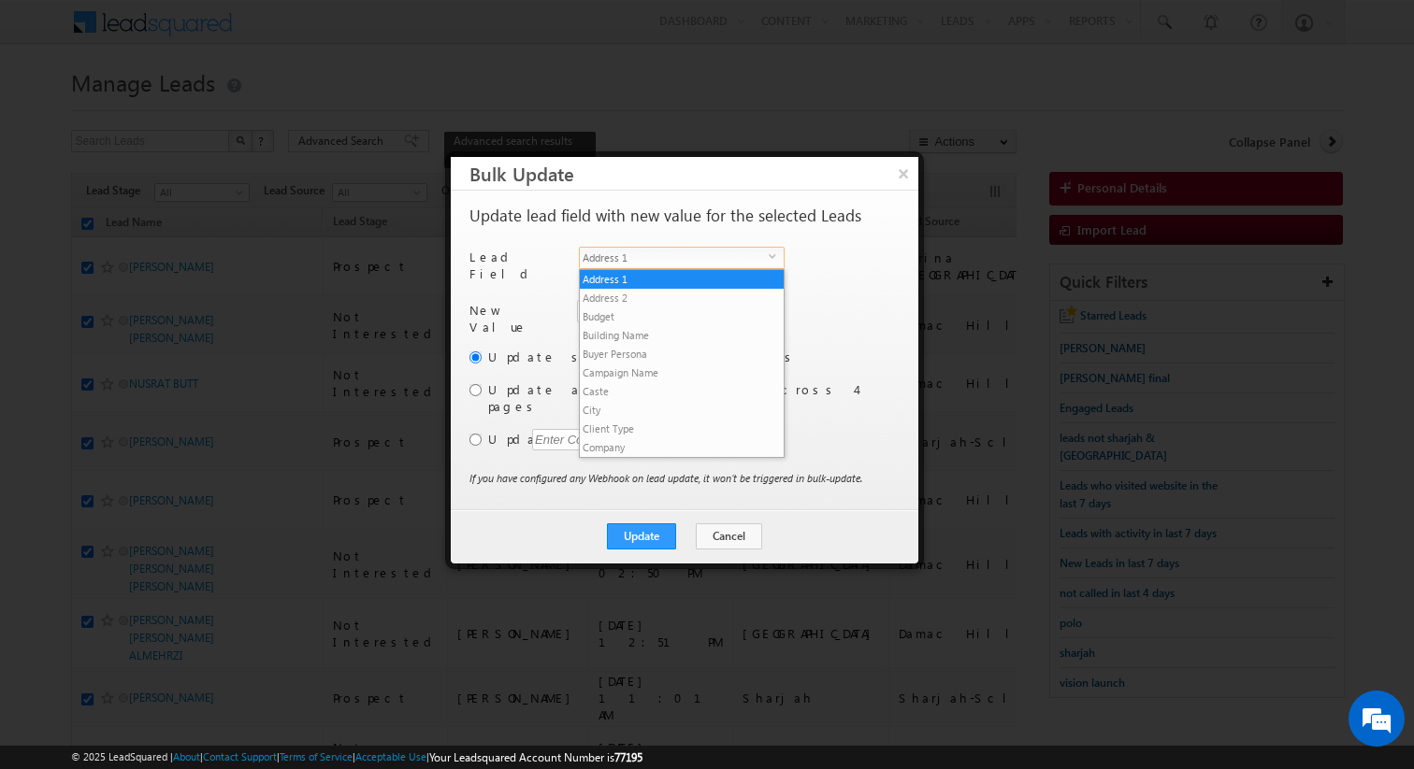
scroll to position [711, 0]
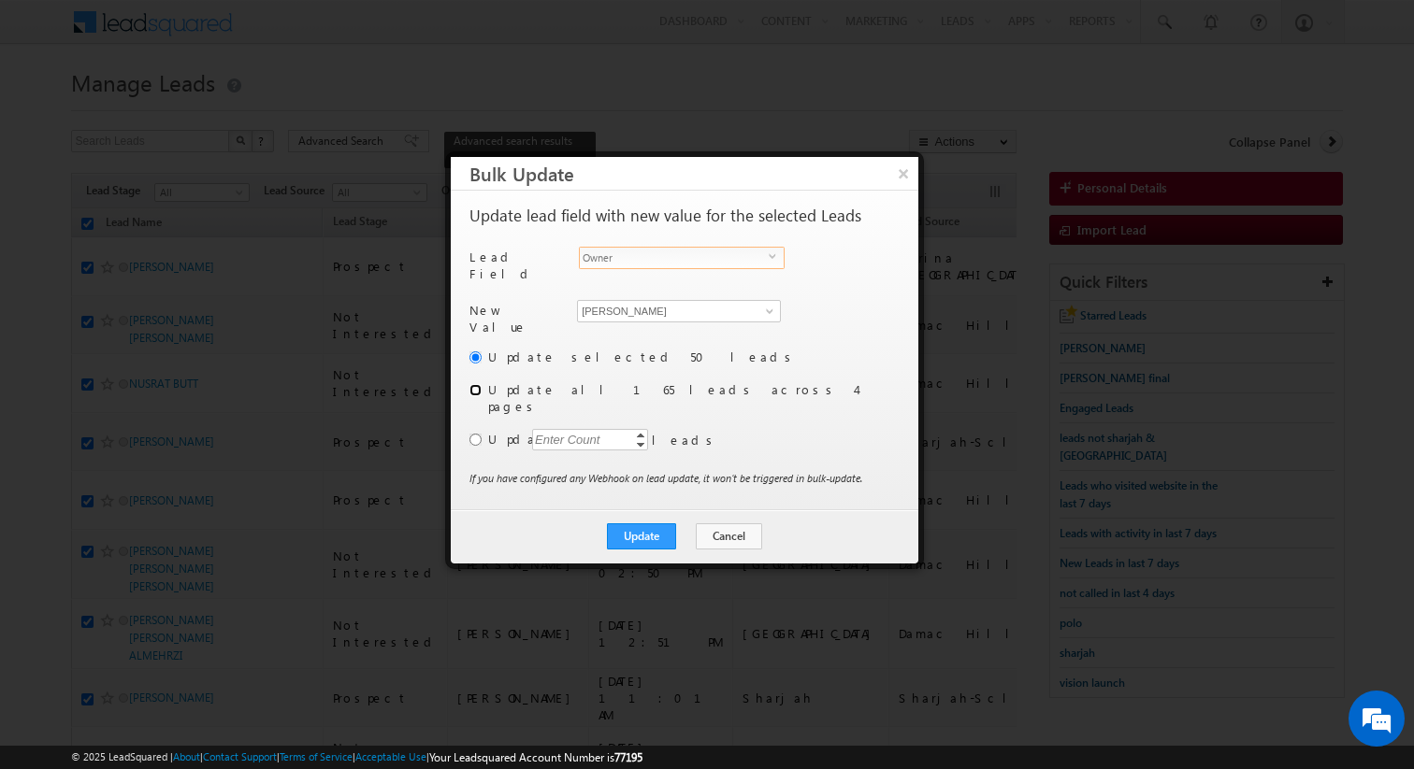
click at [480, 384] on input "radio" at bounding box center [475, 390] width 12 height 12
radio input "true"
click at [645, 524] on button "Update" at bounding box center [641, 537] width 69 height 26
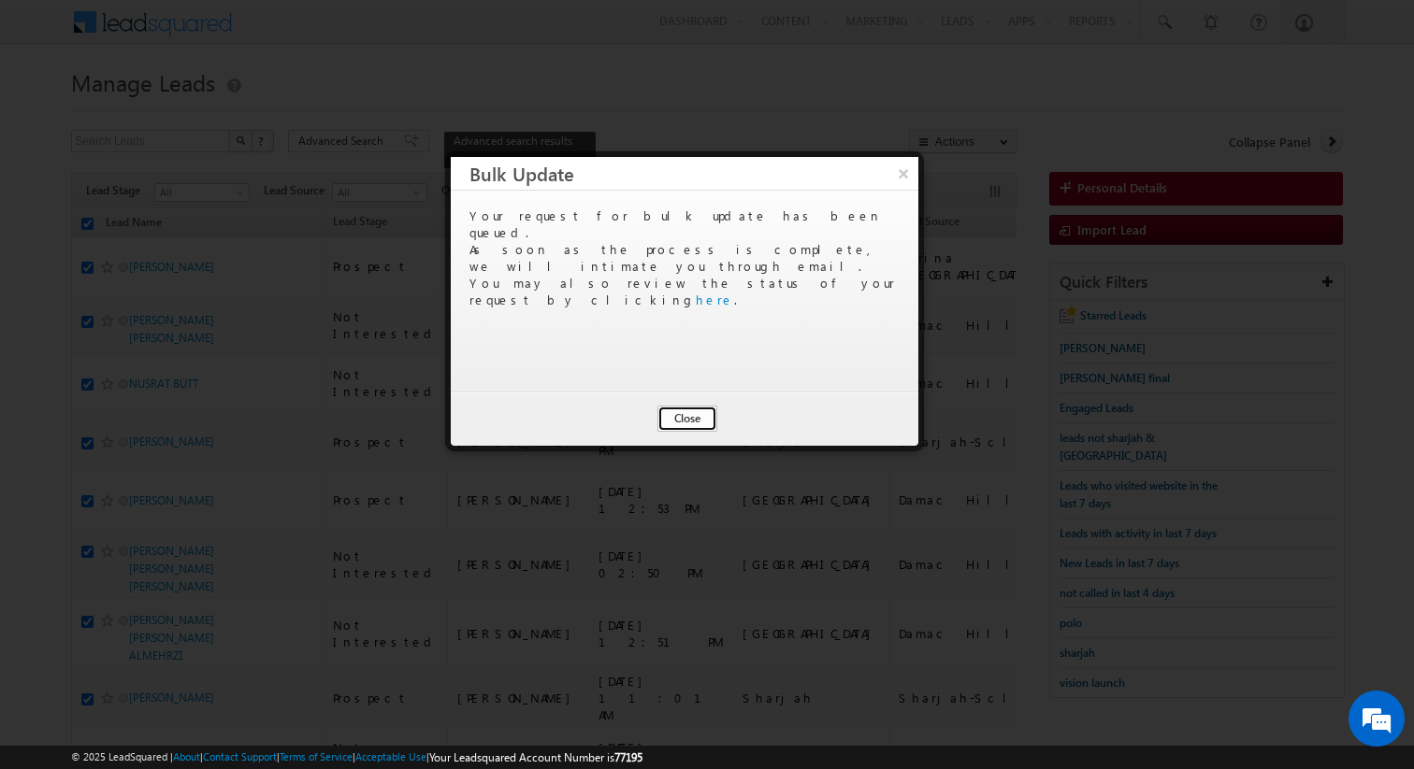
click at [692, 423] on button "Close" at bounding box center [687, 419] width 60 height 26
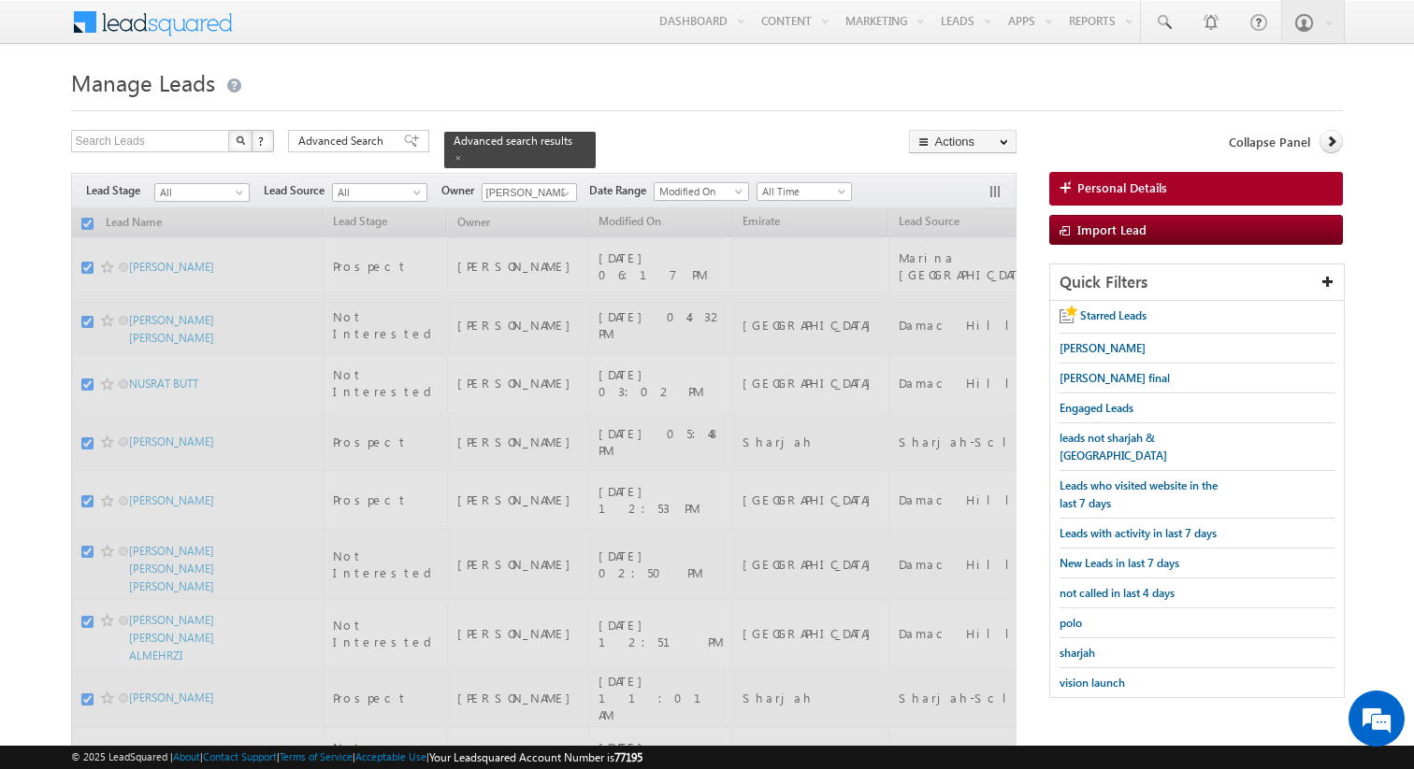
checkbox input "false"
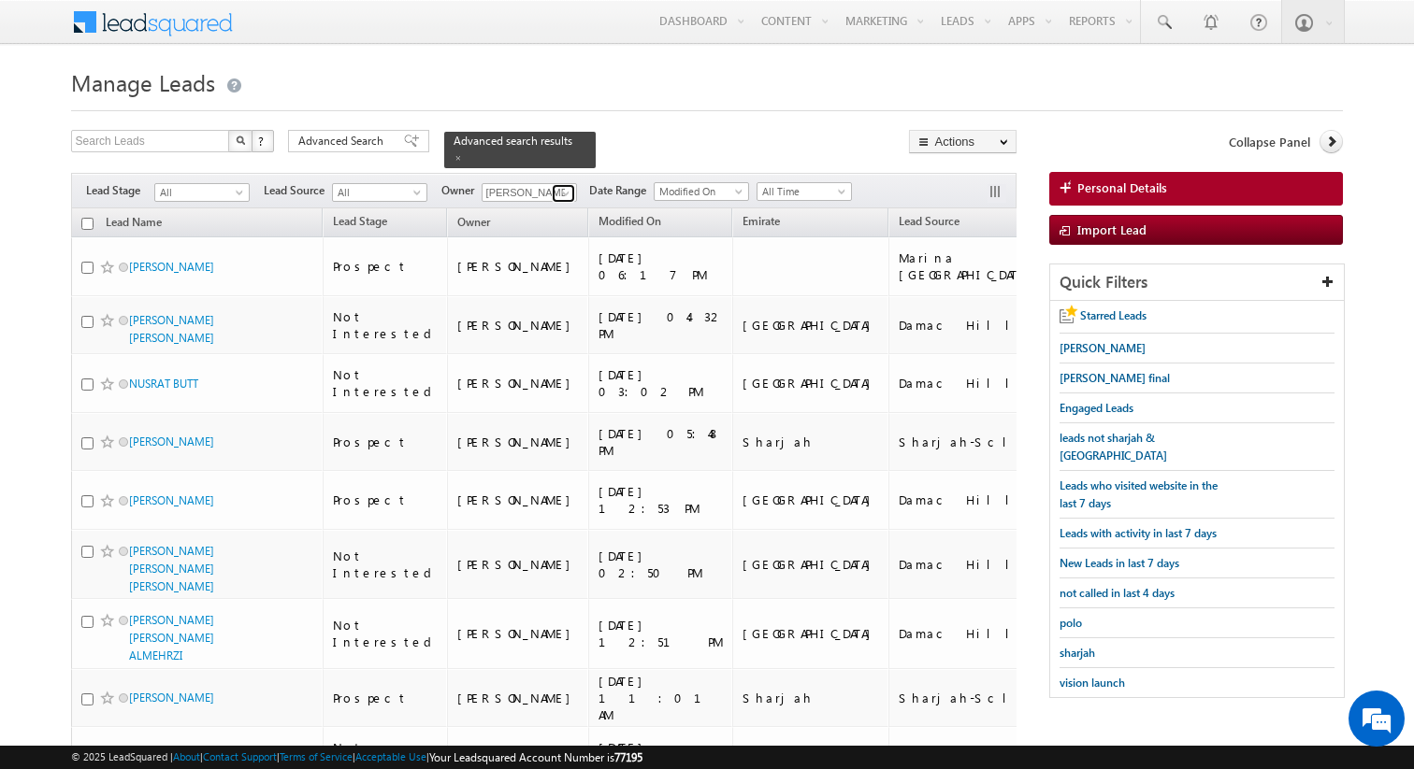
click at [568, 191] on span at bounding box center [565, 193] width 15 height 15
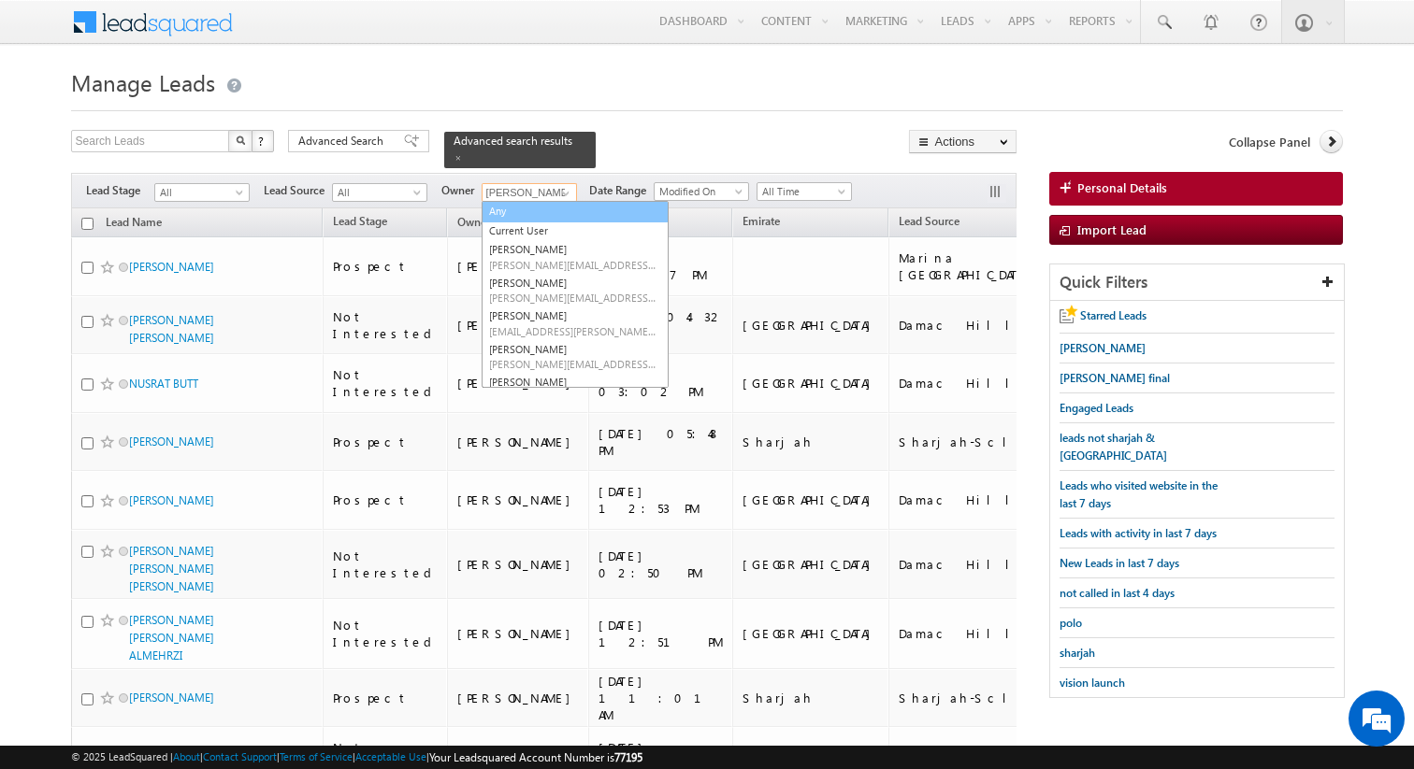
click at [552, 210] on link "Any" at bounding box center [574, 212] width 187 height 22
type input "Any"
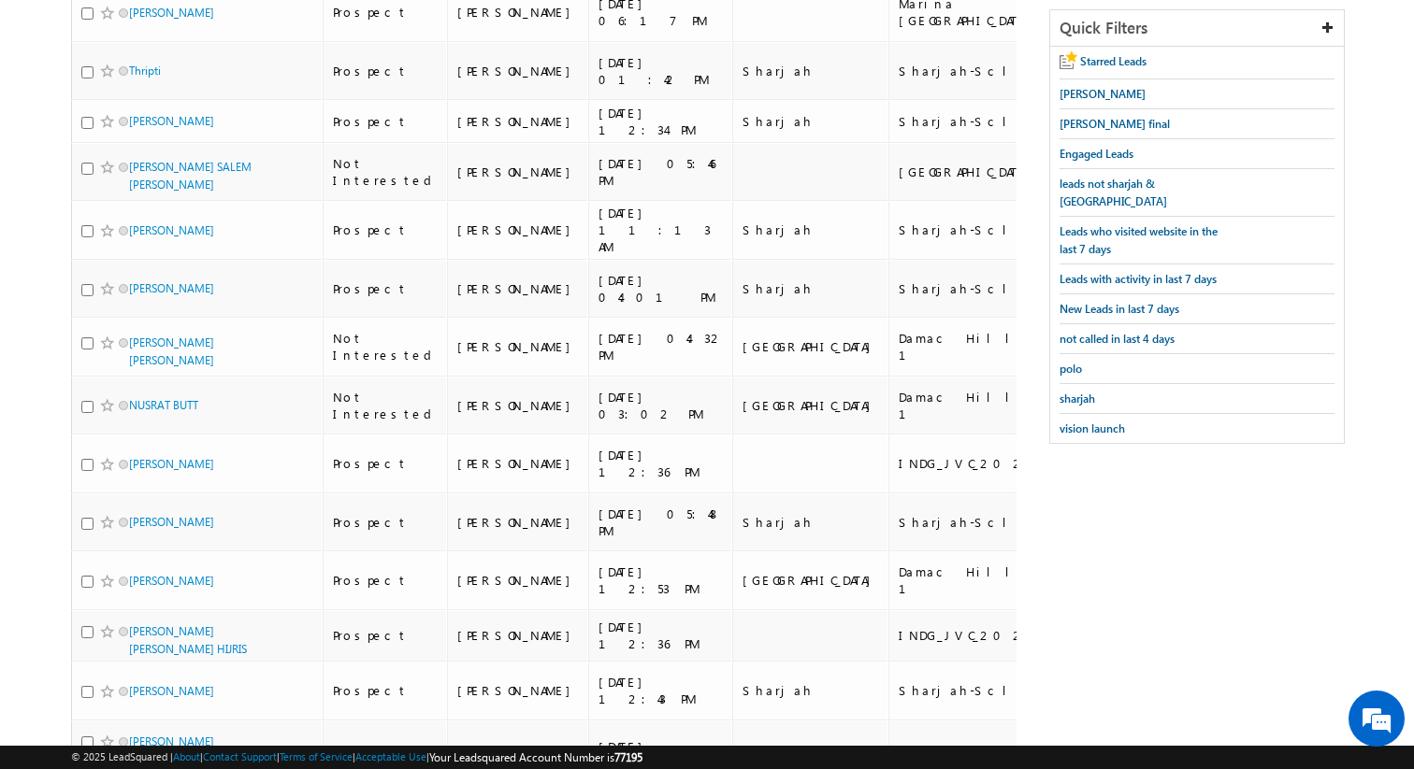
scroll to position [0, 0]
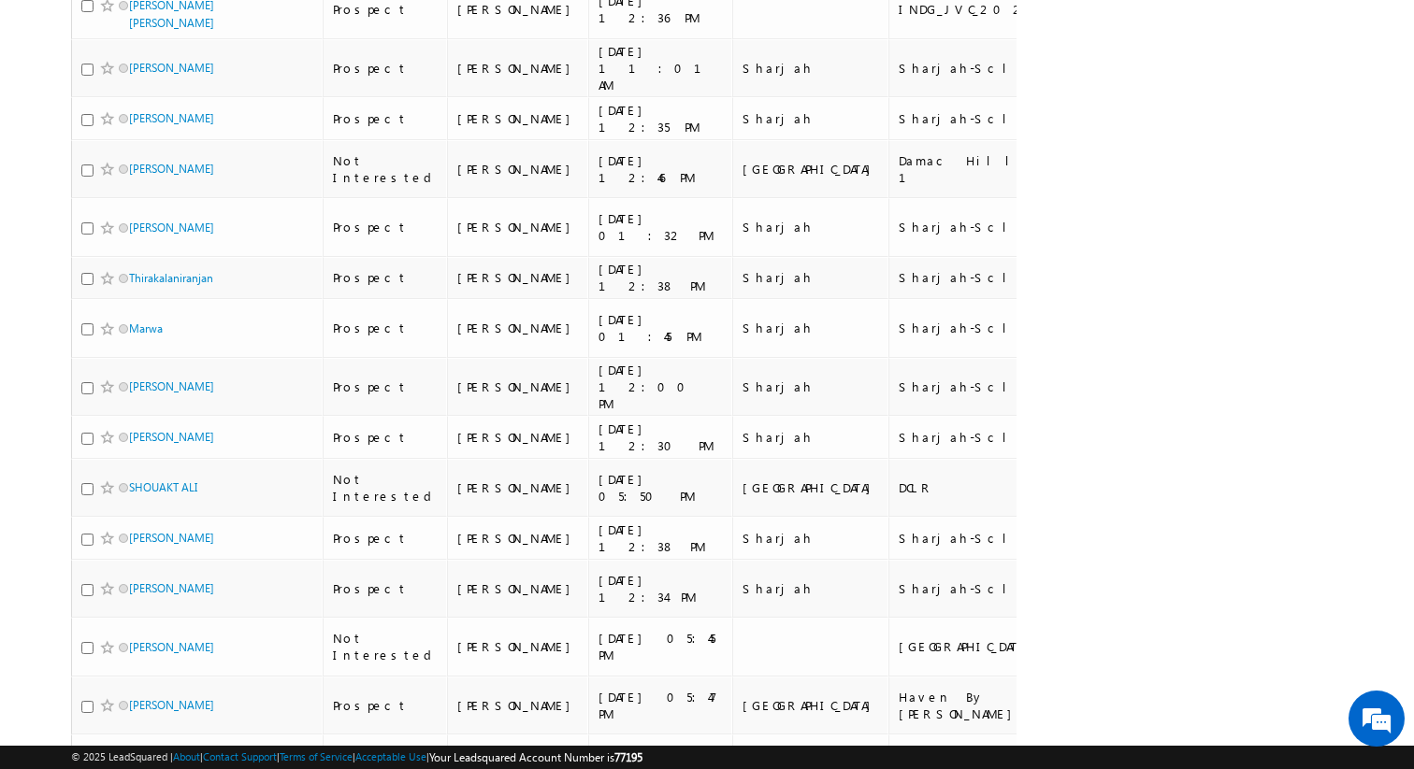
scroll to position [2440, 0]
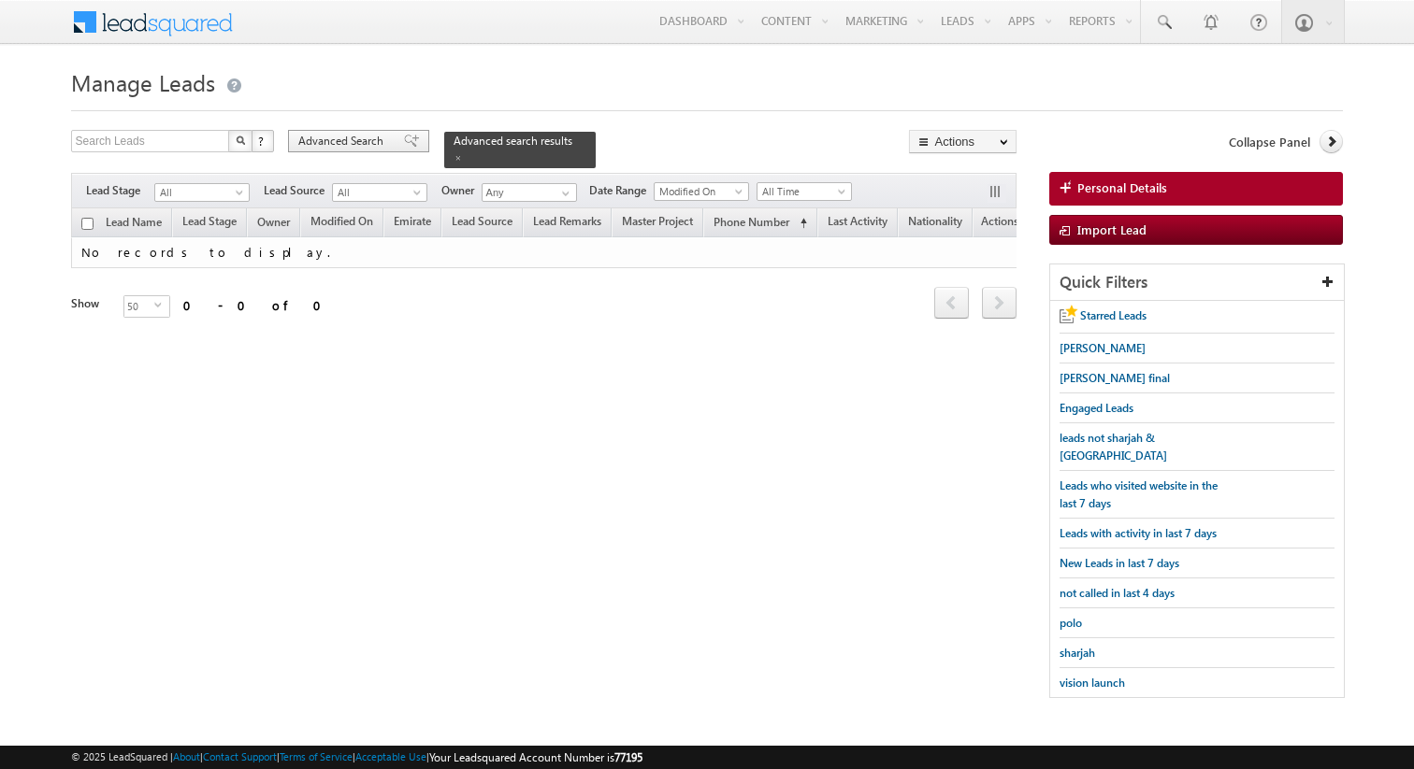
click at [375, 146] on span "Advanced Search" at bounding box center [343, 141] width 91 height 17
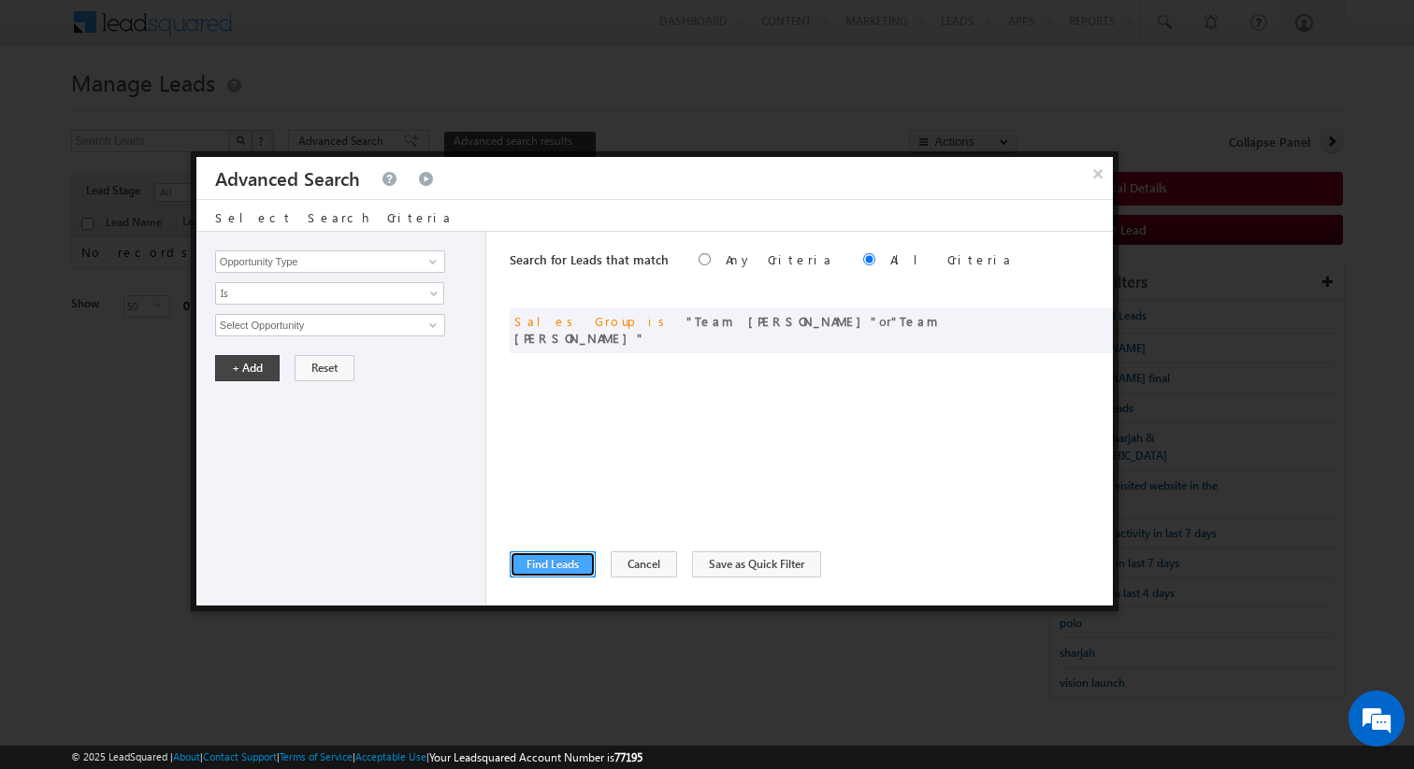
click at [573, 564] on button "Find Leads" at bounding box center [553, 565] width 86 height 26
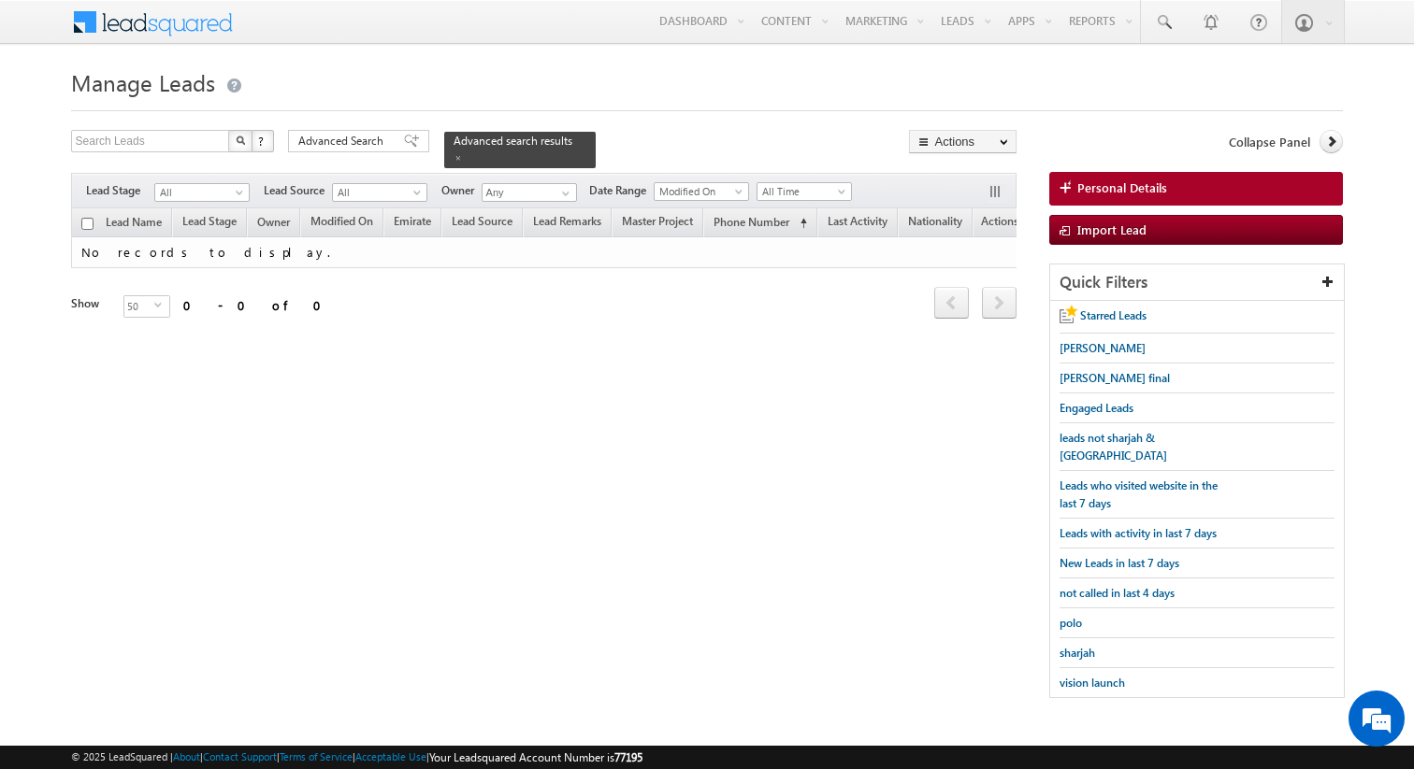
click at [16, 272] on body "Menu [PERSON_NAME] kunal .sehr awat@ indgl [PERSON_NAME]. [PERSON_NAME]." at bounding box center [707, 358] width 1414 height 717
click at [12, 417] on body "Menu [PERSON_NAME] kunal .sehr awat@ indgl [PERSON_NAME]. [PERSON_NAME]." at bounding box center [707, 358] width 1414 height 717
click at [860, 83] on h1 "Manage Leads" at bounding box center [707, 81] width 1272 height 36
